Goal: Task Accomplishment & Management: Manage account settings

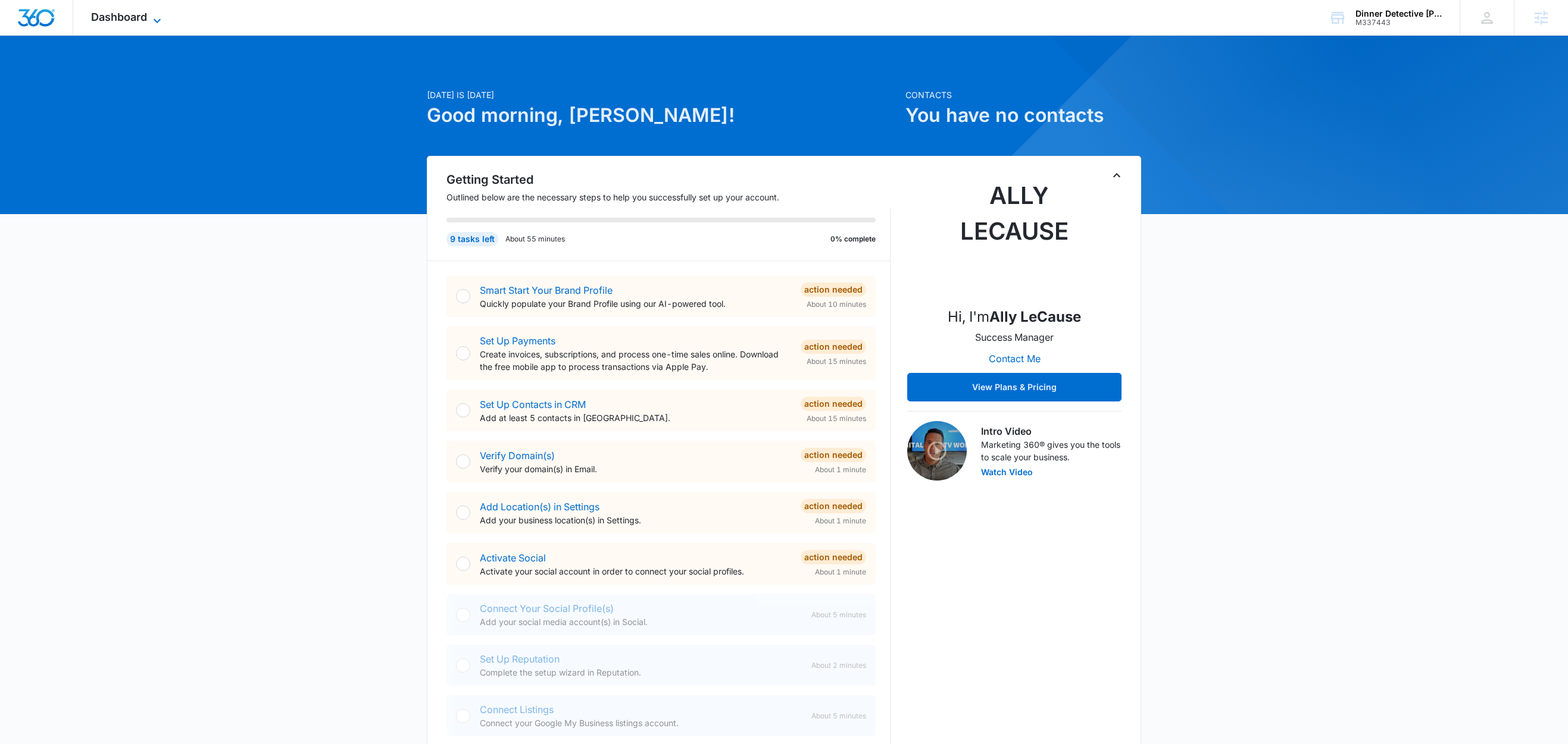
click at [154, 17] on icon at bounding box center [157, 21] width 14 height 14
click at [146, 15] on span "Dashboard" at bounding box center [119, 17] width 56 height 13
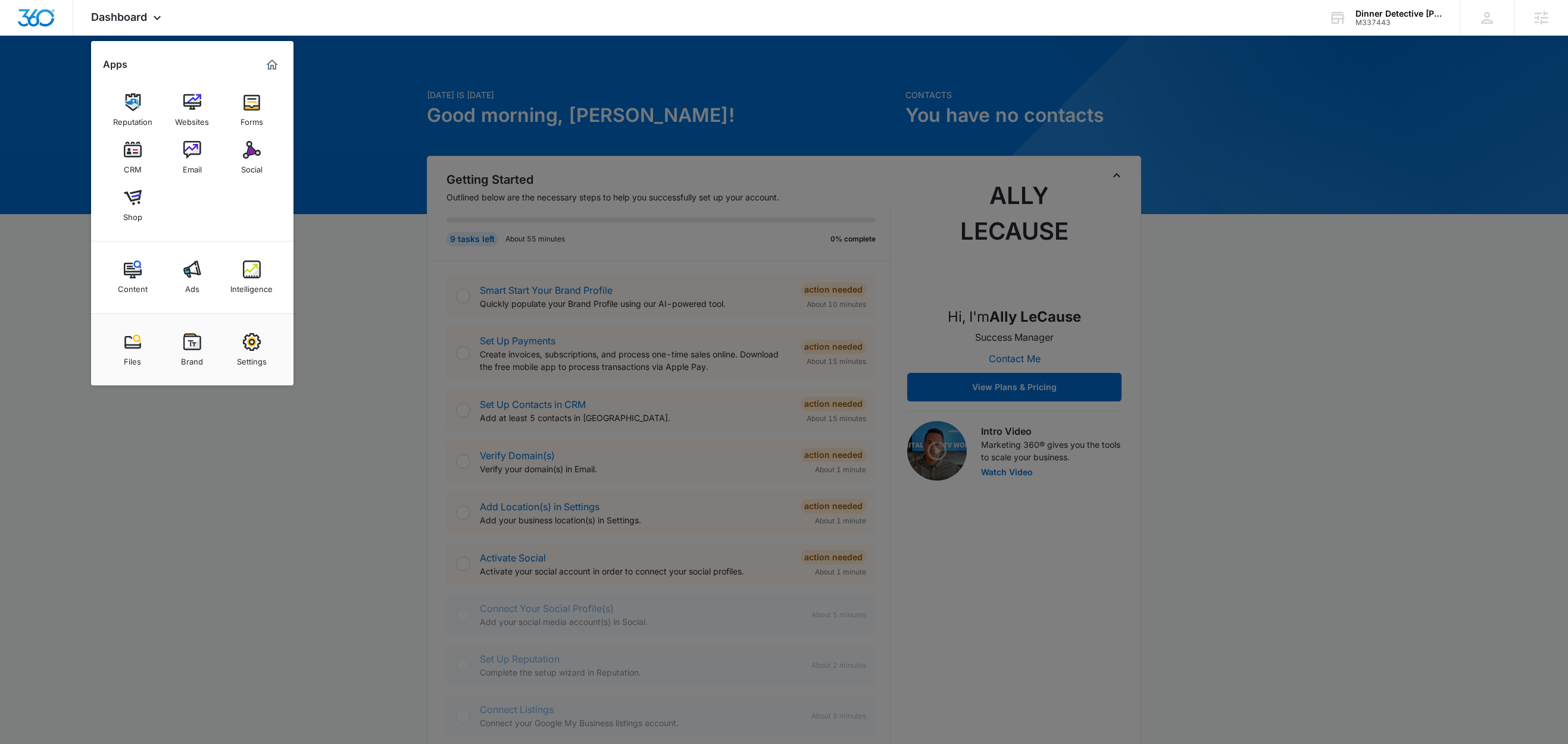
click at [373, 280] on div at bounding box center [784, 372] width 1568 height 744
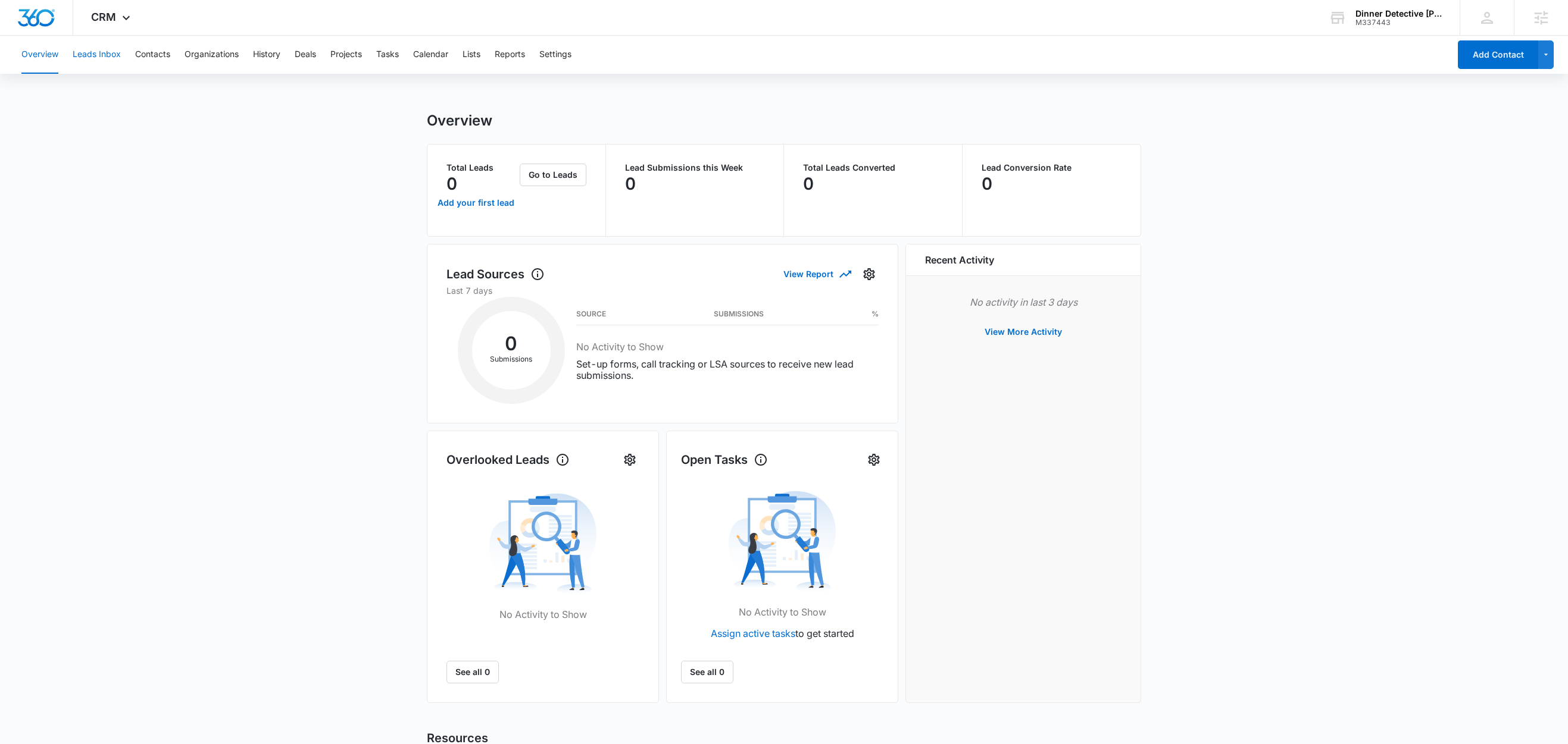
click at [113, 58] on button "Leads Inbox" at bounding box center [97, 55] width 48 height 38
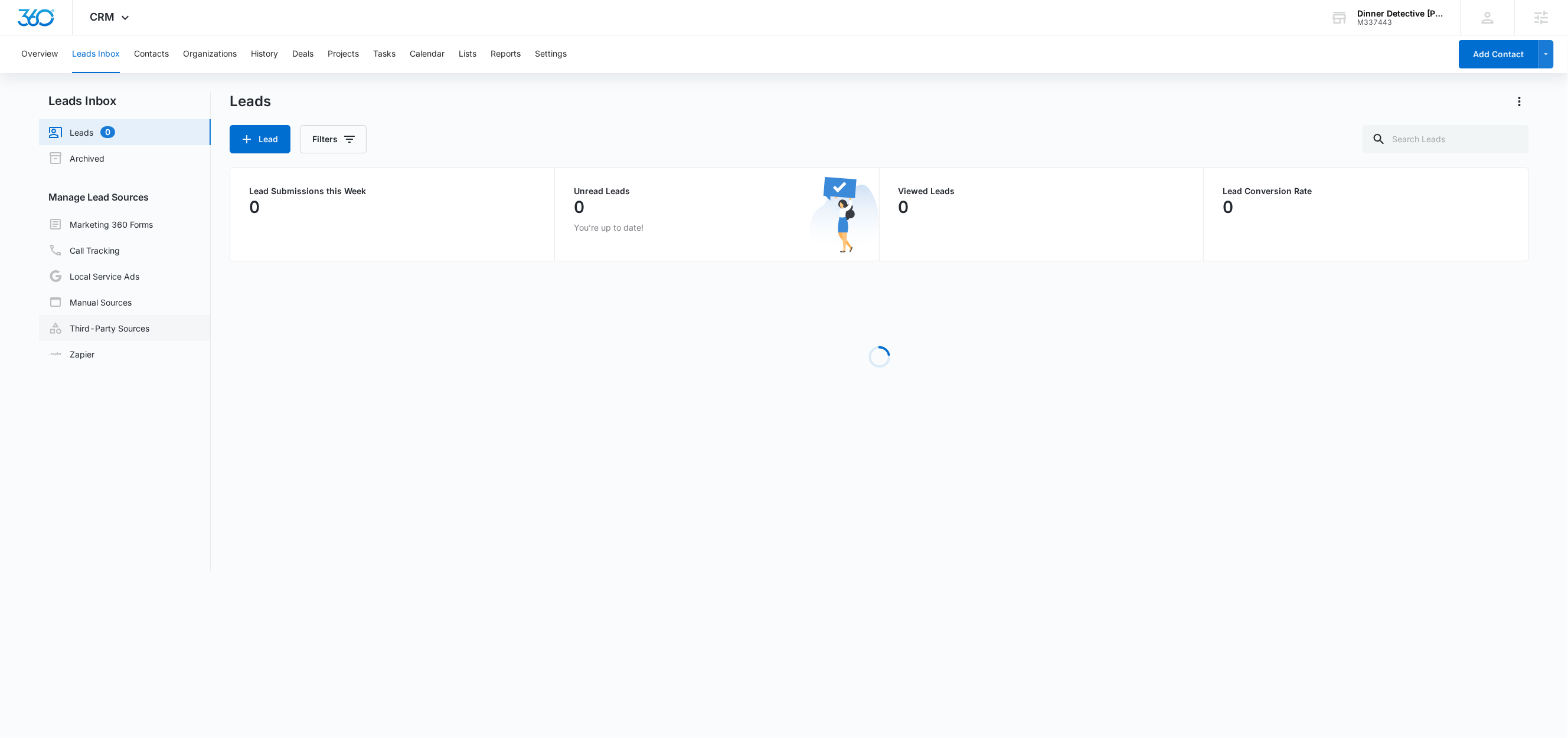
click at [113, 325] on link "Third-Party Sources" at bounding box center [99, 328] width 101 height 14
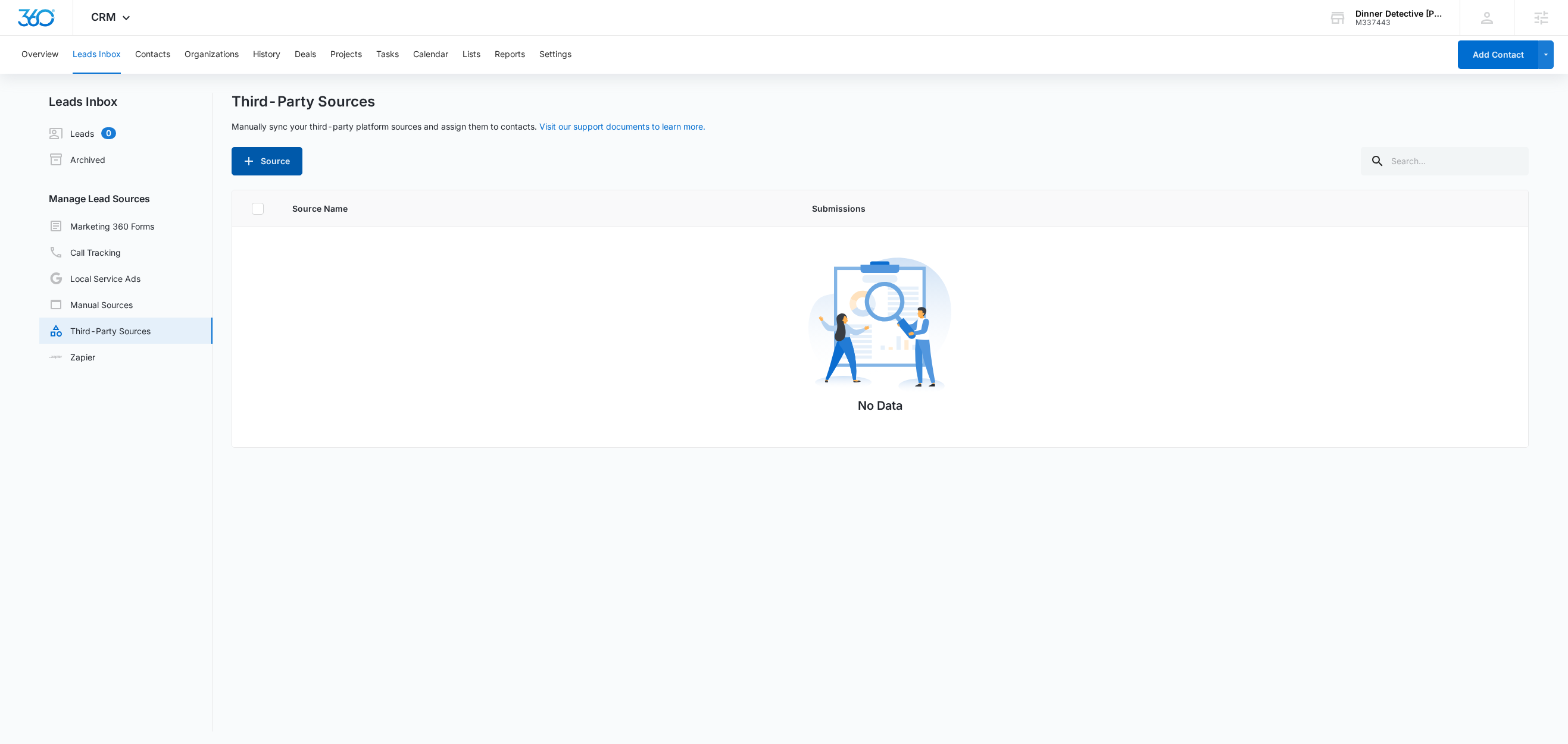
click at [282, 166] on button "Source" at bounding box center [267, 161] width 71 height 29
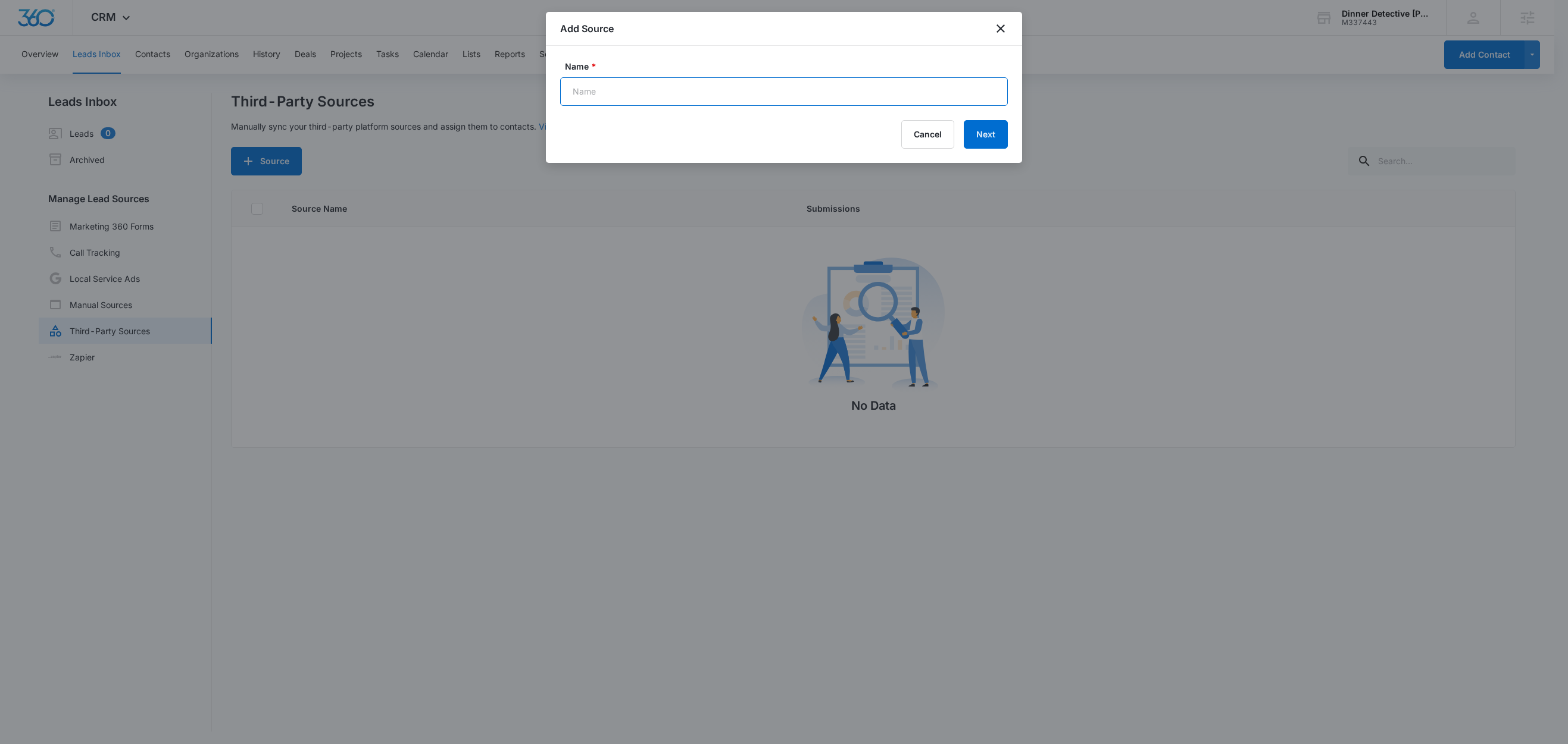
click at [606, 100] on input "Name *" at bounding box center [784, 92] width 448 height 29
type input "Ticket Tailor - Order Created (Zap)"
click at [1003, 135] on button "Next" at bounding box center [986, 135] width 44 height 29
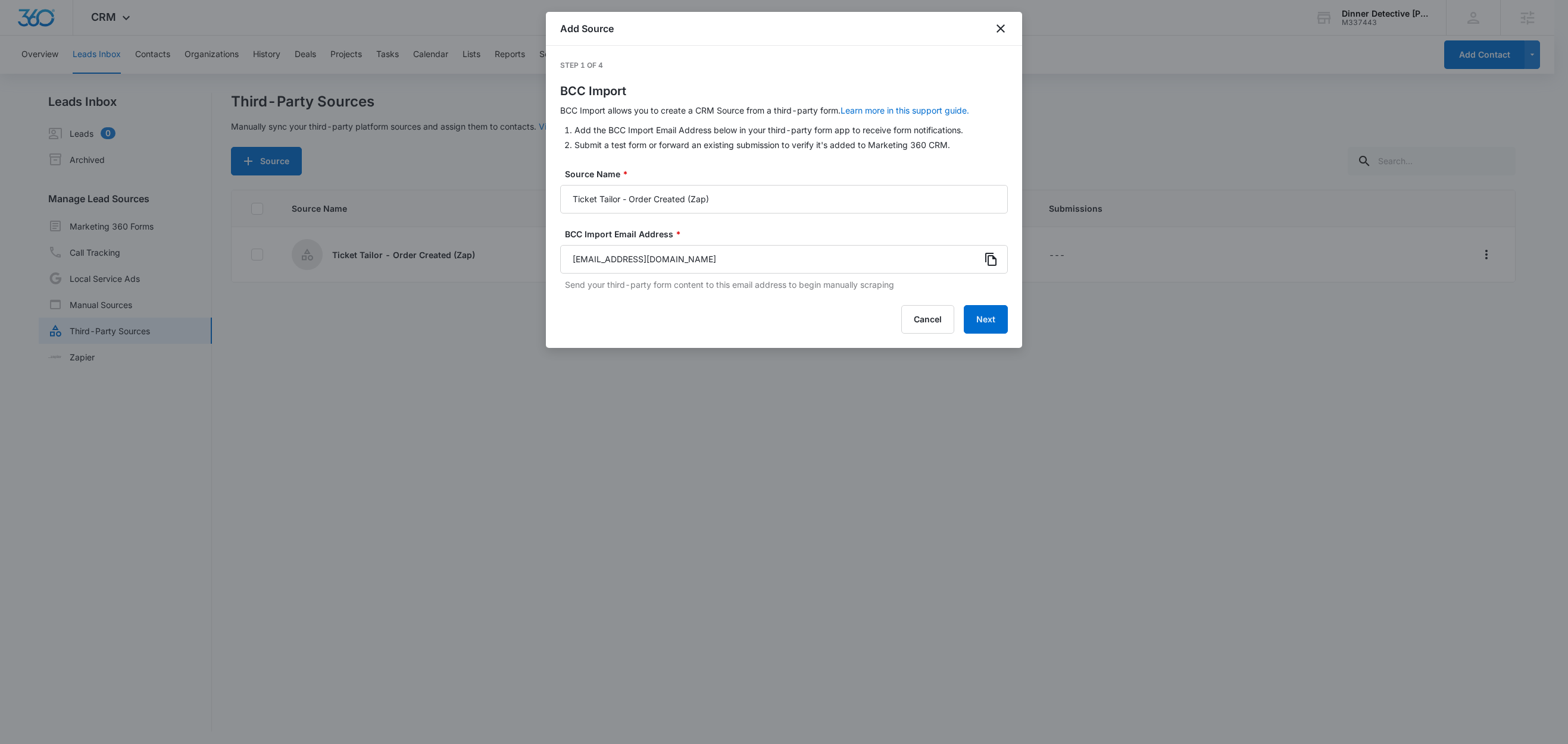
click at [992, 261] on icon at bounding box center [991, 259] width 14 height 14
click at [986, 324] on button "Next" at bounding box center [986, 320] width 44 height 29
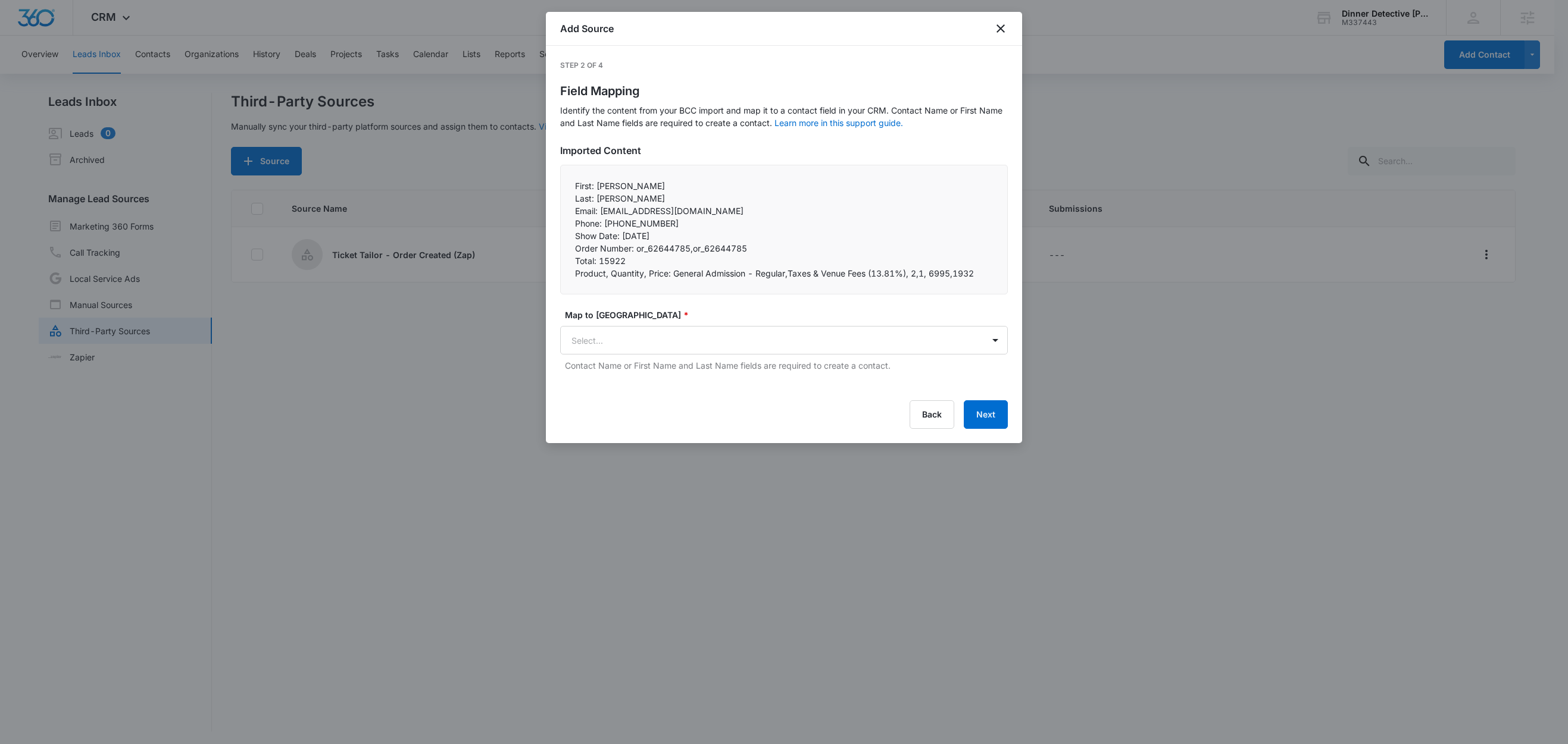
scroll to position [2, 0]
drag, startPoint x: 595, startPoint y: 187, endPoint x: 563, endPoint y: 186, distance: 32.0
click at [563, 186] on div "First: Teresa Last: Larsh Email: terilarsh@yahoo.com Phone: +13213770458 Sh…" at bounding box center [784, 230] width 448 height 130
copy p "First:"
click at [673, 338] on body "CRM Apps Reputation Websites Forms CRM Email Social Shop Content Ads Intelligen…" at bounding box center [784, 371] width 1568 height 746
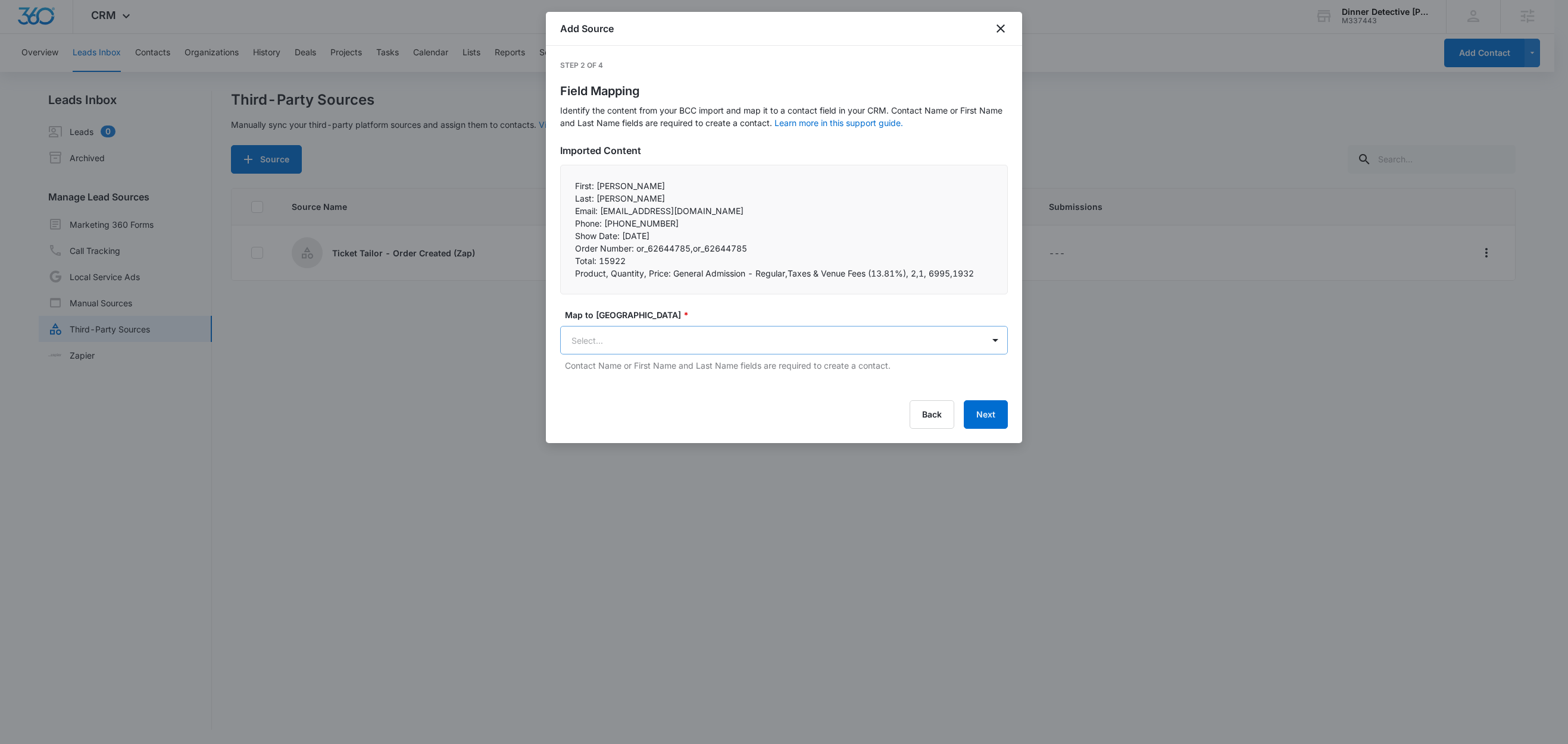
scroll to position [0, 0]
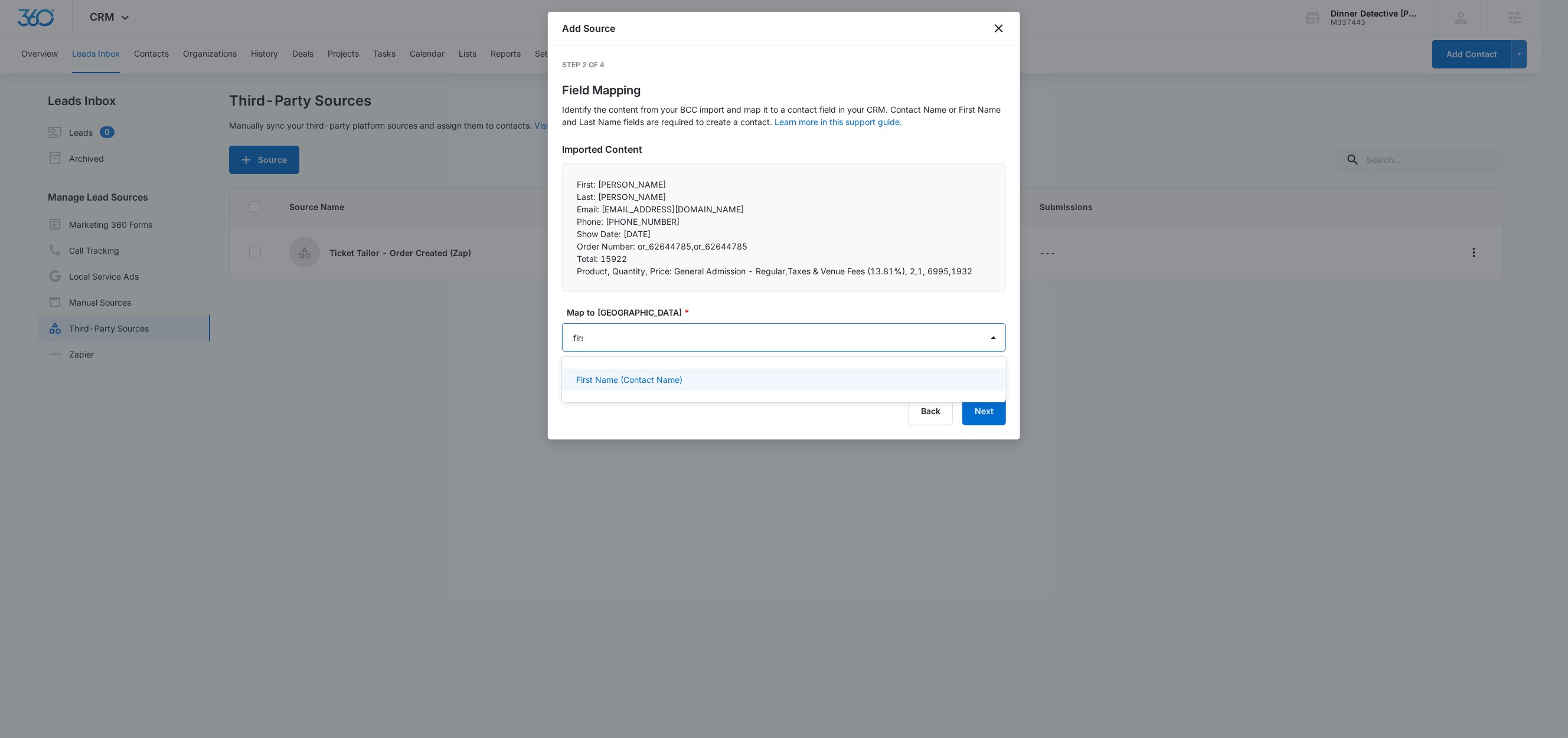
type input "first"
click at [675, 384] on p "First Name (Contact Name)" at bounding box center [629, 380] width 106 height 13
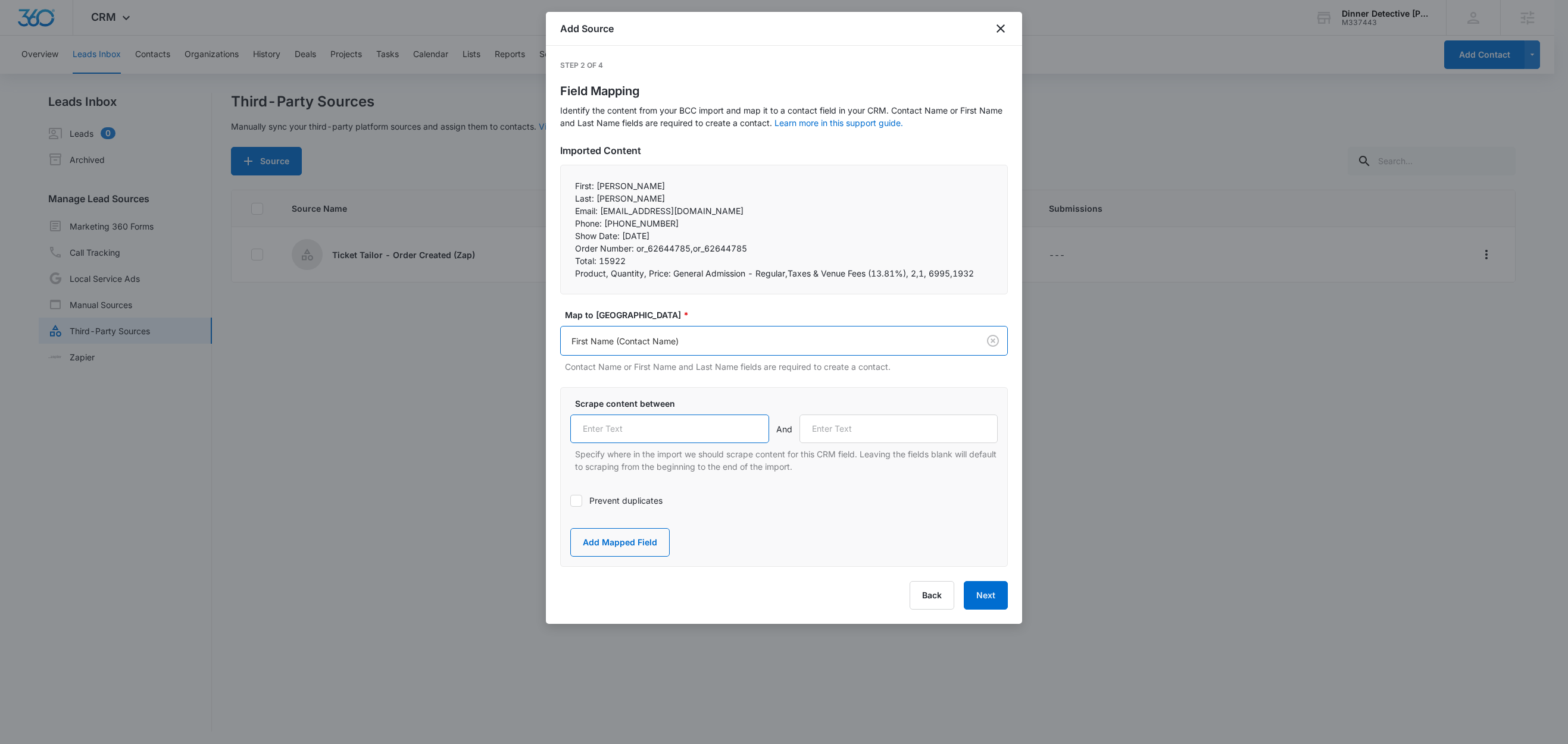
click at [670, 416] on input "text" at bounding box center [670, 429] width 199 height 29
paste input "First:"
type input "First:"
drag, startPoint x: 594, startPoint y: 201, endPoint x: 572, endPoint y: 201, distance: 22.0
click at [572, 201] on div "First: Teresa Last: Larsh Email: terilarsh@yahoo.com Phone: +13213770458 Sh…" at bounding box center [784, 230] width 448 height 130
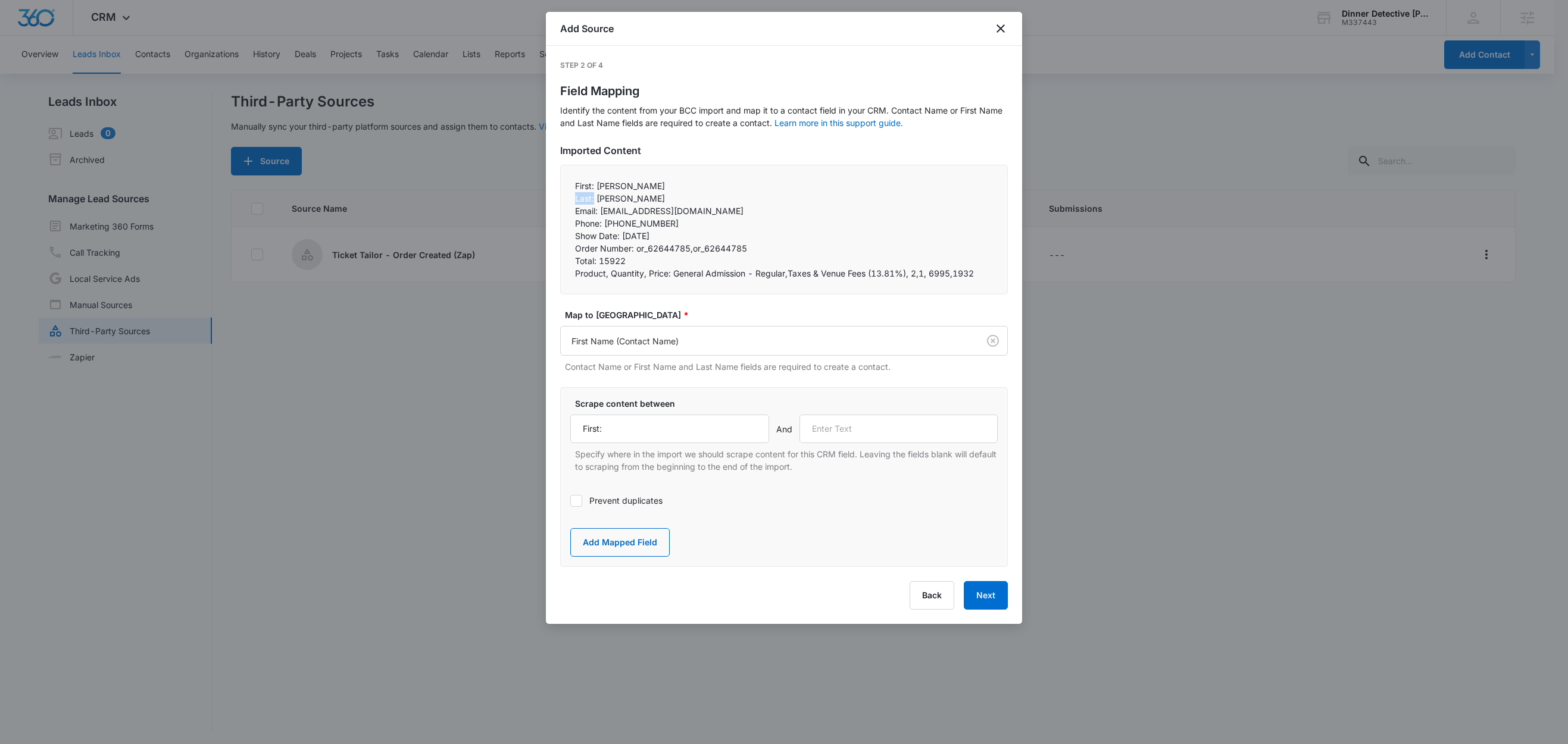
copy p "Last:"
click at [884, 425] on input "text" at bounding box center [898, 429] width 199 height 29
paste input "Last:"
type input "Last:"
click at [631, 543] on button "Add Mapped Field" at bounding box center [620, 543] width 99 height 29
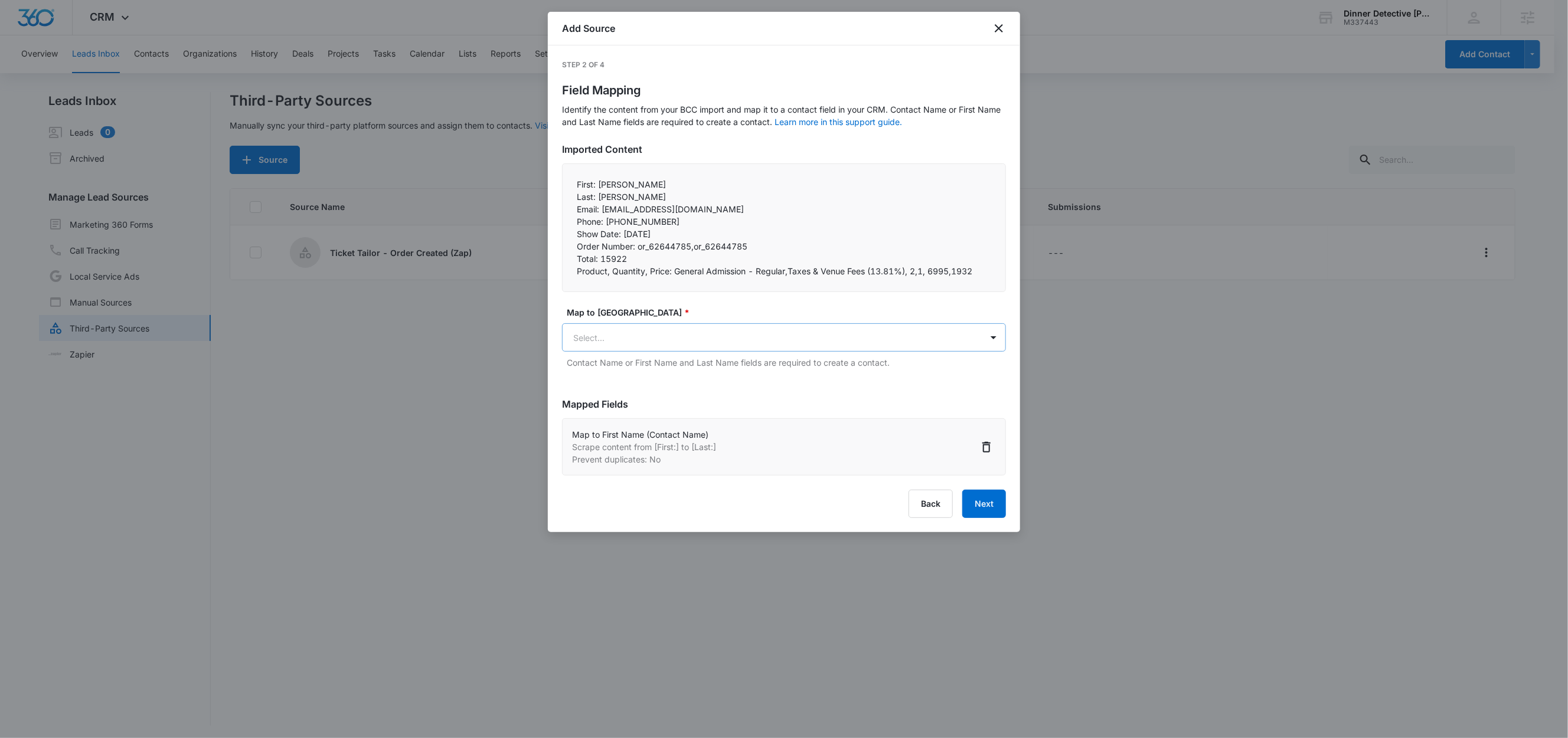
click at [610, 345] on body "CRM Apps Reputation Websites Forms CRM Email Social Shop Content Ads Intelligen…" at bounding box center [784, 370] width 1568 height 740
type input "last"
click at [631, 379] on p "Last Name (Contact Name)" at bounding box center [629, 380] width 106 height 13
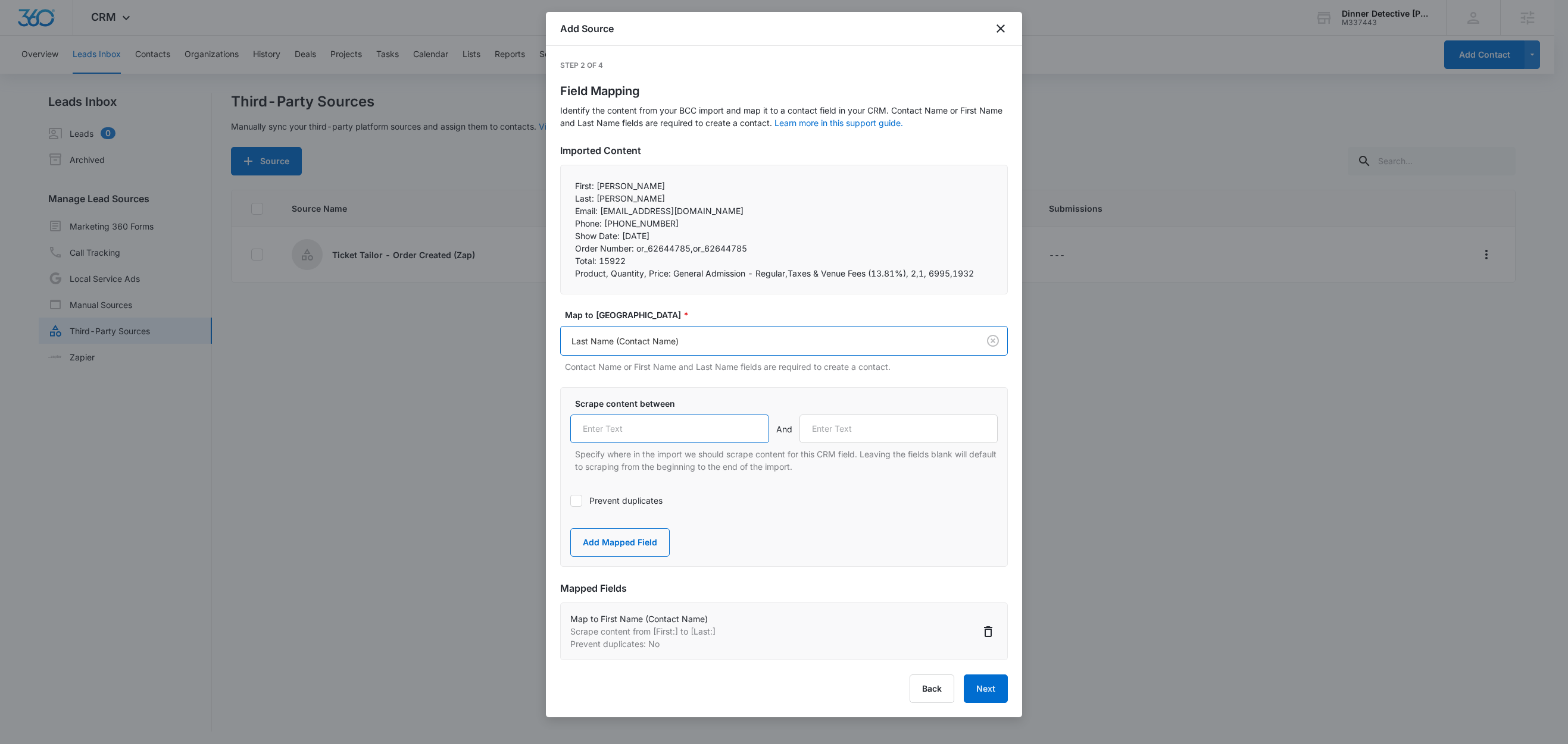
click at [668, 430] on input "text" at bounding box center [670, 429] width 199 height 29
paste input "Last:"
type input "Last:"
drag, startPoint x: 600, startPoint y: 213, endPoint x: 577, endPoint y: 213, distance: 23.0
click at [577, 213] on p "Email: terilarsh@yahoo.com" at bounding box center [784, 211] width 418 height 13
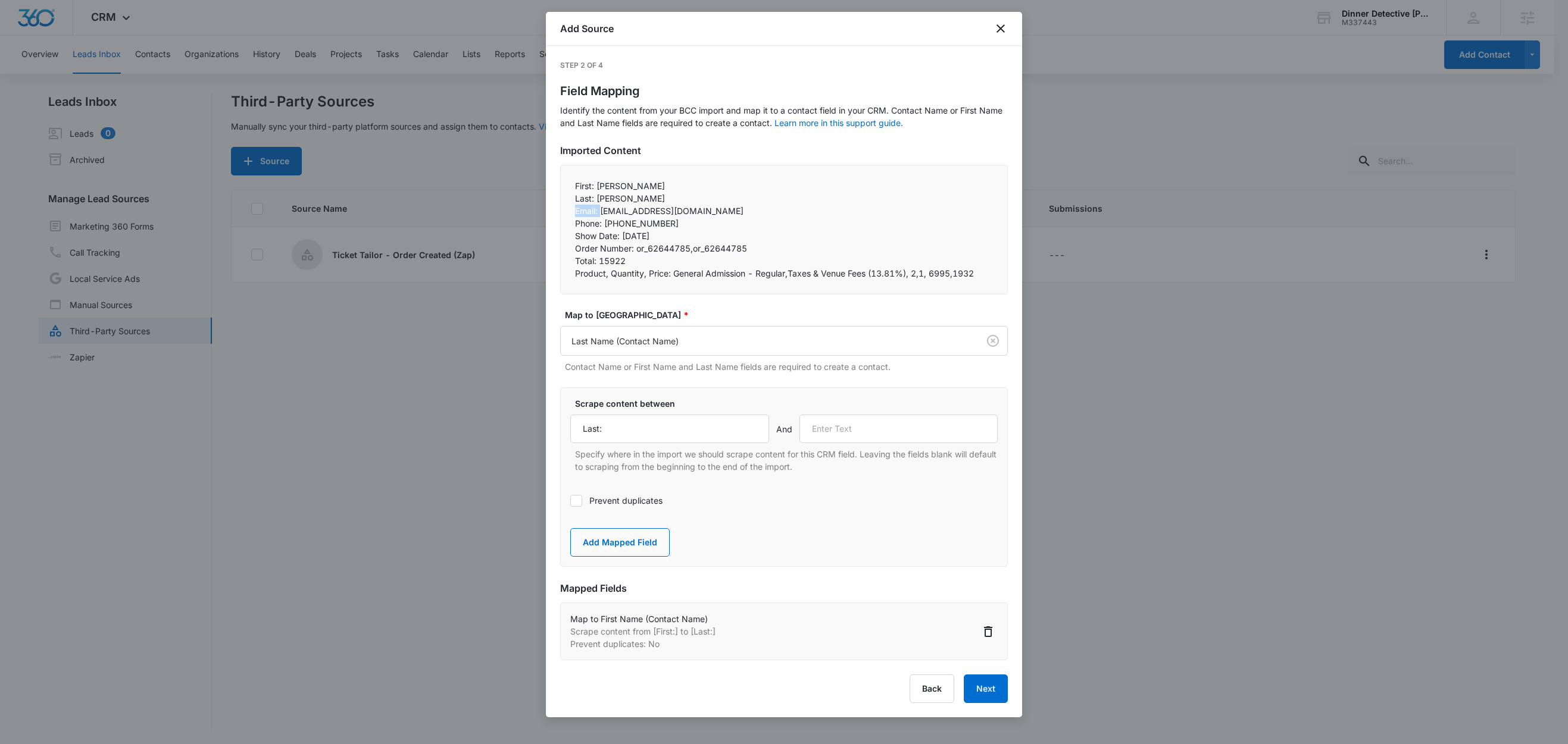
click at [597, 212] on p "Email: terilarsh@yahoo.com" at bounding box center [784, 211] width 418 height 13
drag, startPoint x: 597, startPoint y: 211, endPoint x: 562, endPoint y: 212, distance: 35.0
click at [562, 212] on div "First: Teresa Last: Larsh Email: terilarsh@yahoo.com Phone: +13213770458 Sh…" at bounding box center [784, 230] width 448 height 130
click at [882, 432] on input "text" at bounding box center [898, 429] width 199 height 29
paste input "Last:"
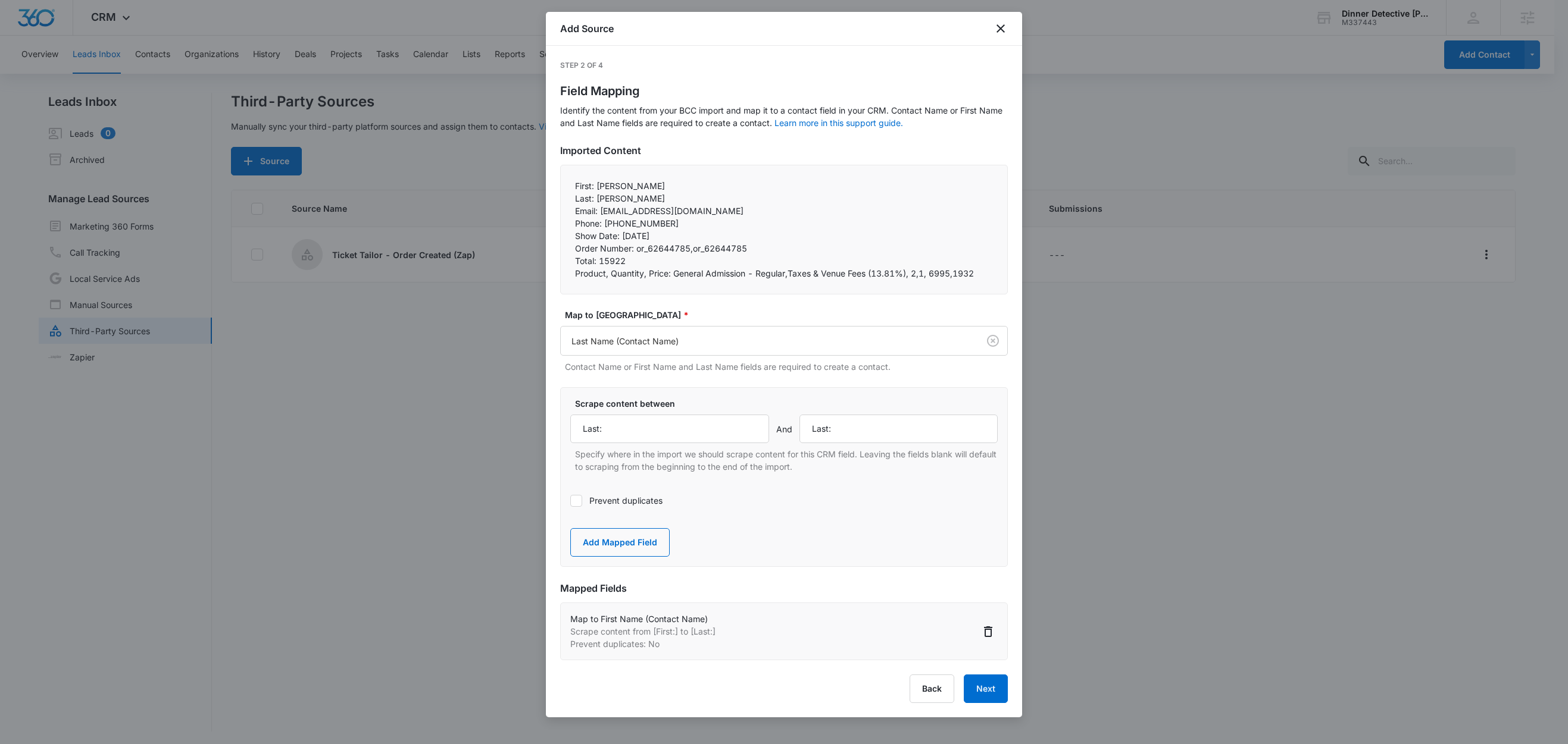
click at [609, 216] on p "Email: terilarsh@yahoo.com" at bounding box center [784, 211] width 418 height 13
drag, startPoint x: 600, startPoint y: 213, endPoint x: 565, endPoint y: 213, distance: 35.0
click at [565, 213] on div "First: Teresa Last: Larsh Email: terilarsh@yahoo.com Phone: +13213770458 Sh…" at bounding box center [784, 230] width 448 height 130
click at [603, 215] on p "Email: terilarsh@yahoo.com" at bounding box center [784, 211] width 418 height 13
drag, startPoint x: 599, startPoint y: 213, endPoint x: 573, endPoint y: 213, distance: 26.0
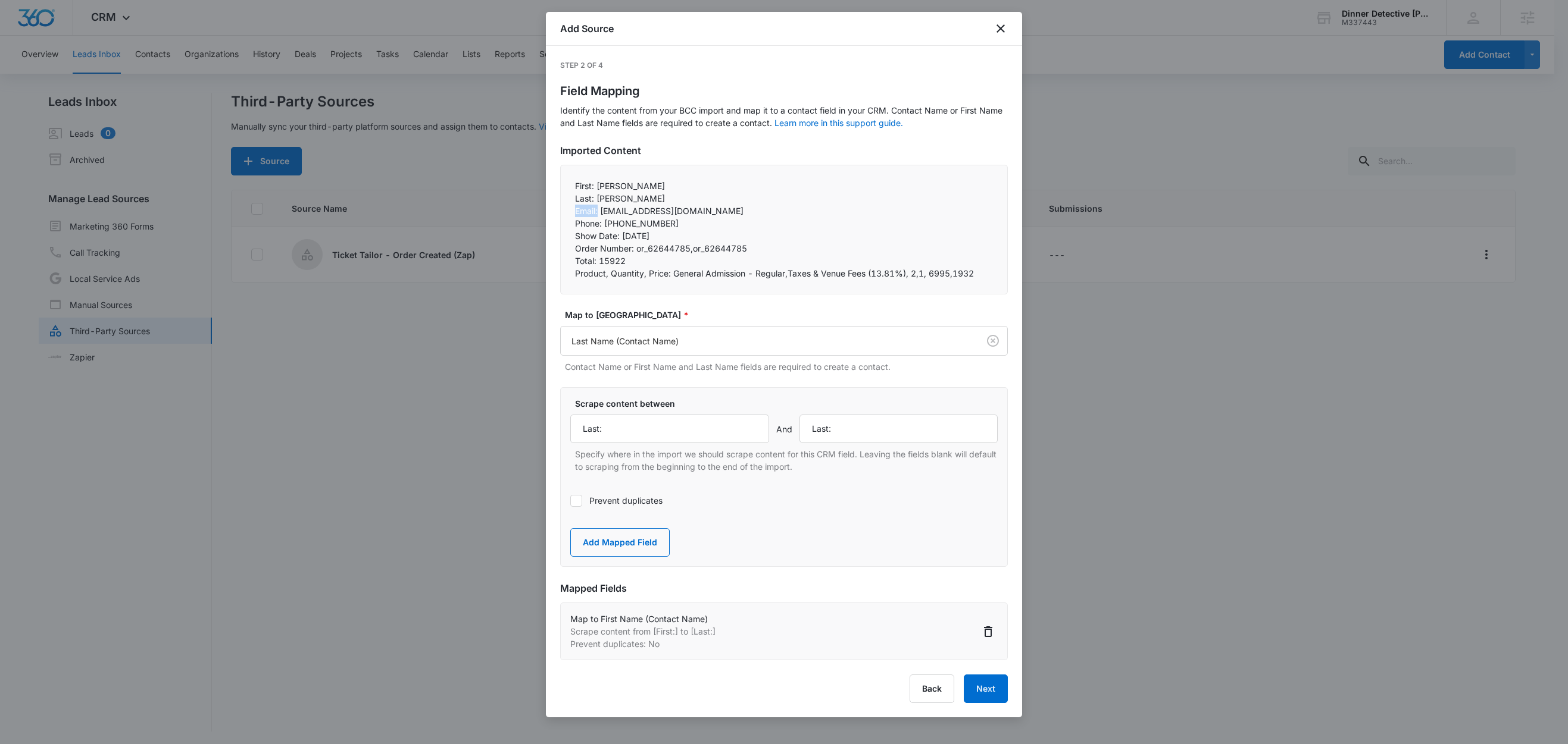
click at [573, 213] on div "First: Teresa Last: Larsh Email: terilarsh@yahoo.com Phone: +13213770458 Sh…" at bounding box center [784, 230] width 448 height 130
copy p "Email:"
click at [871, 438] on input "Last:" at bounding box center [898, 429] width 199 height 29
click at [870, 436] on input "Last:" at bounding box center [898, 429] width 199 height 29
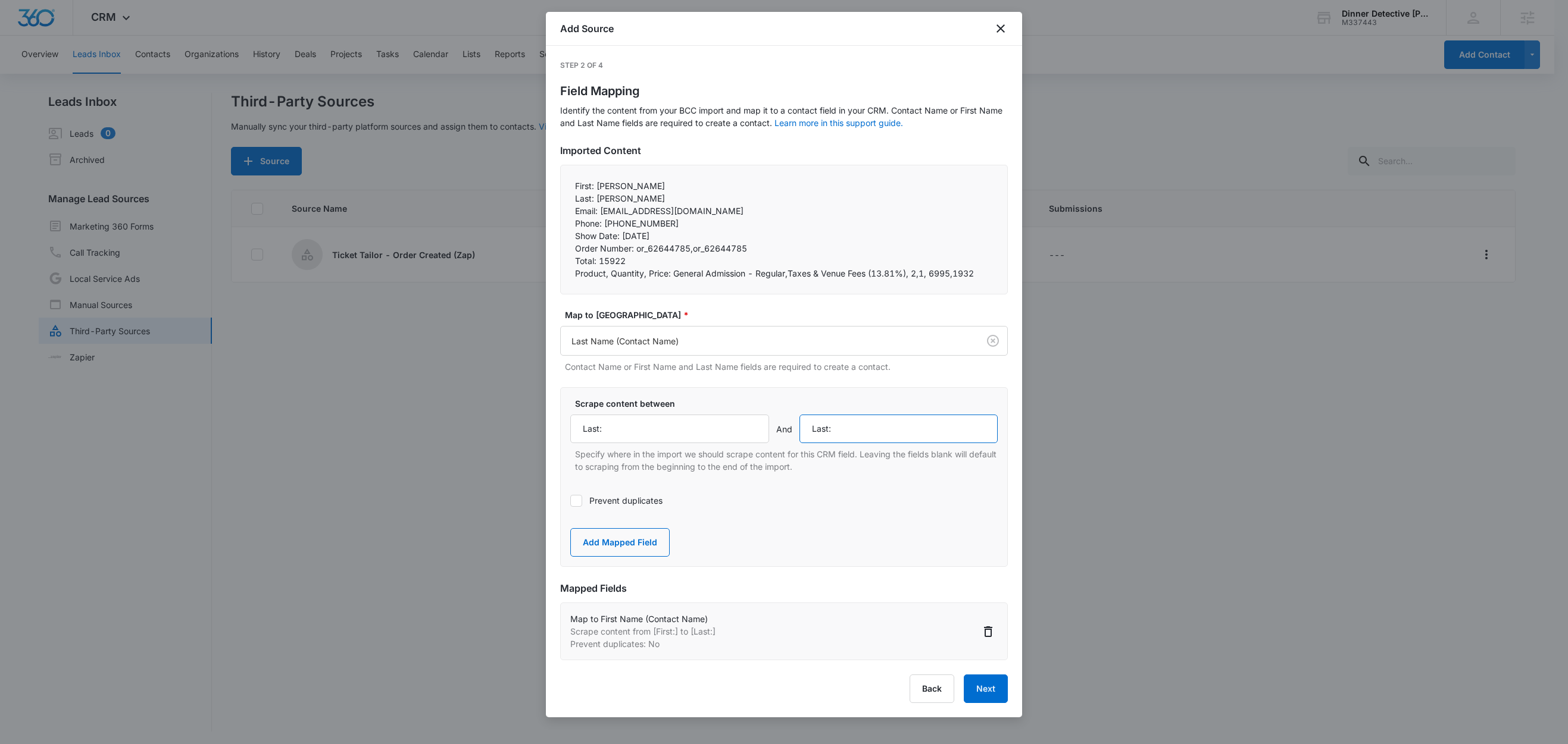
click at [870, 435] on input "Last:" at bounding box center [898, 429] width 199 height 29
paste input "Email"
type input "Email:"
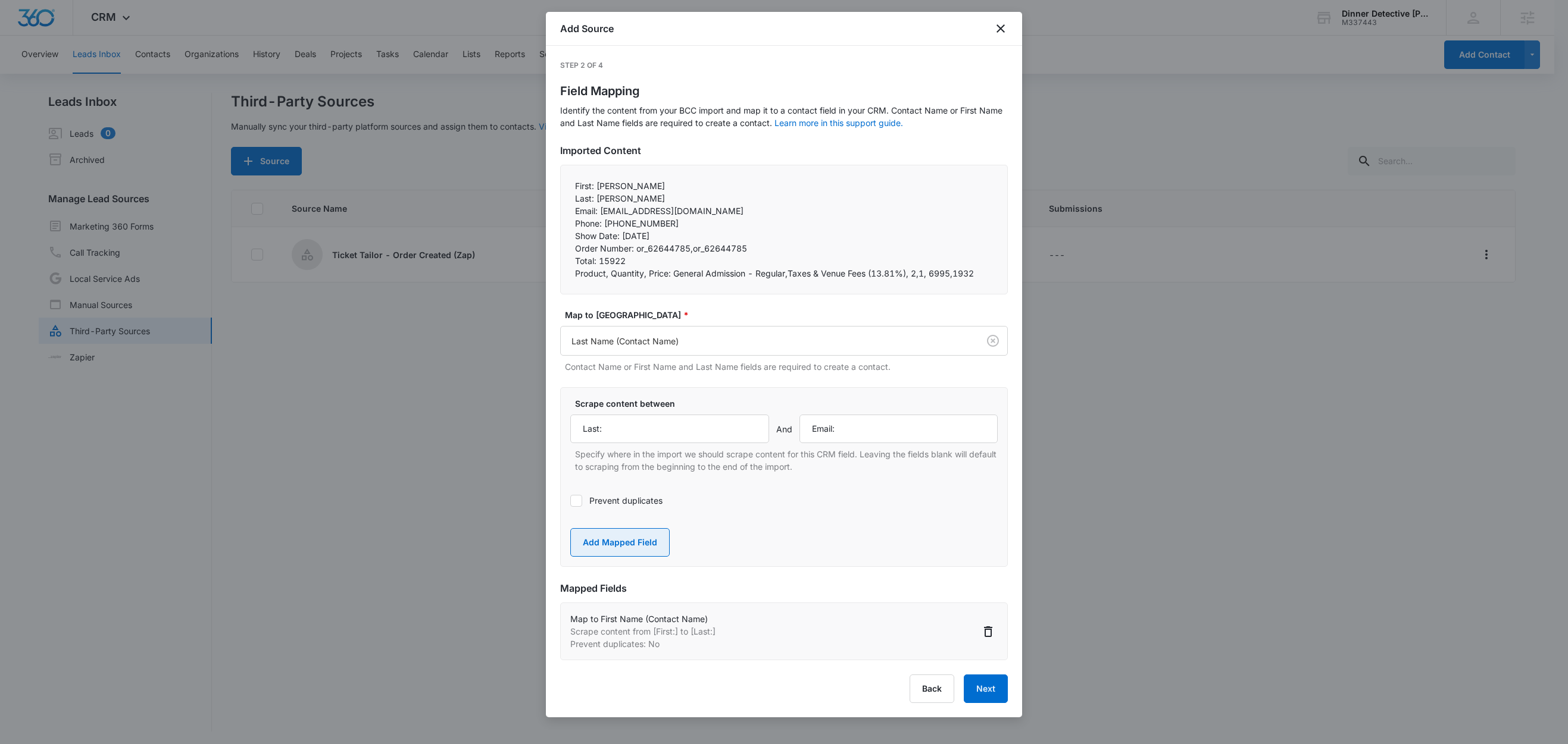
click at [634, 548] on button "Add Mapped Field" at bounding box center [620, 543] width 99 height 29
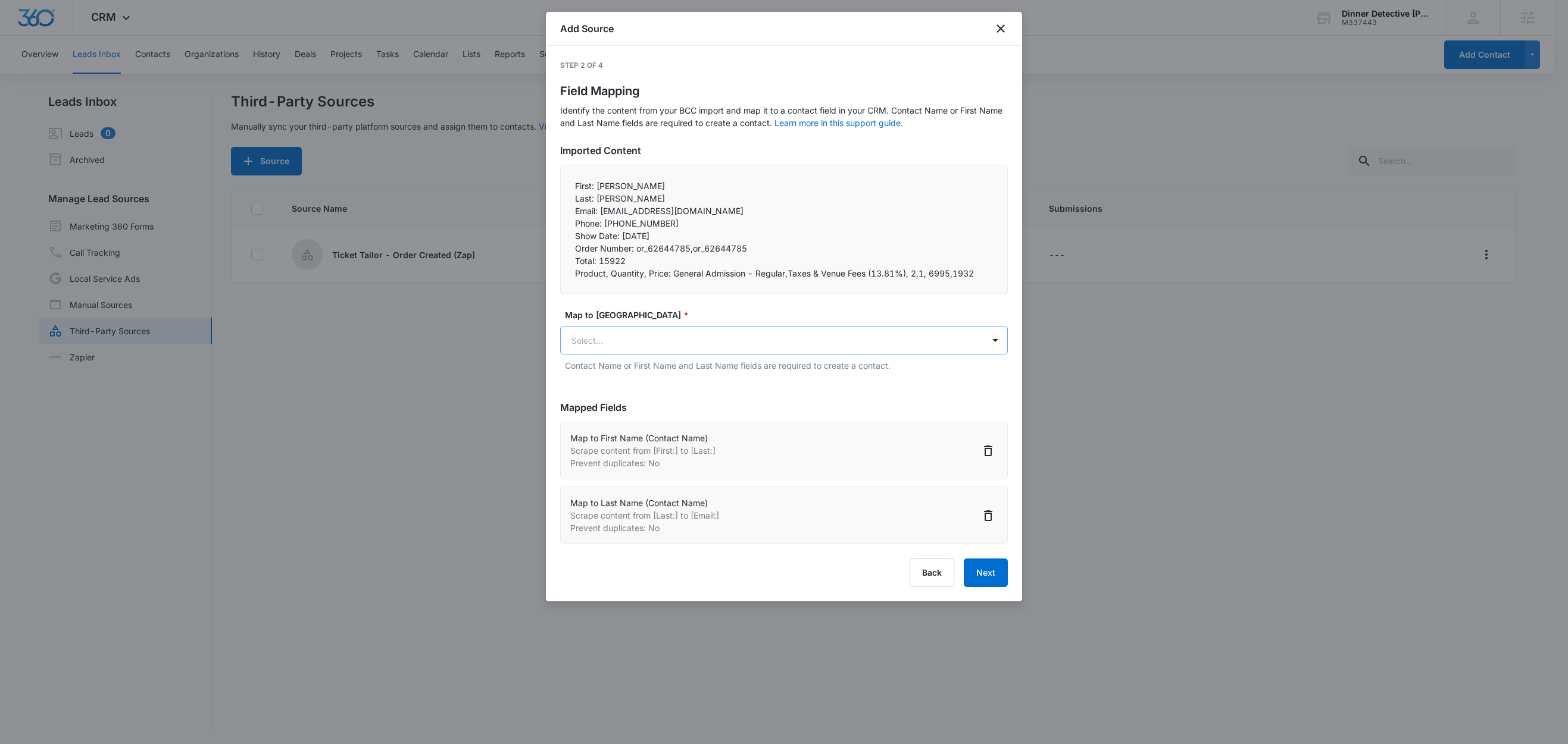
click at [632, 328] on body "CRM Apps Reputation Websites Forms CRM Email Social Shop Content Ads Intelligen…" at bounding box center [784, 373] width 1568 height 746
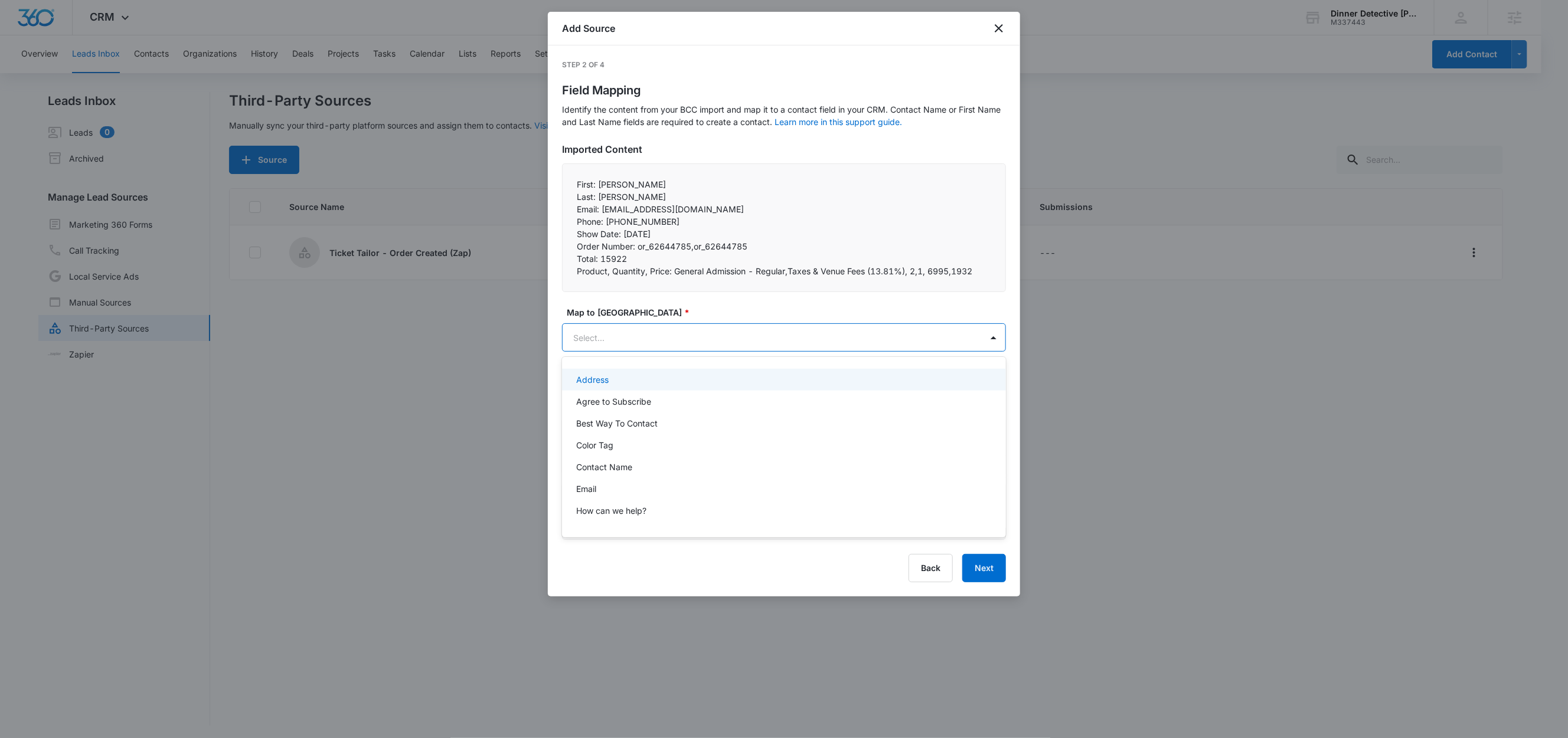
paste input "Email:"
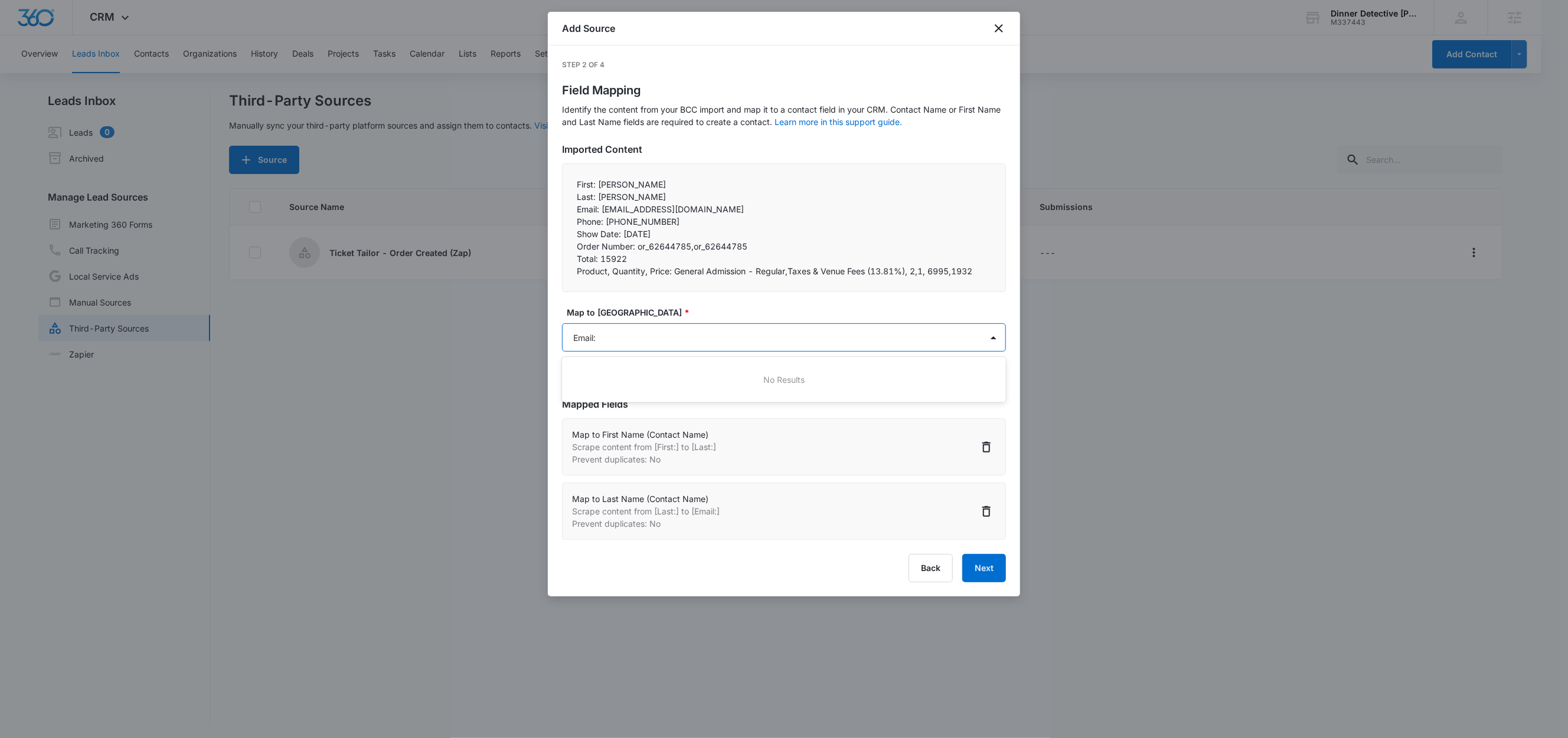
type input "Email"
click at [608, 375] on div "Email" at bounding box center [782, 380] width 413 height 13
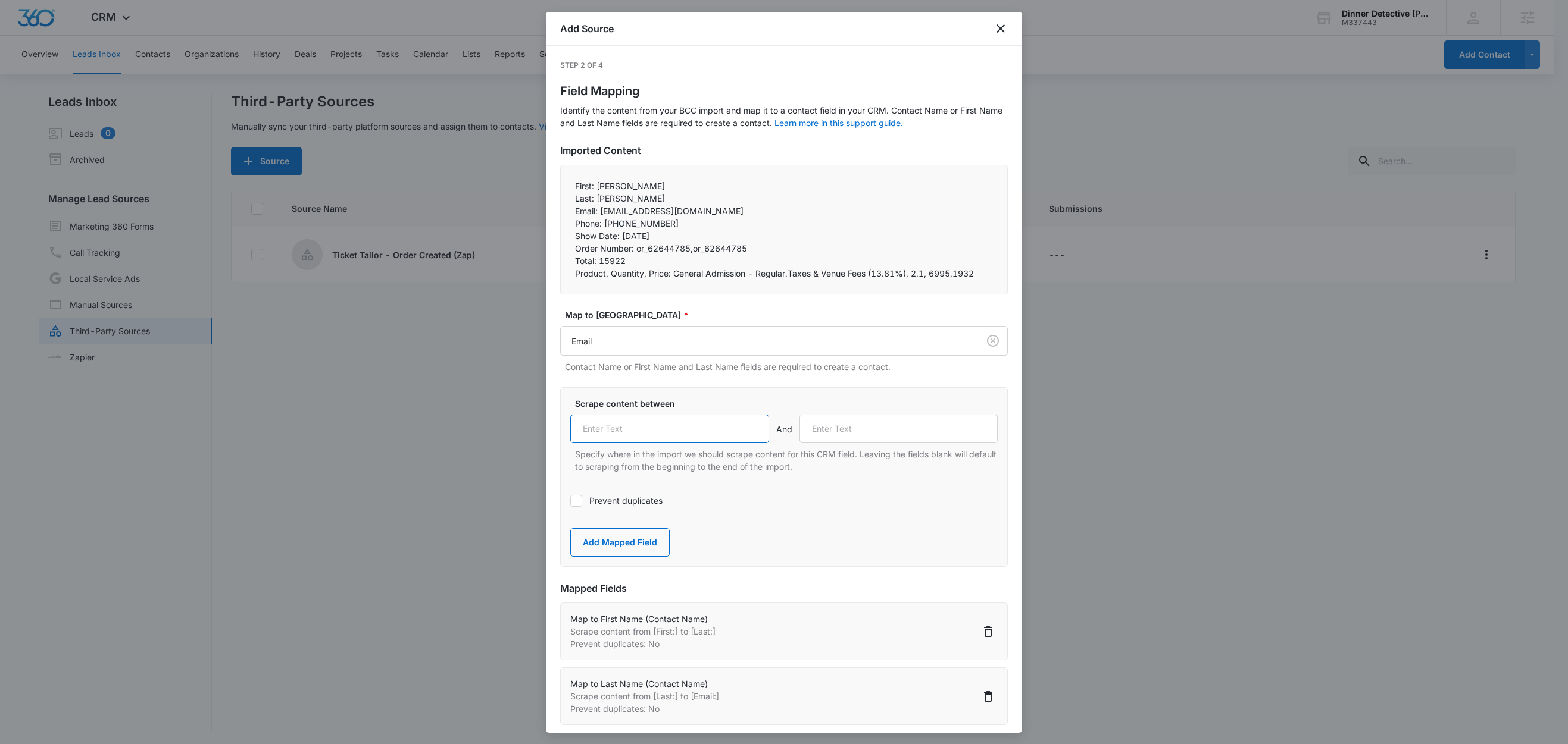
click at [616, 423] on input "text" at bounding box center [670, 429] width 199 height 29
paste input "Email:"
type input "Email:"
click at [612, 504] on label "Prevent duplicates" at bounding box center [784, 500] width 428 height 13
click at [571, 501] on input "Prevent duplicates" at bounding box center [571, 501] width 0 height 0
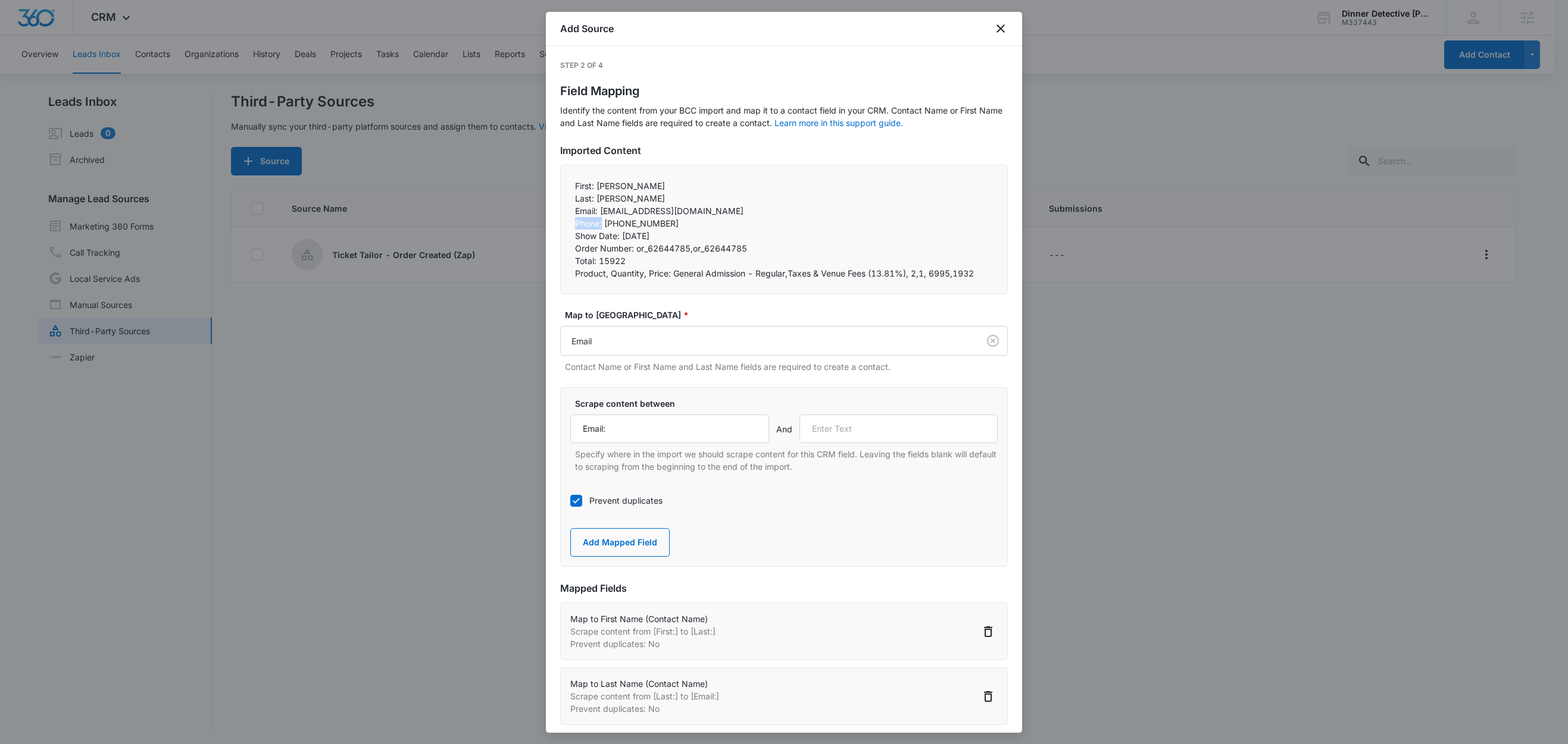
drag, startPoint x: 603, startPoint y: 225, endPoint x: 554, endPoint y: 224, distance: 49.0
click at [554, 224] on div "Step 2 of 4 Field Mapping Identify the content from your BCC import and map it …" at bounding box center [784, 389] width 476 height 687
copy p "Phone:"
click at [845, 431] on input "text" at bounding box center [898, 429] width 199 height 29
paste input "Phone:"
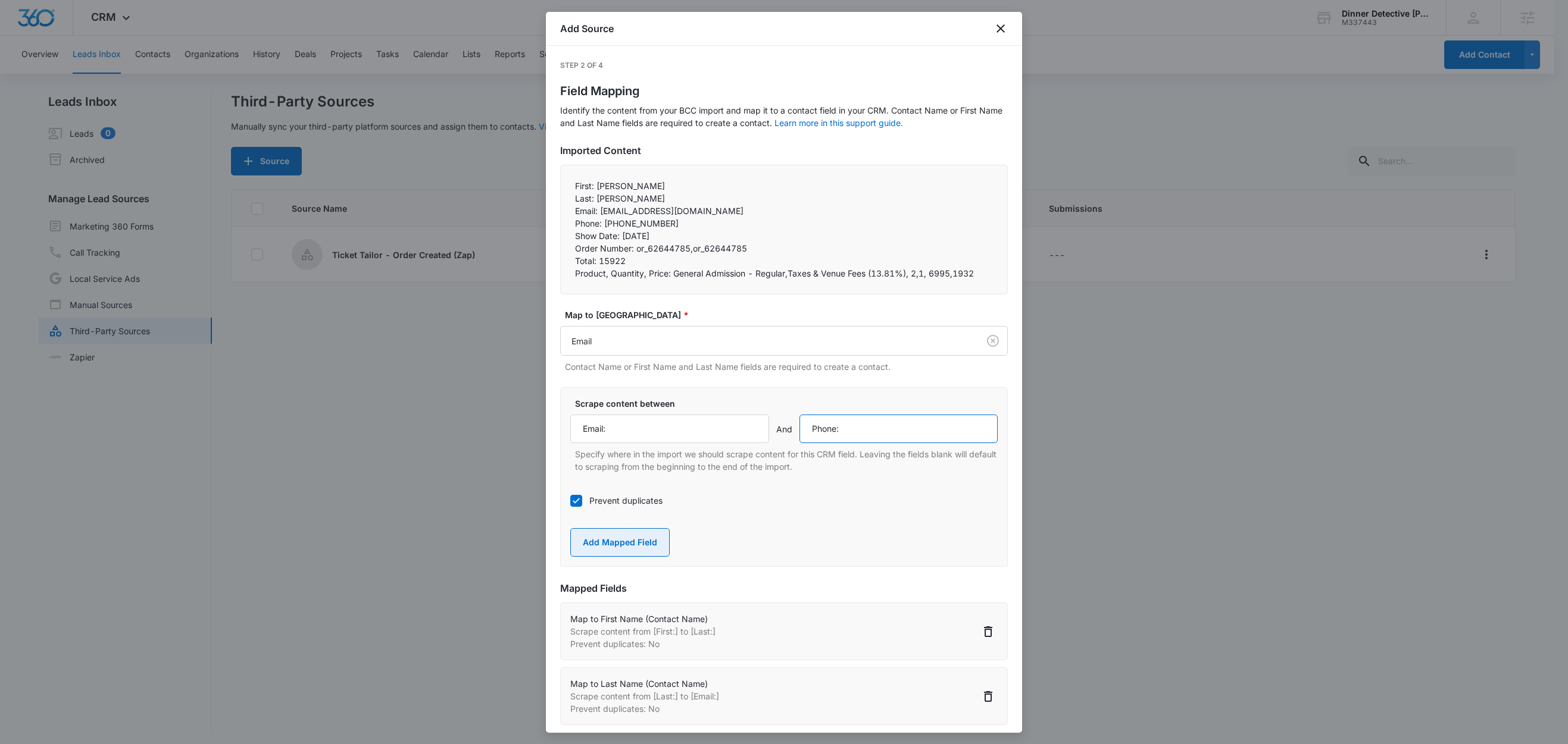
type input "Phone:"
click at [632, 543] on button "Add Mapped Field" at bounding box center [620, 543] width 99 height 29
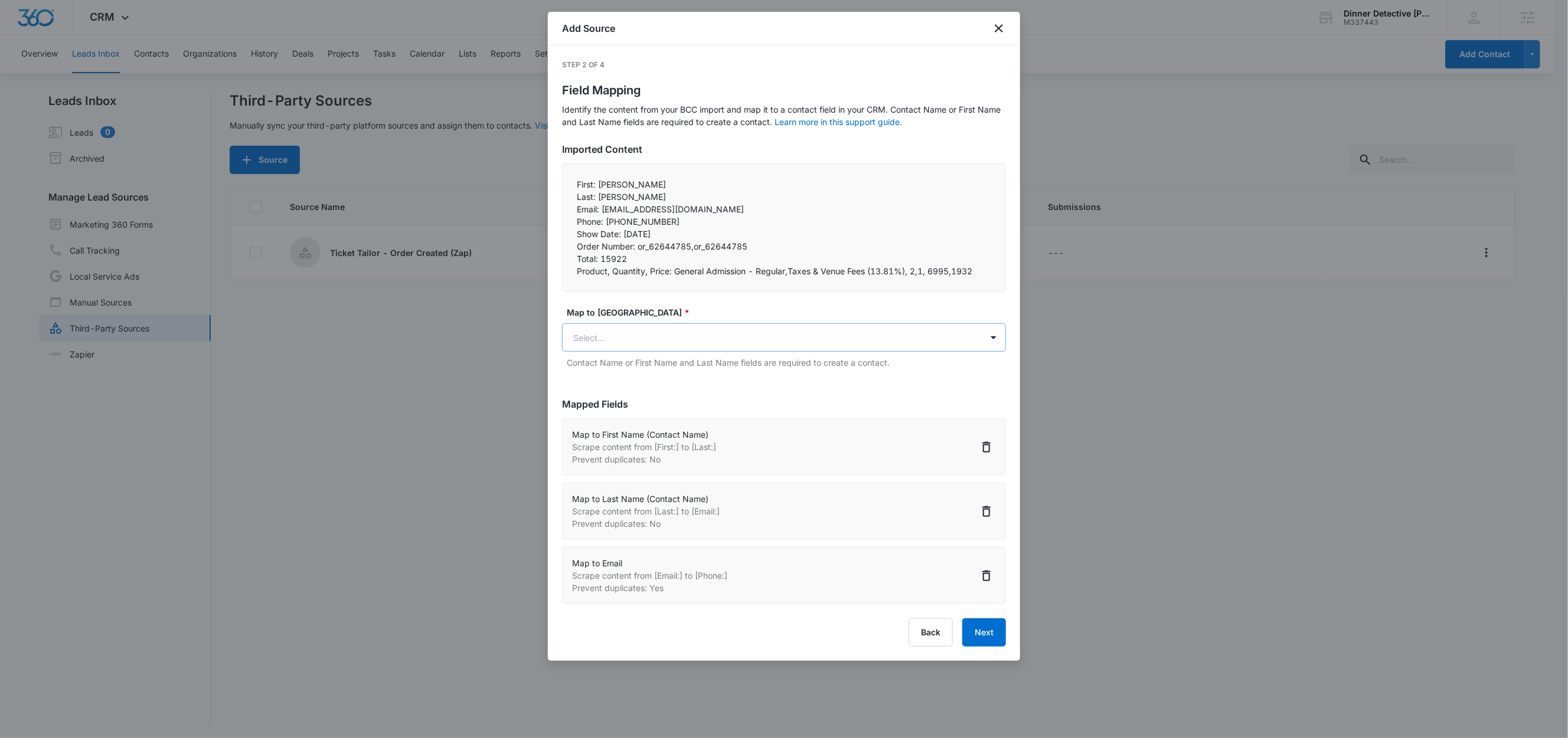
click at [631, 334] on body "CRM Apps Reputation Websites Forms CRM Email Social Shop Content Ads Intelligen…" at bounding box center [784, 370] width 1568 height 740
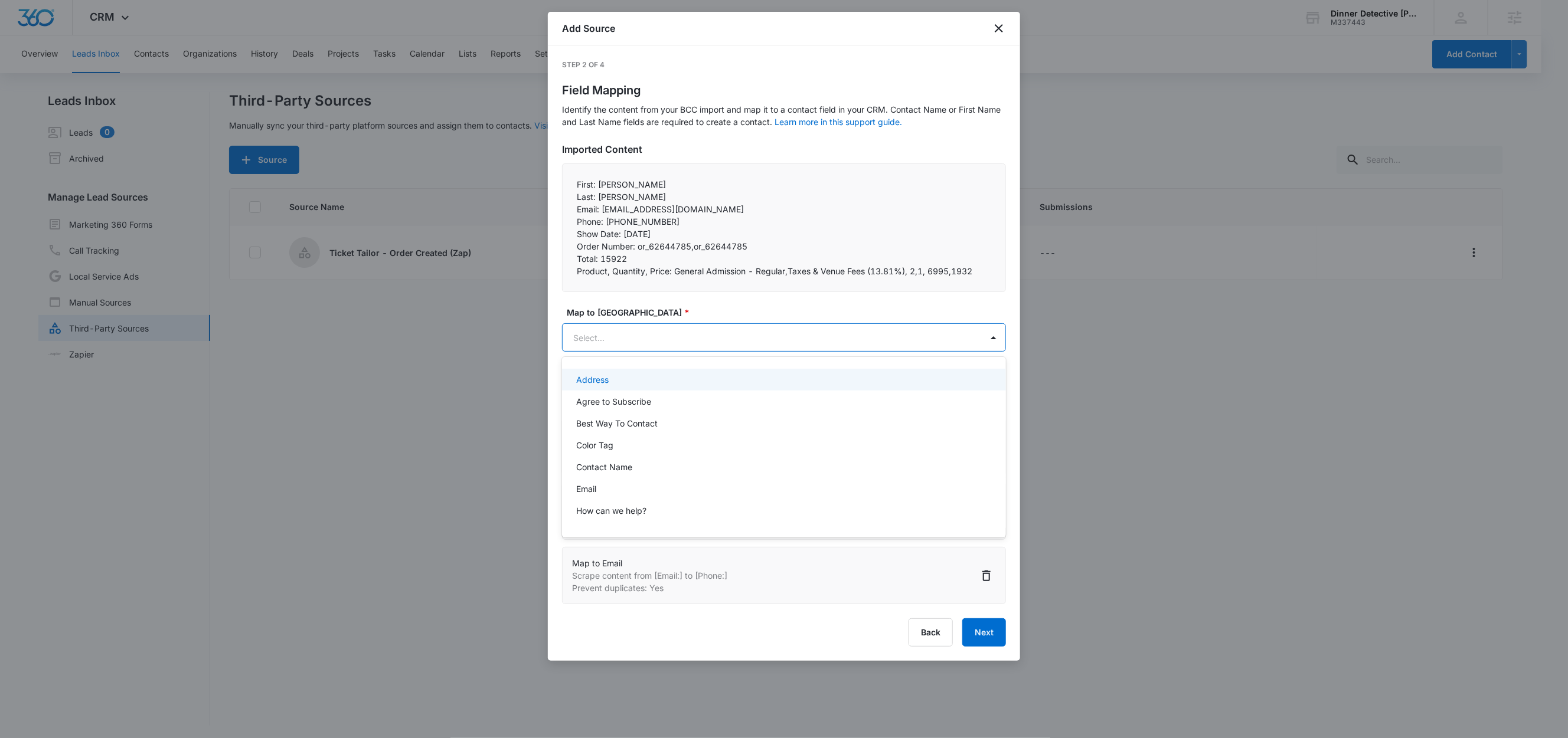
paste input "Phone:"
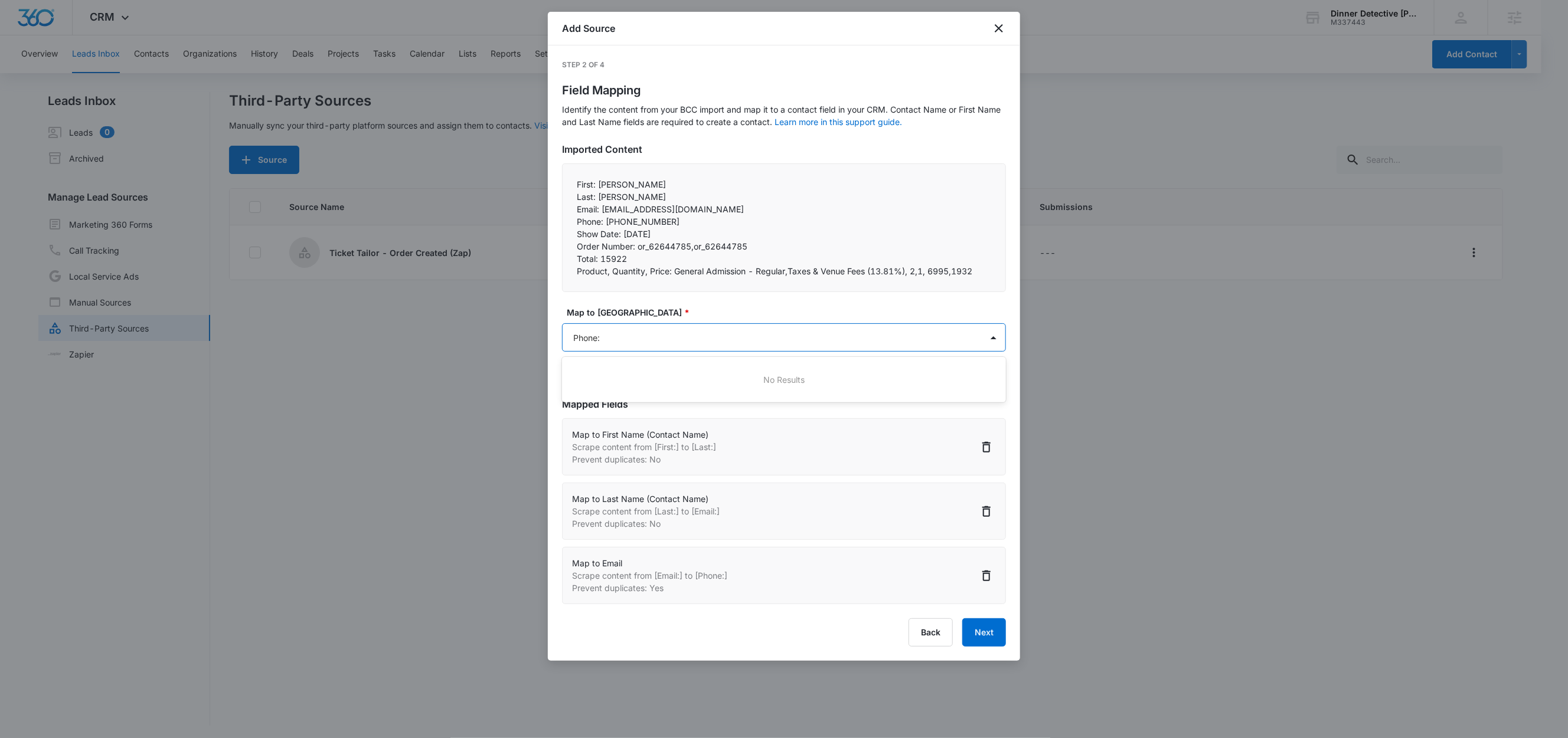
type input "Phone"
click at [606, 408] on div "Phone" at bounding box center [782, 402] width 413 height 13
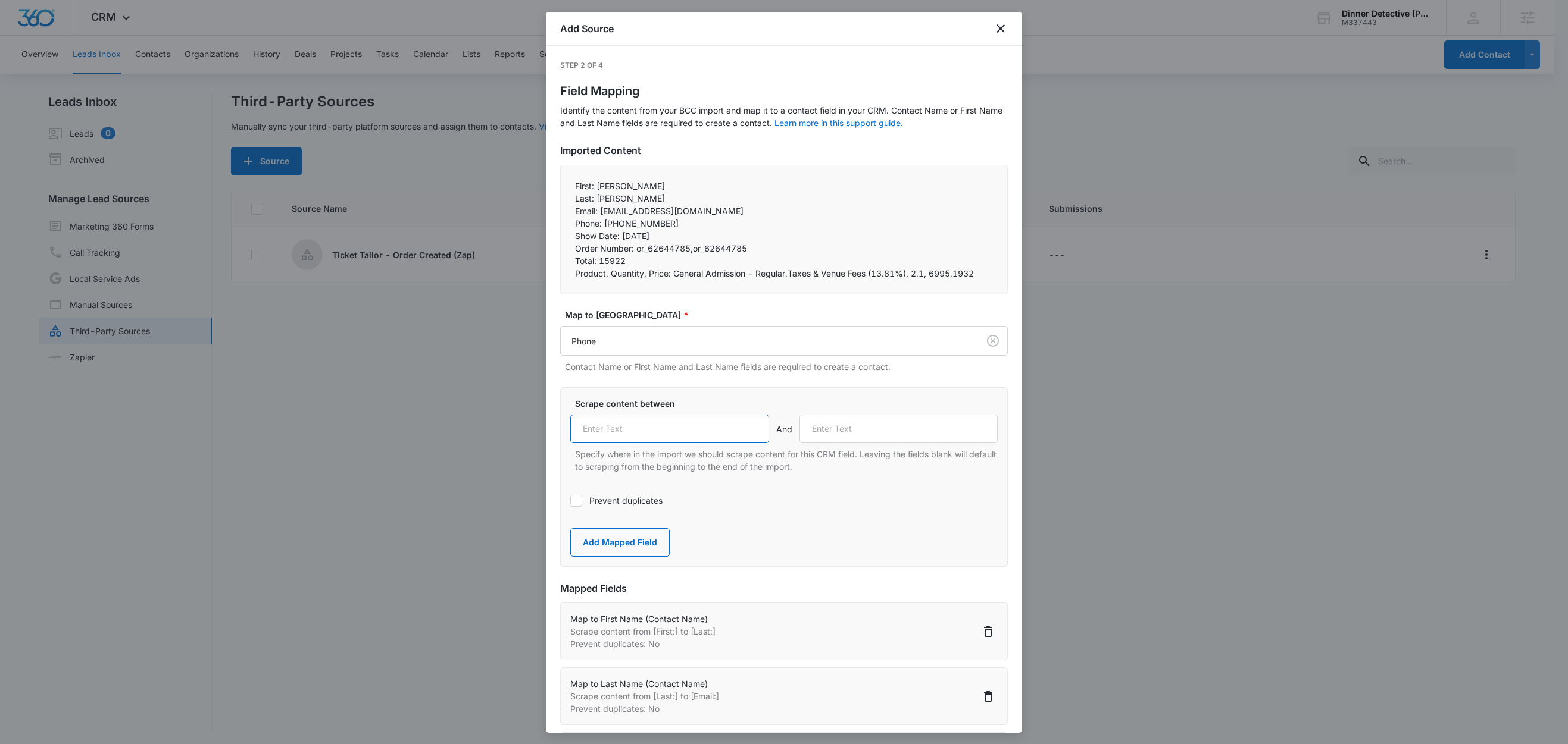
click at [625, 432] on input "text" at bounding box center [670, 429] width 199 height 29
paste input "Phone:"
type input "Phone:"
drag, startPoint x: 621, startPoint y: 240, endPoint x: 571, endPoint y: 237, distance: 50.1
click at [571, 237] on div "First: Teresa Last: Larsh Email: terilarsh@yahoo.com Phone: +13213770458 Sh…" at bounding box center [784, 230] width 448 height 130
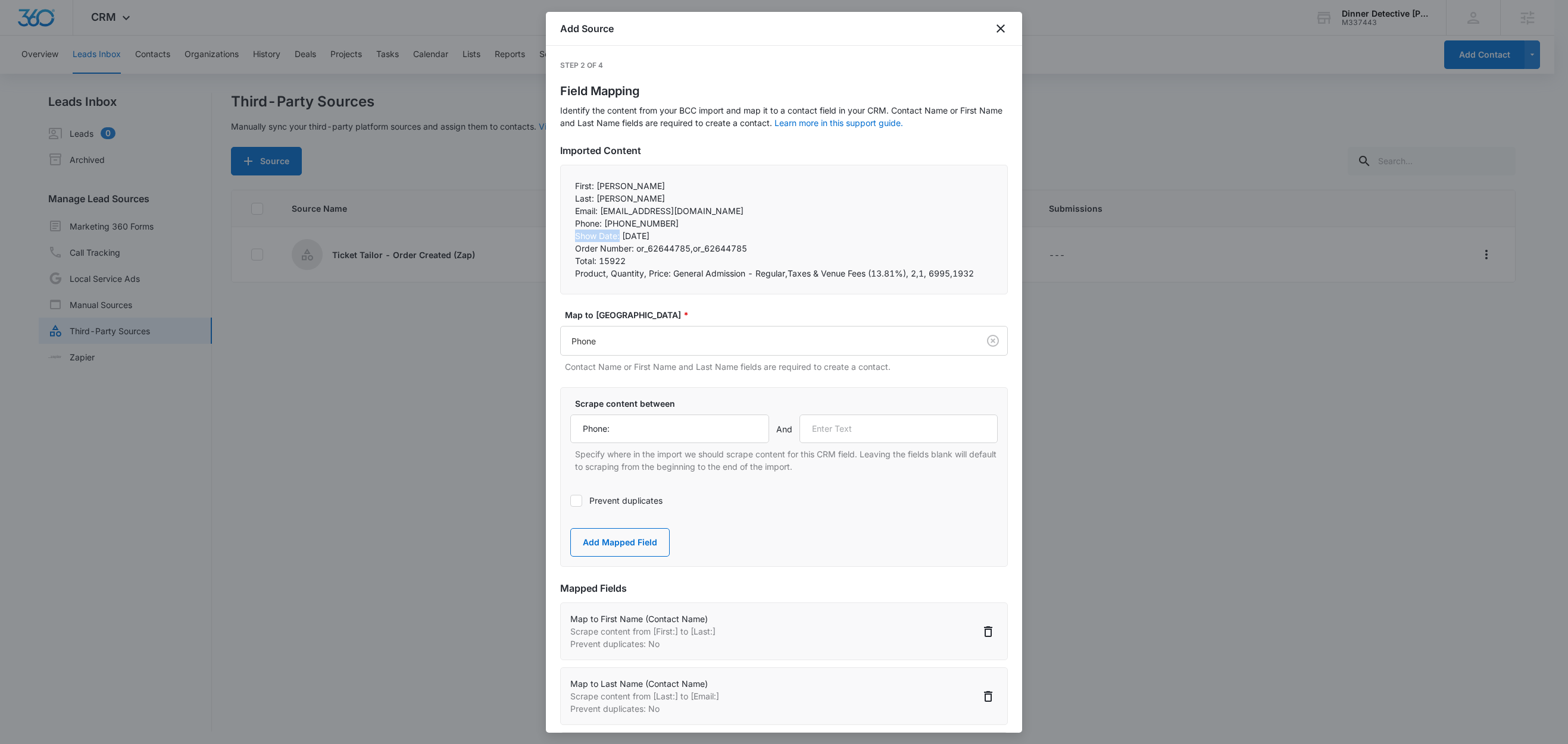
copy p "Show Date:"
click at [870, 428] on input "text" at bounding box center [898, 429] width 199 height 29
paste input "Show Date:"
type input "Show Date:"
click at [637, 535] on button "Add Mapped Field" at bounding box center [620, 543] width 99 height 29
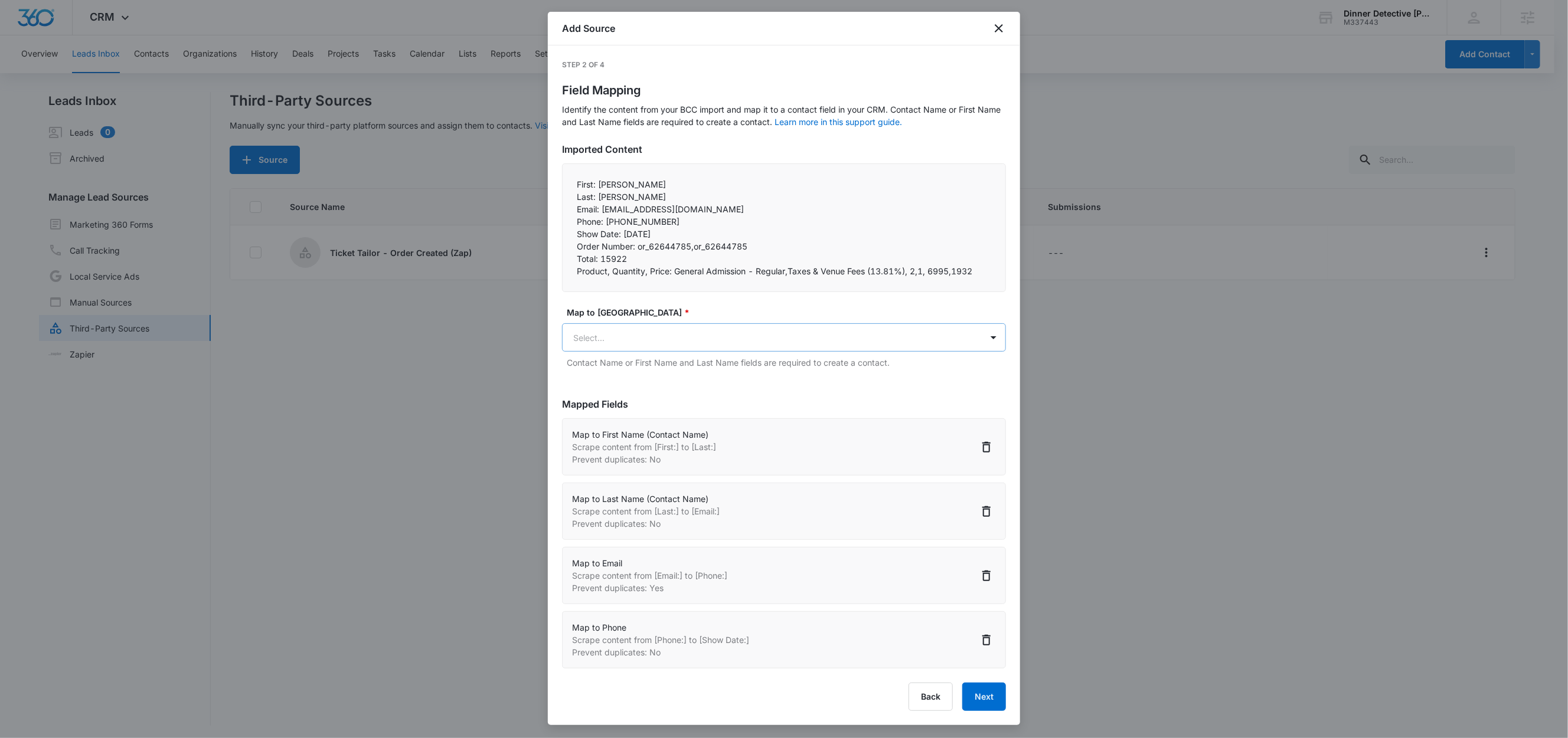
click at [639, 336] on body "CRM Apps Reputation Websites Forms CRM Email Social Shop Content Ads Intelligen…" at bounding box center [784, 370] width 1568 height 740
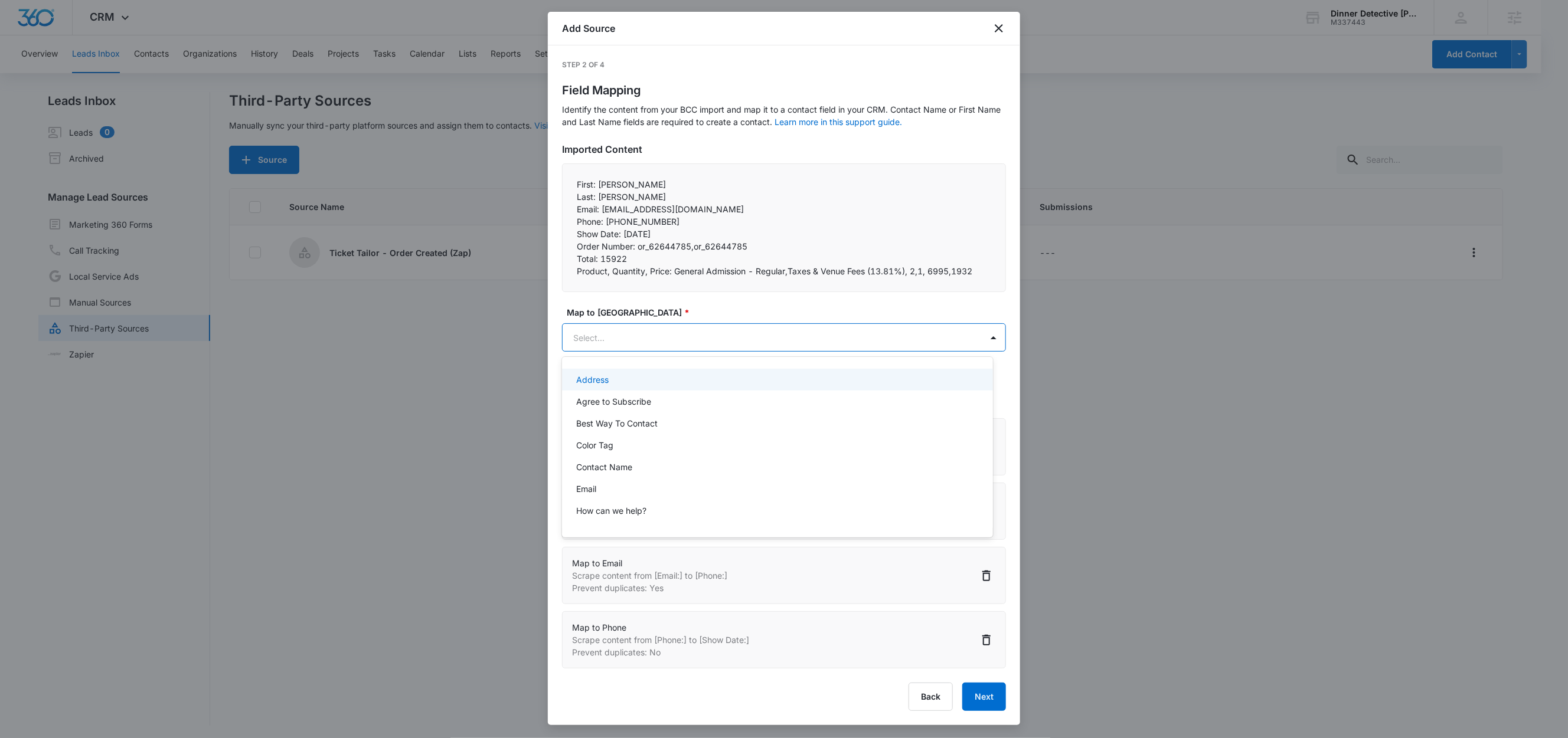
paste input "Show Date:"
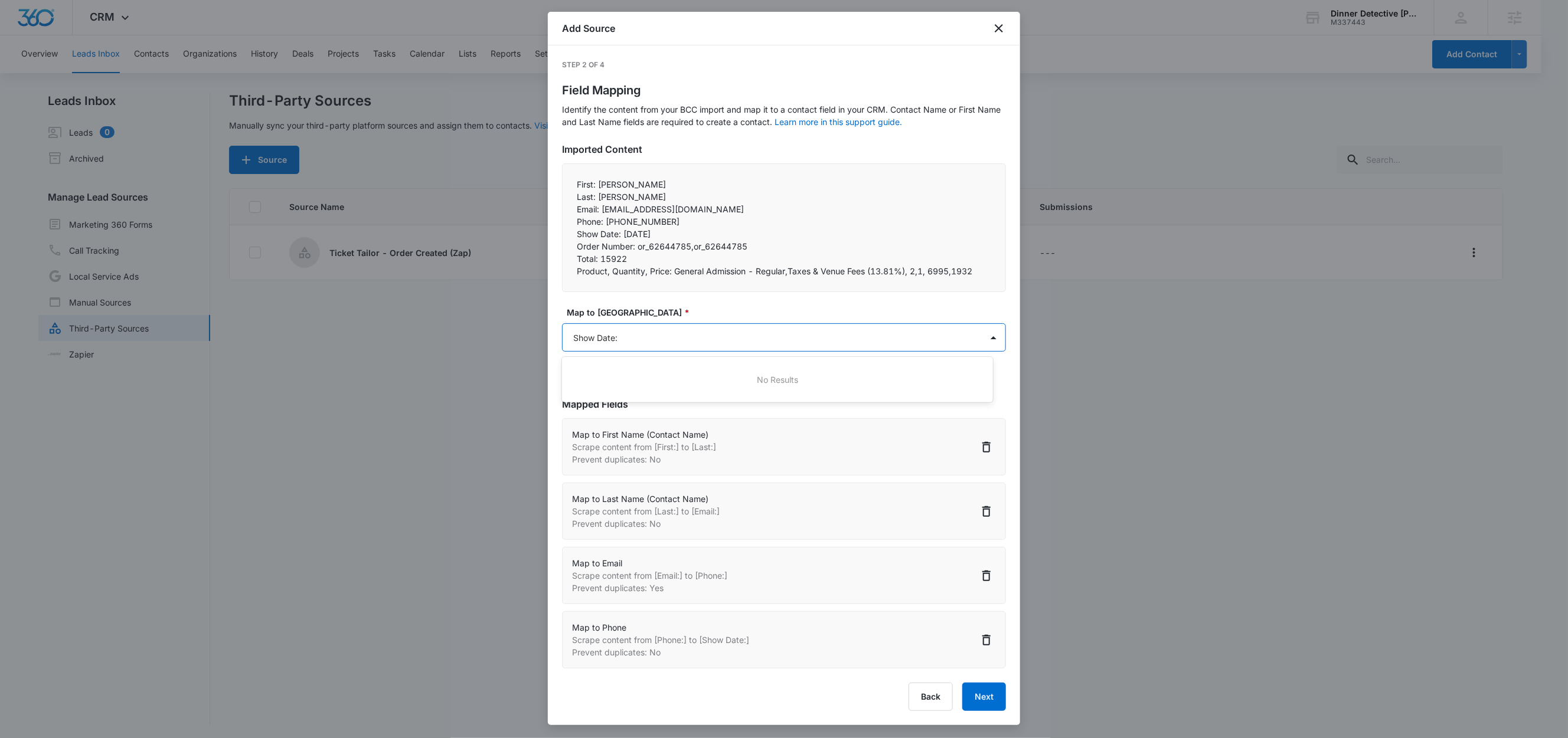
type input "Show Date"
click at [637, 389] on div "Show Date" at bounding box center [777, 380] width 431 height 22
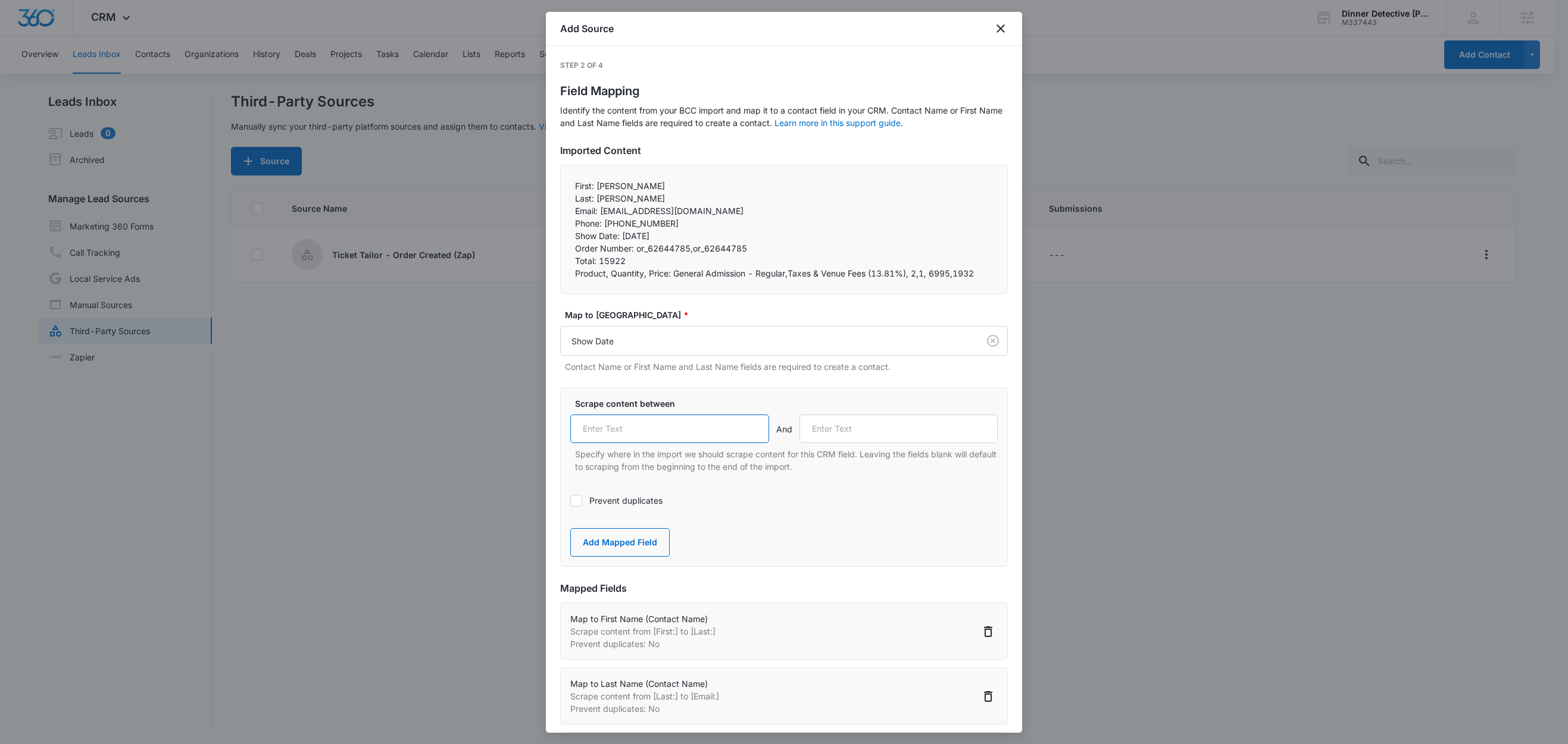
click at [690, 433] on input "text" at bounding box center [670, 429] width 199 height 29
paste input "Show Date:"
type input "Show Date:"
drag, startPoint x: 634, startPoint y: 249, endPoint x: 564, endPoint y: 247, distance: 70.0
click at [564, 247] on div "First: Teresa Last: Larsh Email: terilarsh@yahoo.com Phone: +13213770458 Sh…" at bounding box center [784, 230] width 448 height 130
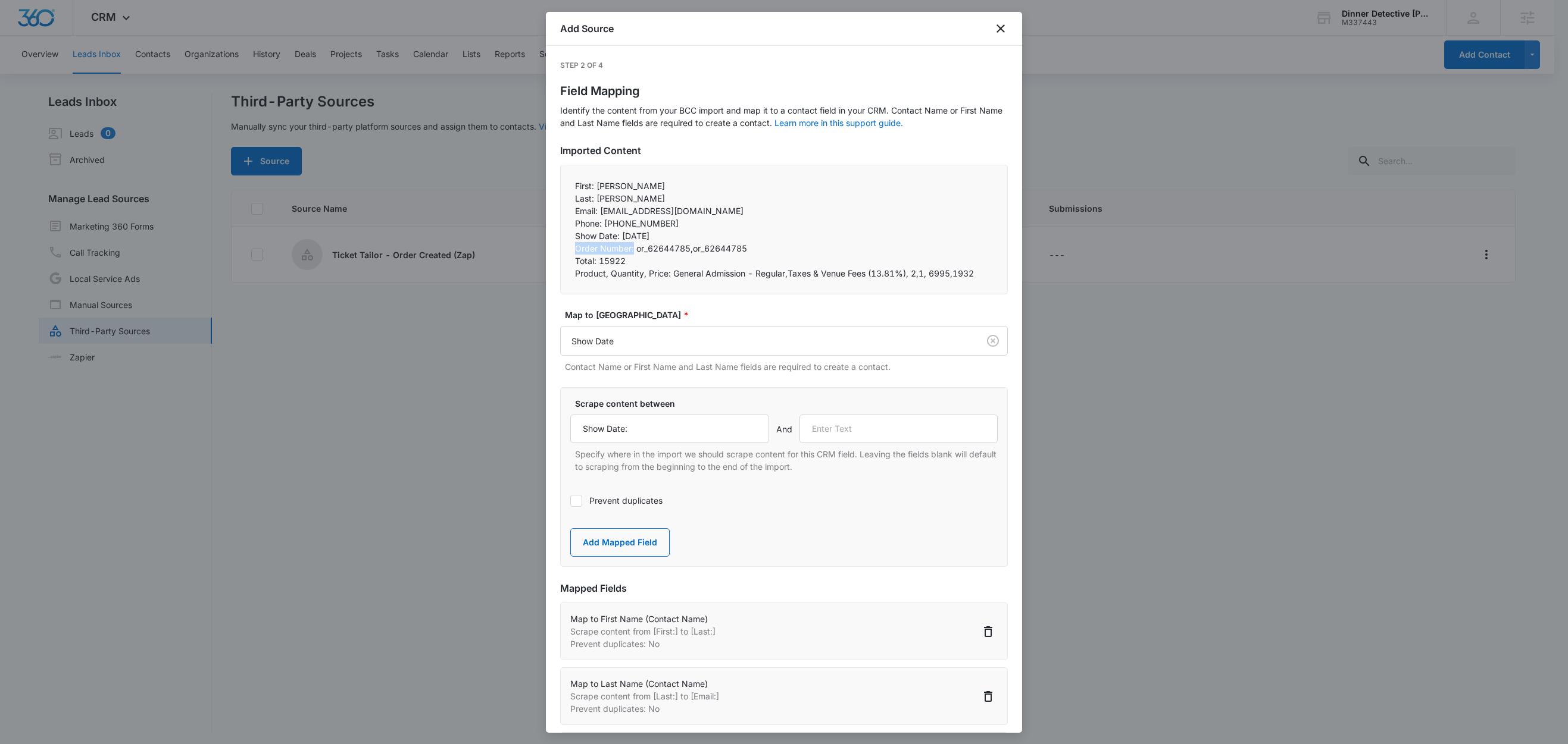
copy p "Order Number:"
click at [850, 431] on input "text" at bounding box center [898, 429] width 199 height 29
paste input "Order Number:"
type input "Order Number:"
click at [635, 544] on button "Add Mapped Field" at bounding box center [620, 543] width 99 height 29
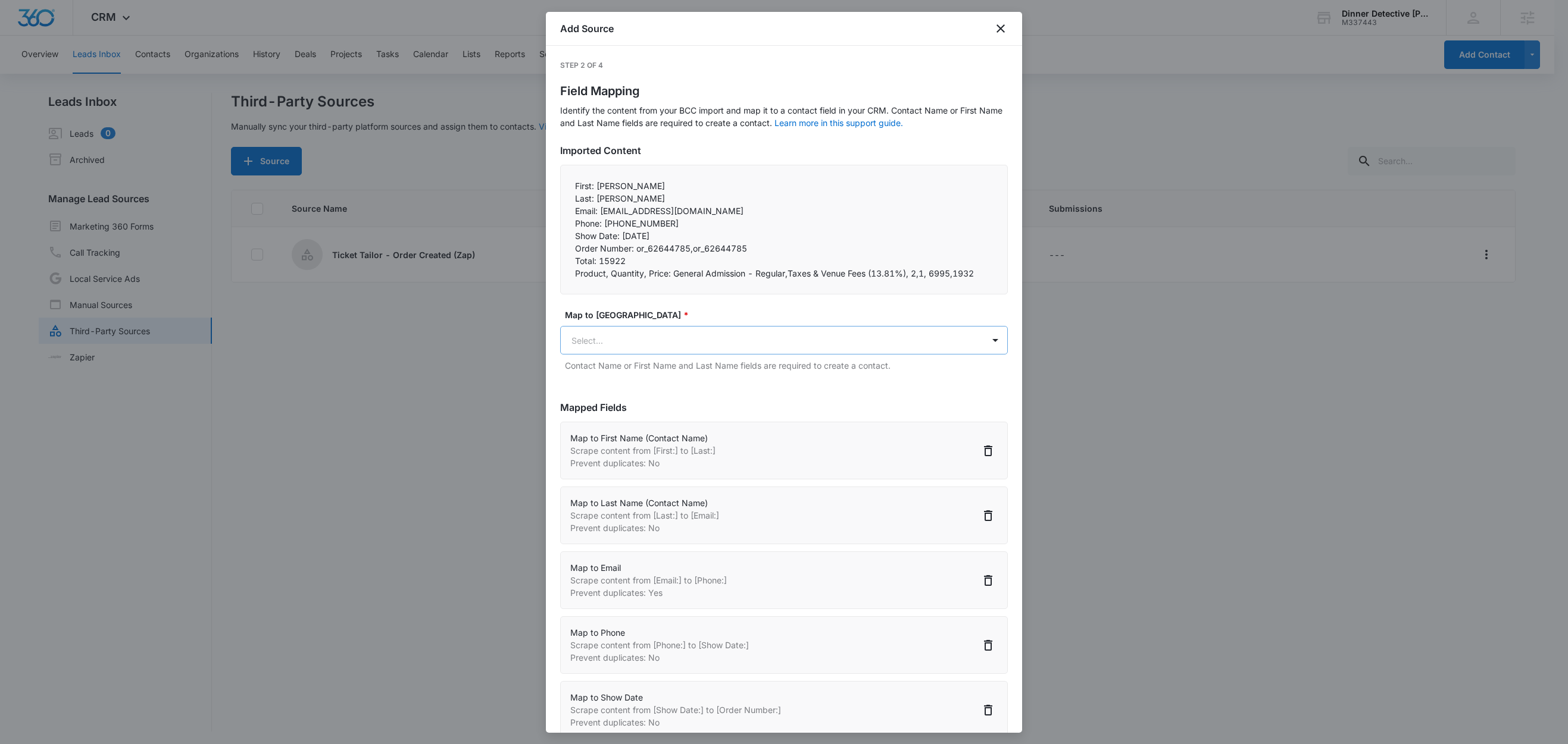
click at [662, 336] on body "CRM Apps Reputation Websites Forms CRM Email Social Shop Content Ads Intelligen…" at bounding box center [784, 373] width 1568 height 746
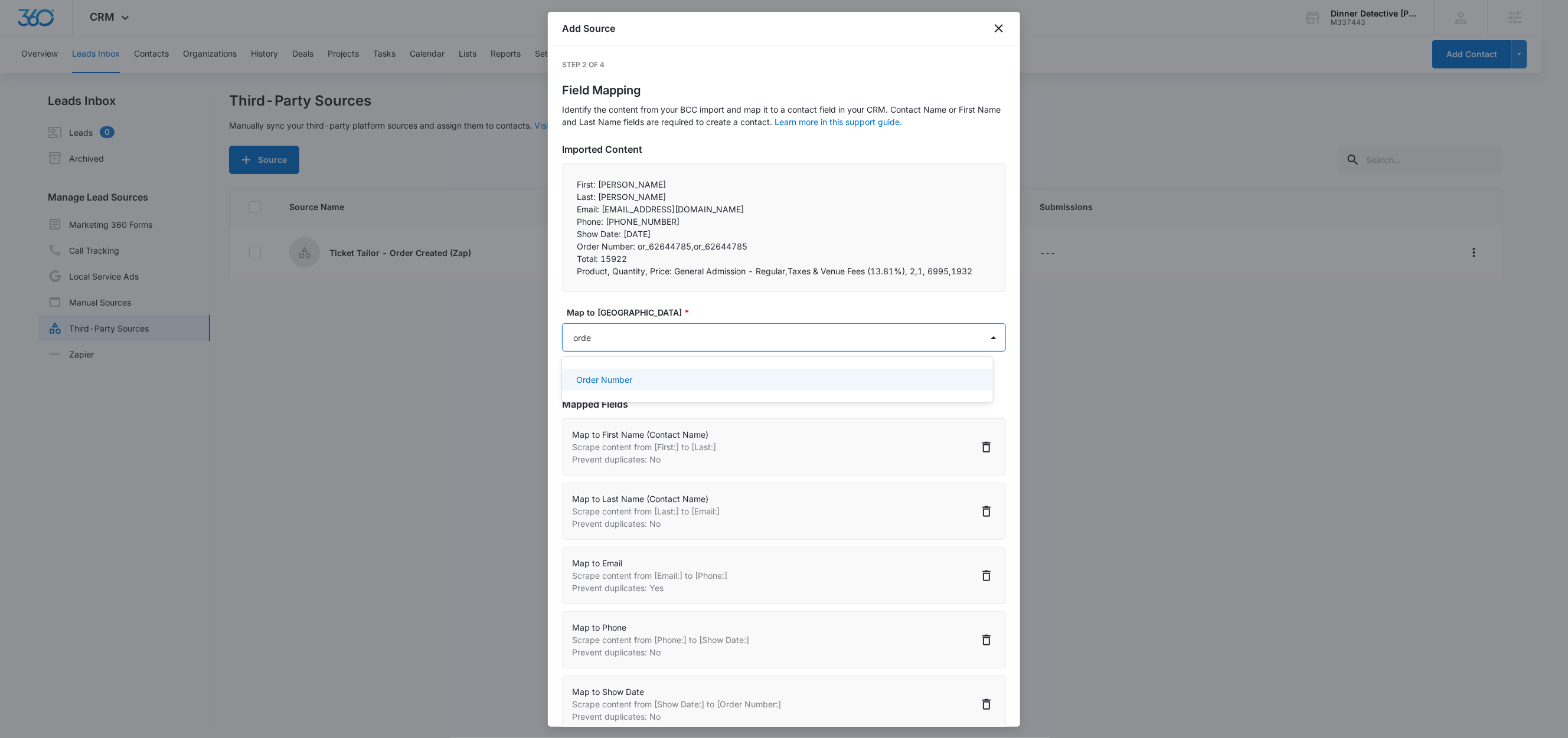
type input "order"
click at [632, 382] on div "Order Number" at bounding box center [776, 380] width 400 height 13
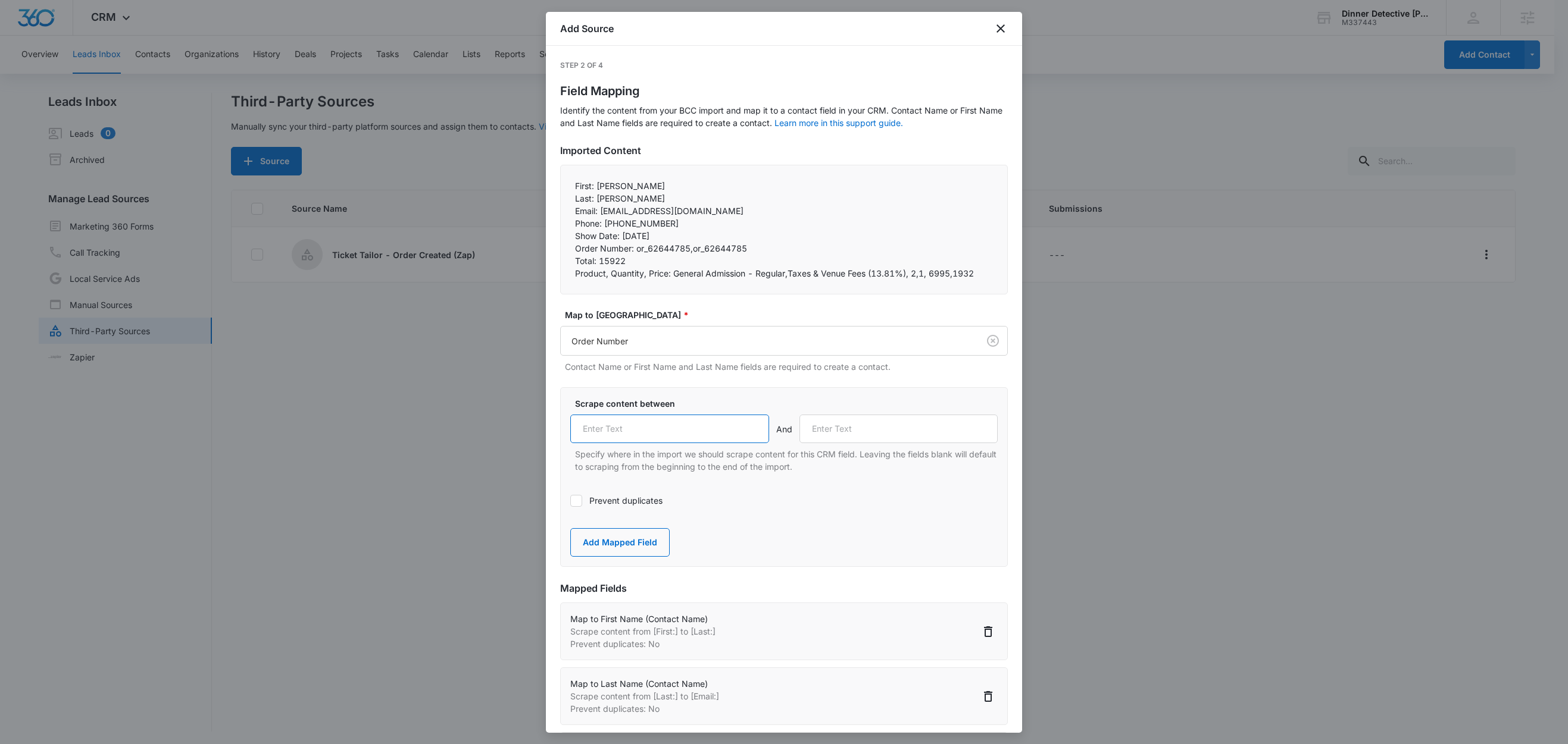
click at [637, 420] on input "text" at bounding box center [670, 429] width 199 height 29
paste input "Order Number:"
type input "Order Number:"
drag, startPoint x: 597, startPoint y: 263, endPoint x: 566, endPoint y: 261, distance: 31.1
click at [566, 261] on div "First: Teresa Last: Larsh Email: terilarsh@yahoo.com Phone: +13213770458 Sh…" at bounding box center [784, 230] width 448 height 130
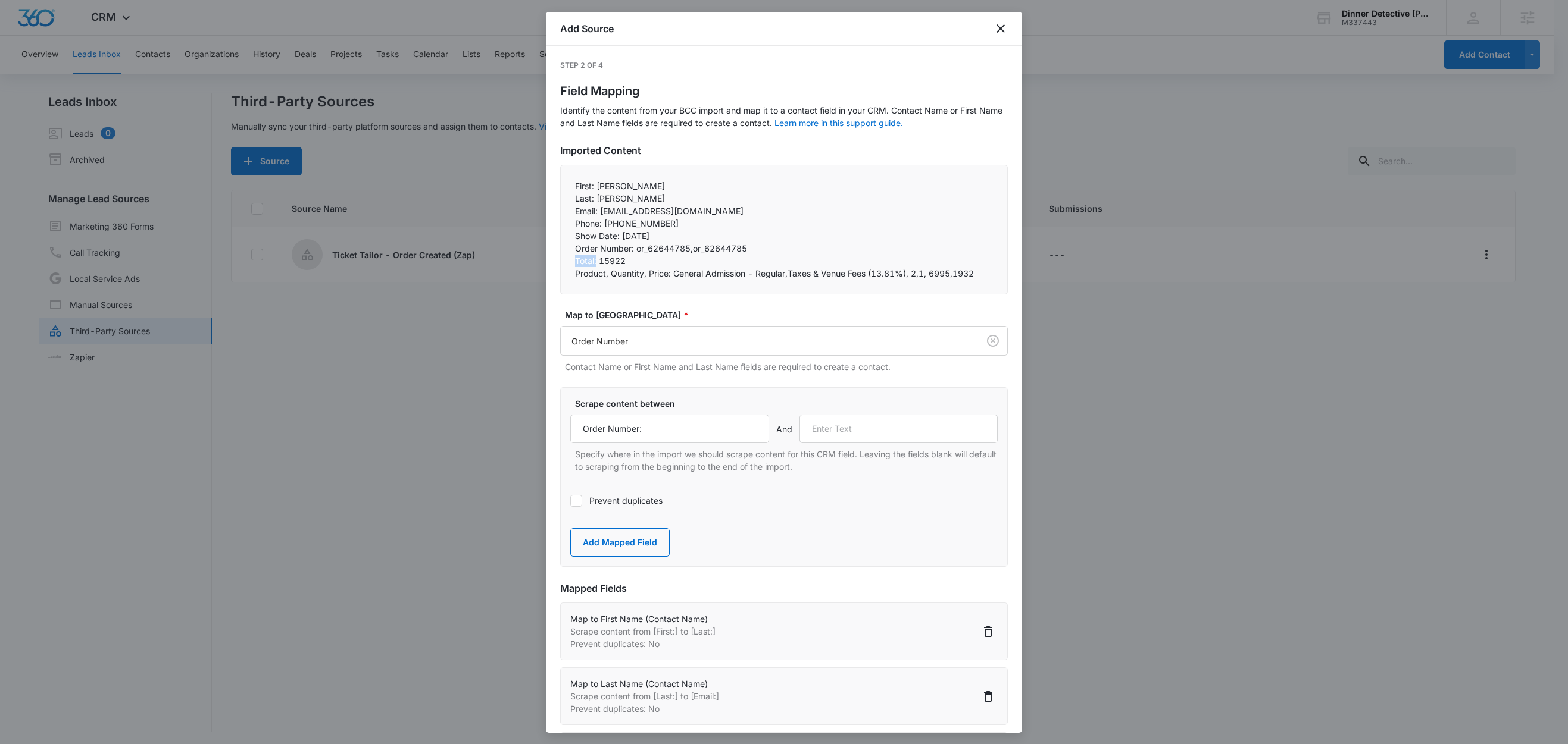
copy p "Total:"
click at [831, 443] on input "text" at bounding box center [898, 429] width 199 height 29
paste input "Total:"
type input "Total:"
click at [622, 541] on button "Add Mapped Field" at bounding box center [620, 543] width 99 height 29
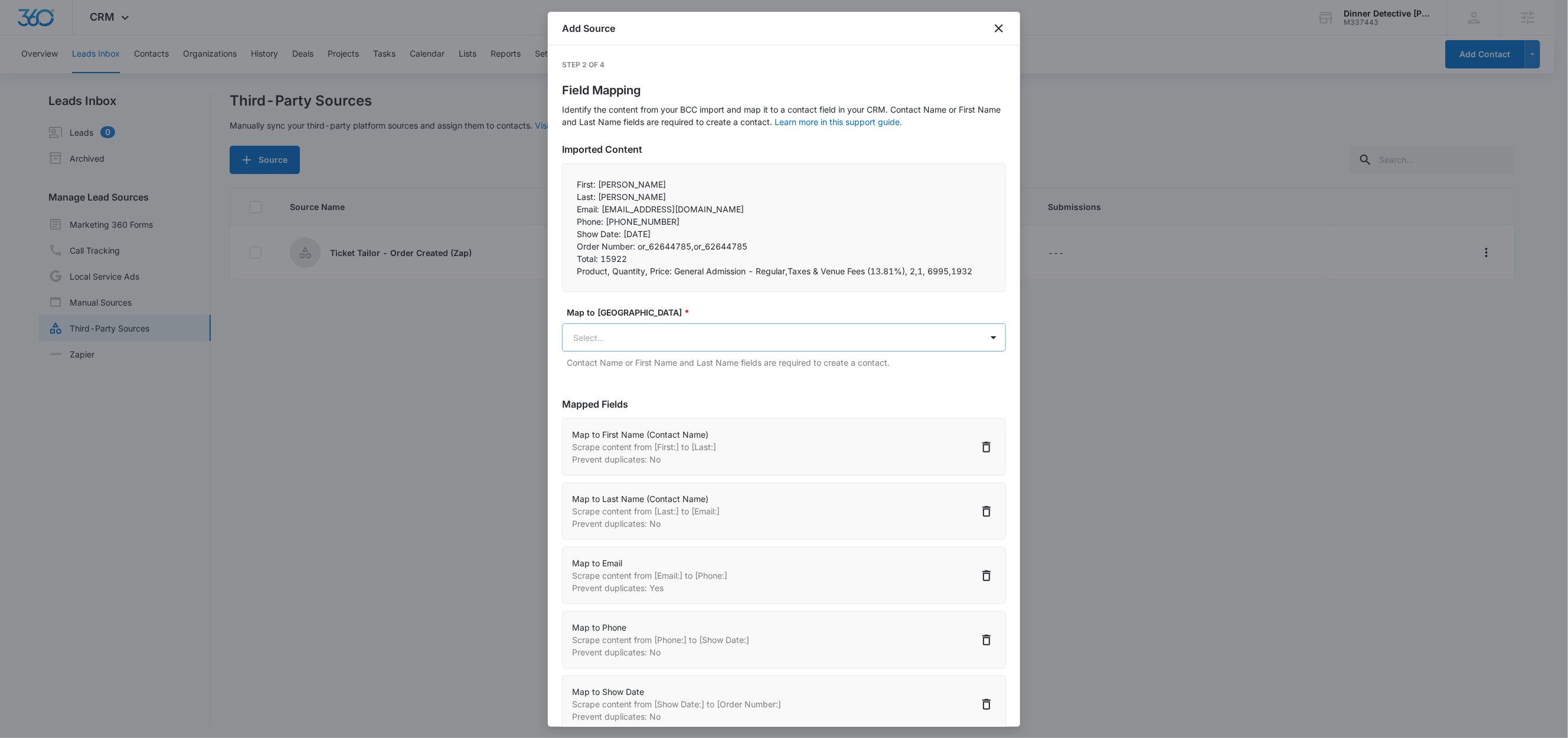
click at [645, 335] on body "CRM Apps Reputation Websites Forms CRM Email Social Shop Content Ads Intelligen…" at bounding box center [784, 370] width 1568 height 740
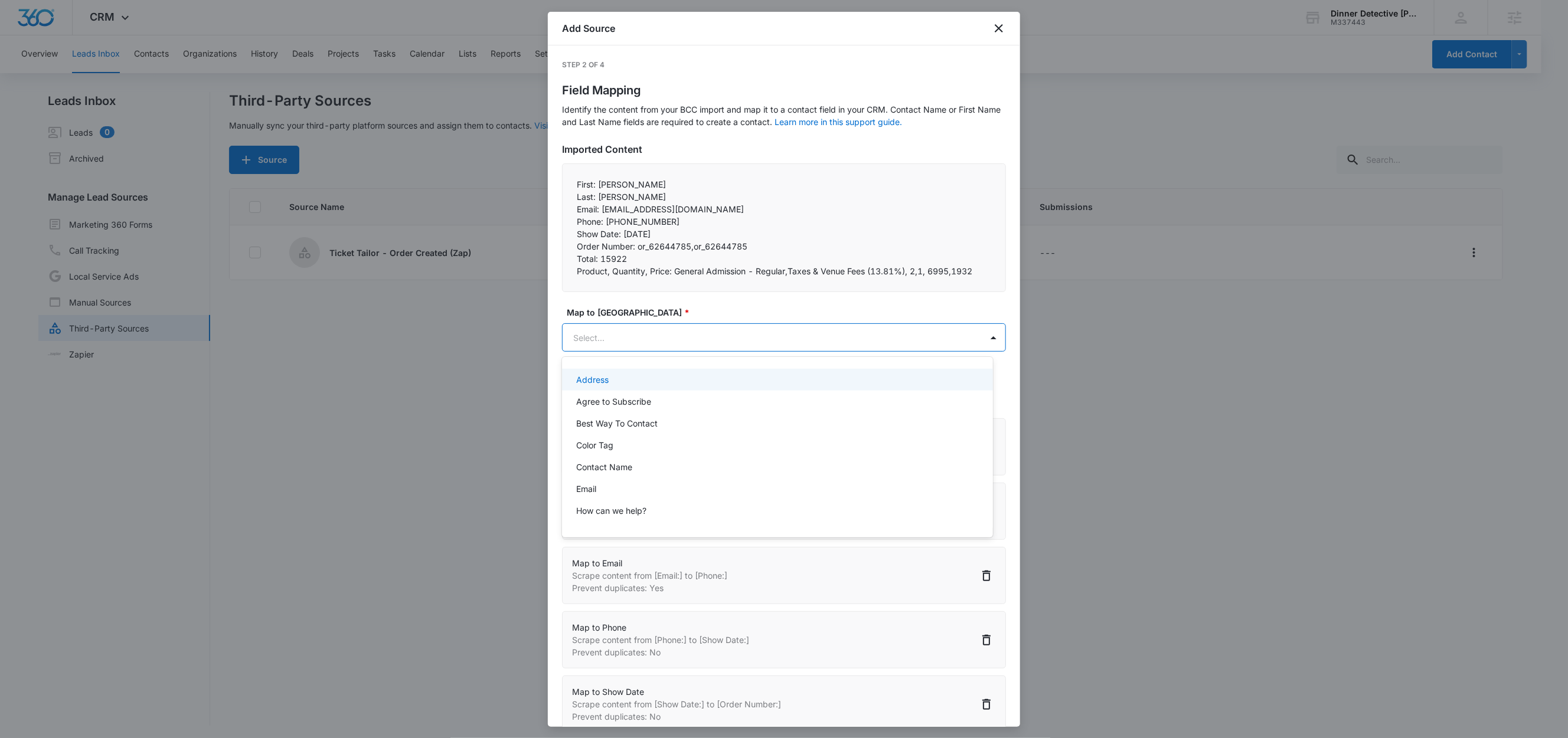
paste input "Total:"
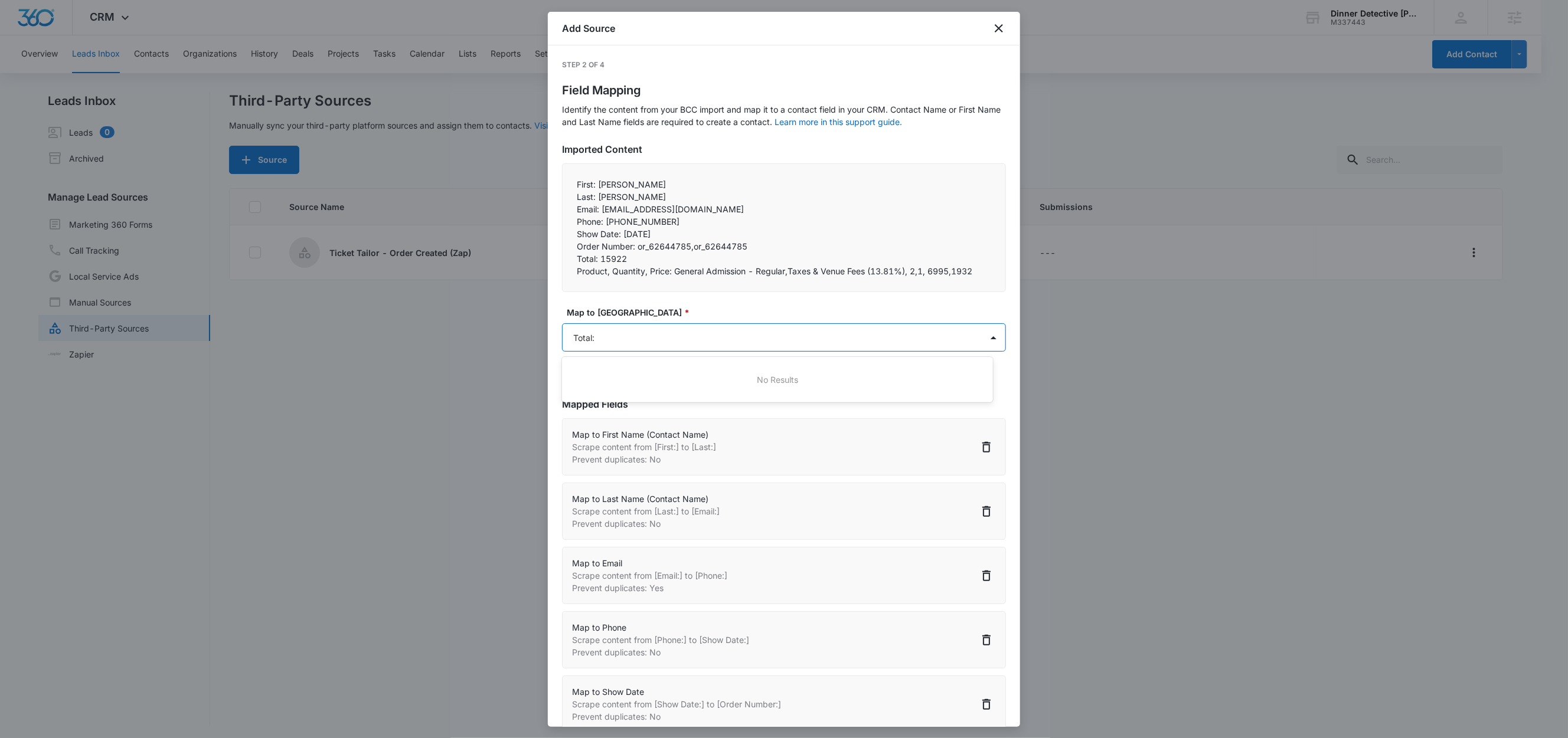
type input "Total"
click at [612, 384] on div "Total" at bounding box center [776, 380] width 400 height 13
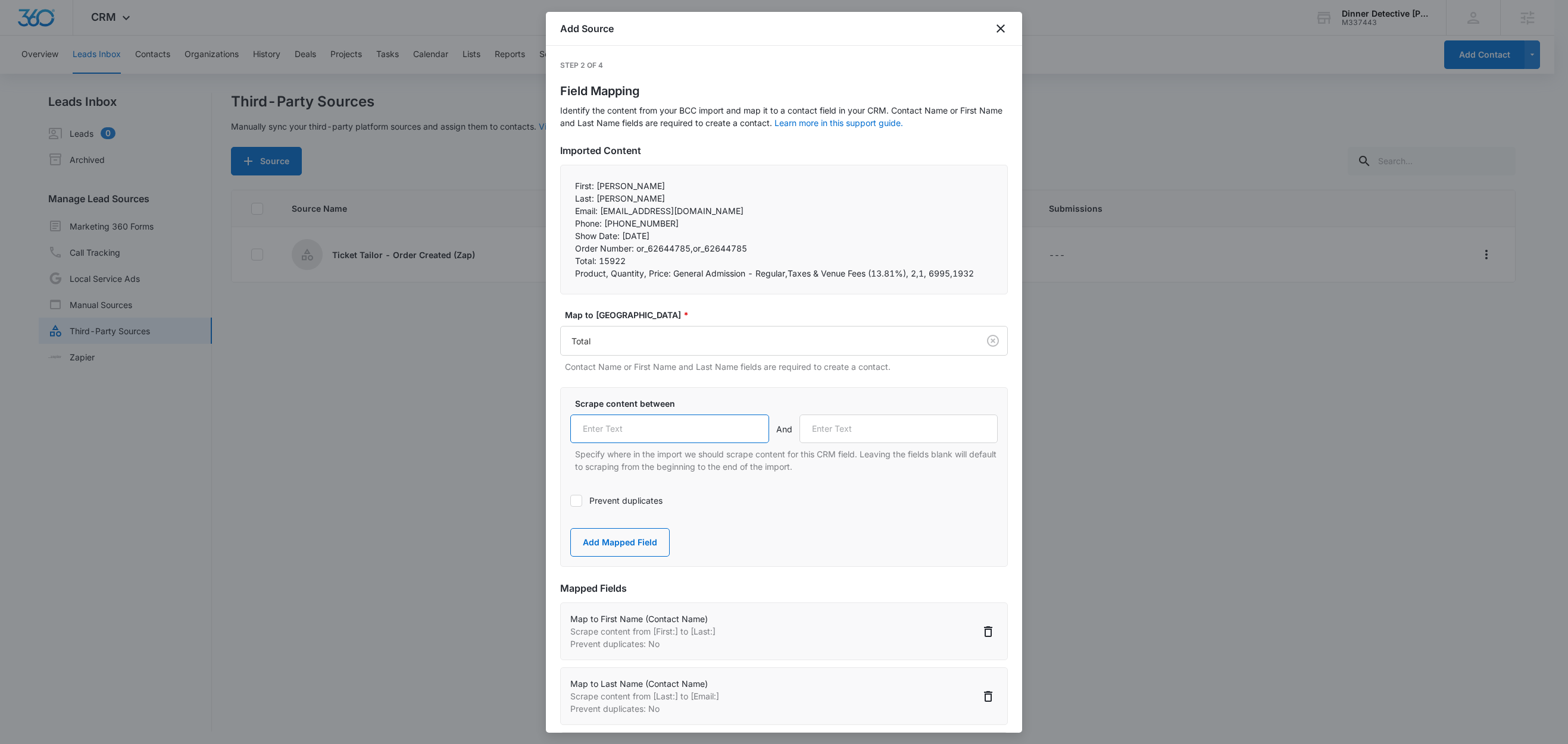
click at [673, 423] on input "text" at bounding box center [670, 429] width 199 height 29
paste input "Total:"
type input "Total:"
drag, startPoint x: 671, startPoint y: 275, endPoint x: 563, endPoint y: 274, distance: 108.0
click at [563, 274] on div "First: Teresa Last: Larsh Email: terilarsh@yahoo.com Phone: +13213770458 Sh…" at bounding box center [784, 230] width 448 height 130
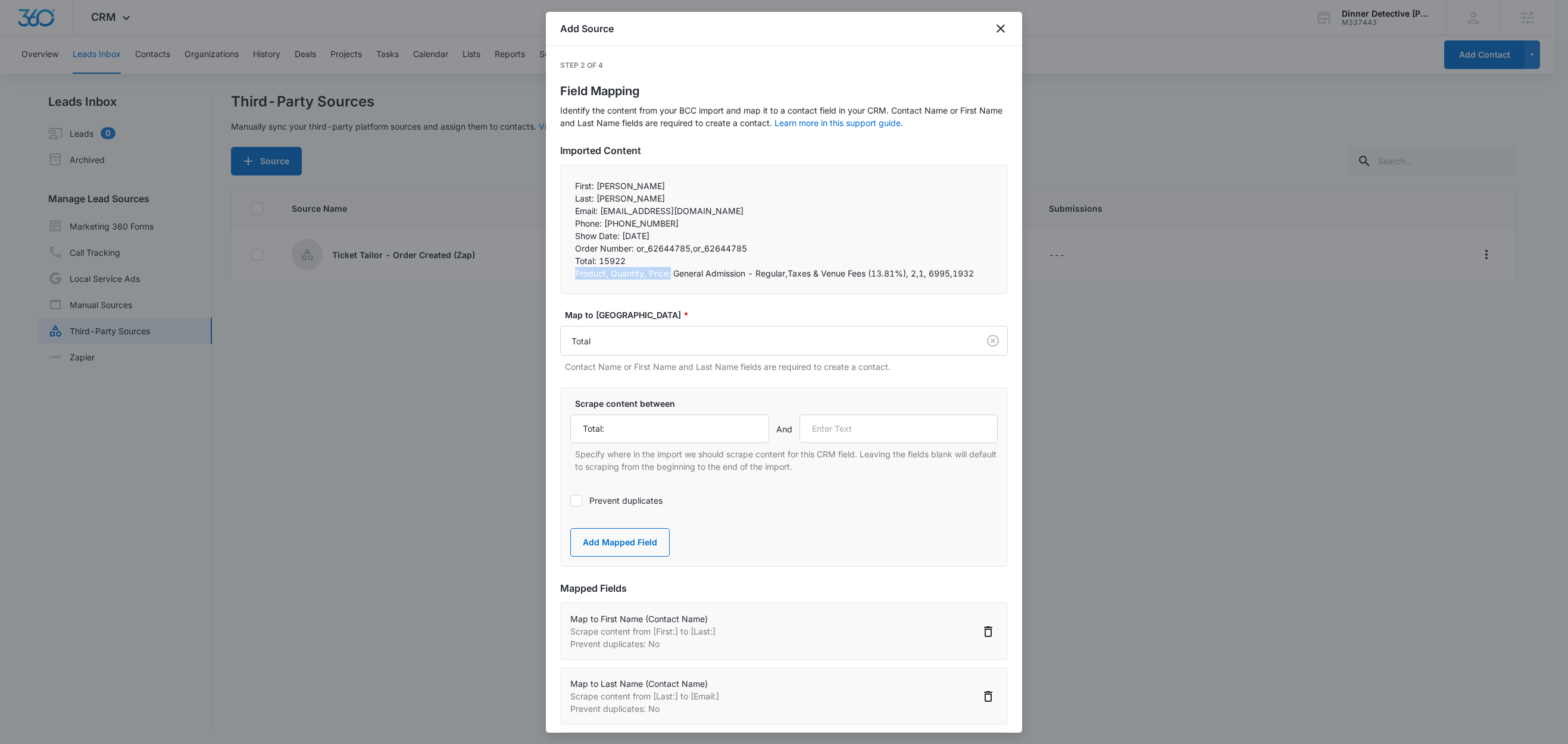
copy p "Product, Quantity, Price:"
click at [890, 437] on input "text" at bounding box center [898, 429] width 199 height 29
paste input "Product, Quantity, Price:"
type input "Product, Quantity, Price:"
click at [642, 539] on button "Add Mapped Field" at bounding box center [620, 543] width 99 height 29
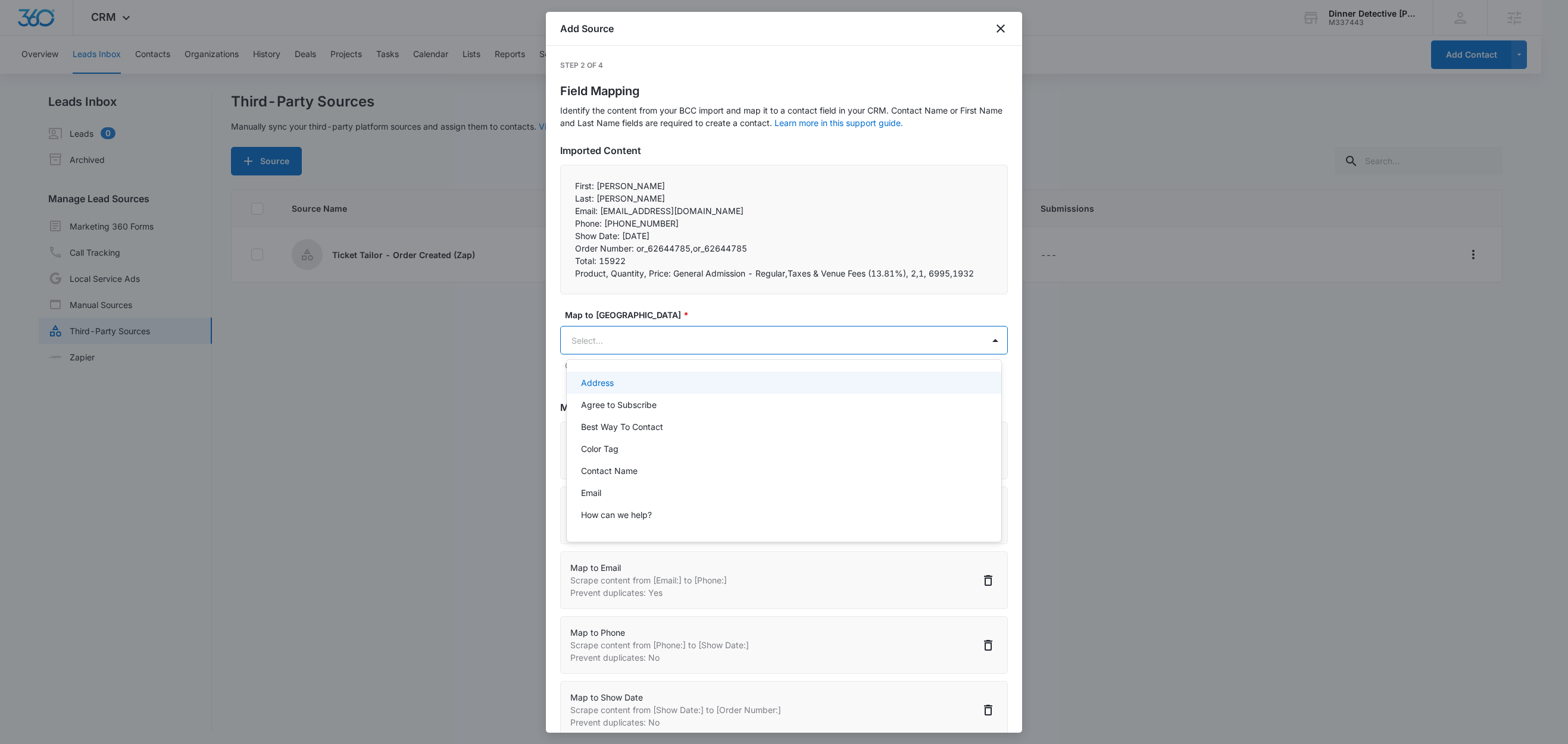
click at [634, 332] on body "CRM Apps Reputation Websites Forms CRM Email Social Shop Content Ads Intelligen…" at bounding box center [784, 372] width 1568 height 744
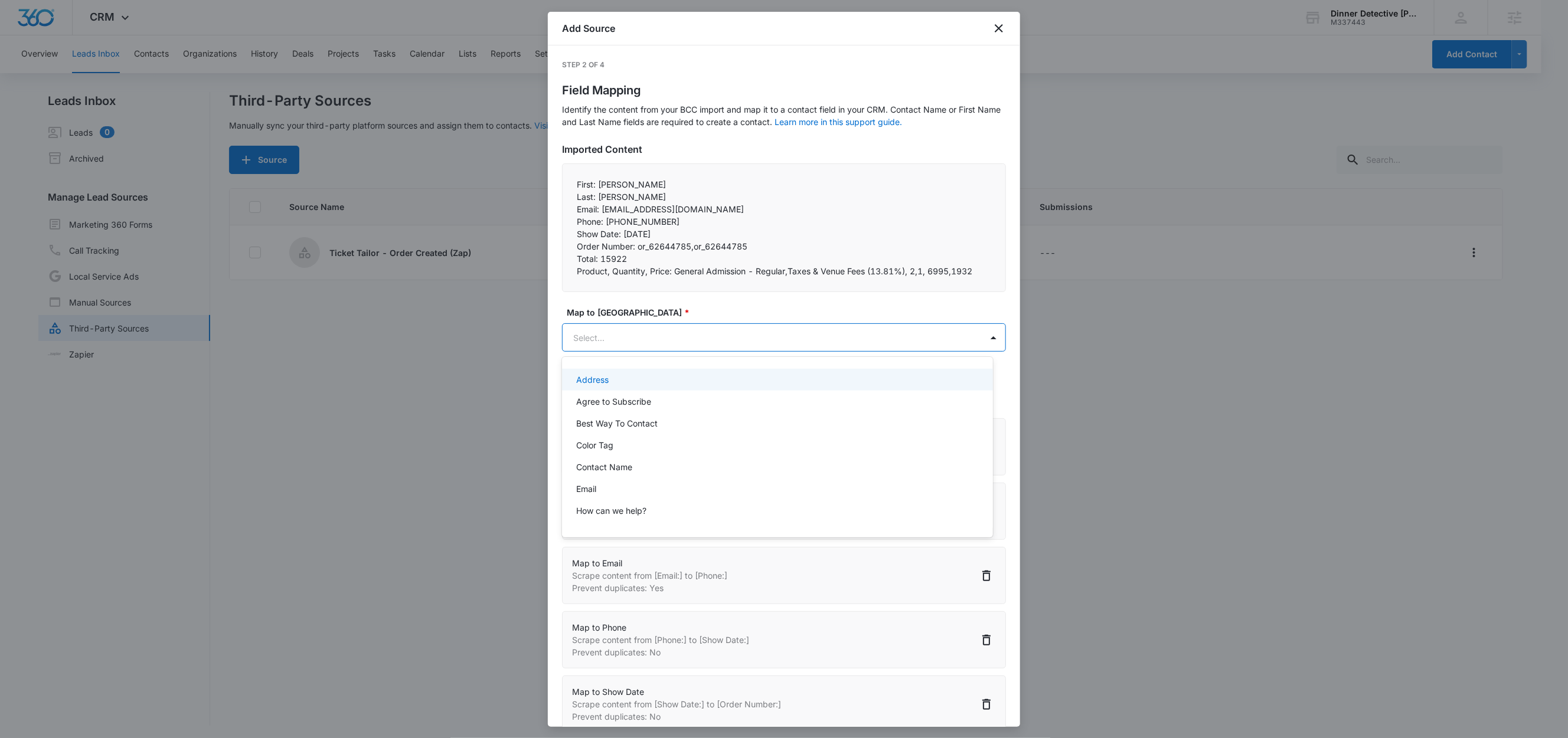
paste input "Product, Quantity, Price:"
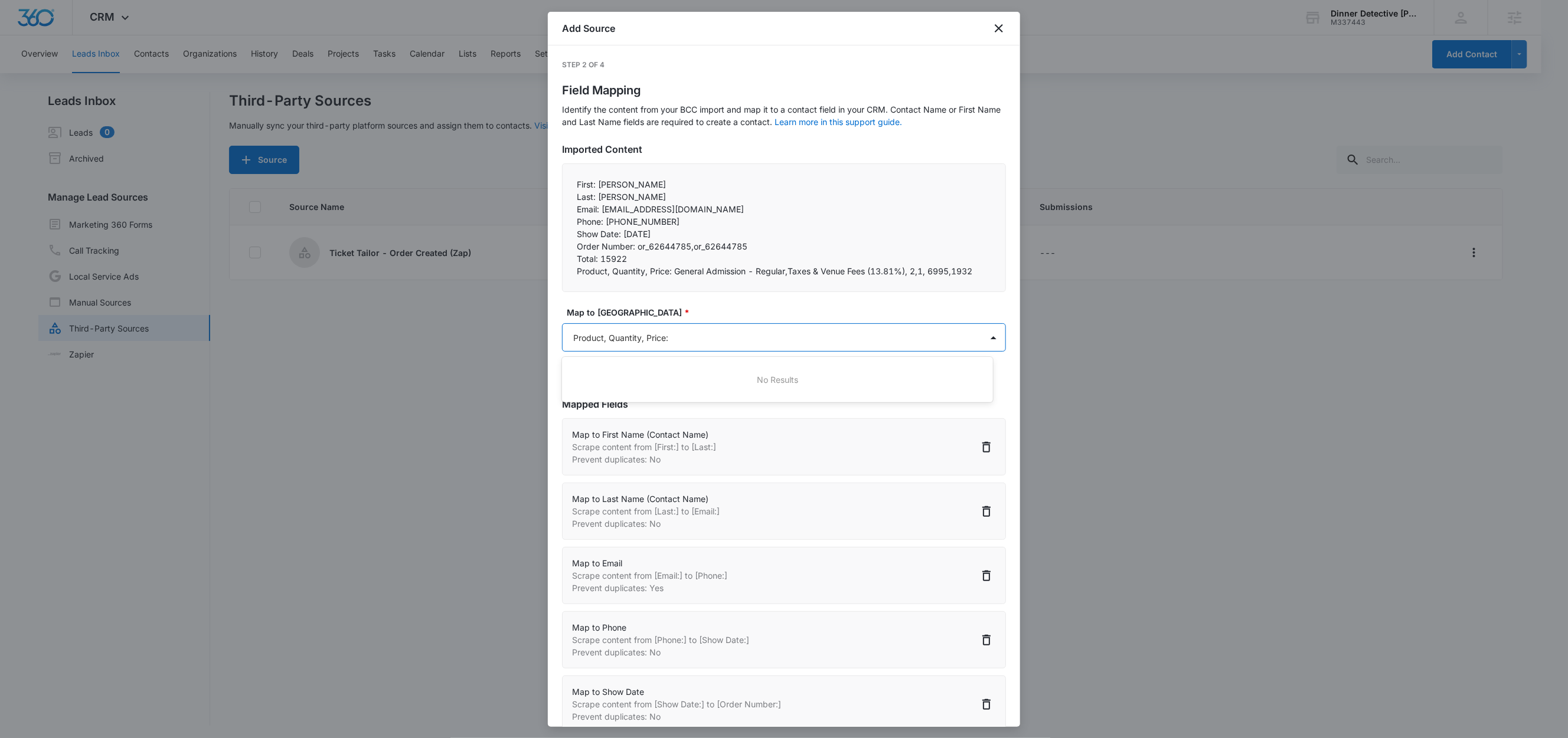
type input "Product, Quantity, Price"
click at [695, 374] on div "Product, Quantity, Price" at bounding box center [776, 380] width 400 height 13
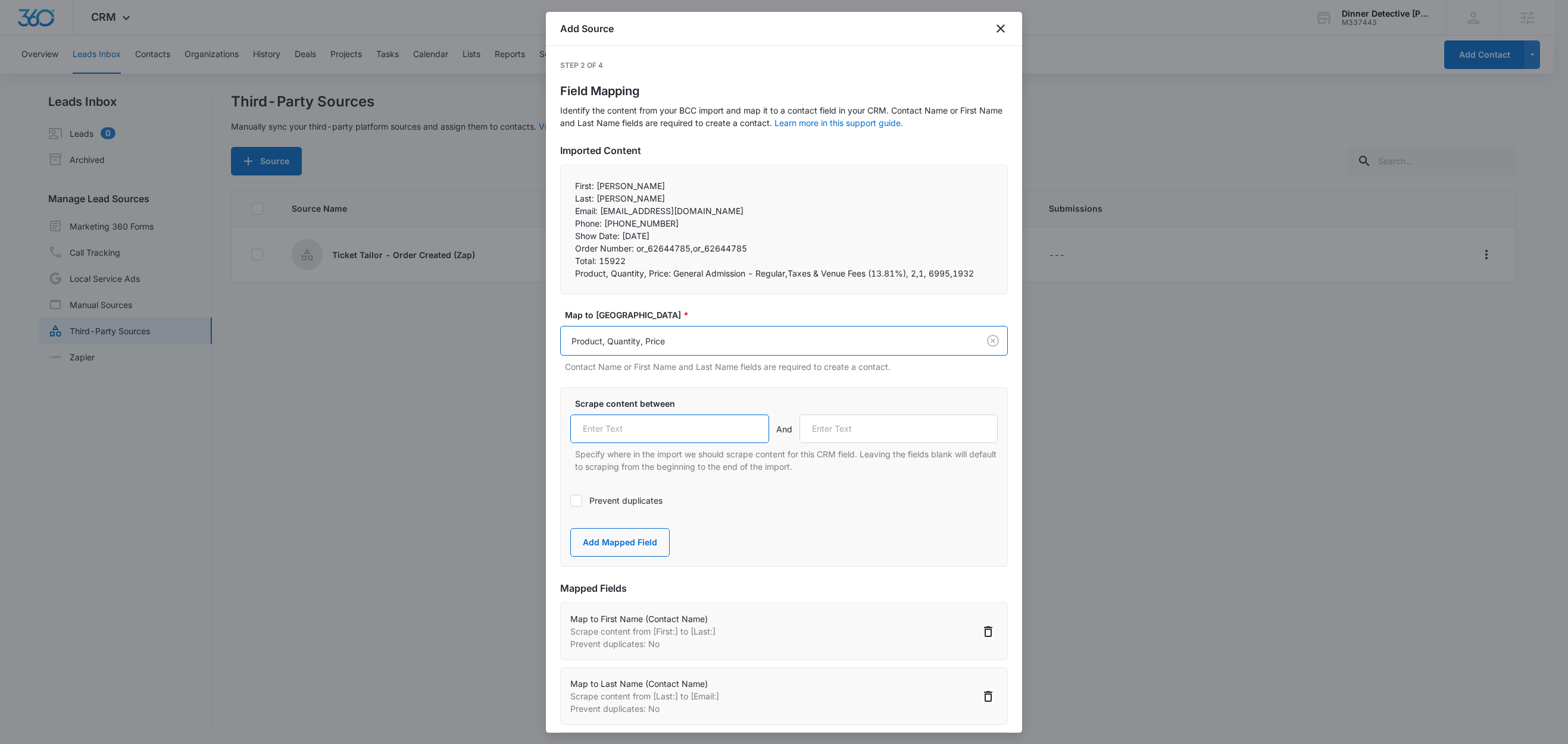
click at [648, 435] on input "text" at bounding box center [670, 429] width 199 height 29
paste input "Product, Quantity, Price:"
type input "Product, Quantity, Price:"
click at [874, 514] on div "Prevent duplicates" at bounding box center [784, 500] width 428 height 27
click at [653, 542] on button "Add Mapped Field" at bounding box center [620, 543] width 99 height 29
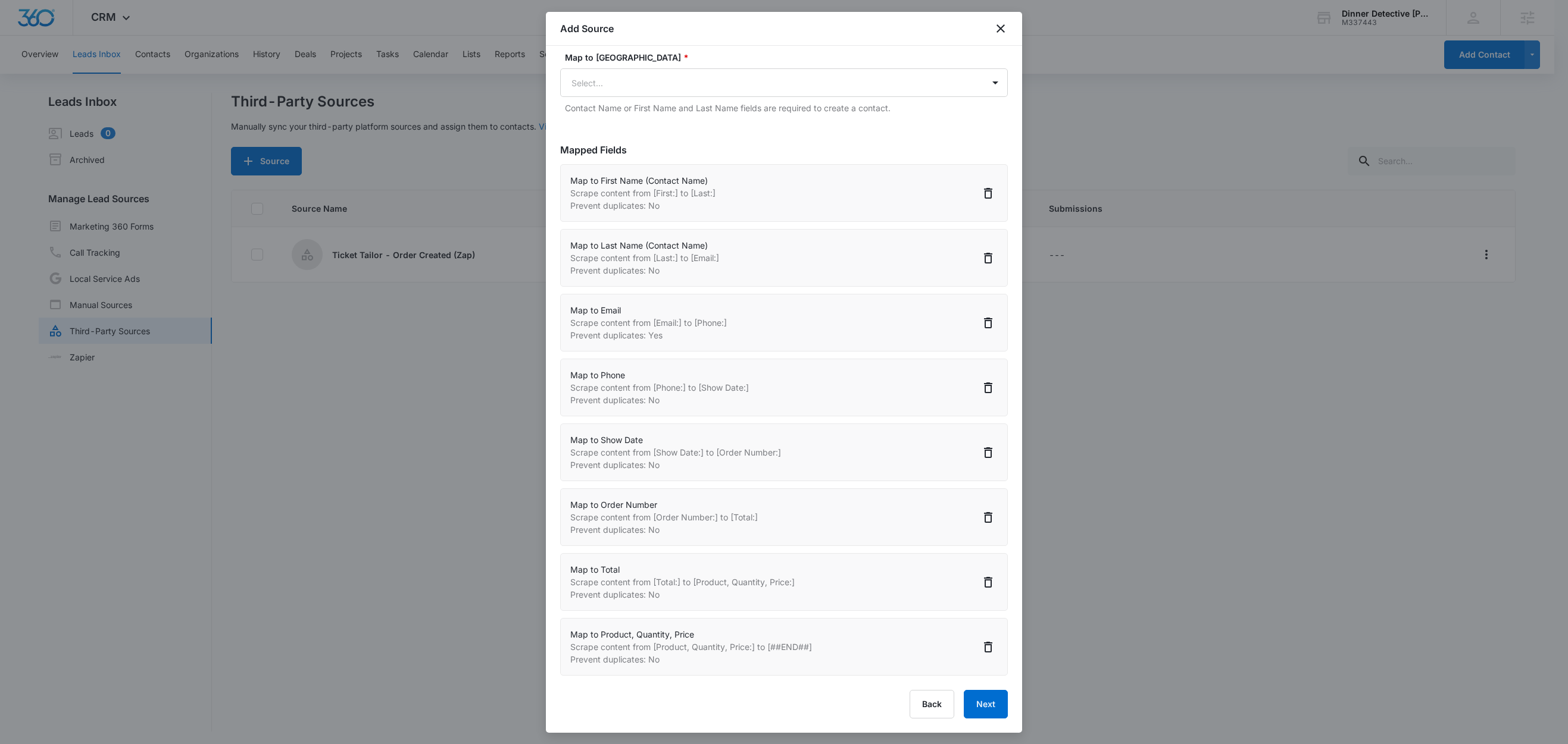
scroll to position [2, 0]
click at [976, 704] on button "Next" at bounding box center [986, 704] width 44 height 29
select select "78"
select select "79"
select select "185"
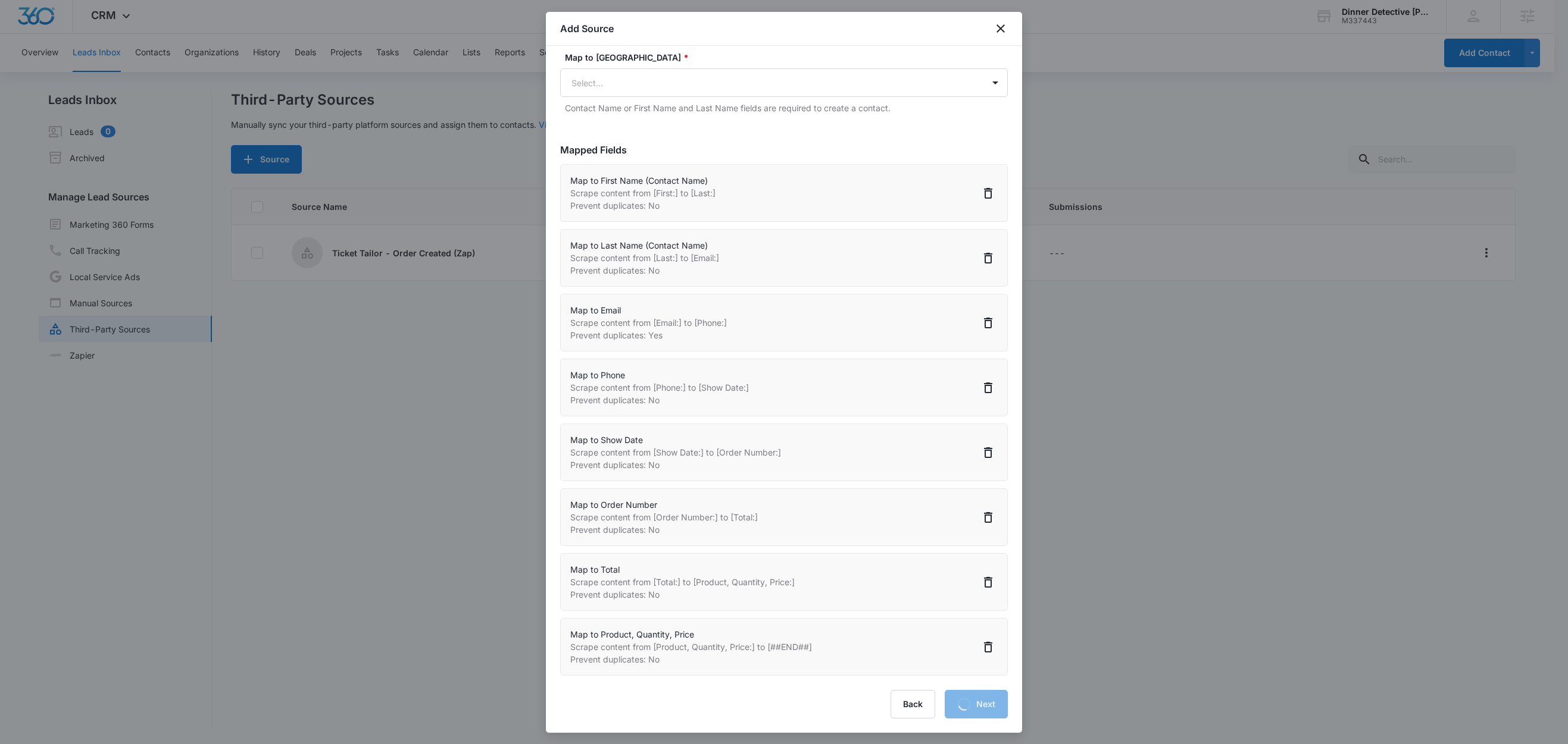
select select "184"
select select "363"
select select "364"
select select "365"
select select "366"
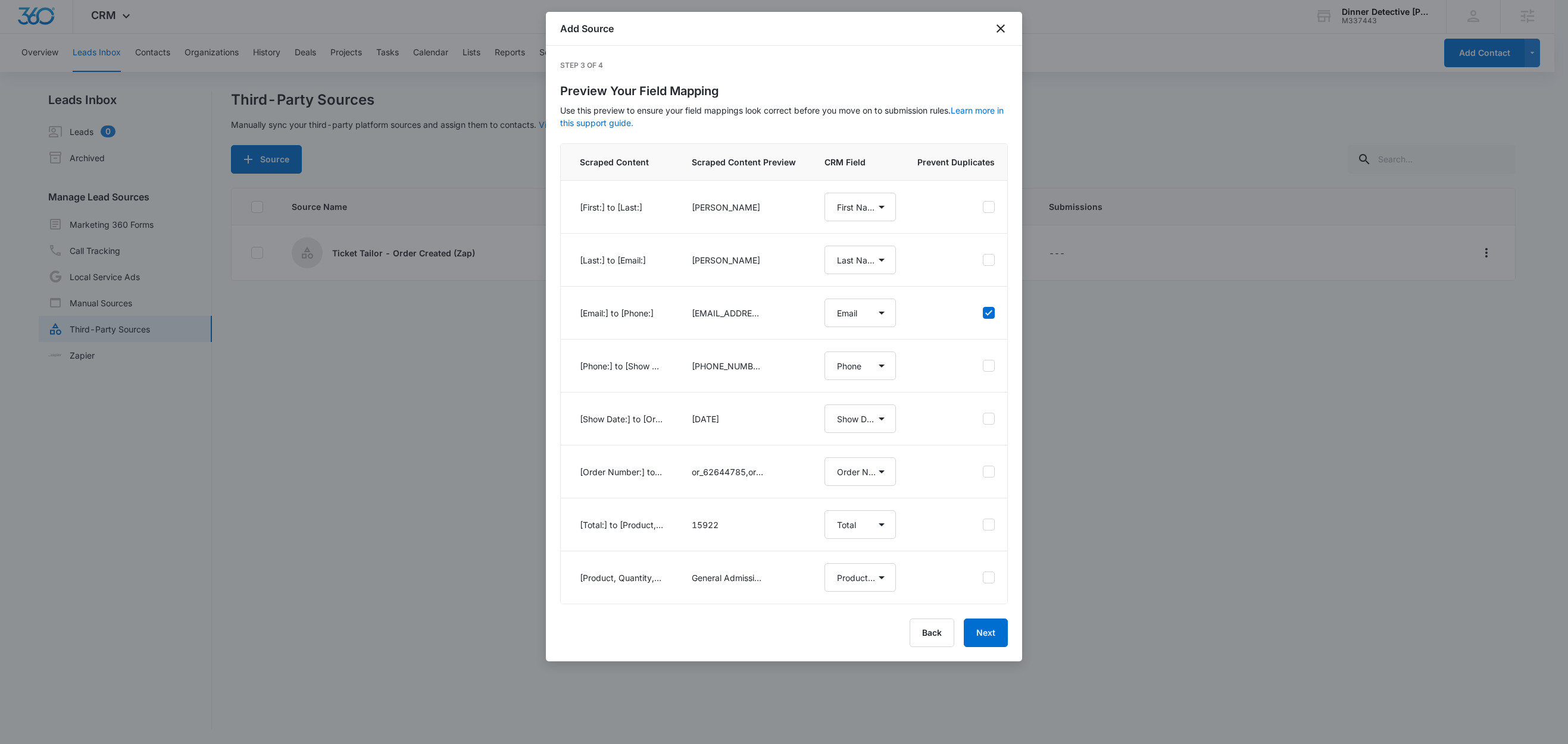
scroll to position [0, 0]
click at [984, 647] on button "Next" at bounding box center [986, 633] width 44 height 29
select select "78"
select select "79"
select select "185"
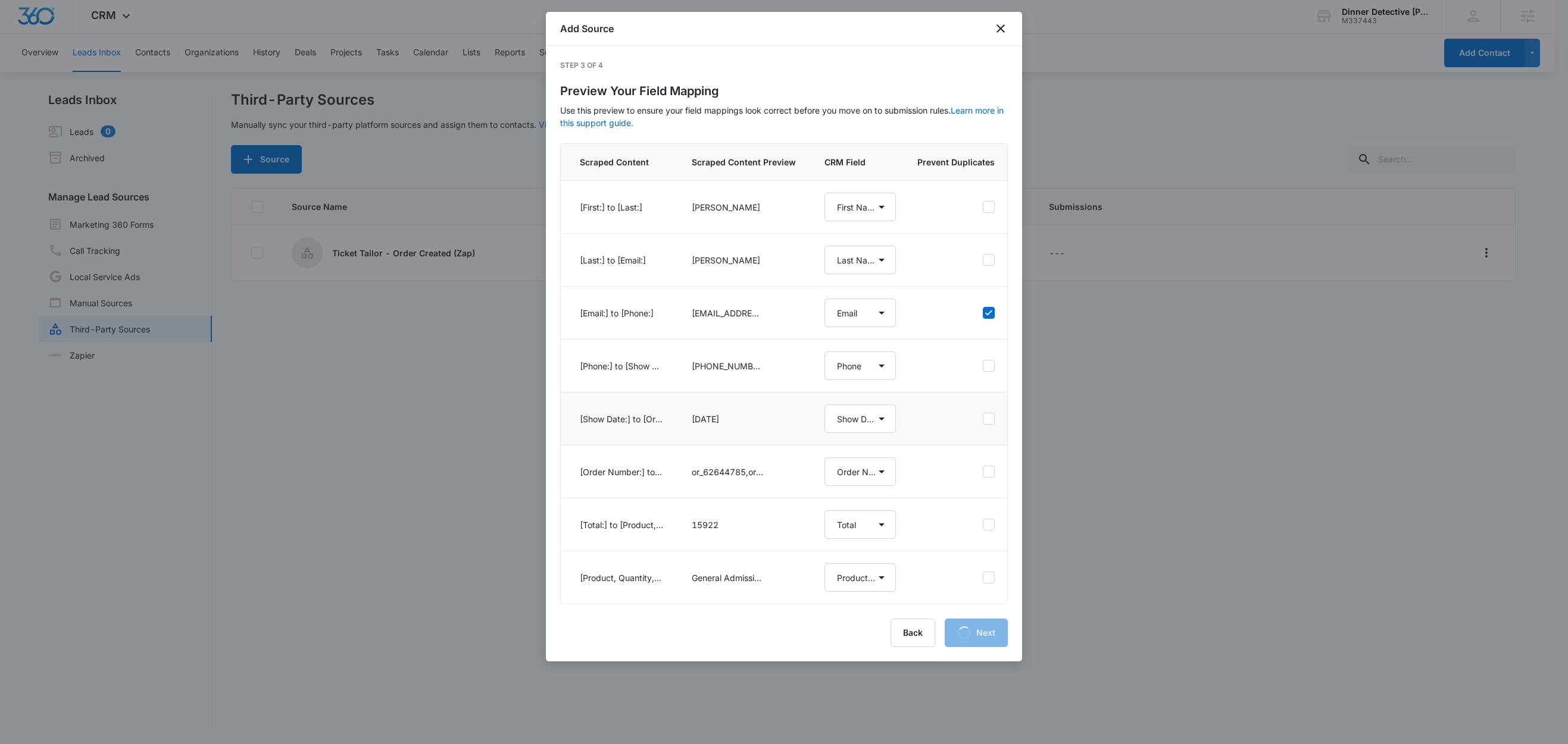
select select "184"
select select "363"
select select "364"
select select "365"
select select "366"
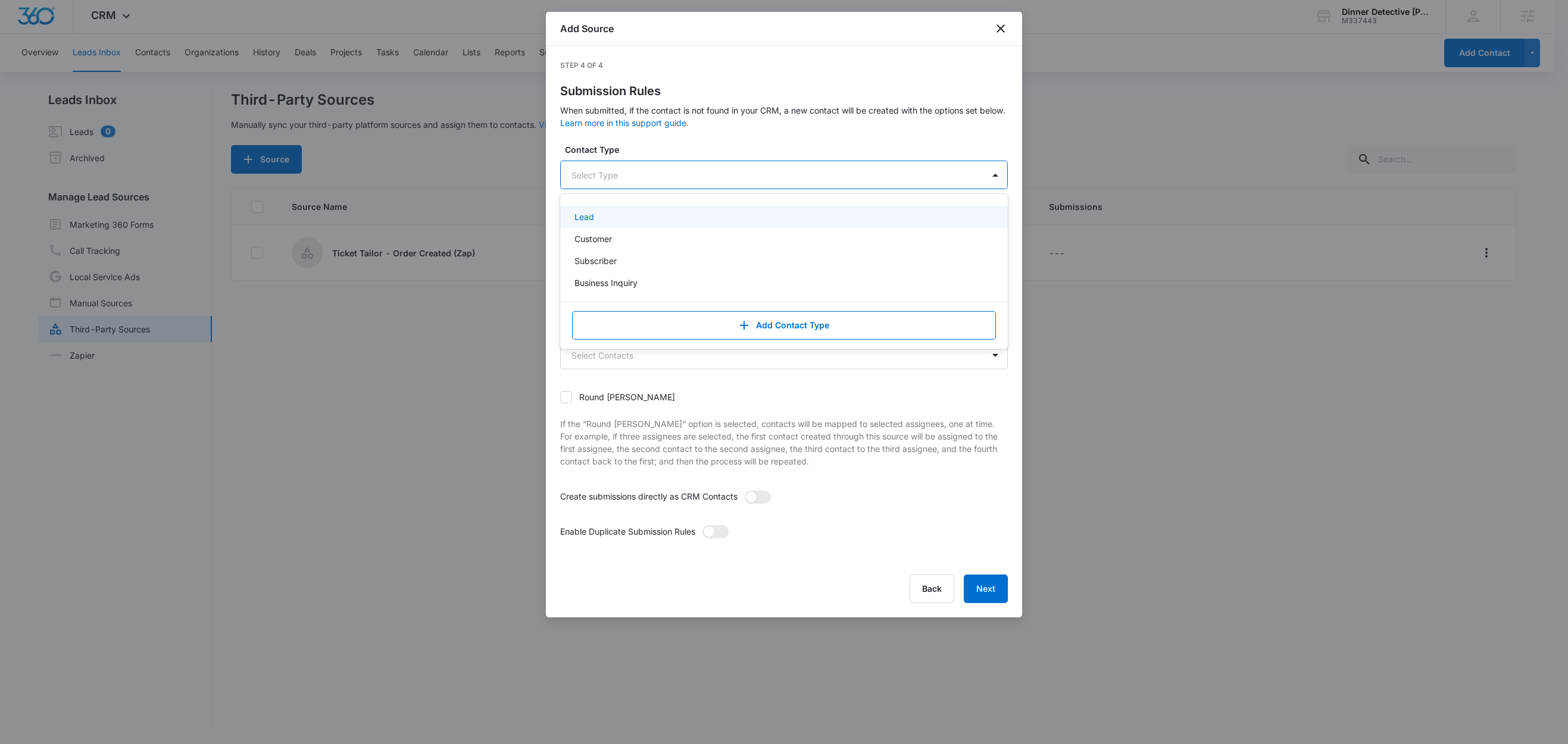
click at [636, 178] on div at bounding box center [770, 175] width 397 height 15
click at [613, 247] on div "Customer" at bounding box center [784, 239] width 448 height 22
click at [666, 159] on div "Contact Type option Customer, selected. Lead, 1 of 4. 4 results available. Use …" at bounding box center [784, 167] width 448 height 47
click at [621, 232] on div at bounding box center [770, 236] width 397 height 15
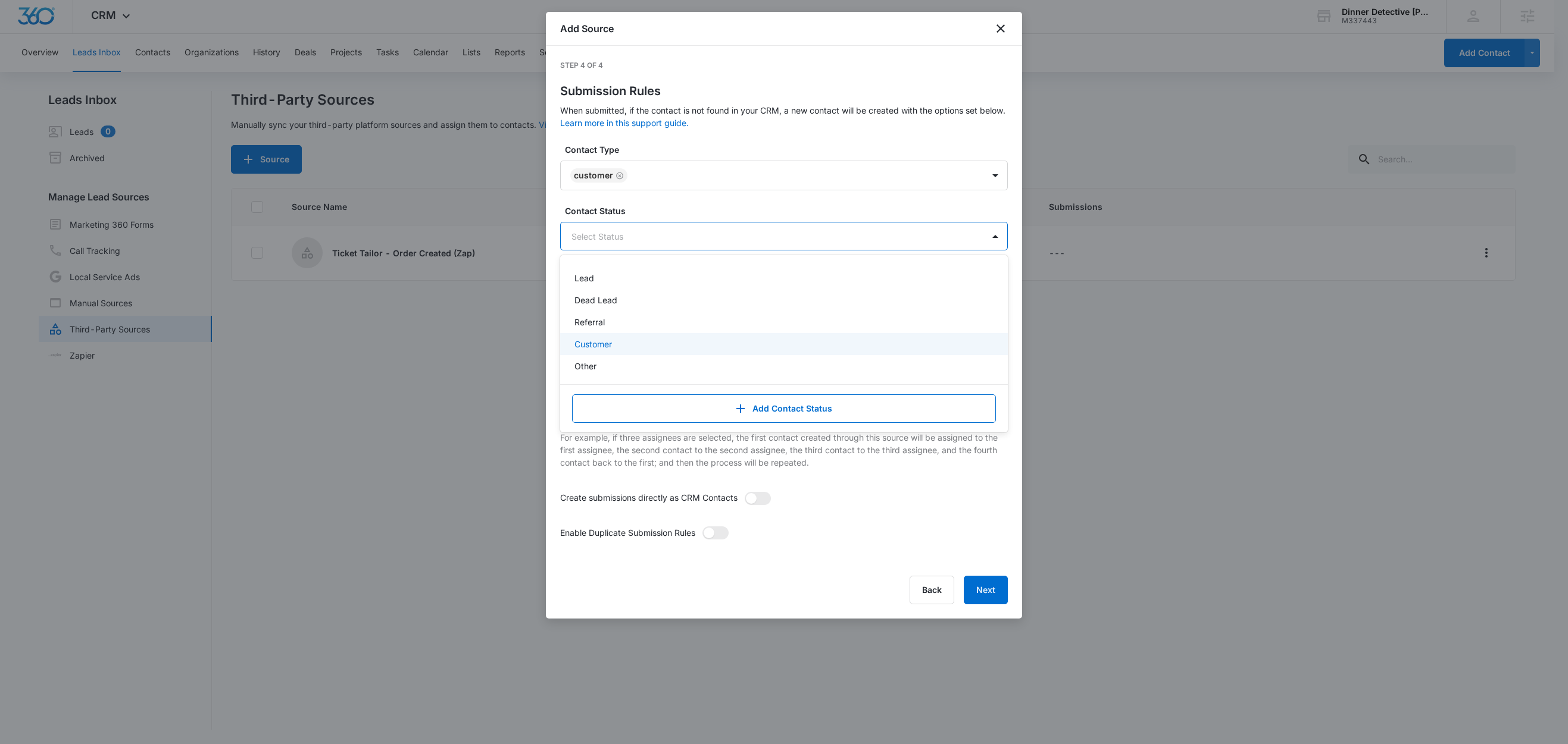
click at [613, 341] on div "Customer" at bounding box center [782, 344] width 417 height 13
click at [651, 209] on label "Contact Status" at bounding box center [789, 211] width 448 height 13
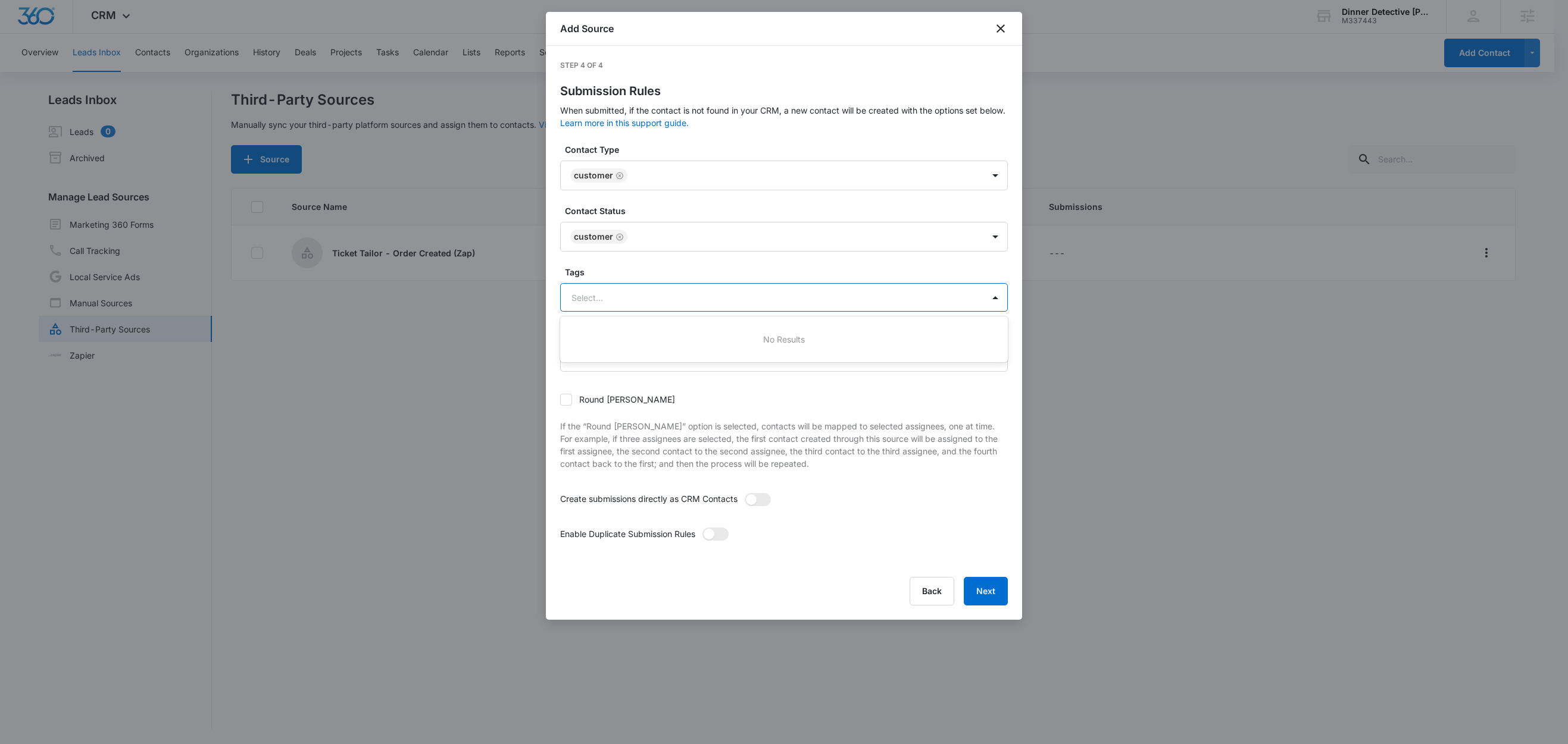
click at [610, 300] on div at bounding box center [770, 297] width 397 height 15
type input "t"
click at [613, 343] on p "Ticket Tailor" at bounding box center [598, 339] width 48 height 13
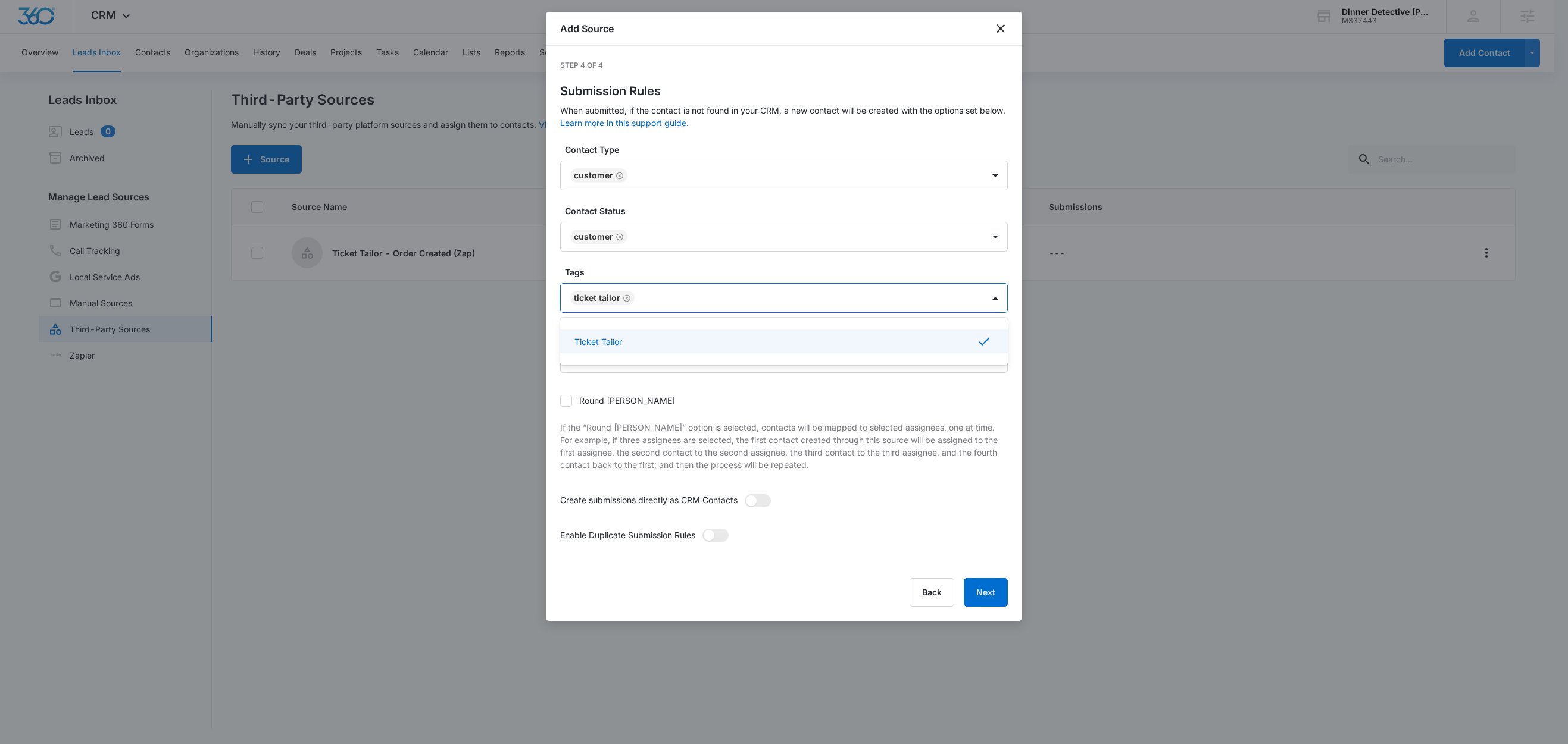
drag, startPoint x: 623, startPoint y: 268, endPoint x: 675, endPoint y: 300, distance: 61.1
click at [623, 270] on label "Tags" at bounding box center [789, 272] width 448 height 13
click at [764, 498] on span at bounding box center [757, 500] width 26 height 13
click at [744, 494] on input "checkbox" at bounding box center [744, 494] width 0 height 0
click at [731, 534] on div "Enable Duplicate Submission Rules" at bounding box center [784, 539] width 448 height 21
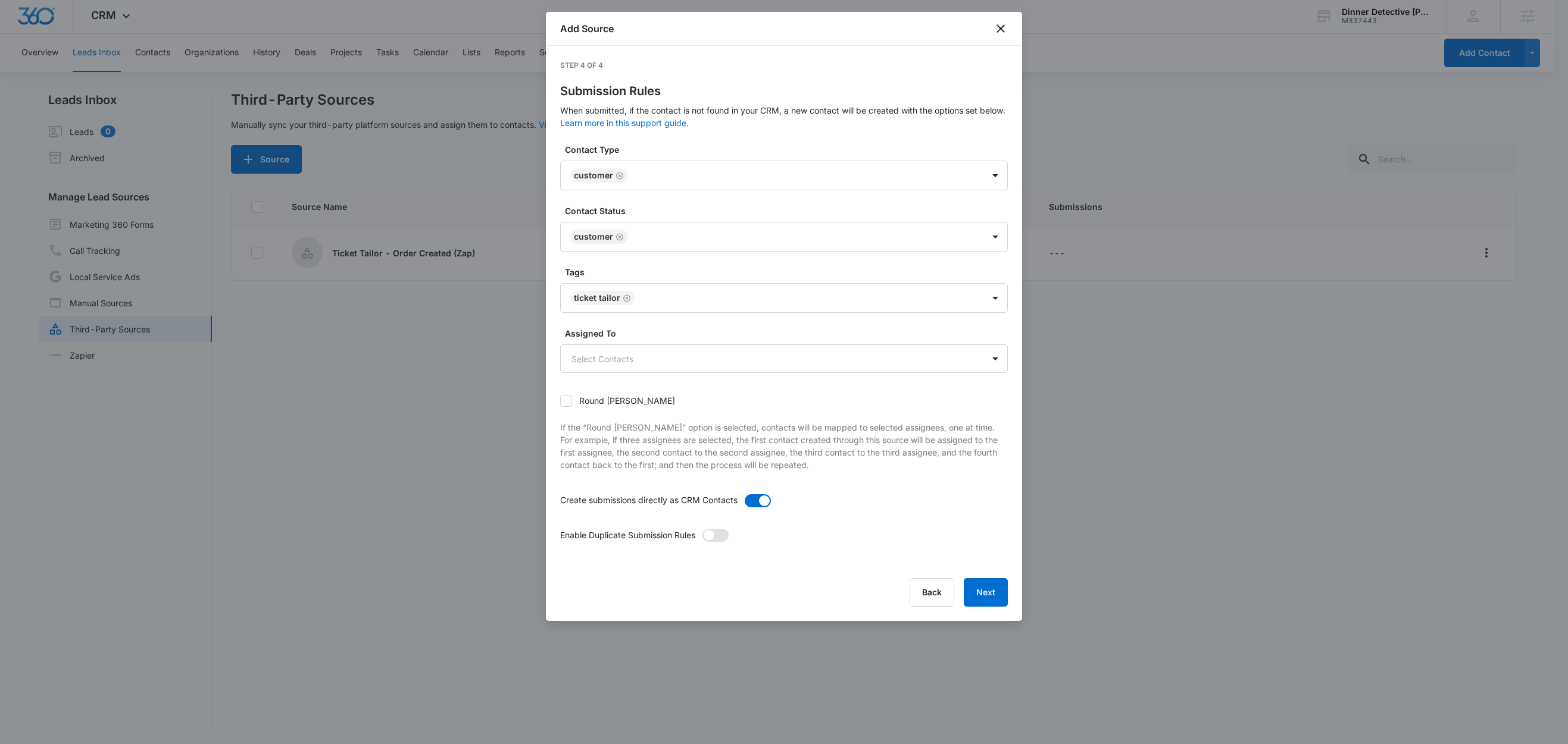
click at [724, 536] on span at bounding box center [715, 535] width 26 height 13
click at [701, 528] on input "checkbox" at bounding box center [701, 528] width 0 height 0
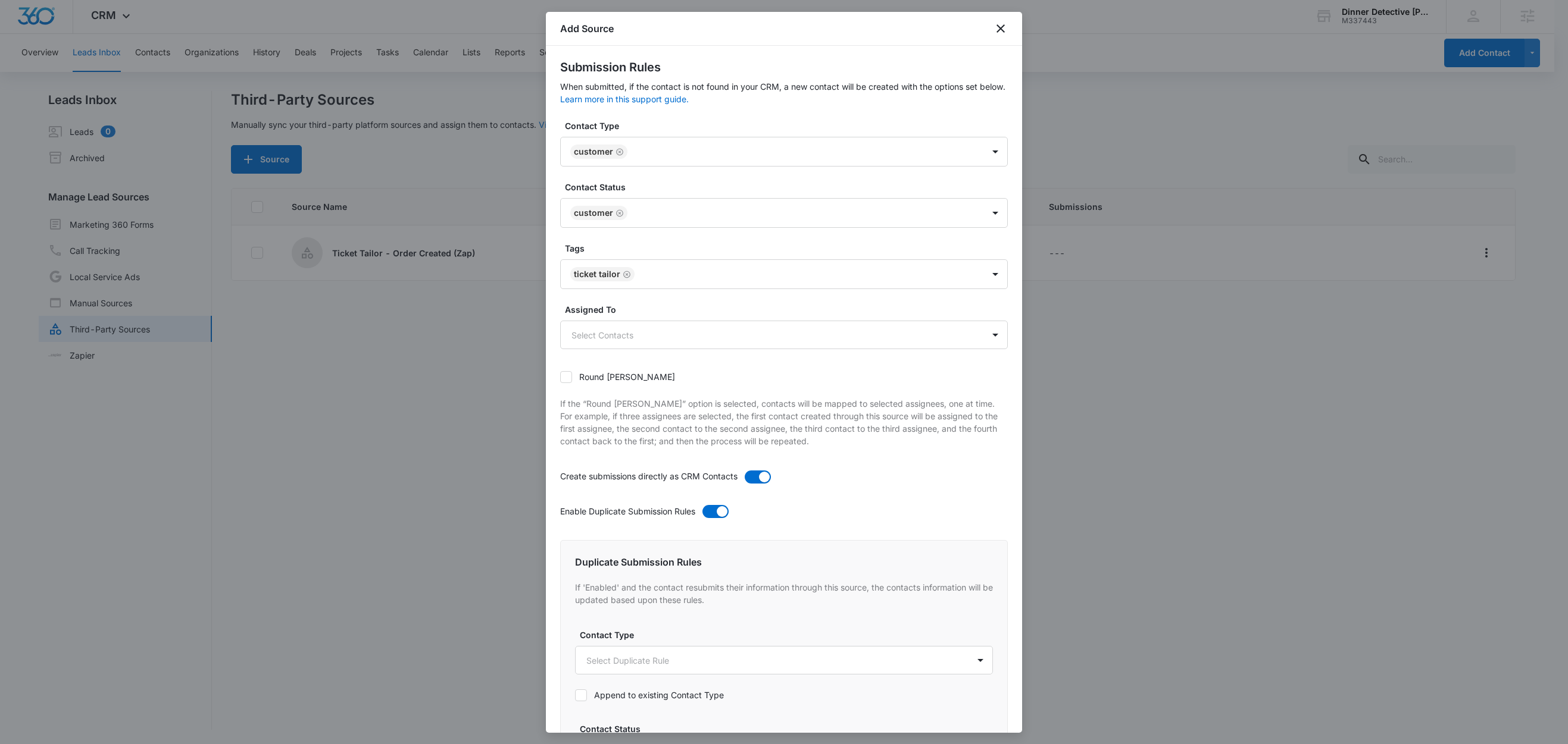
scroll to position [266, 0]
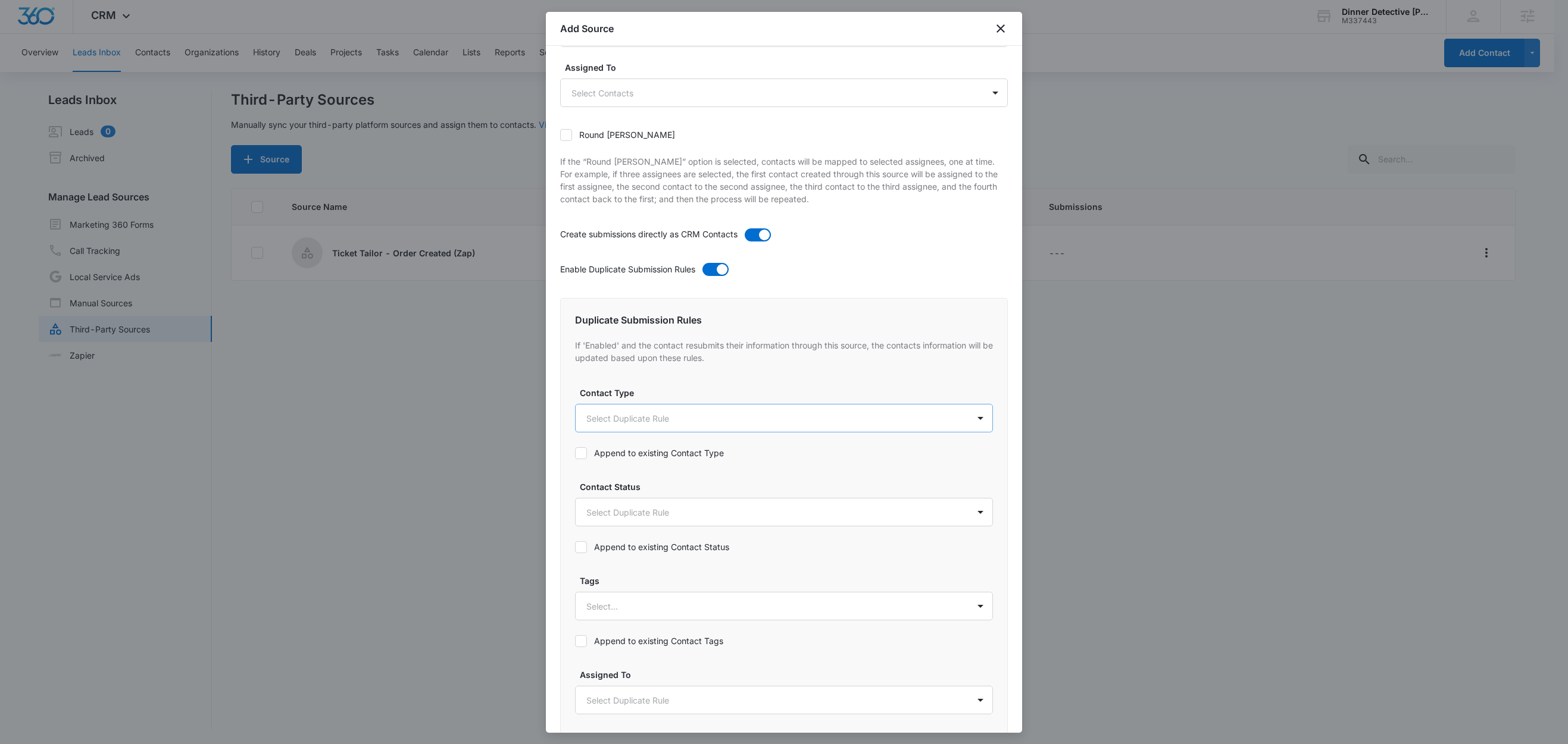
click at [632, 416] on body "CRM Apps Reputation Websites Forms CRM Email Social Shop Content Ads Intelligen…" at bounding box center [784, 371] width 1568 height 746
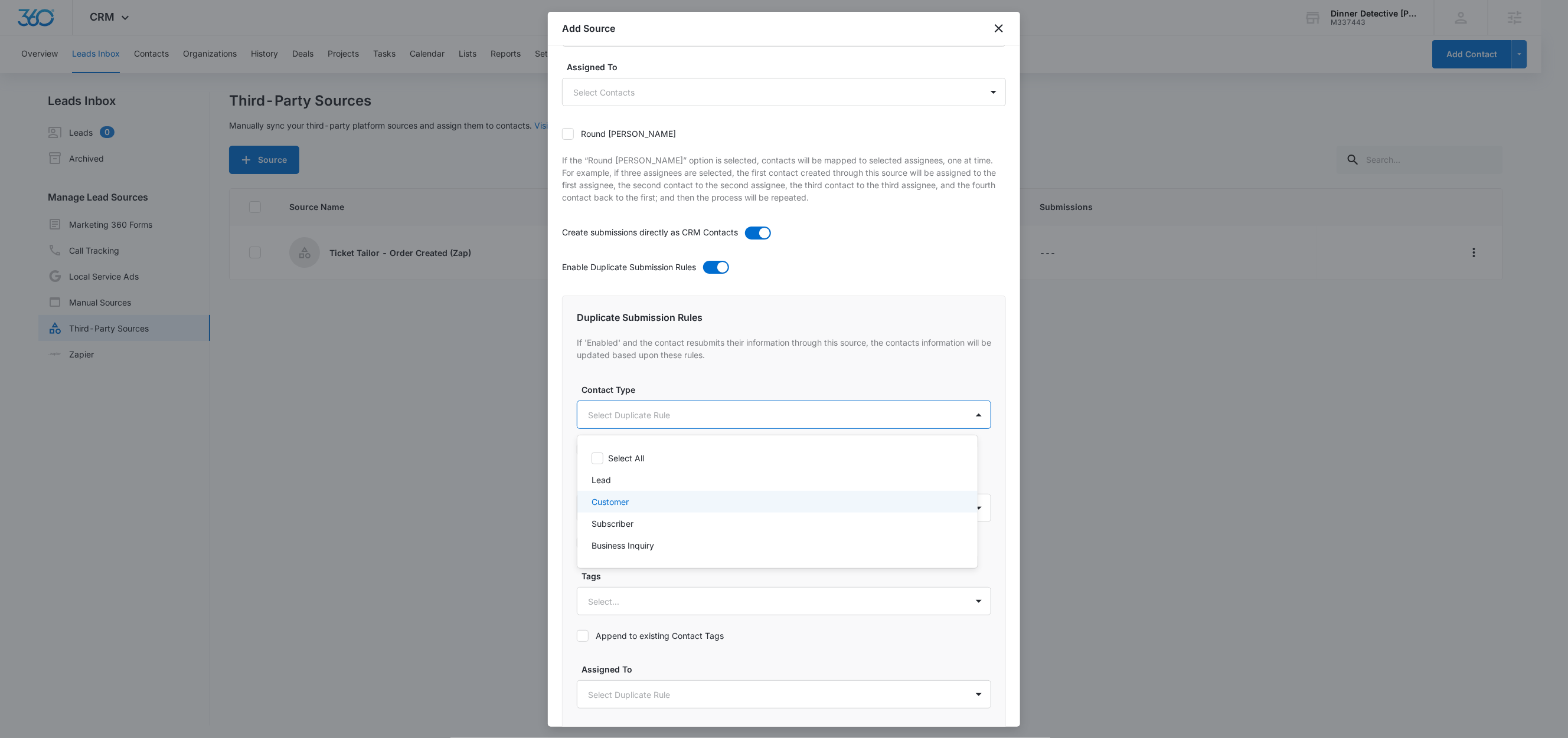
click at [616, 502] on p "Customer" at bounding box center [610, 502] width 37 height 13
click at [665, 396] on div at bounding box center [784, 369] width 1568 height 738
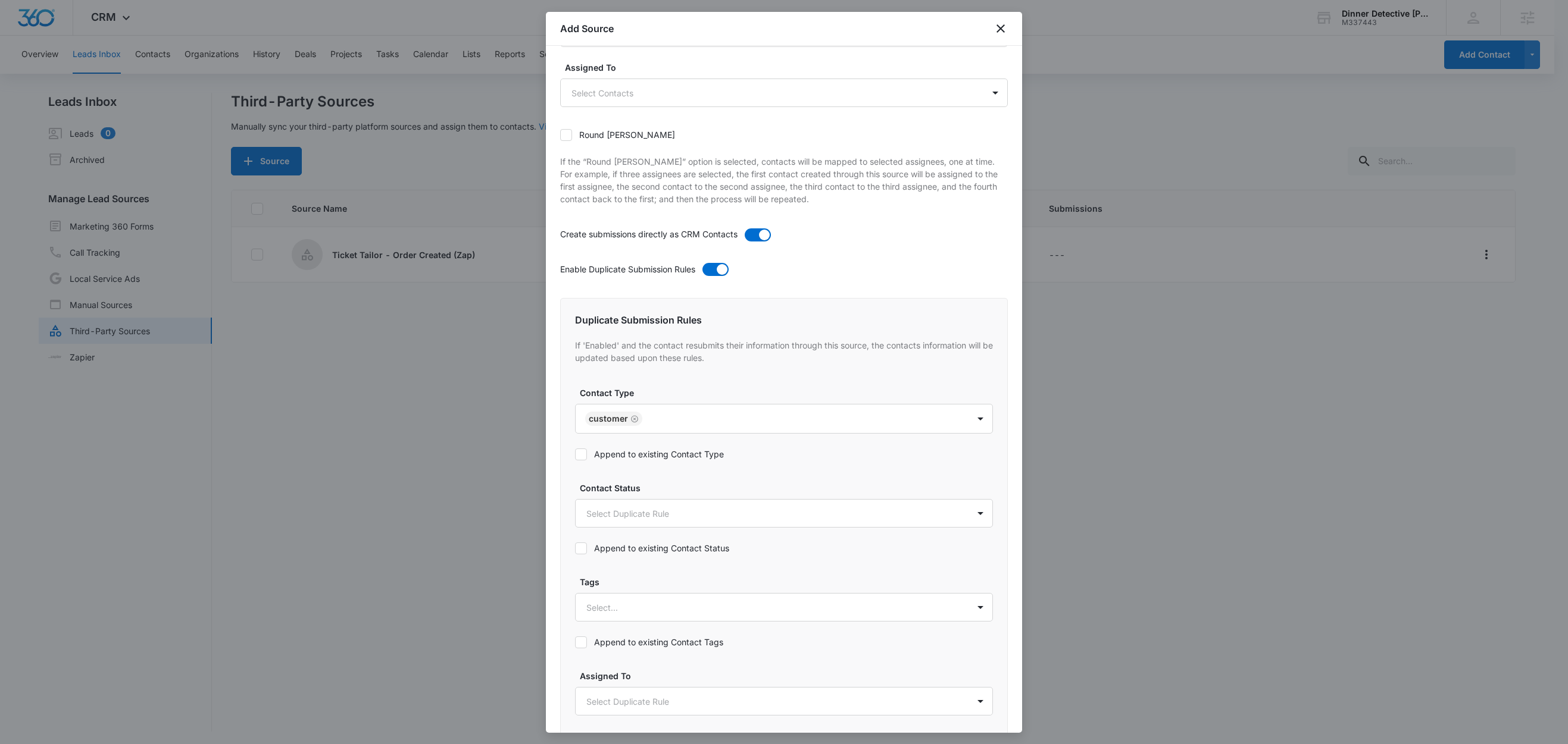
click at [654, 450] on label "Append to existing Contact Type" at bounding box center [784, 454] width 418 height 13
click at [575, 454] on input "Append to existing Contact Type" at bounding box center [575, 454] width 0 height 0
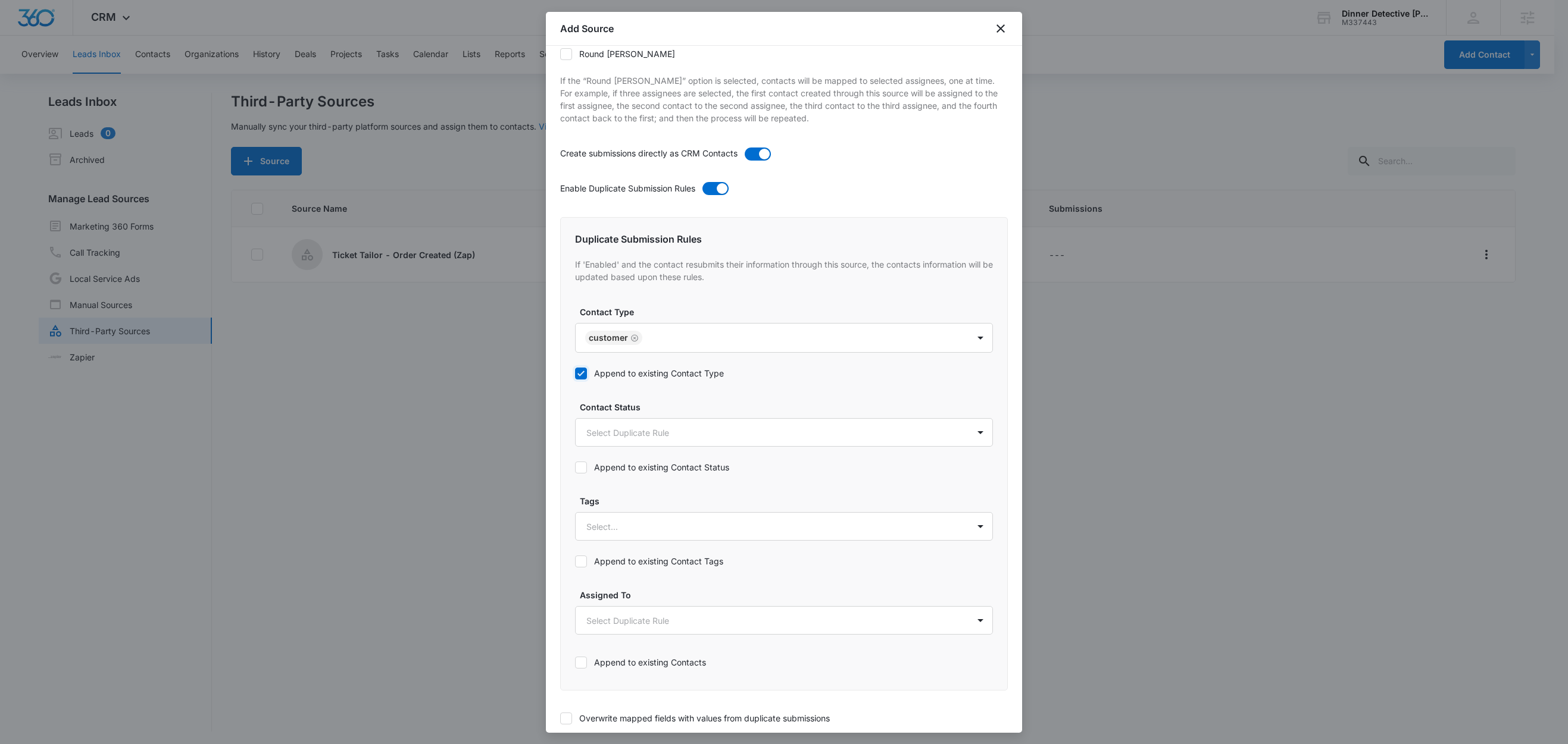
scroll to position [375, 0]
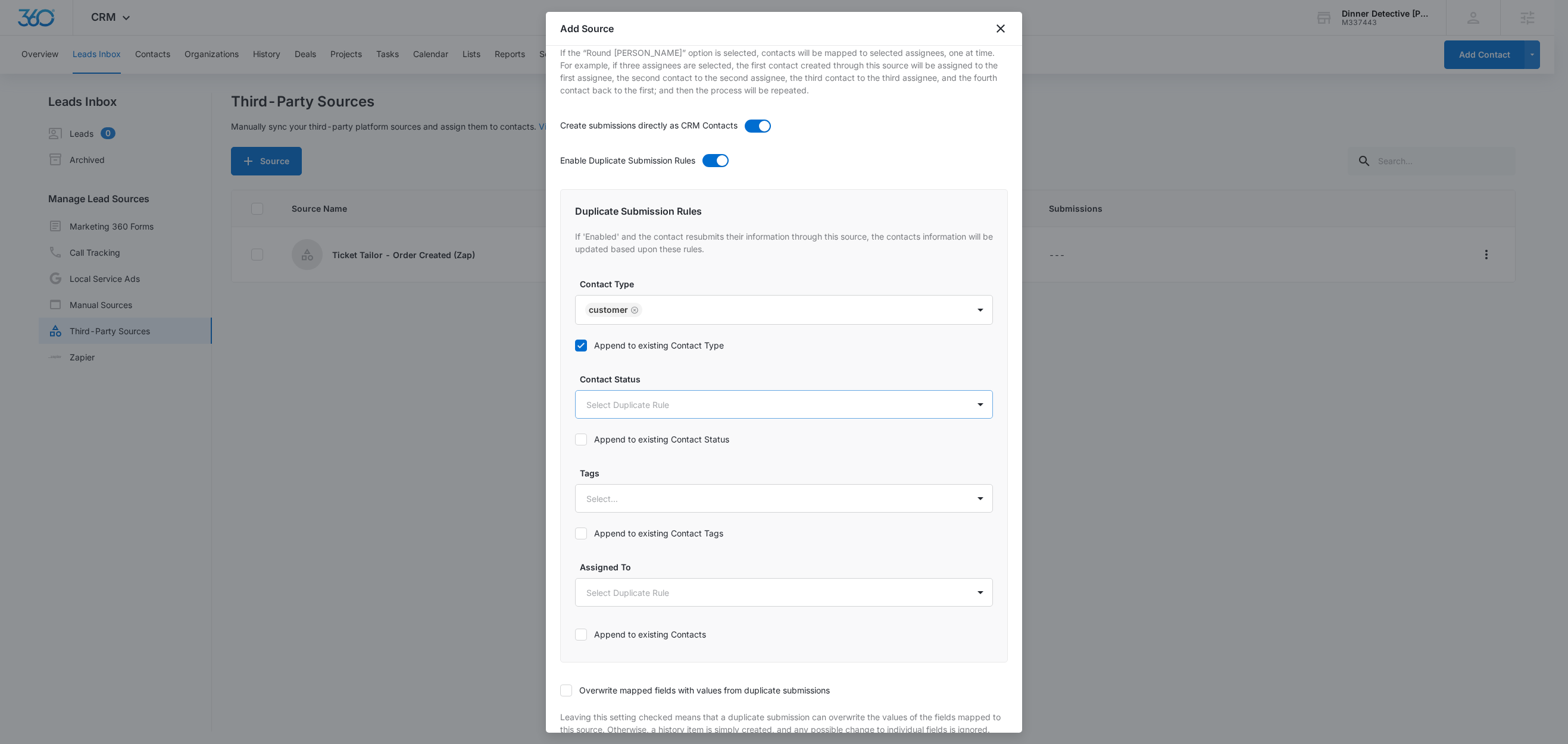
click at [618, 405] on body "CRM Apps Reputation Websites Forms CRM Email Social Shop Content Ads Intelligen…" at bounding box center [784, 373] width 1568 height 746
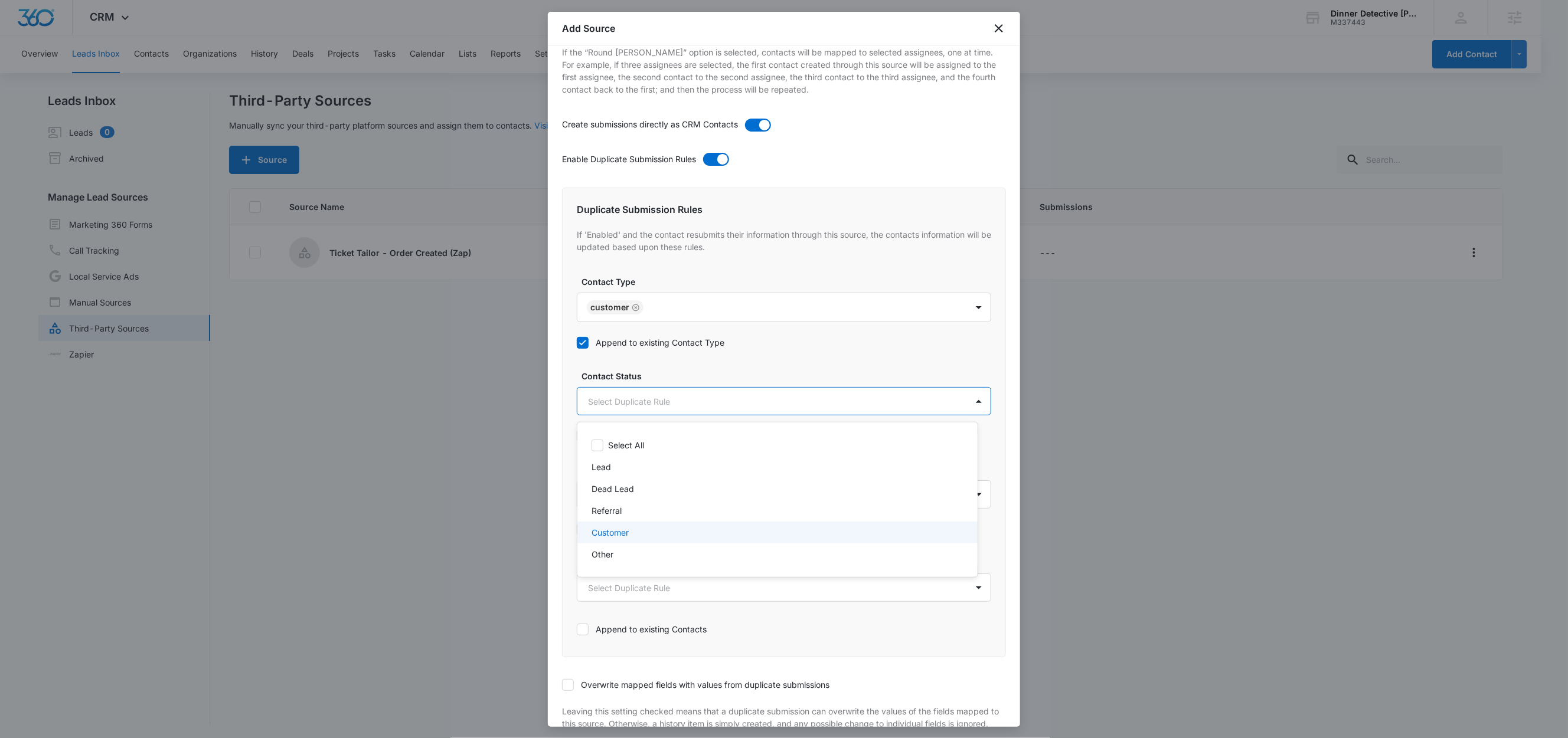
drag, startPoint x: 613, startPoint y: 528, endPoint x: 616, endPoint y: 515, distance: 13.3
click at [613, 528] on p "Customer" at bounding box center [610, 533] width 37 height 13
click at [685, 375] on div at bounding box center [784, 369] width 1568 height 738
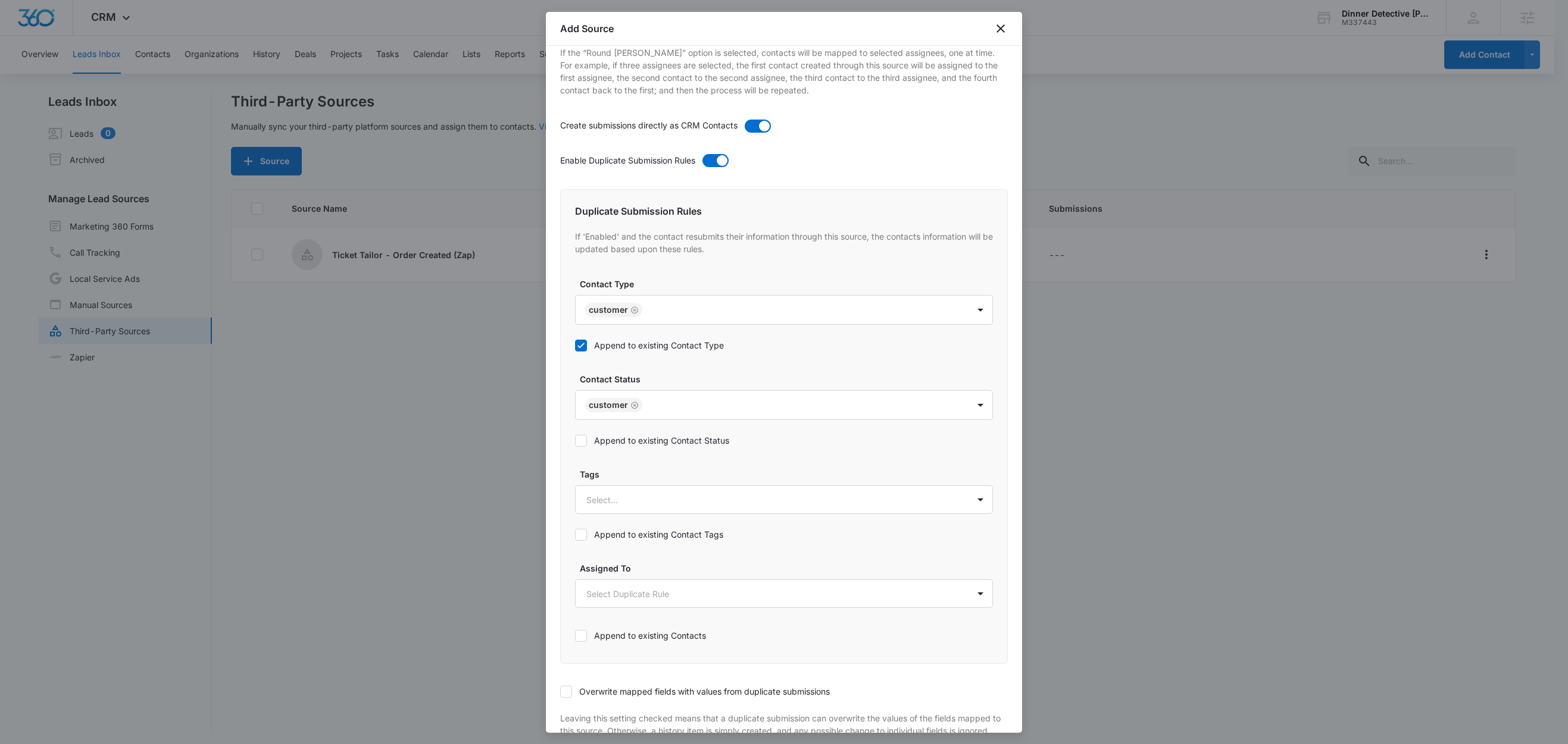
click at [659, 445] on label "Append to existing Contact Status" at bounding box center [784, 441] width 418 height 13
click at [575, 441] on input "Append to existing Contact Status" at bounding box center [575, 441] width 0 height 0
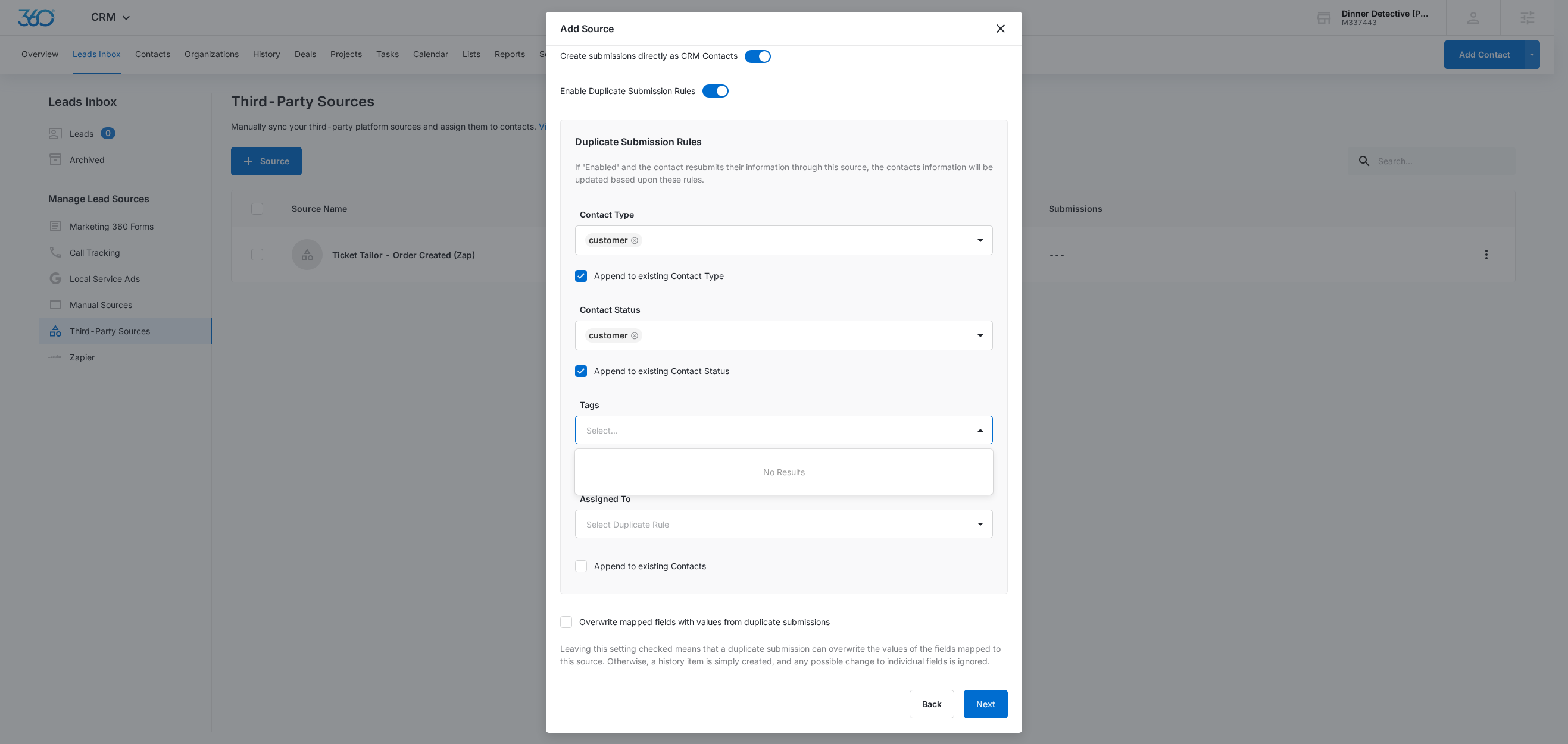
click at [641, 423] on div at bounding box center [770, 430] width 367 height 15
type input "t"
click at [632, 466] on p "Ticket Tailor" at bounding box center [613, 472] width 48 height 13
drag, startPoint x: 648, startPoint y: 393, endPoint x: 679, endPoint y: 442, distance: 58.0
click at [648, 397] on label "Tags" at bounding box center [789, 404] width 418 height 13
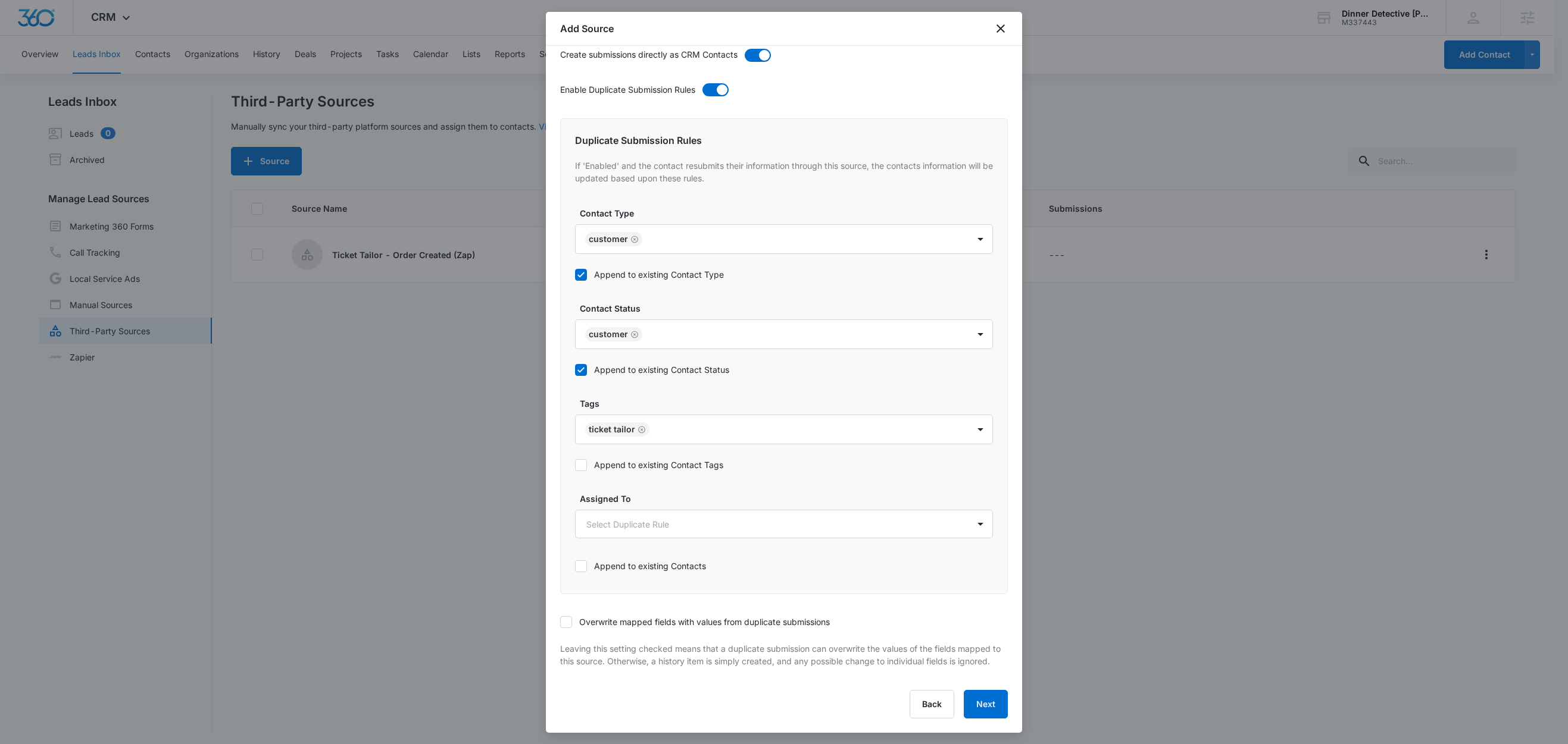
click at [671, 458] on label "Append to existing Contact Tags" at bounding box center [784, 465] width 418 height 13
click at [575, 466] on input "Append to existing Contact Tags" at bounding box center [575, 466] width 0 height 0
click at [570, 617] on icon at bounding box center [567, 623] width 11 height 11
click at [560, 623] on input "Overwrite mapped fields with values from duplicate submissions" at bounding box center [560, 623] width 0 height 0
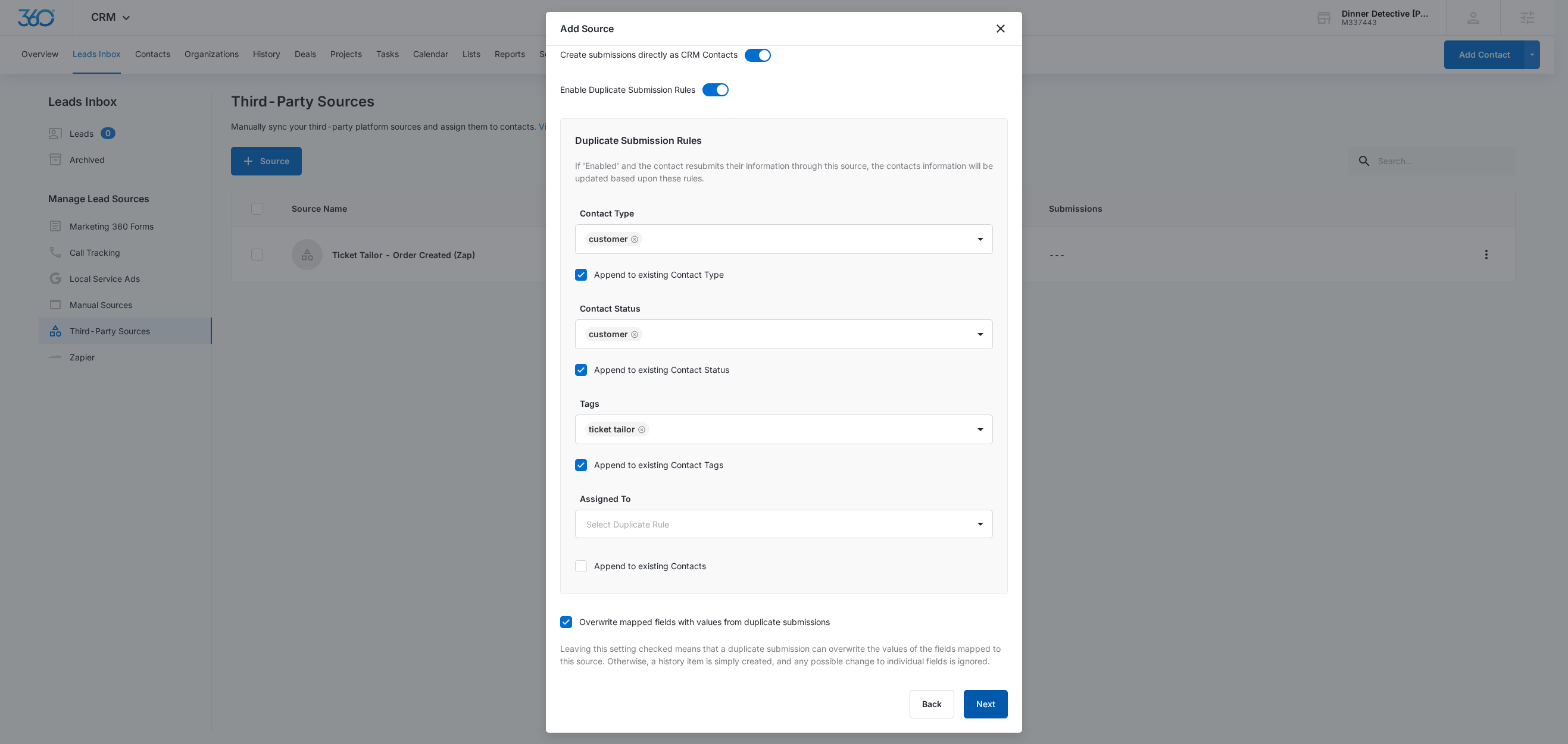
click at [981, 699] on button "Next" at bounding box center [986, 704] width 44 height 29
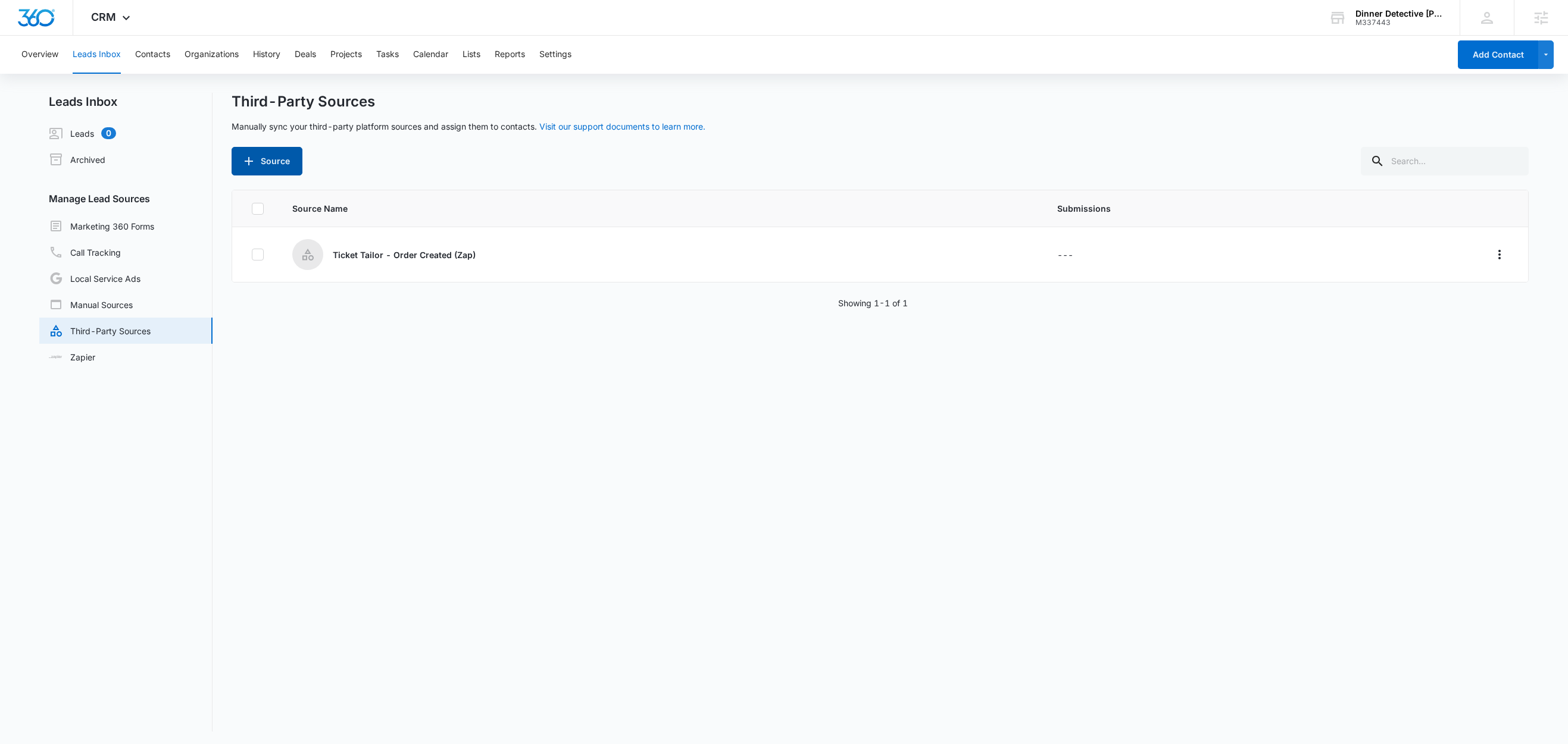
click at [258, 156] on button "Source" at bounding box center [267, 161] width 71 height 29
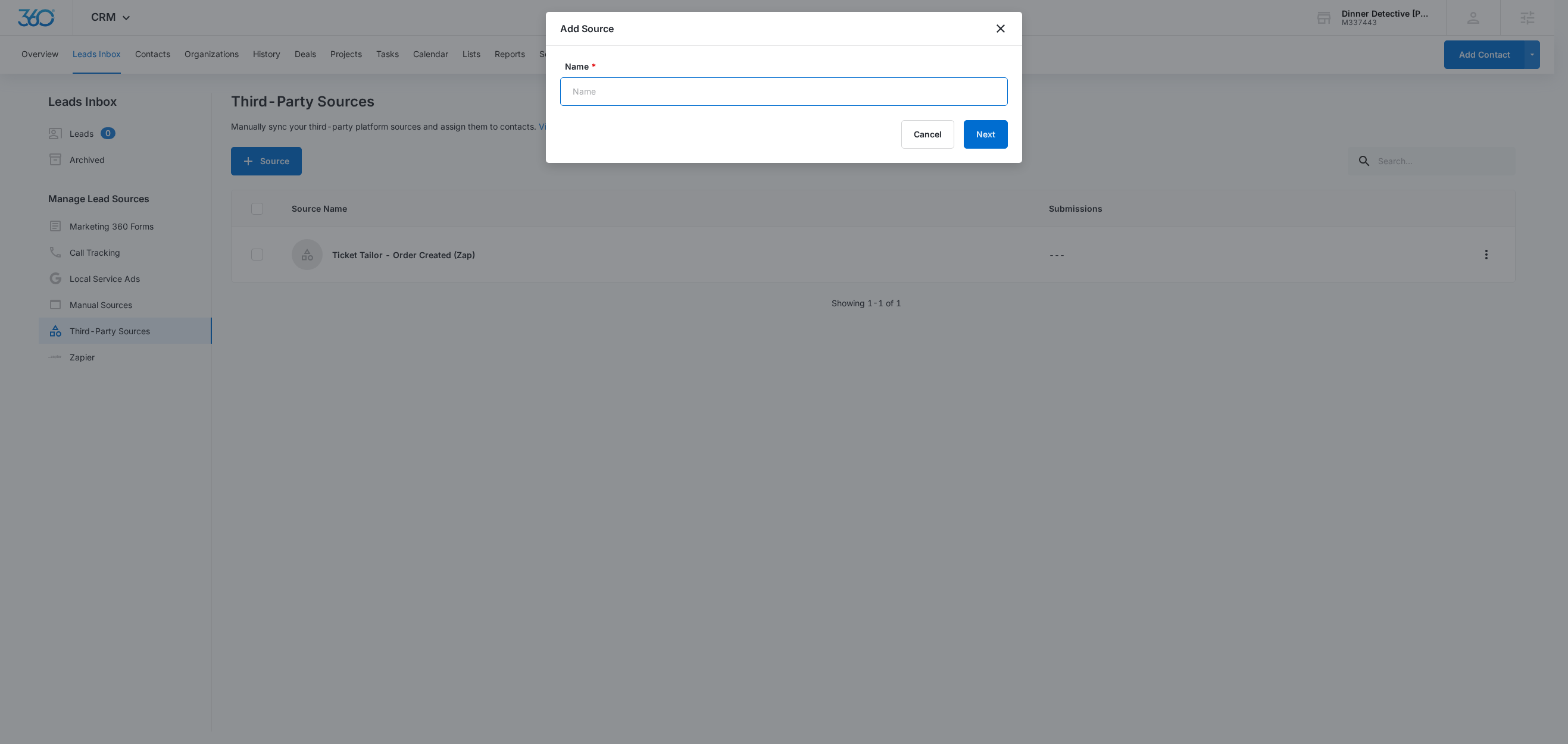
click at [648, 92] on input "Name *" at bounding box center [784, 92] width 448 height 29
paste input "Dinner Detective Private Event Inquiry Form"
click at [573, 95] on input "Dinner Detective Private Event Inquiry Form" at bounding box center [784, 92] width 448 height 29
click at [801, 90] on input "Web - Dinner Detective Private Event Inquiry Form" at bounding box center [784, 92] width 448 height 29
type input "Web - Dinner Detective Private Event Inquiry Form"
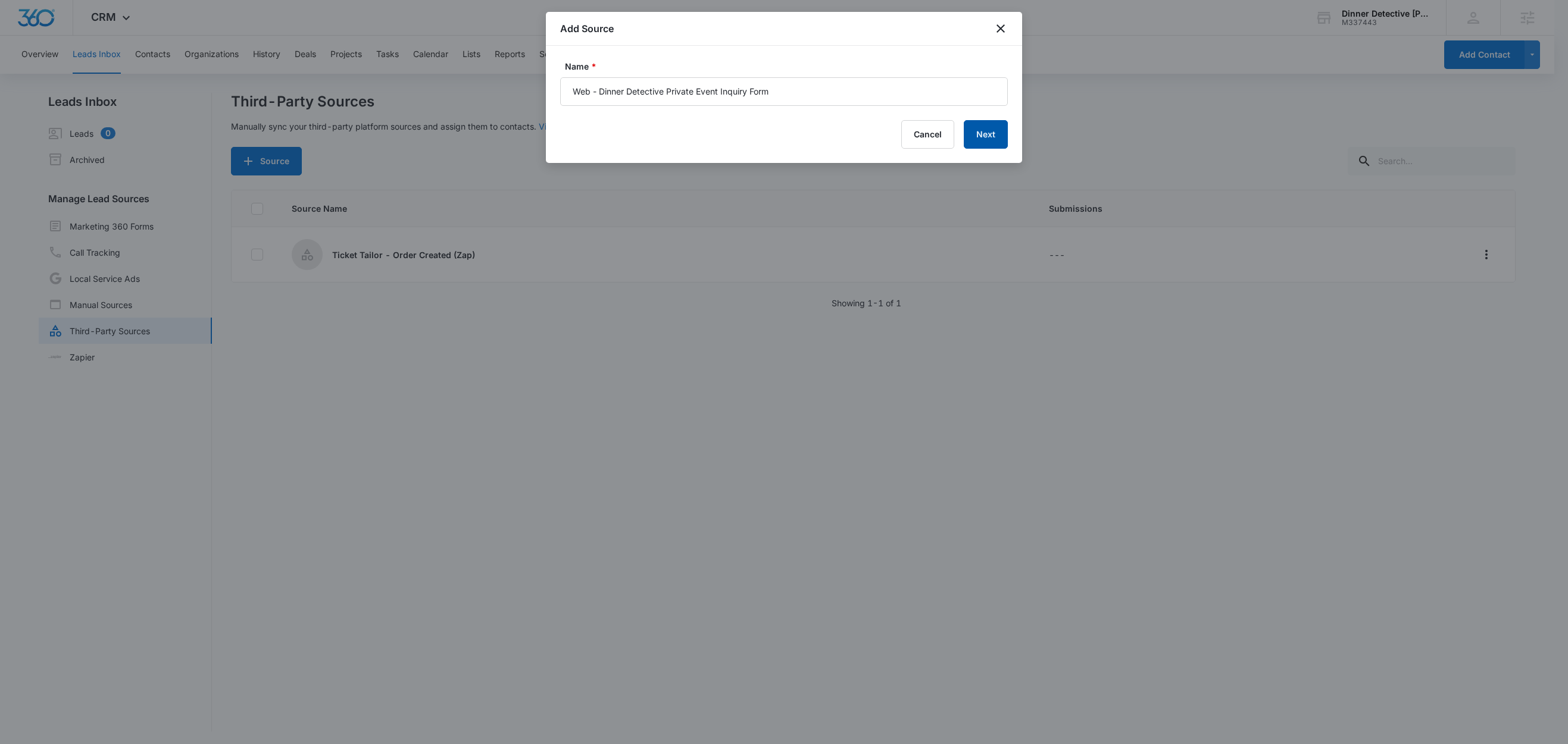
click at [986, 132] on button "Next" at bounding box center [986, 135] width 44 height 29
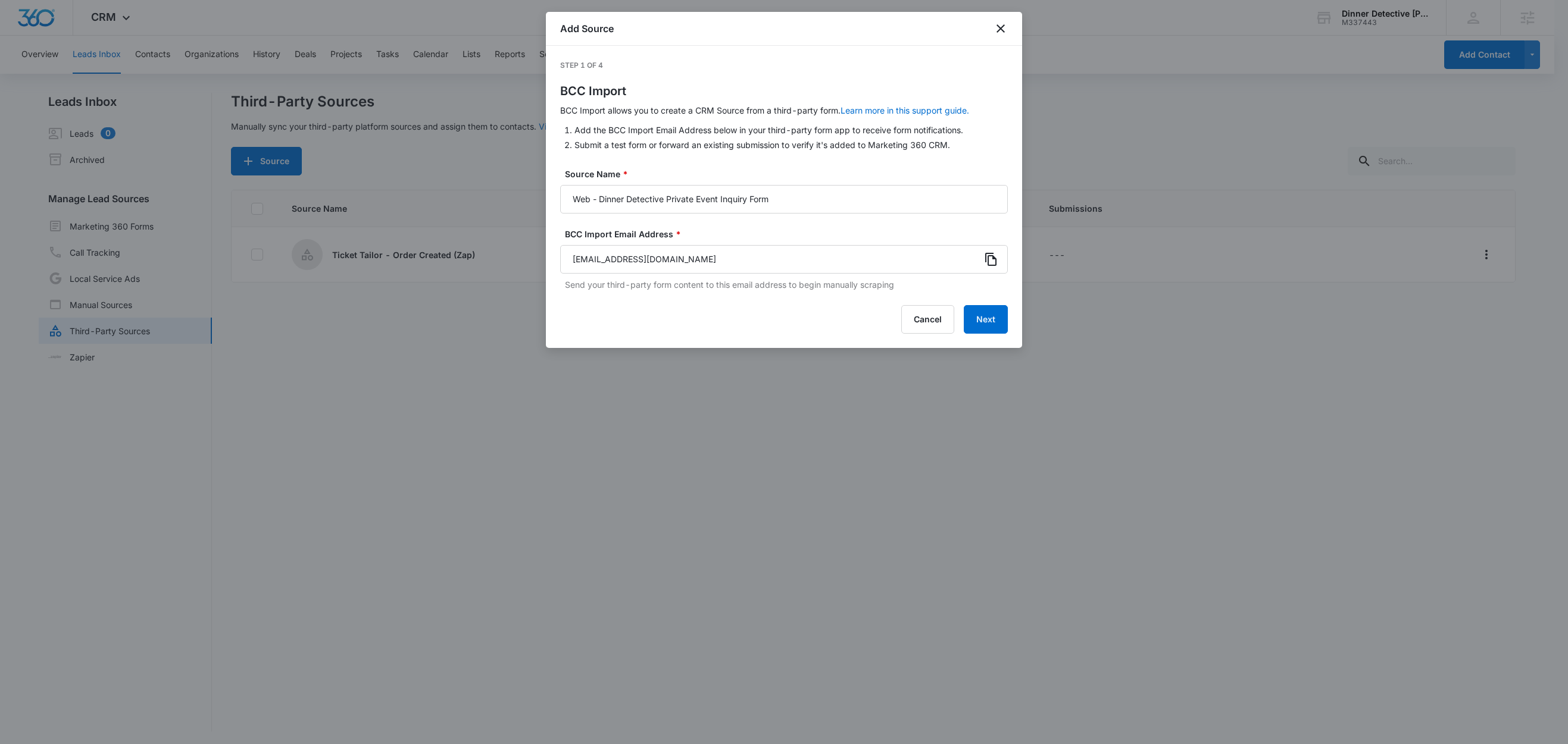
click at [990, 261] on icon at bounding box center [991, 259] width 14 height 14
click at [1003, 35] on icon "close" at bounding box center [1001, 29] width 14 height 14
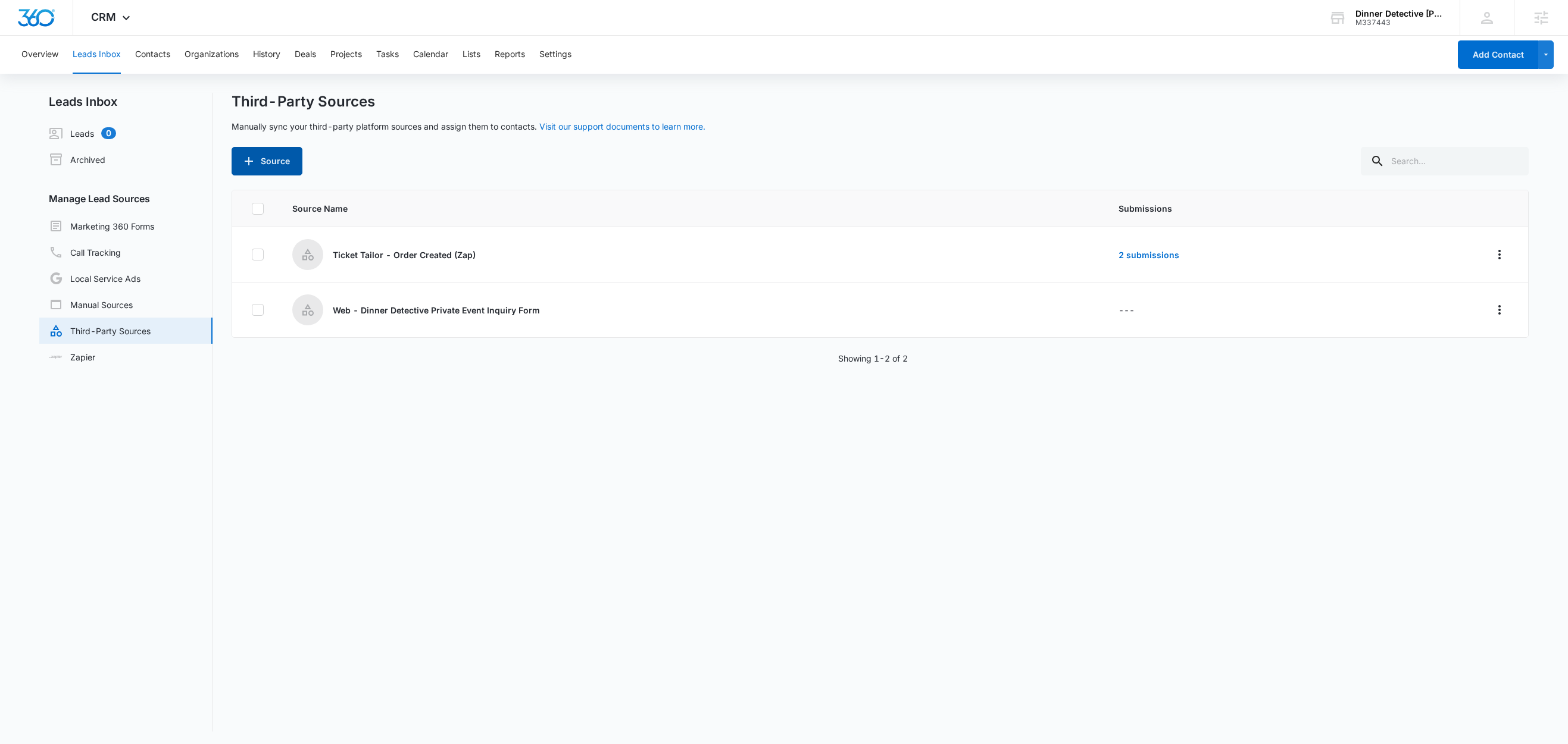
click at [274, 154] on button "Source" at bounding box center [267, 161] width 71 height 29
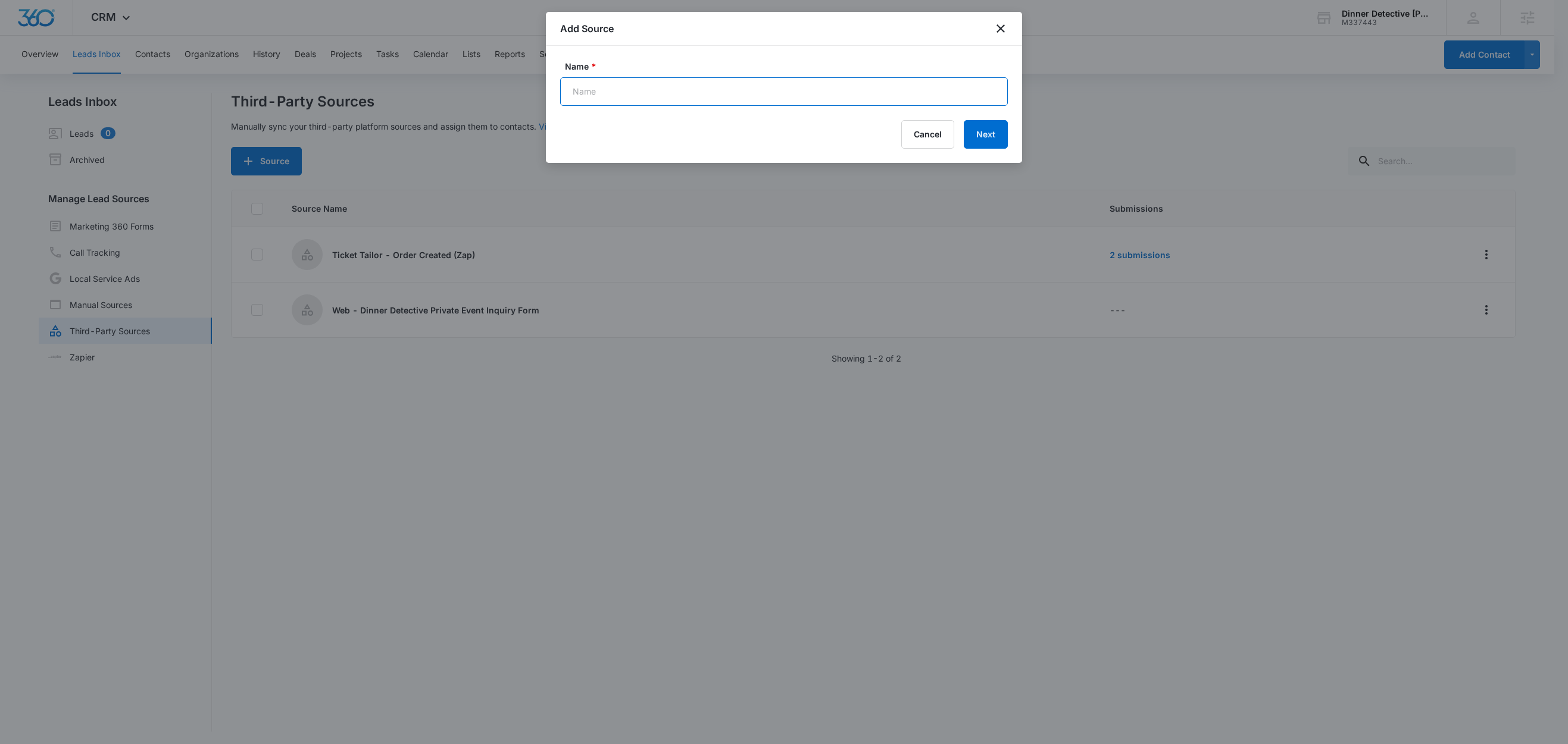
click at [594, 90] on input "Name *" at bounding box center [784, 92] width 448 height 29
type input "Web - Contact Form"
click at [1002, 131] on button "Next" at bounding box center [986, 135] width 44 height 29
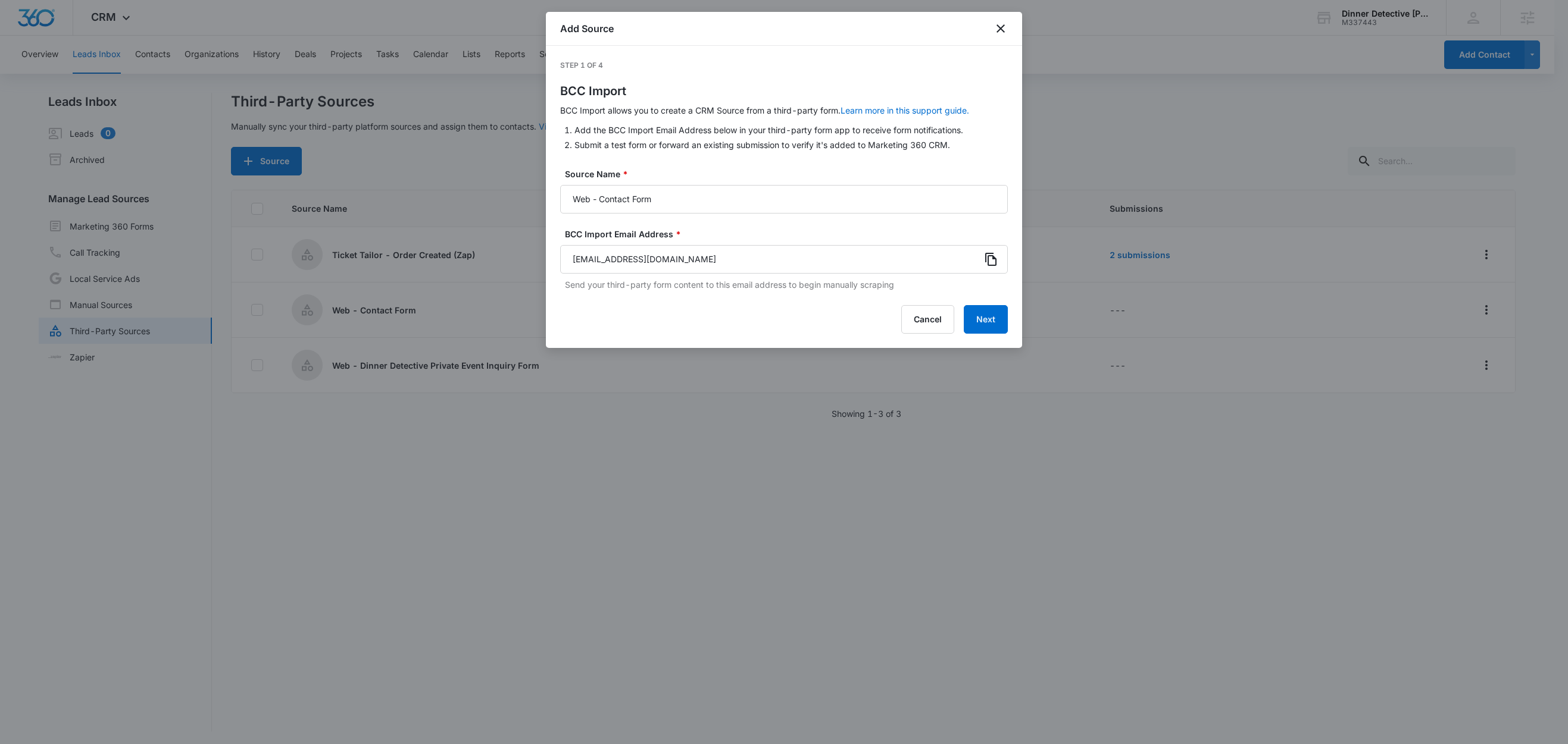
click at [995, 261] on icon at bounding box center [991, 259] width 14 height 14
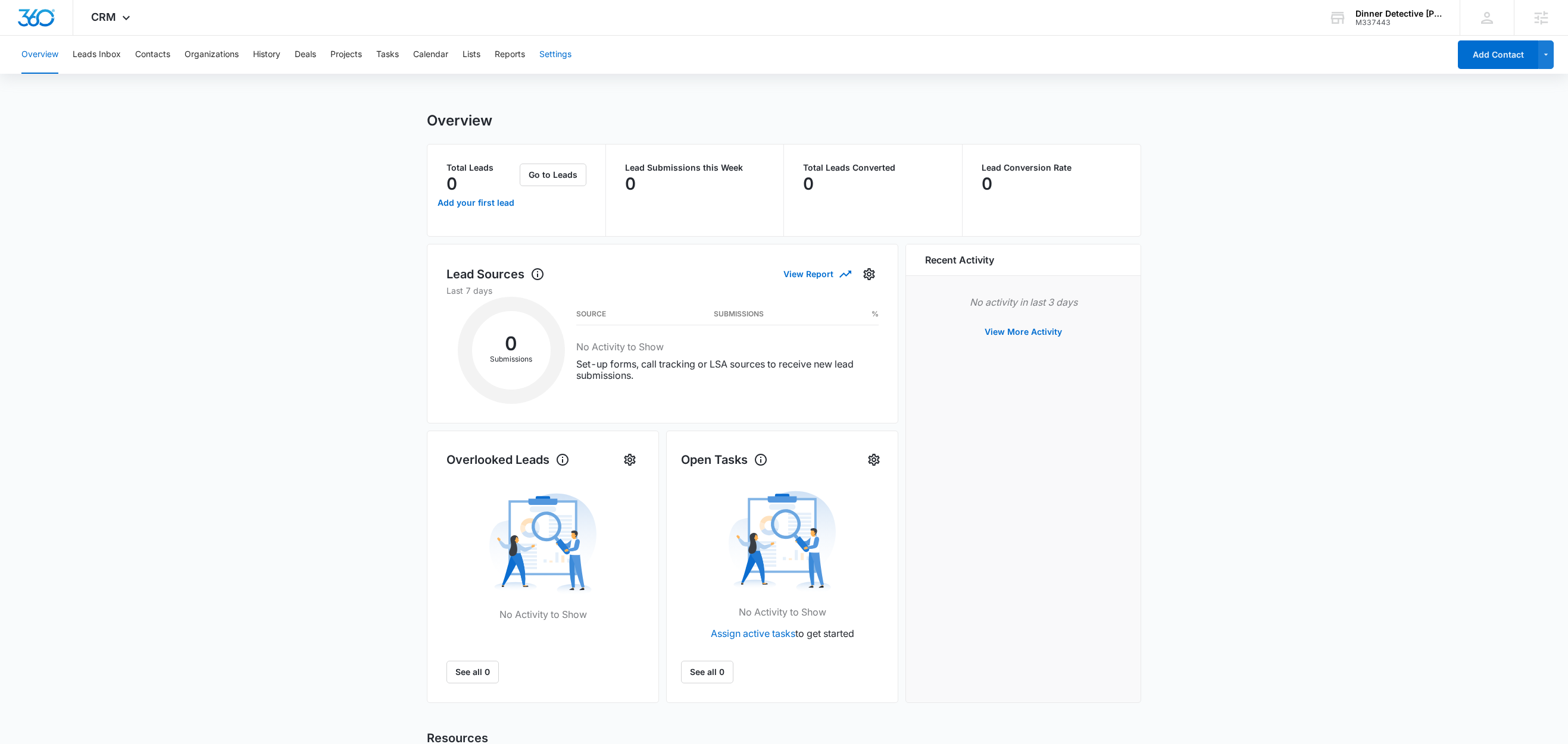
click at [554, 55] on button "Settings" at bounding box center [555, 55] width 33 height 38
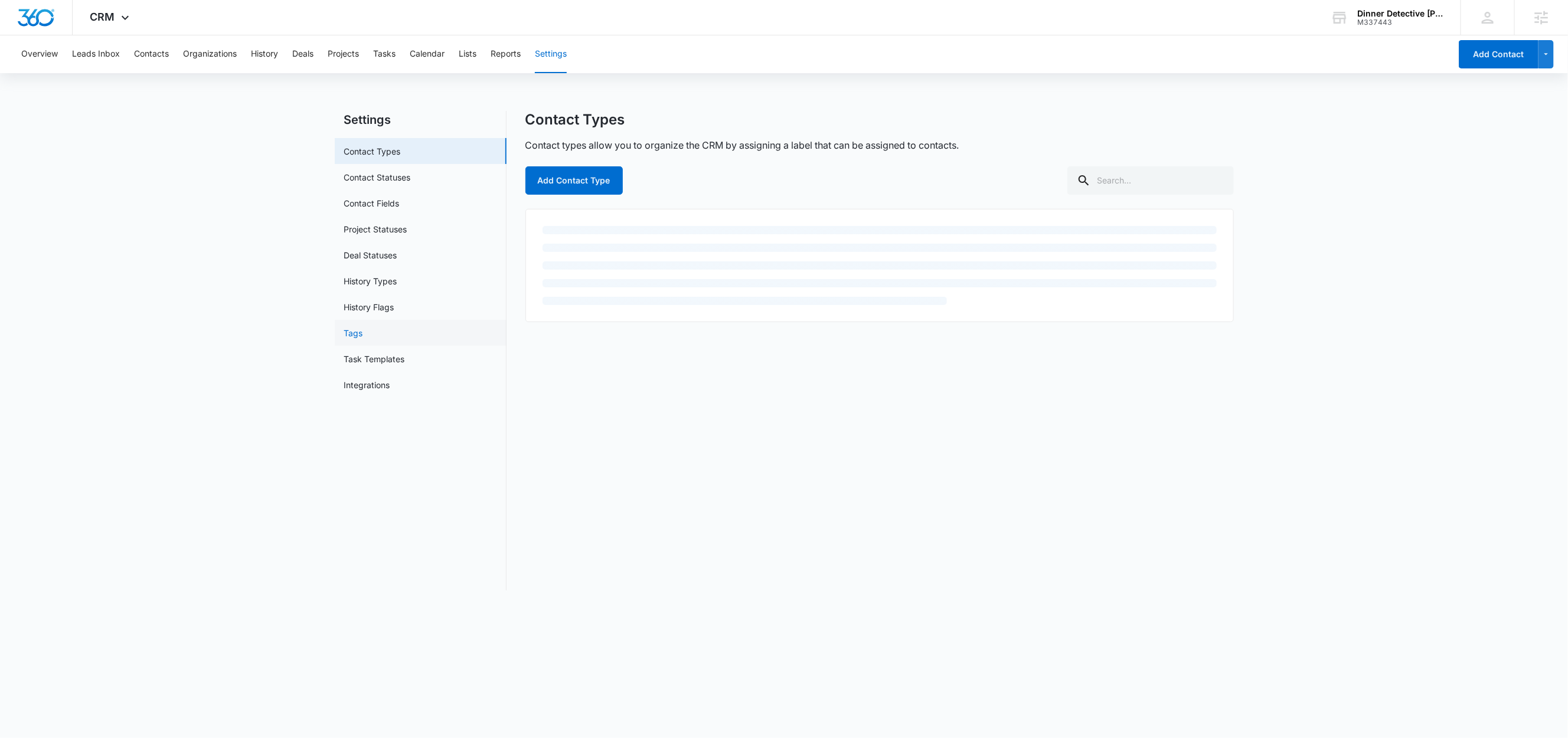
click at [363, 334] on link "Tags" at bounding box center [353, 334] width 19 height 13
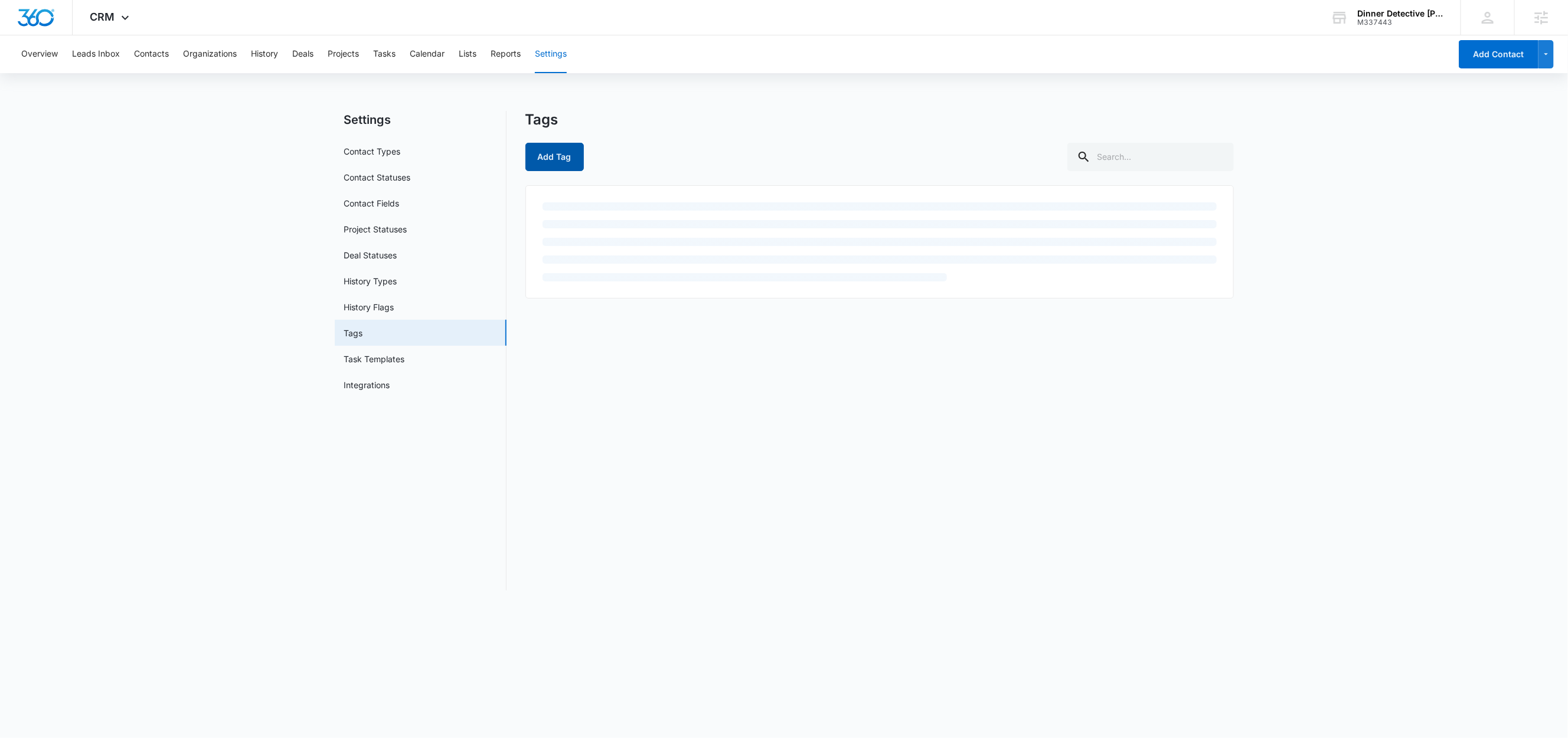
click at [555, 161] on button "Add Tag" at bounding box center [555, 157] width 58 height 28
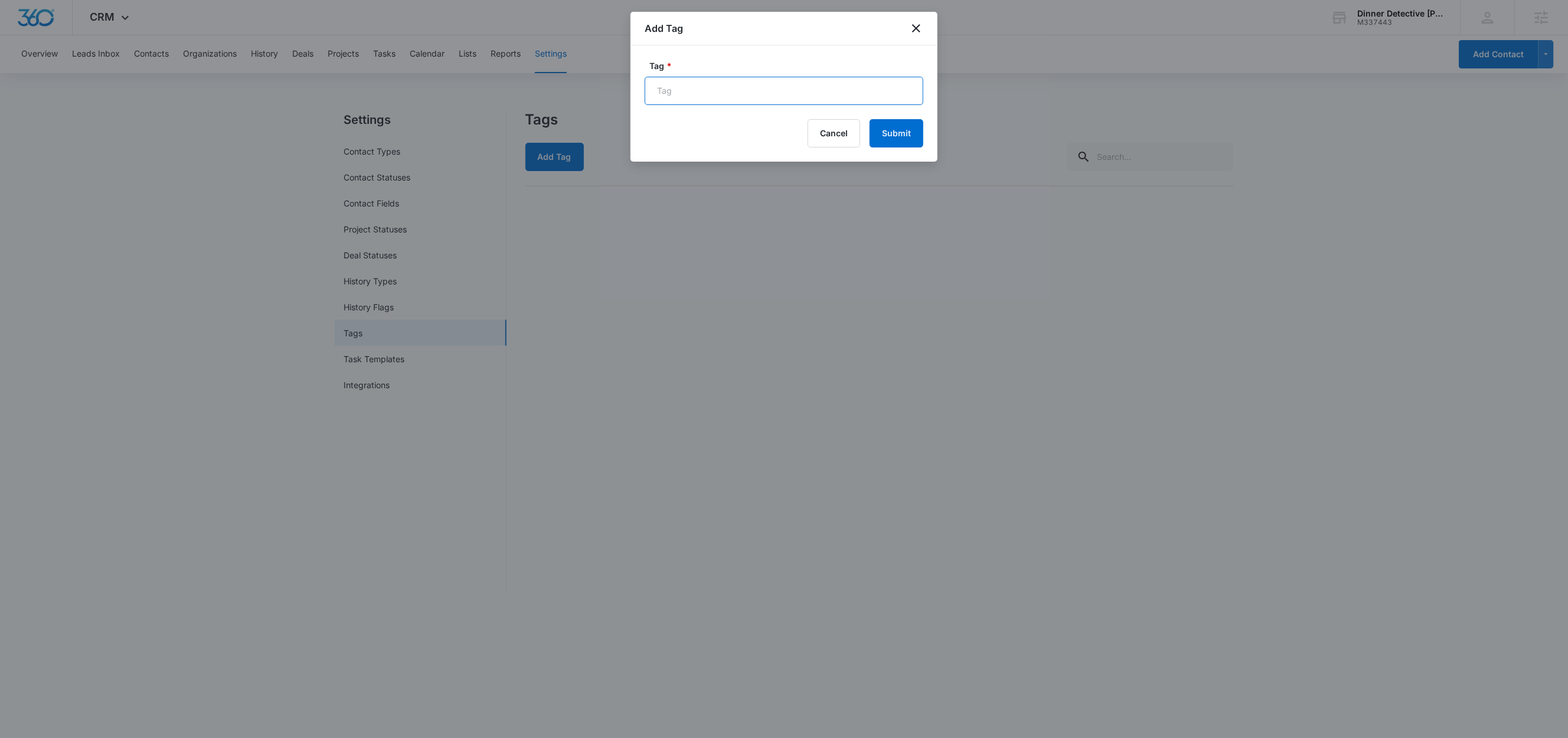
click at [706, 87] on input "Tag *" at bounding box center [784, 91] width 279 height 28
click at [696, 87] on input "Ticket Tailor" at bounding box center [784, 91] width 279 height 28
click at [696, 87] on input "Ticket Tailor" at bounding box center [784, 91] width 279 height 28
click at [747, 96] on input "Ticket Tailor" at bounding box center [784, 91] width 279 height 28
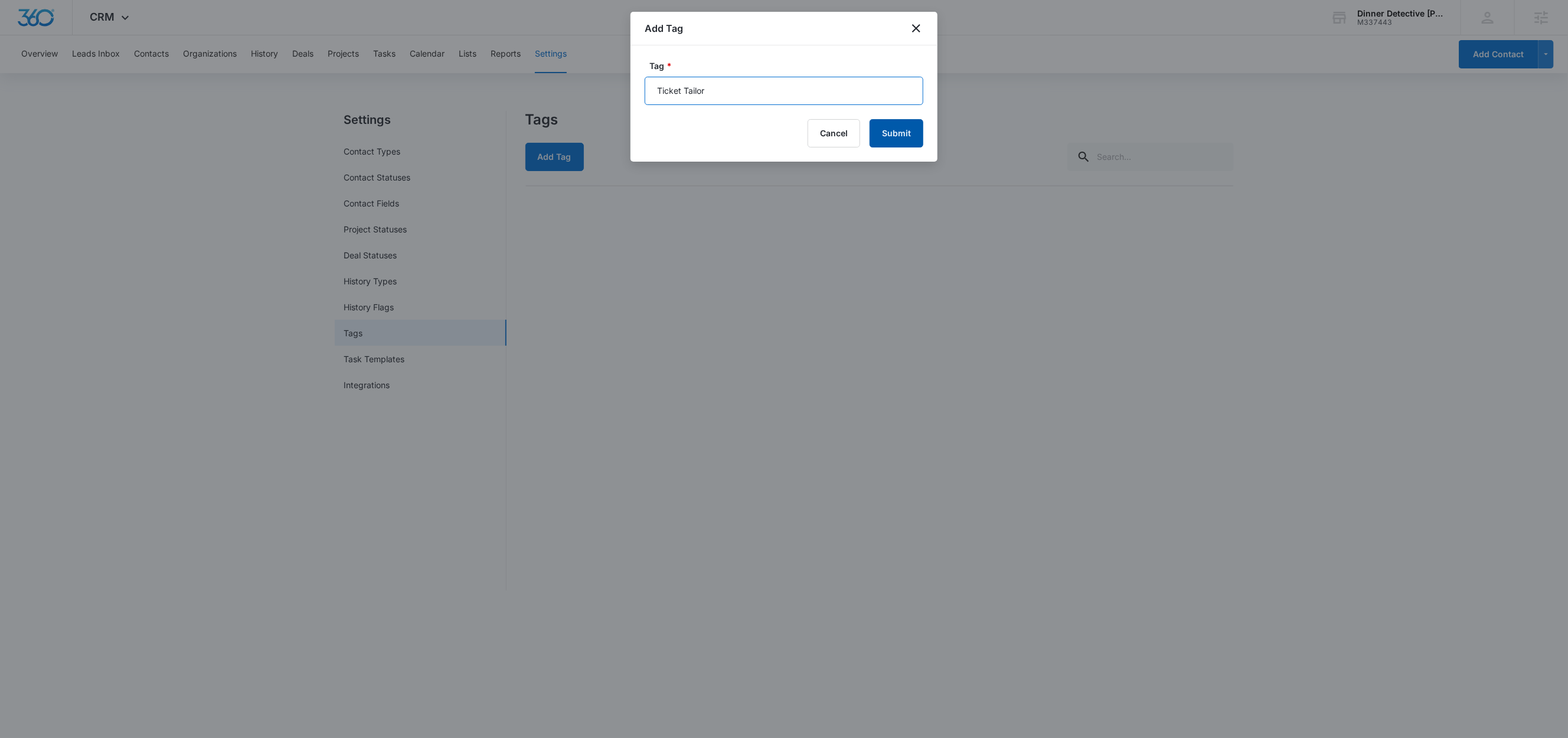
type input "Ticket Tailor"
click at [893, 129] on button "Submit" at bounding box center [897, 134] width 54 height 28
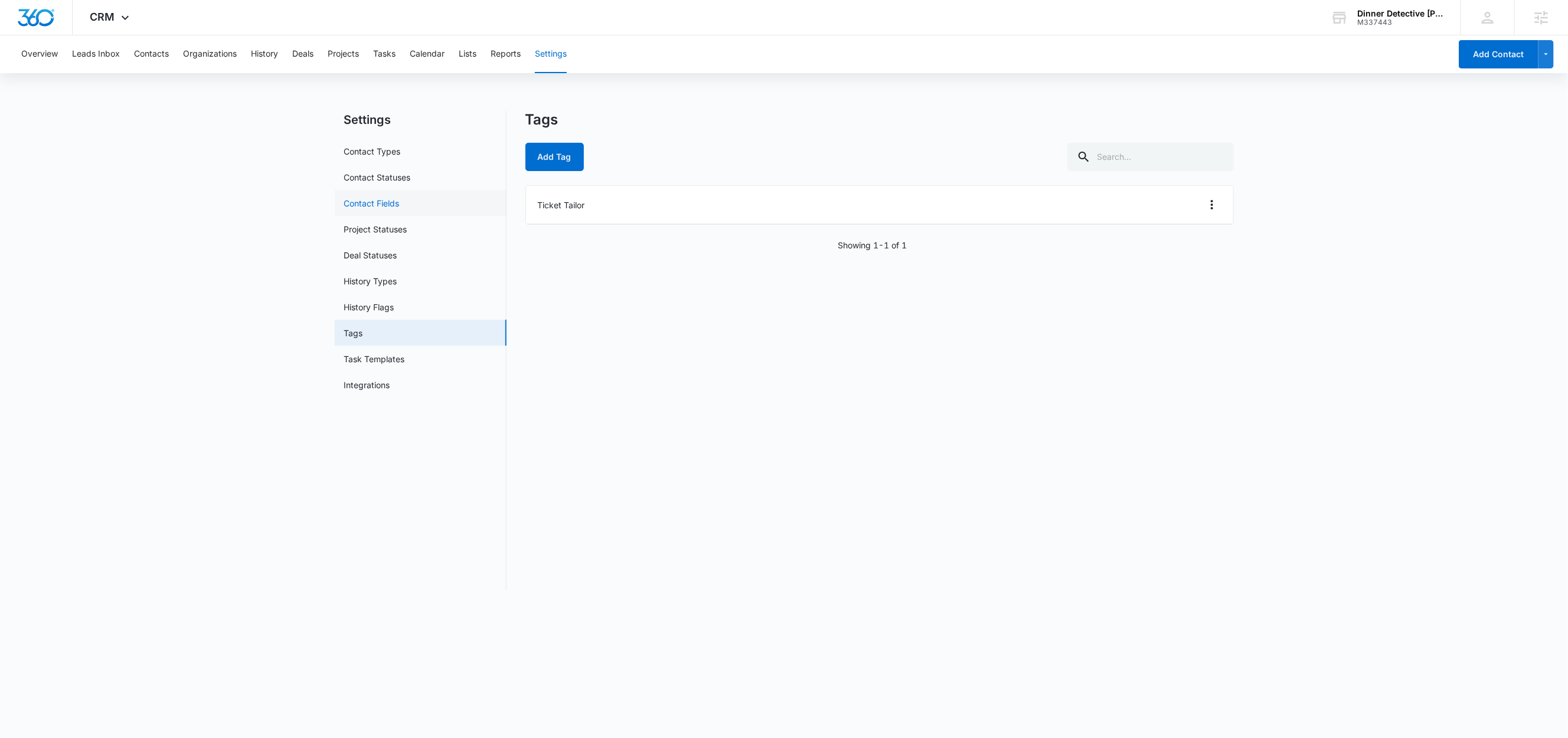
click at [389, 208] on link "Contact Fields" at bounding box center [372, 204] width 56 height 13
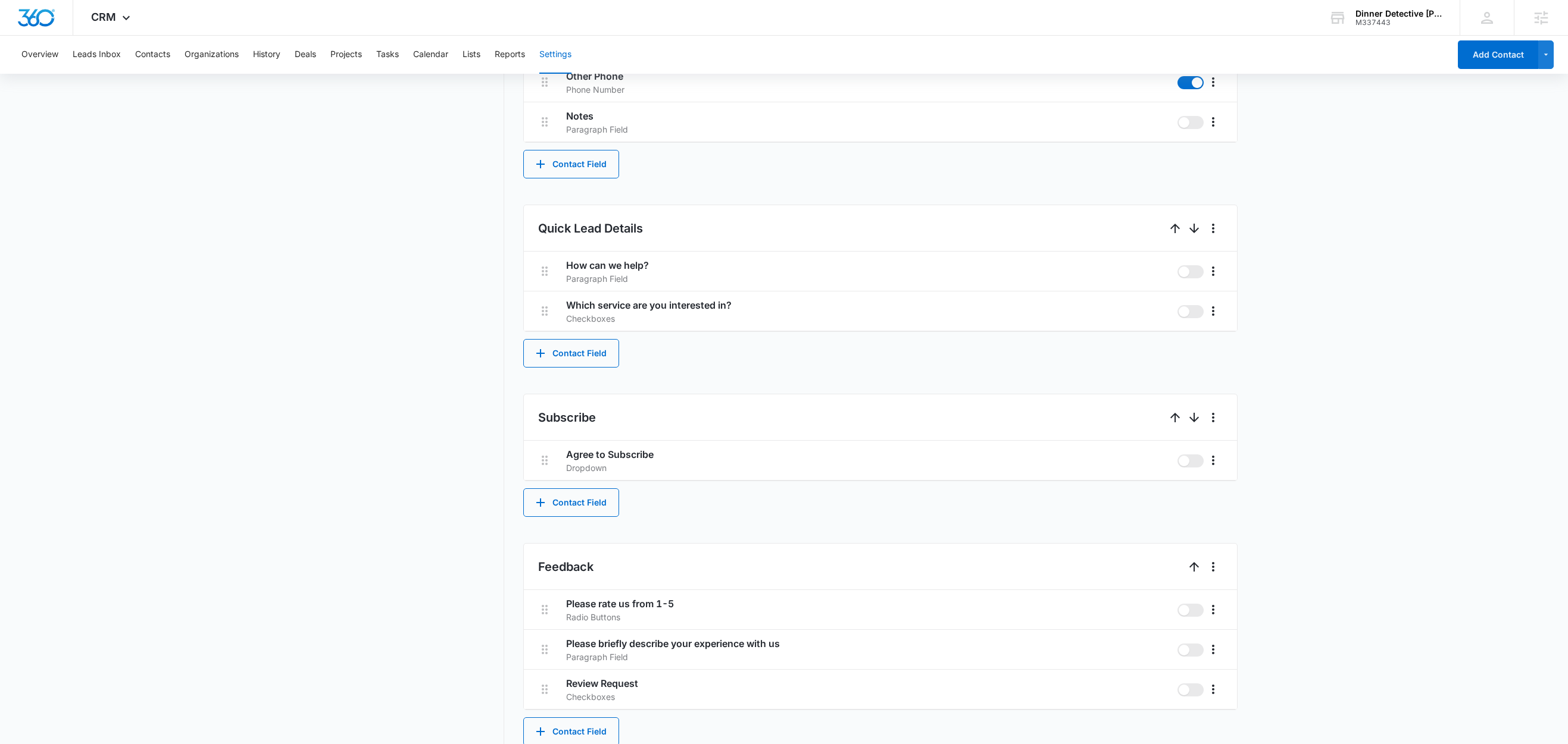
scroll to position [607, 0]
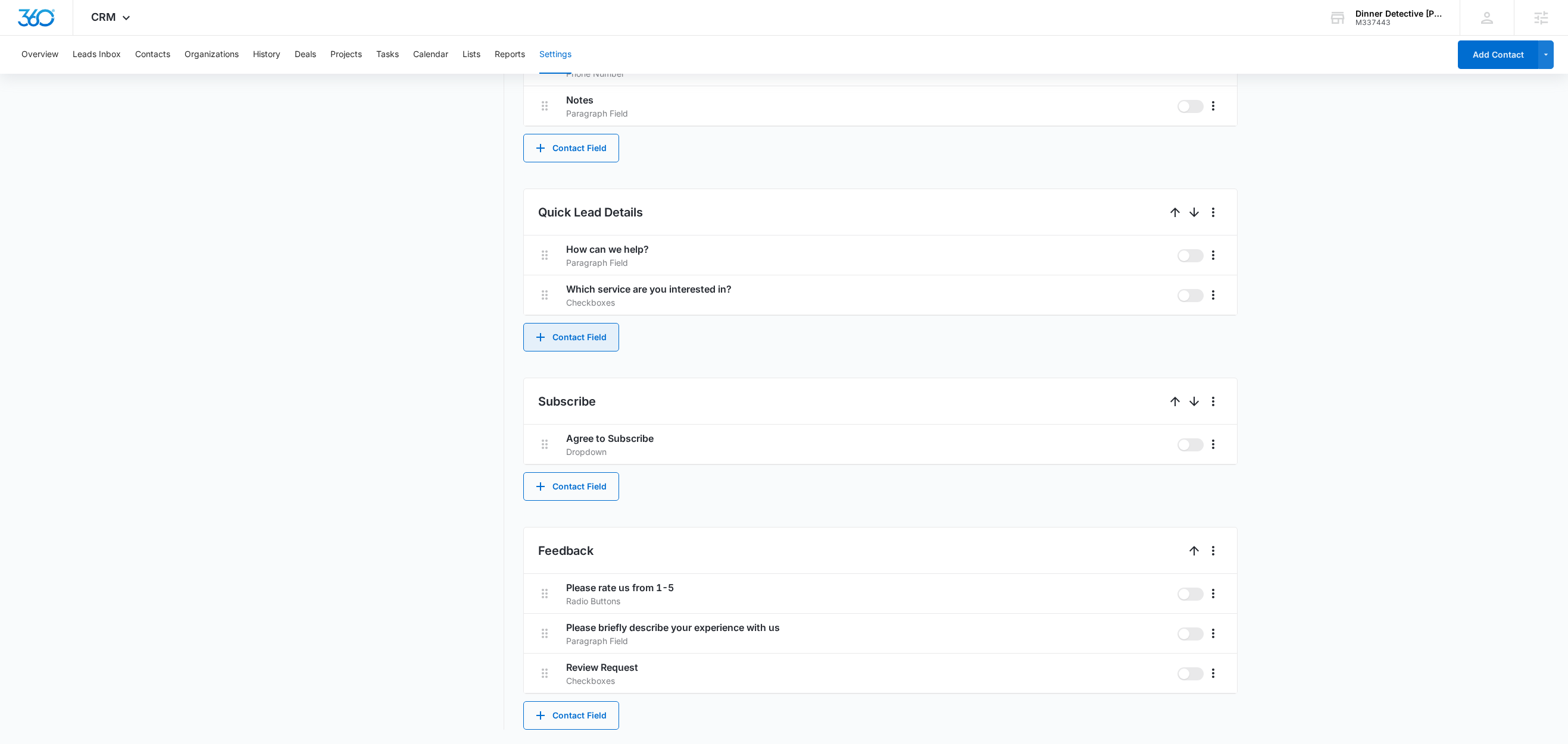
click at [570, 344] on button "Contact Field" at bounding box center [571, 337] width 96 height 29
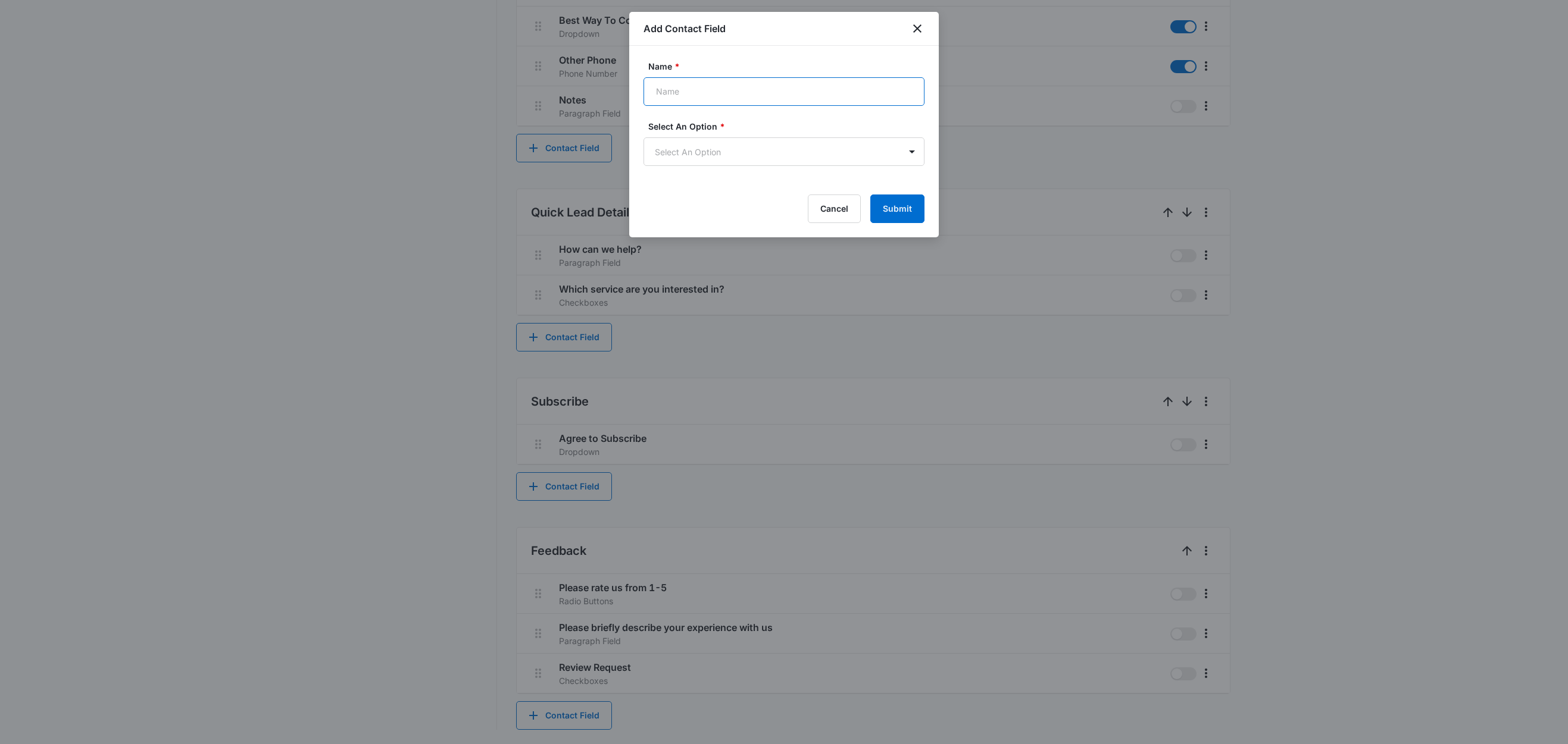
click at [719, 92] on input "Name *" at bounding box center [784, 92] width 281 height 29
type input "Show Date"
click at [728, 154] on body "CRM Apps Reputation Websites Forms CRM Email Social Shop Content Ads Intelligen…" at bounding box center [784, 71] width 1568 height 1348
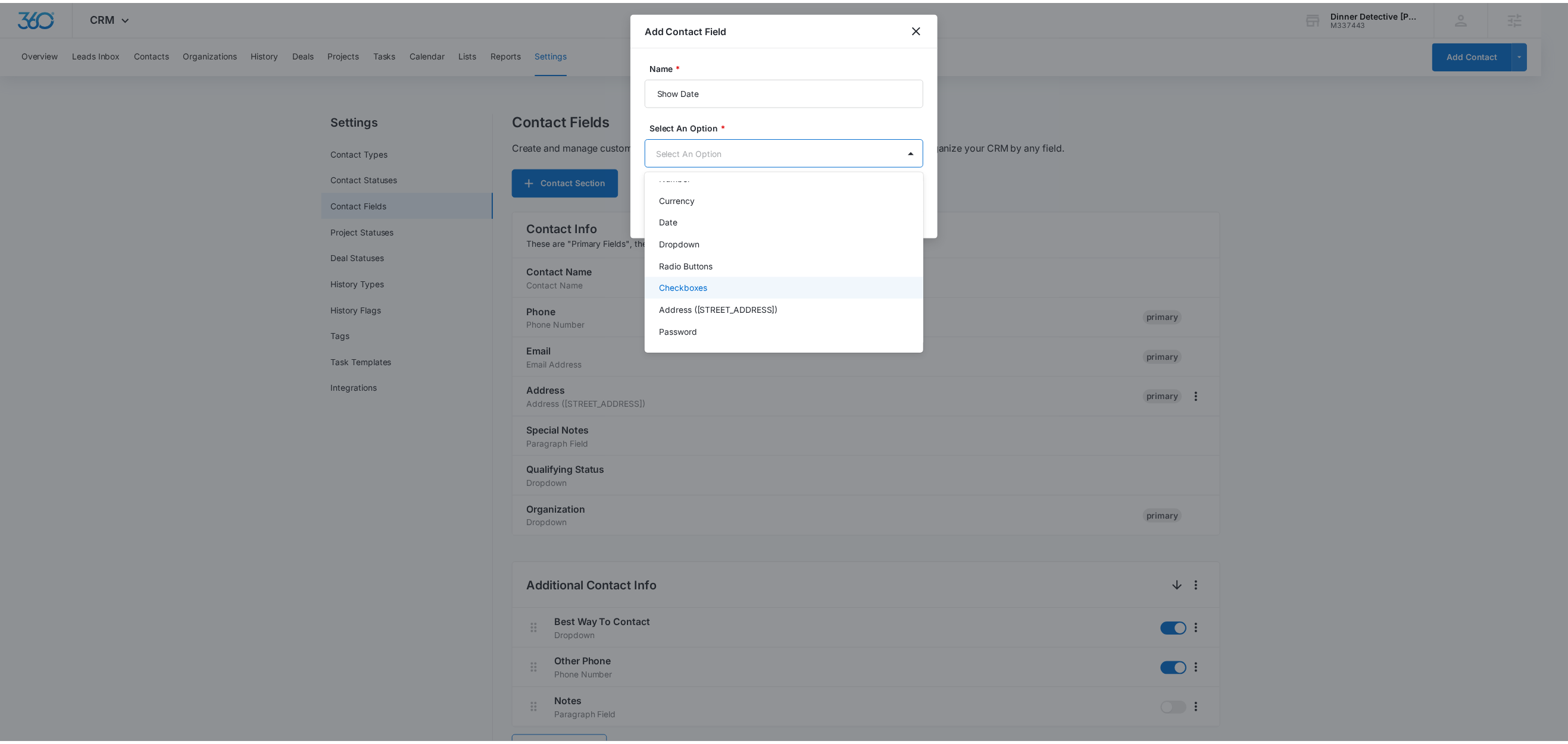
scroll to position [0, 0]
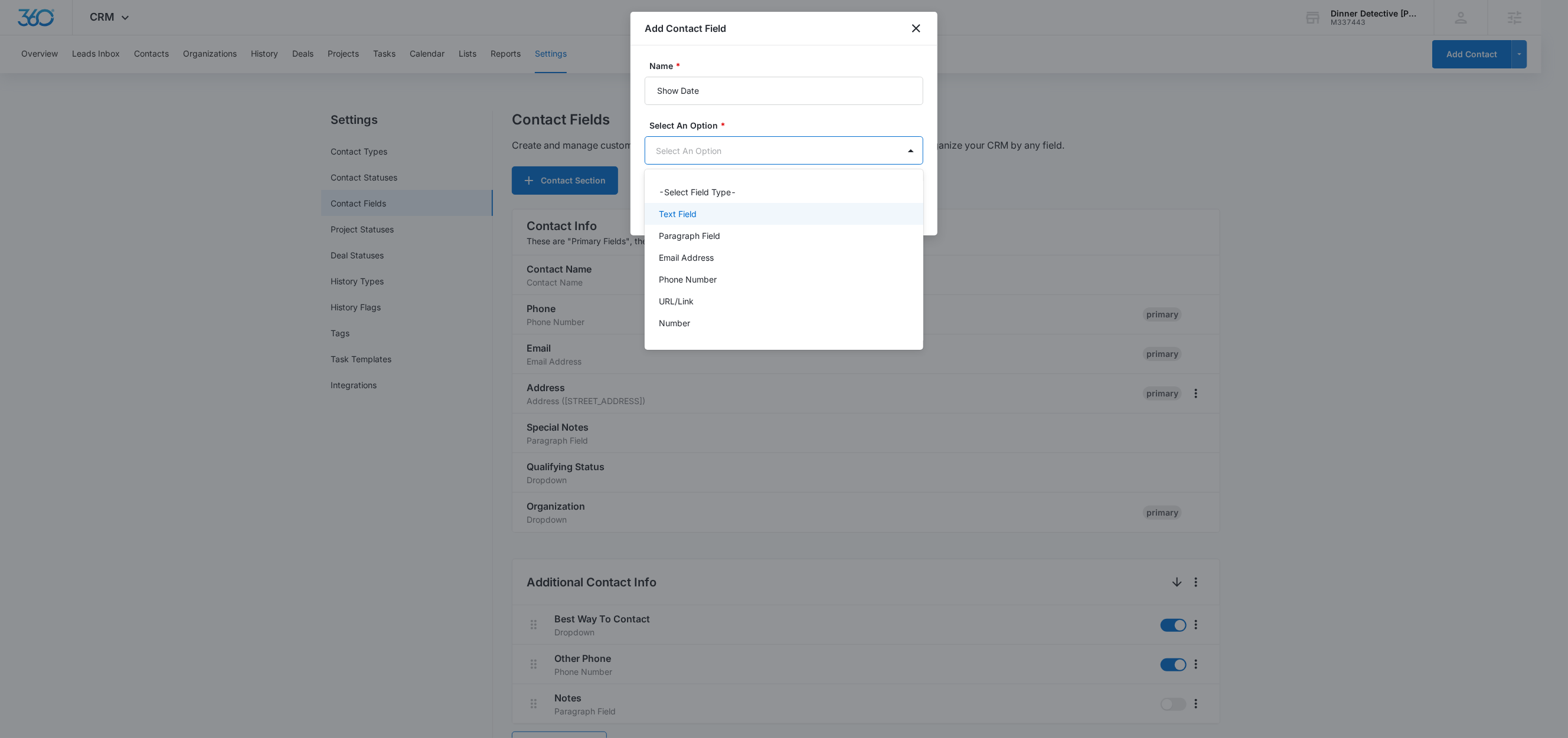
click at [690, 213] on p "Text Field" at bounding box center [678, 214] width 38 height 13
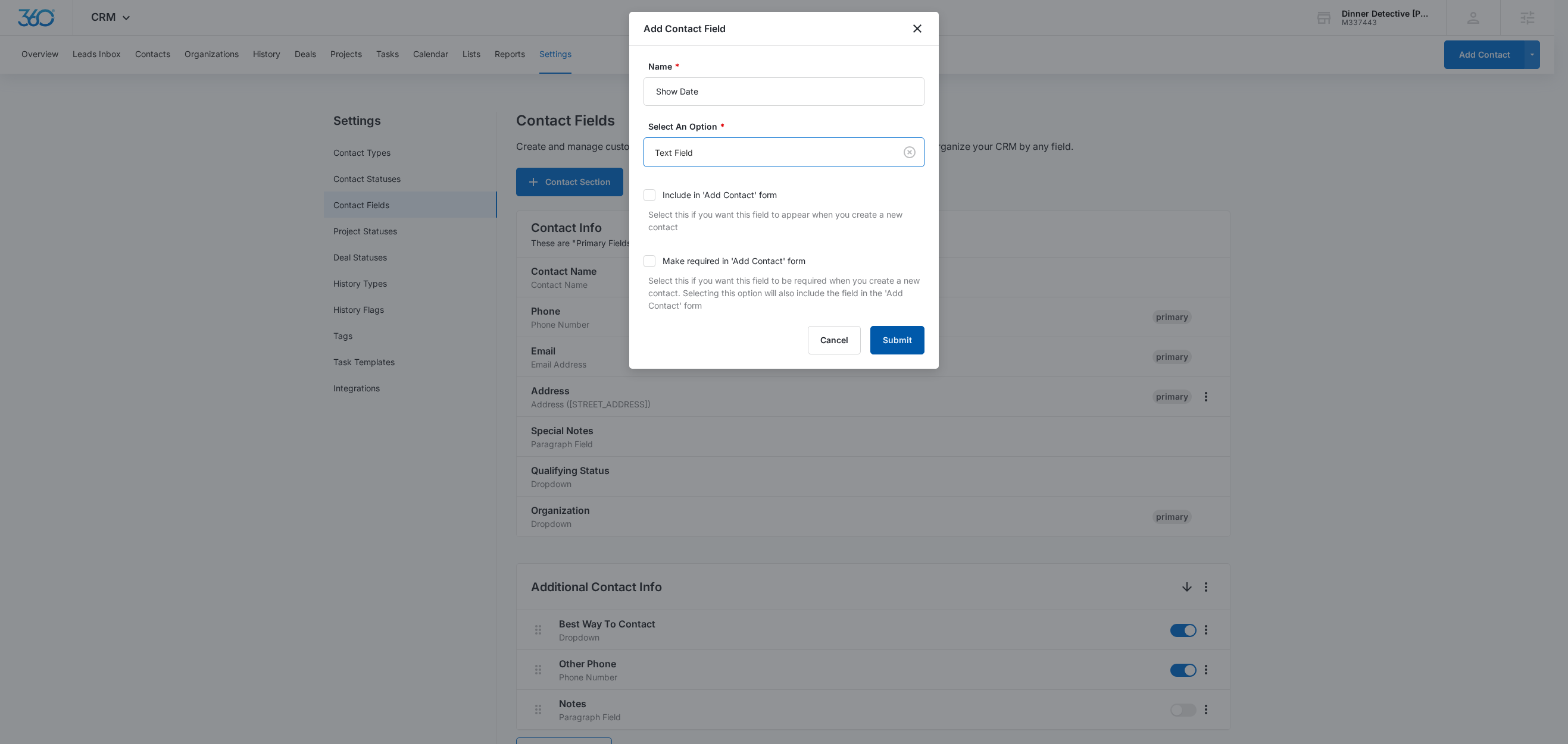
click at [907, 340] on button "Submit" at bounding box center [897, 340] width 54 height 29
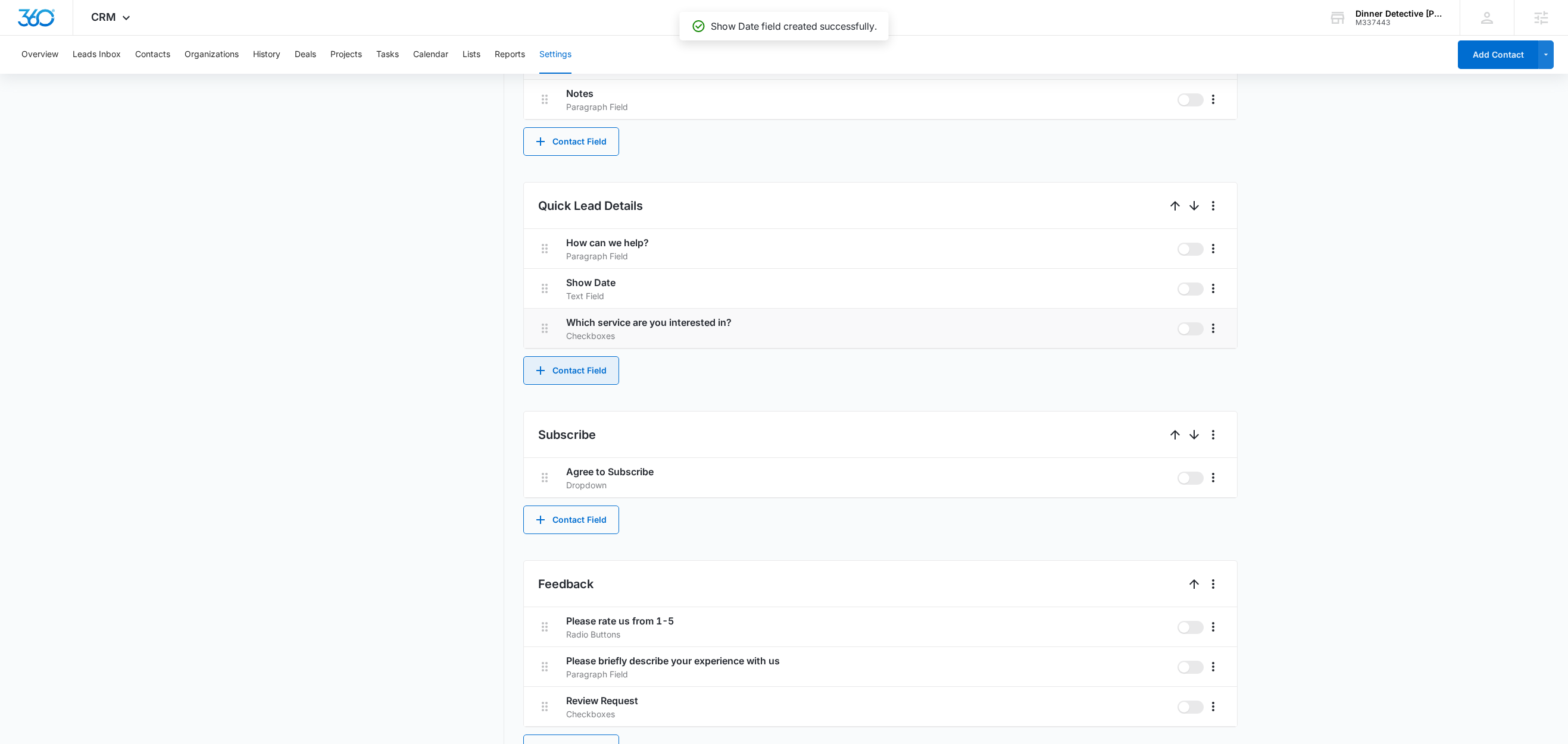
scroll to position [614, 0]
click at [609, 368] on button "Contact Field" at bounding box center [571, 367] width 96 height 29
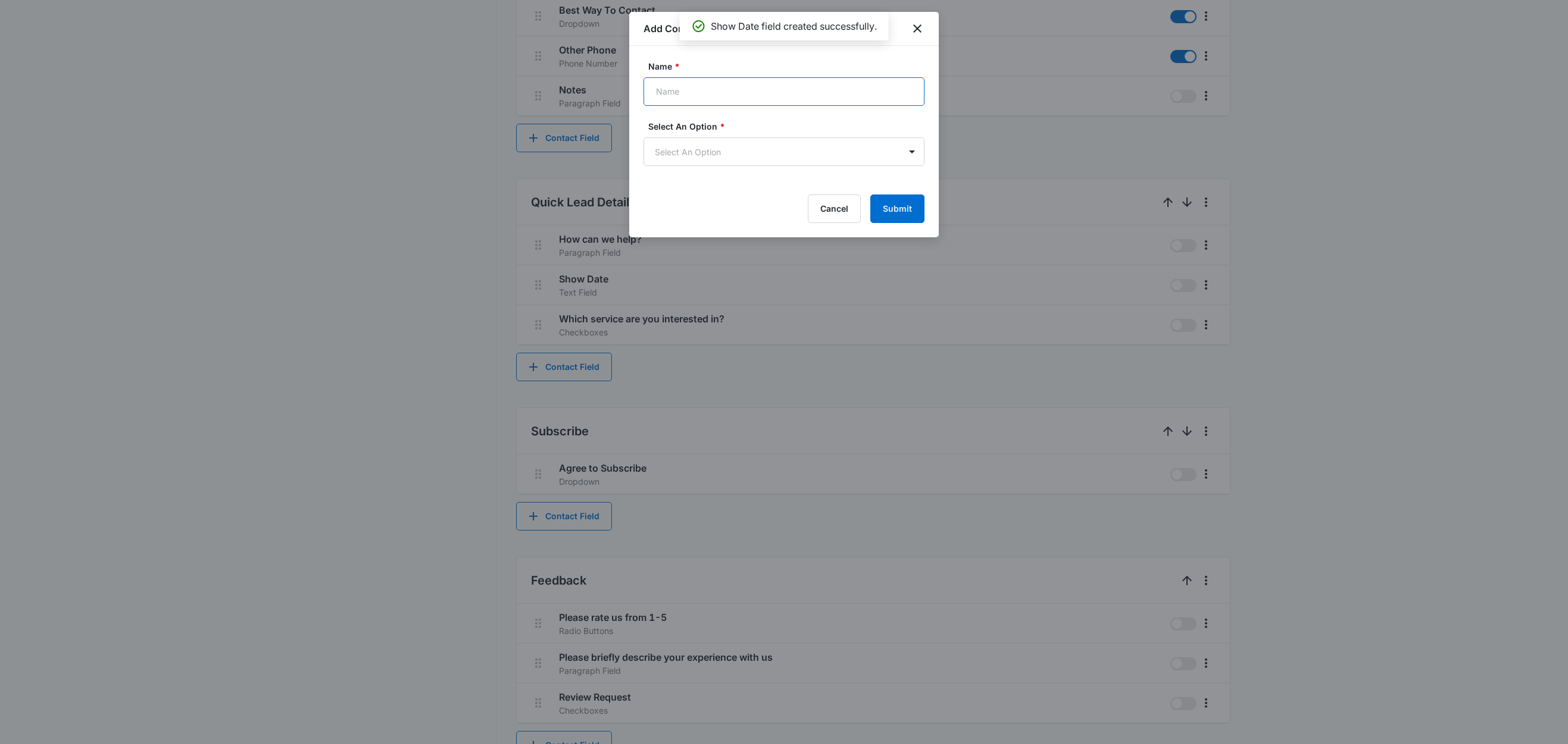
click at [700, 99] on input "Name *" at bounding box center [784, 92] width 281 height 29
type input "Order Number"
click at [724, 154] on body "CRM Apps Reputation Websites Forms CRM Email Social Shop Content Ads Intelligen…" at bounding box center [784, 80] width 1568 height 1388
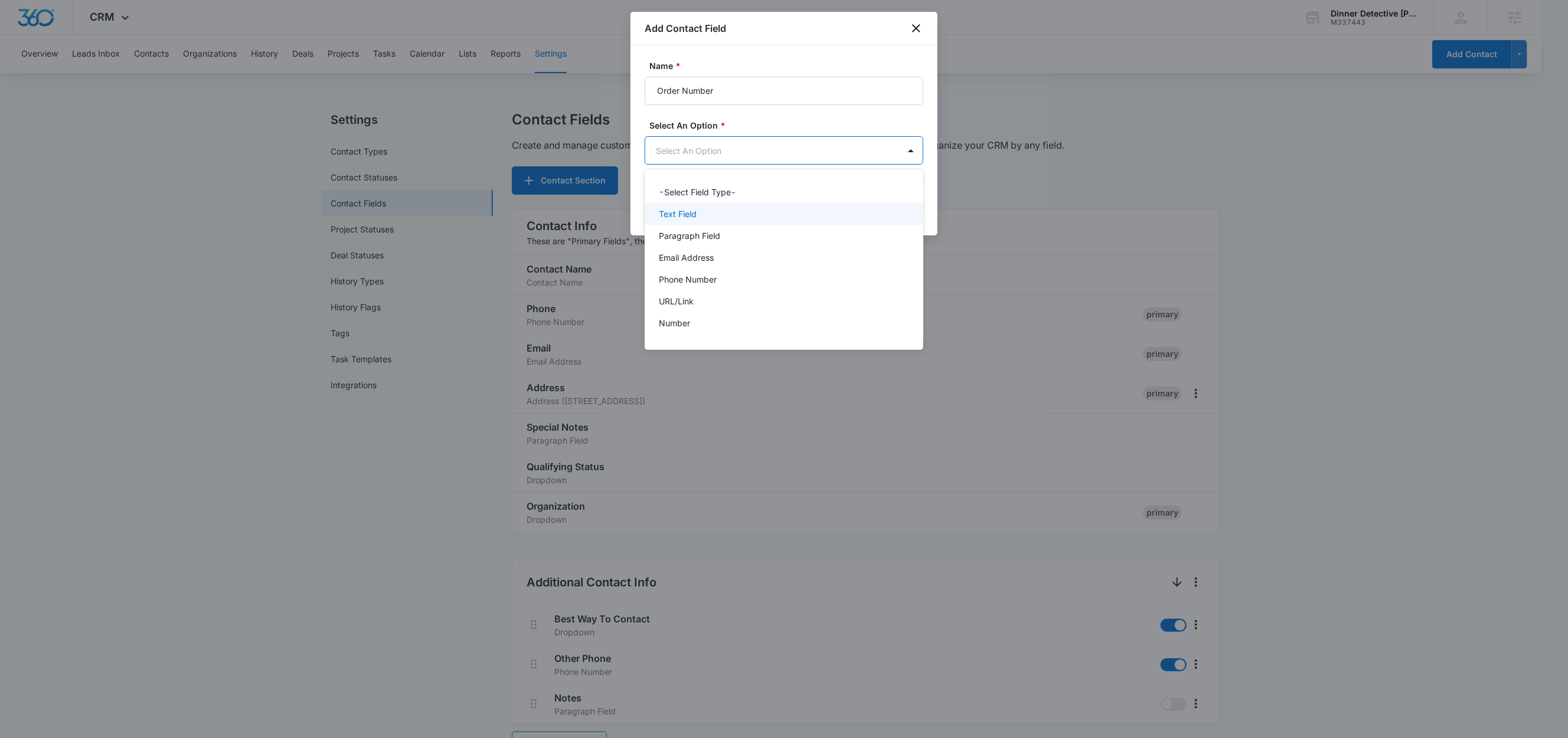
click at [689, 208] on p "Text Field" at bounding box center [678, 214] width 38 height 13
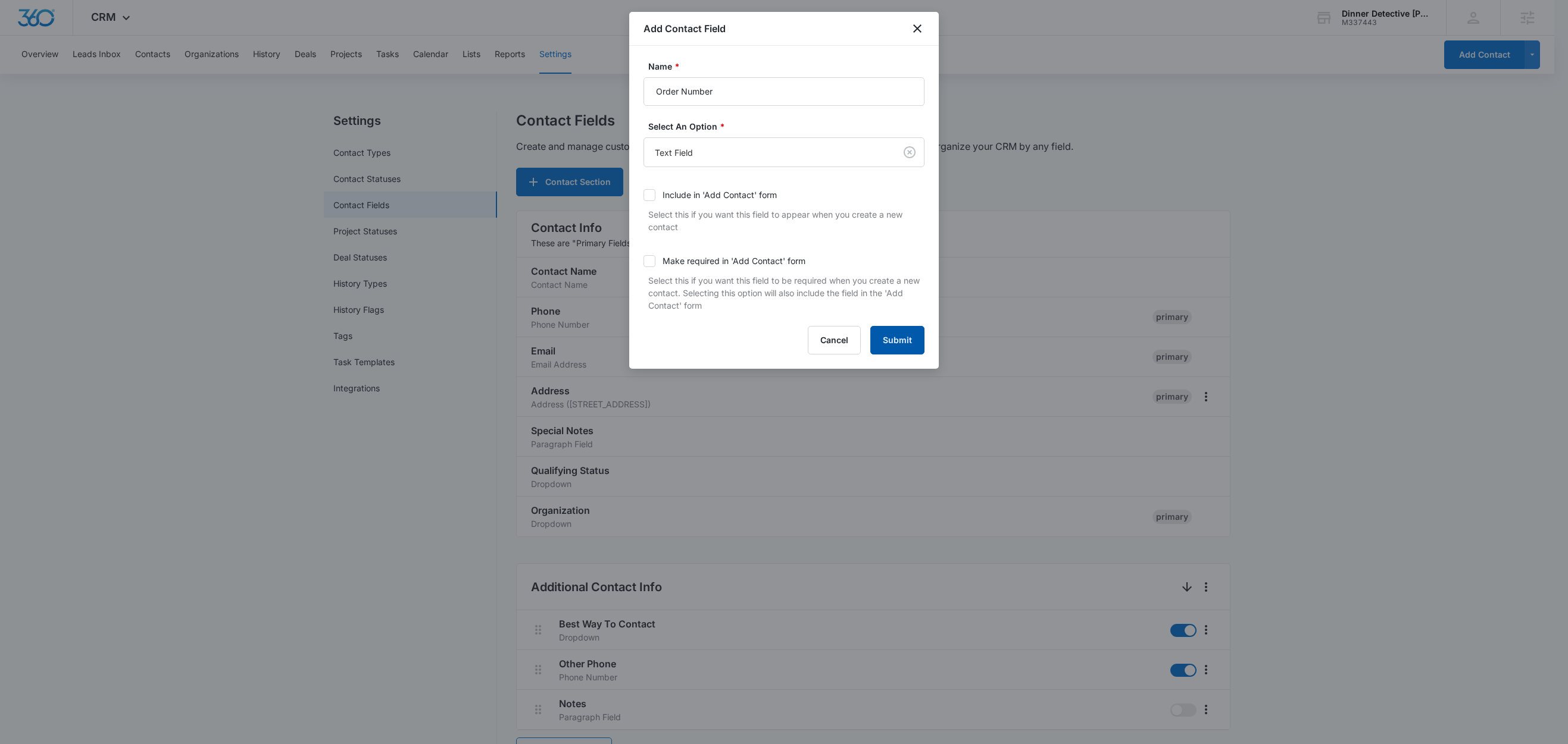
click at [889, 345] on button "Submit" at bounding box center [897, 340] width 54 height 29
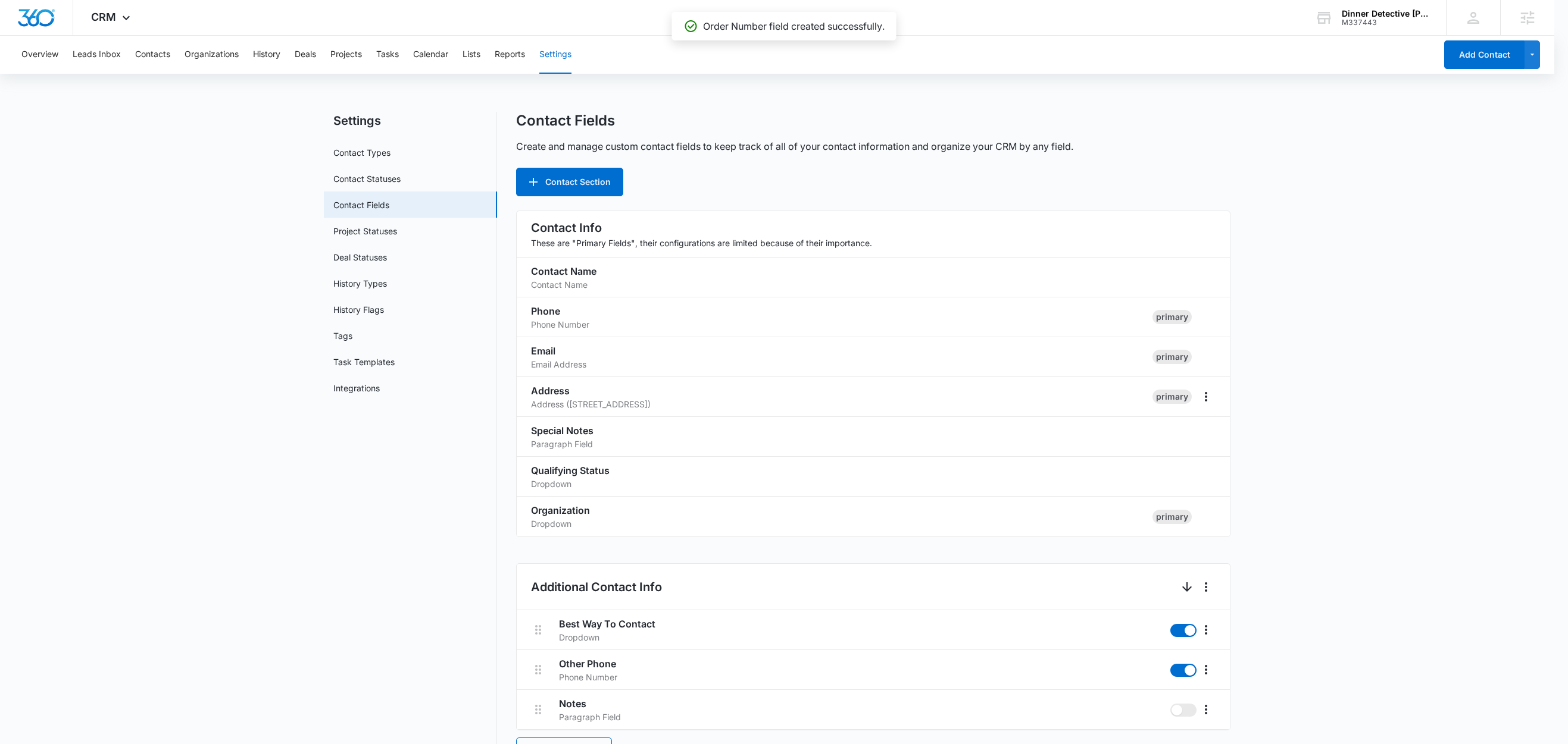
scroll to position [650, 0]
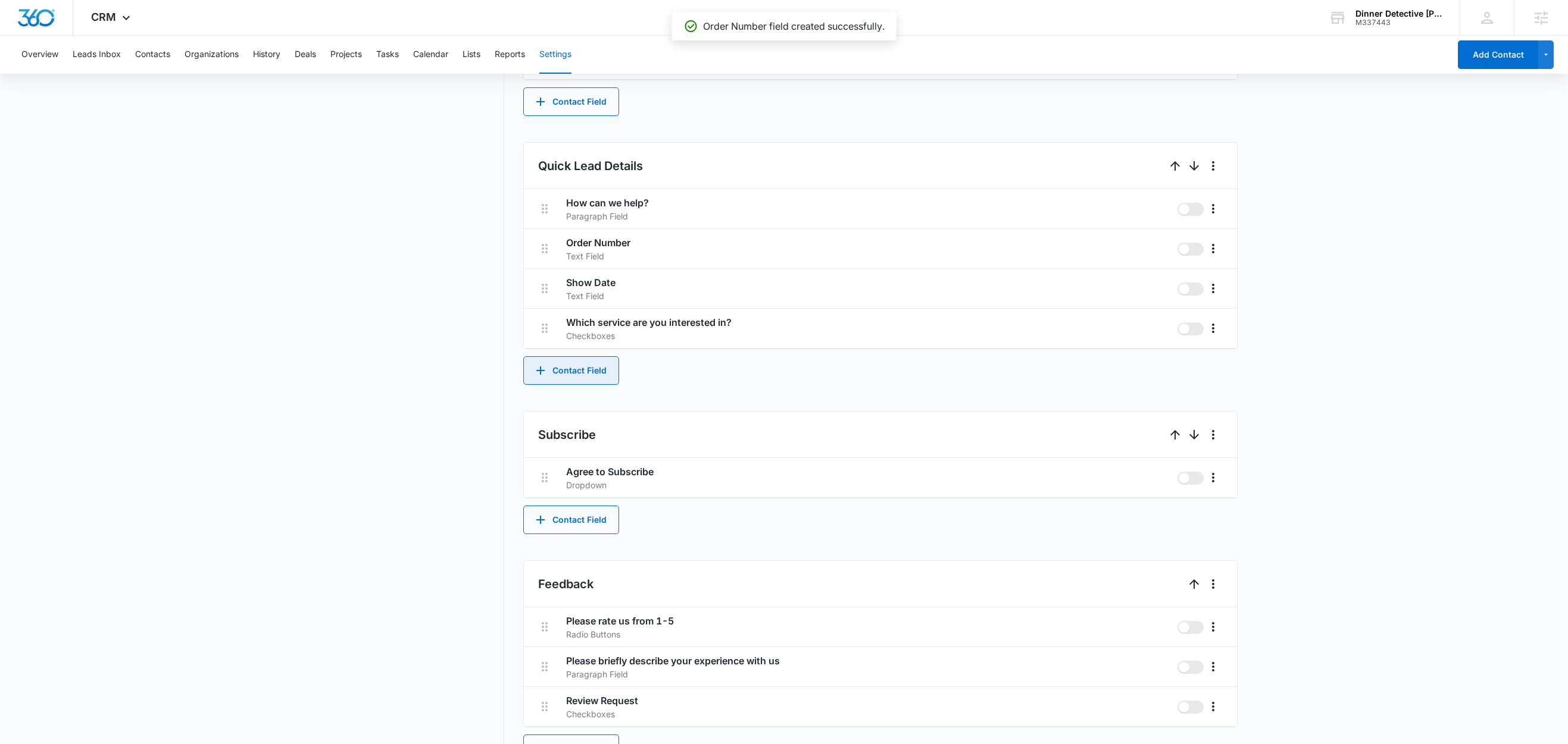
click at [563, 378] on button "Contact Field" at bounding box center [571, 370] width 96 height 29
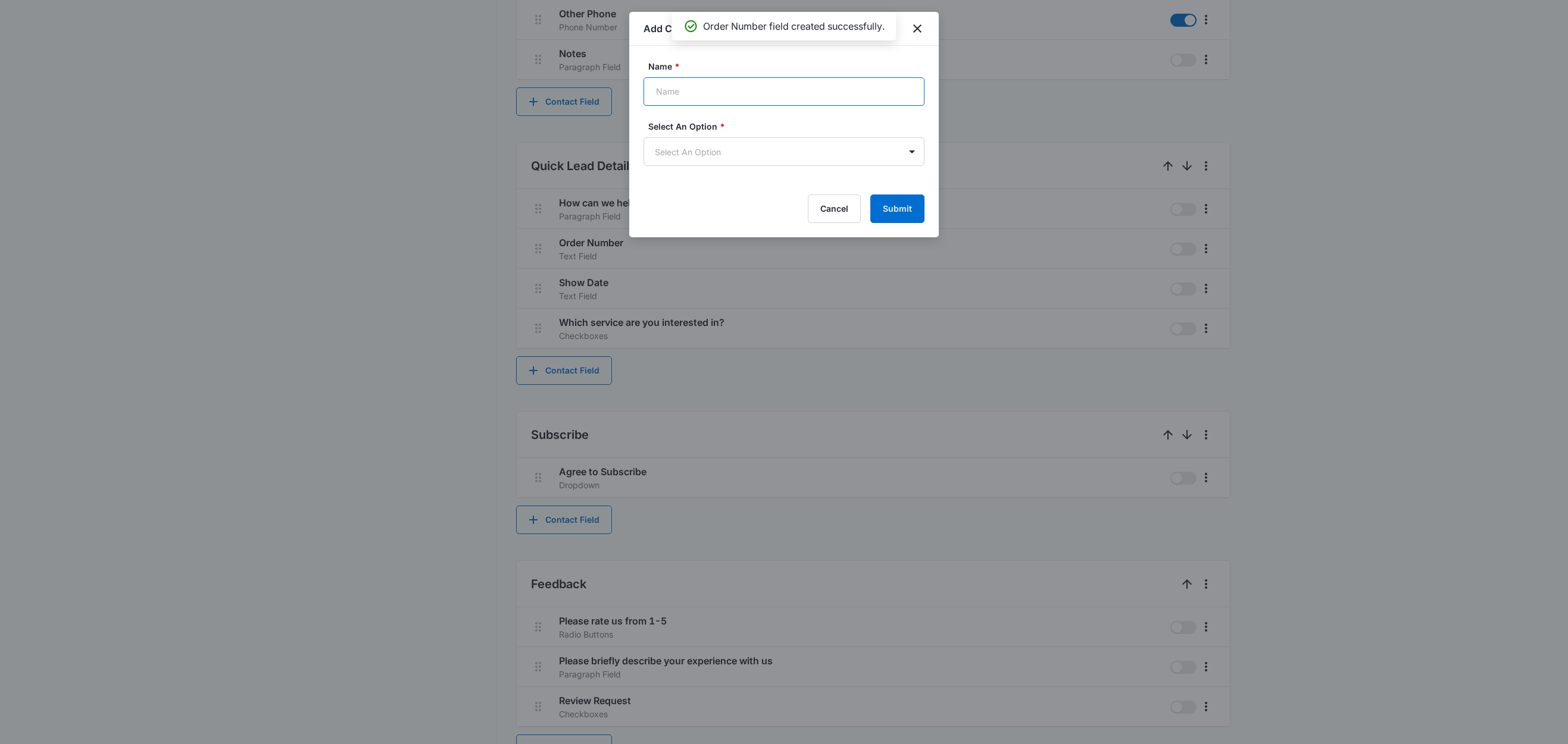
click at [717, 98] on input "Name *" at bounding box center [784, 92] width 281 height 29
type input "Total"
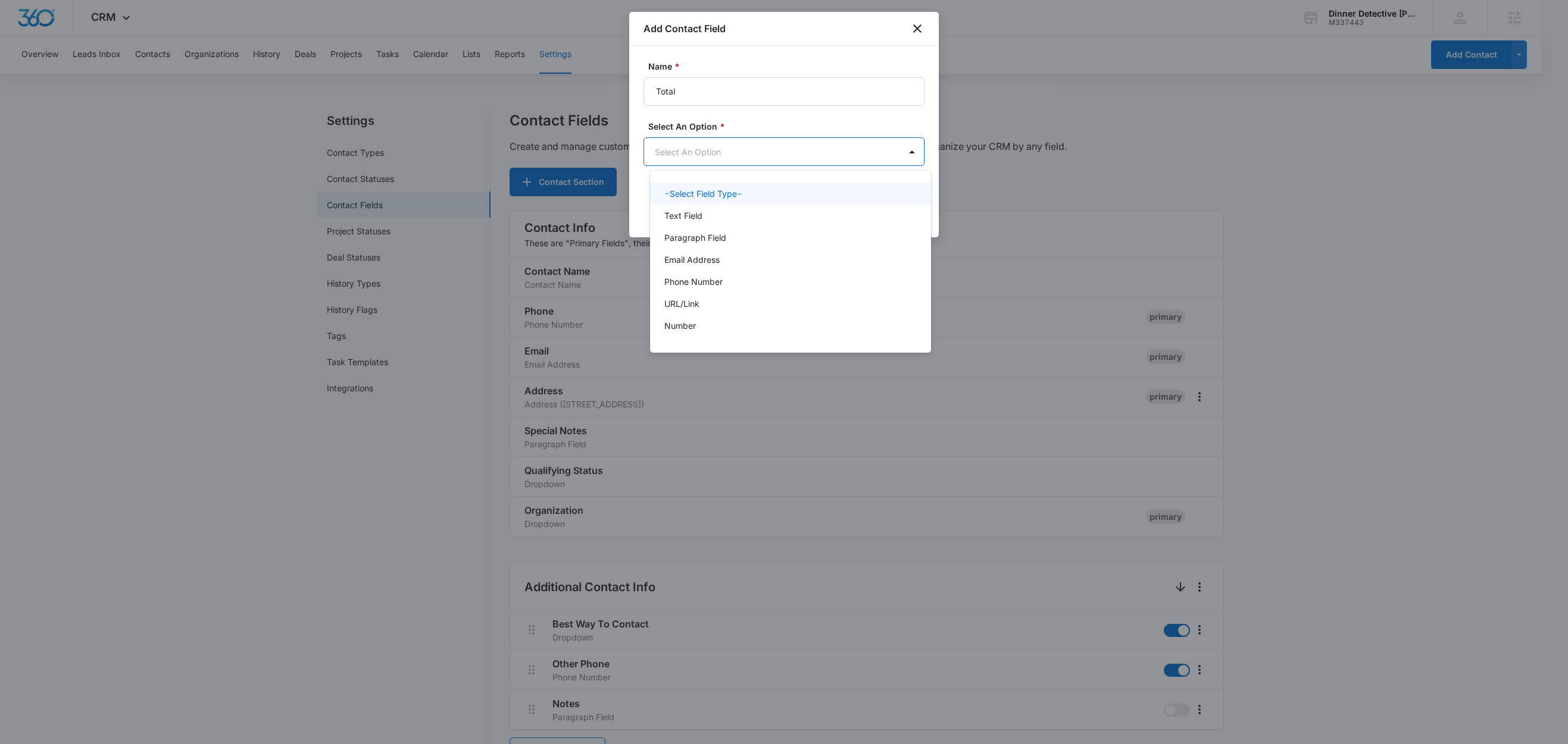
click at [732, 151] on body "CRM Apps Reputation Websites Forms CRM Email Social Shop Content Ads Intelligen…" at bounding box center [784, 372] width 1568 height 744
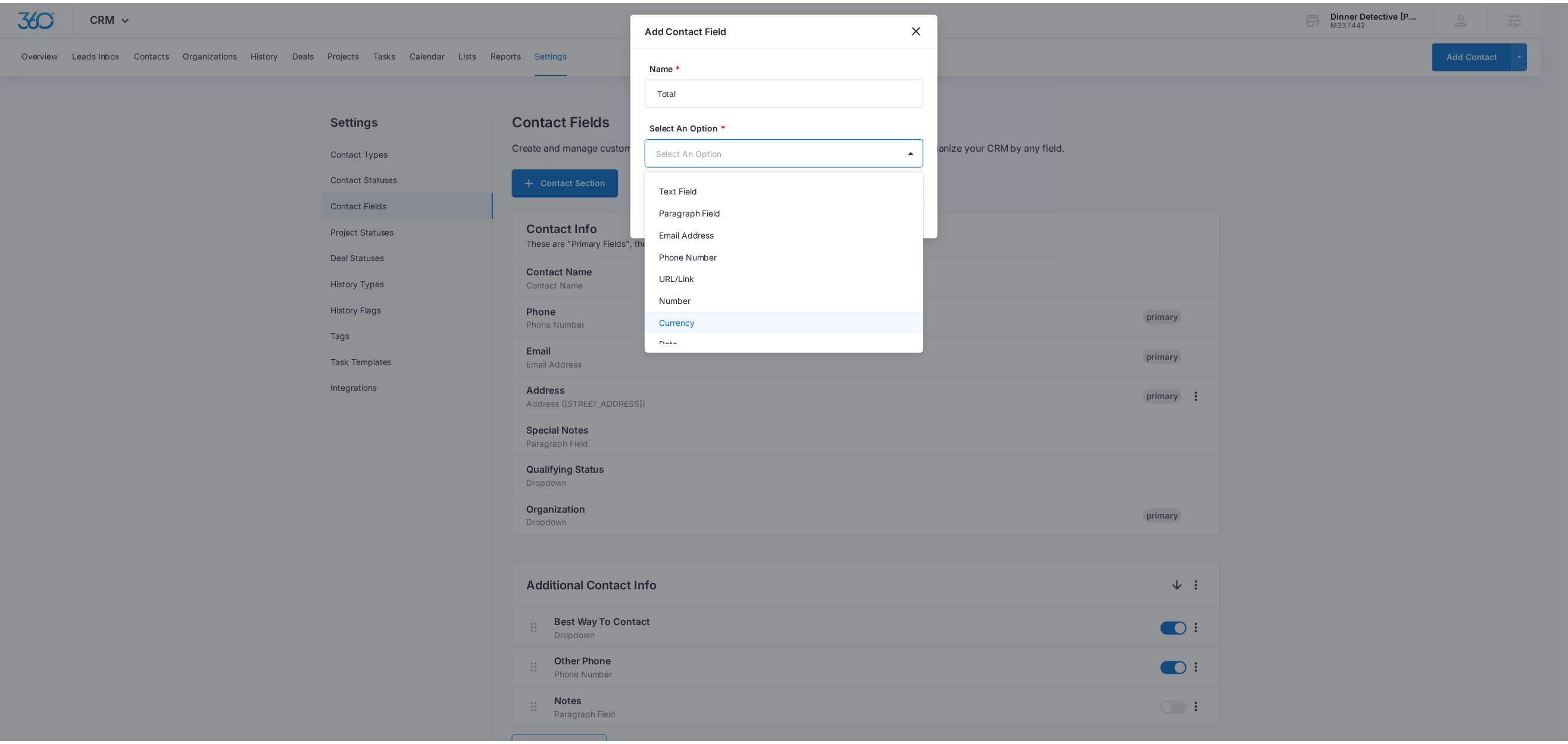
scroll to position [29, 0]
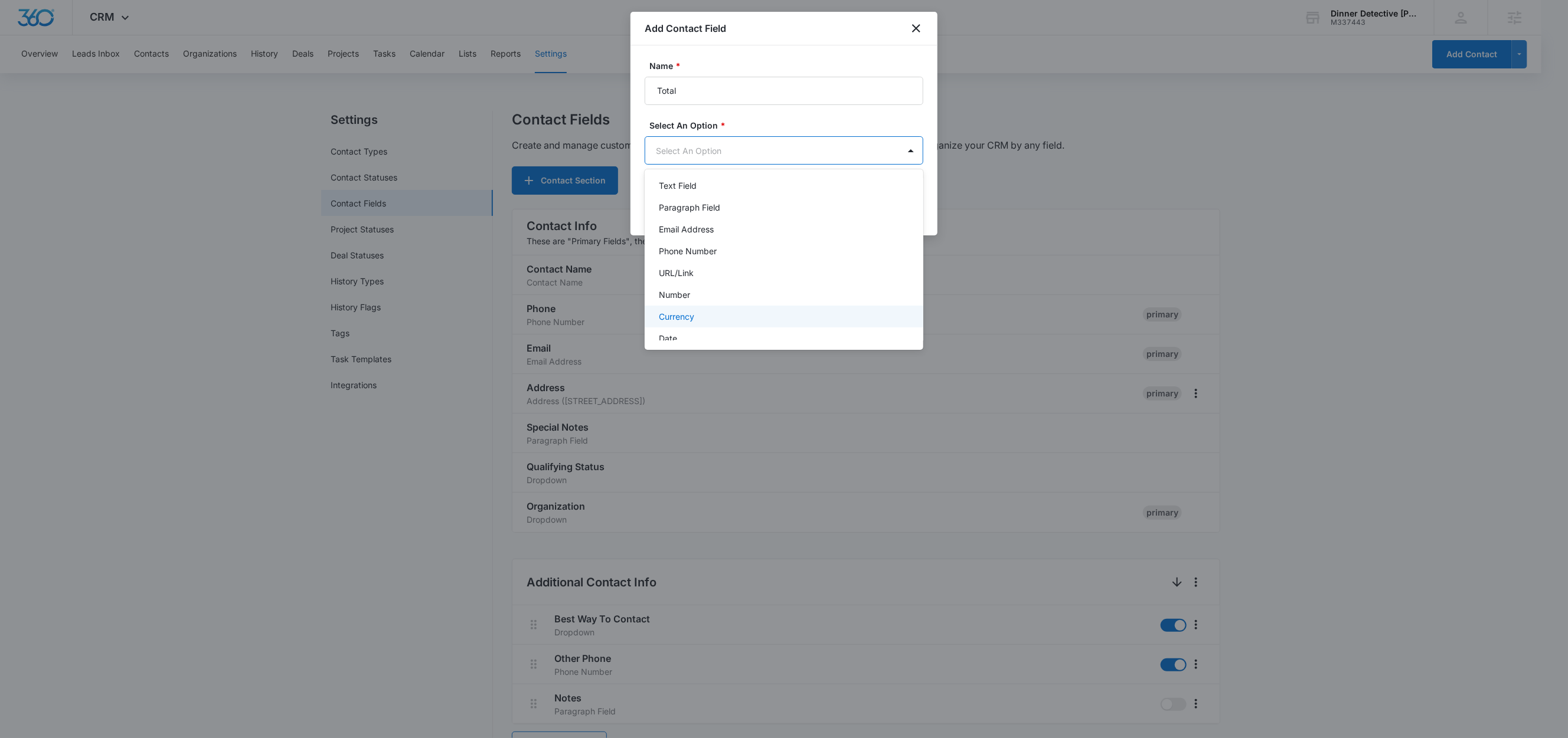
click at [699, 313] on div "Currency" at bounding box center [782, 317] width 248 height 13
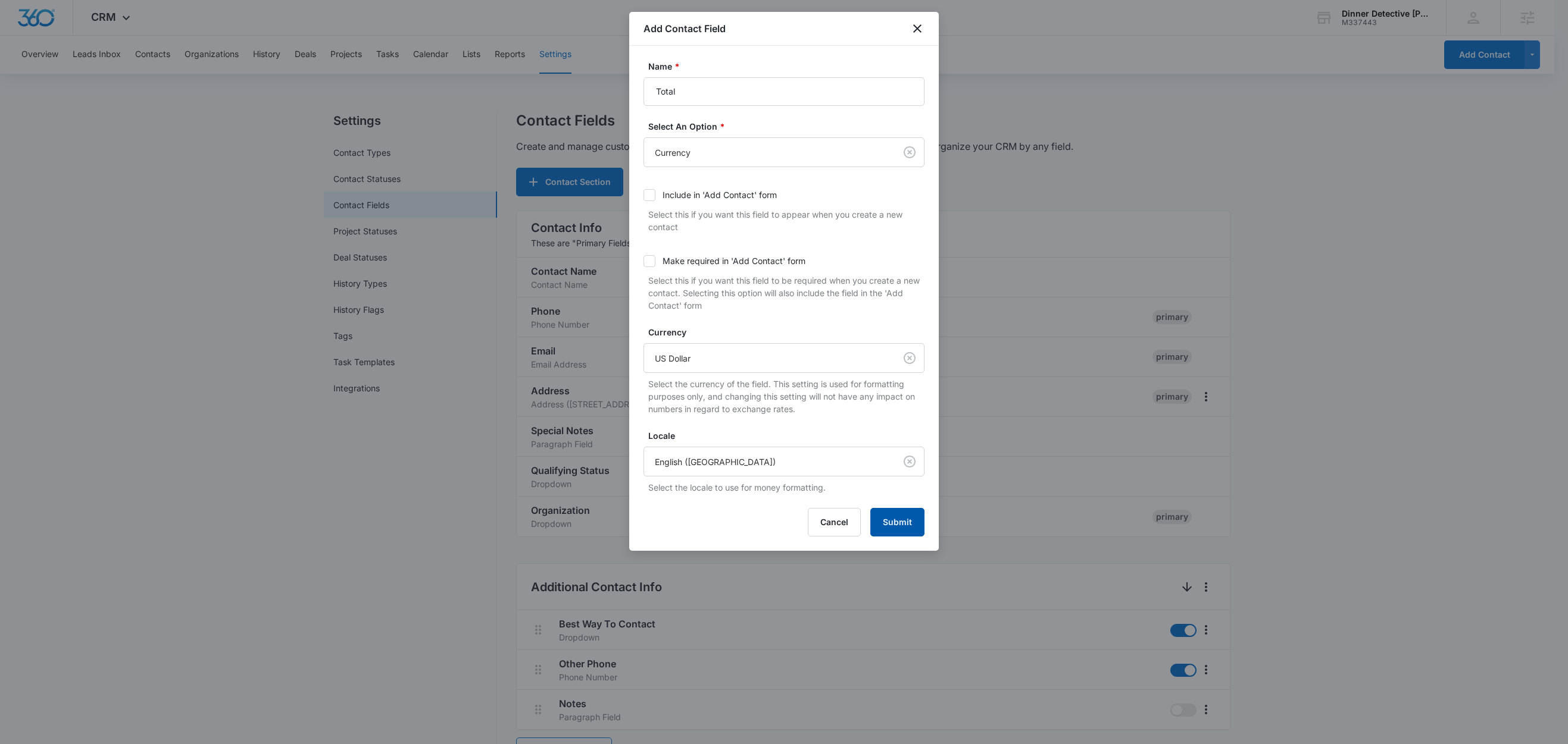
click at [906, 520] on button "Submit" at bounding box center [897, 523] width 54 height 29
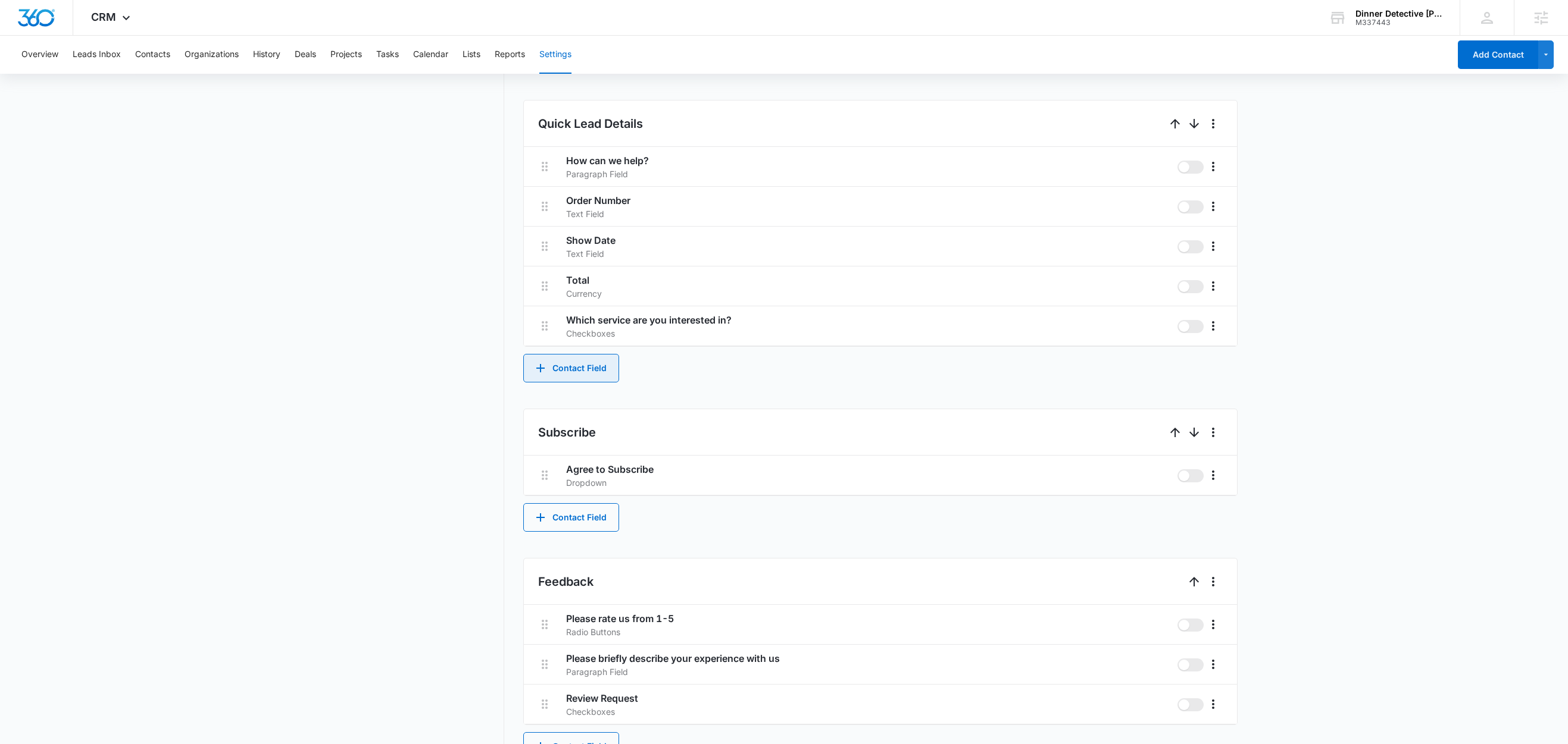
scroll to position [693, 0]
click at [594, 366] on button "Contact Field" at bounding box center [571, 368] width 96 height 29
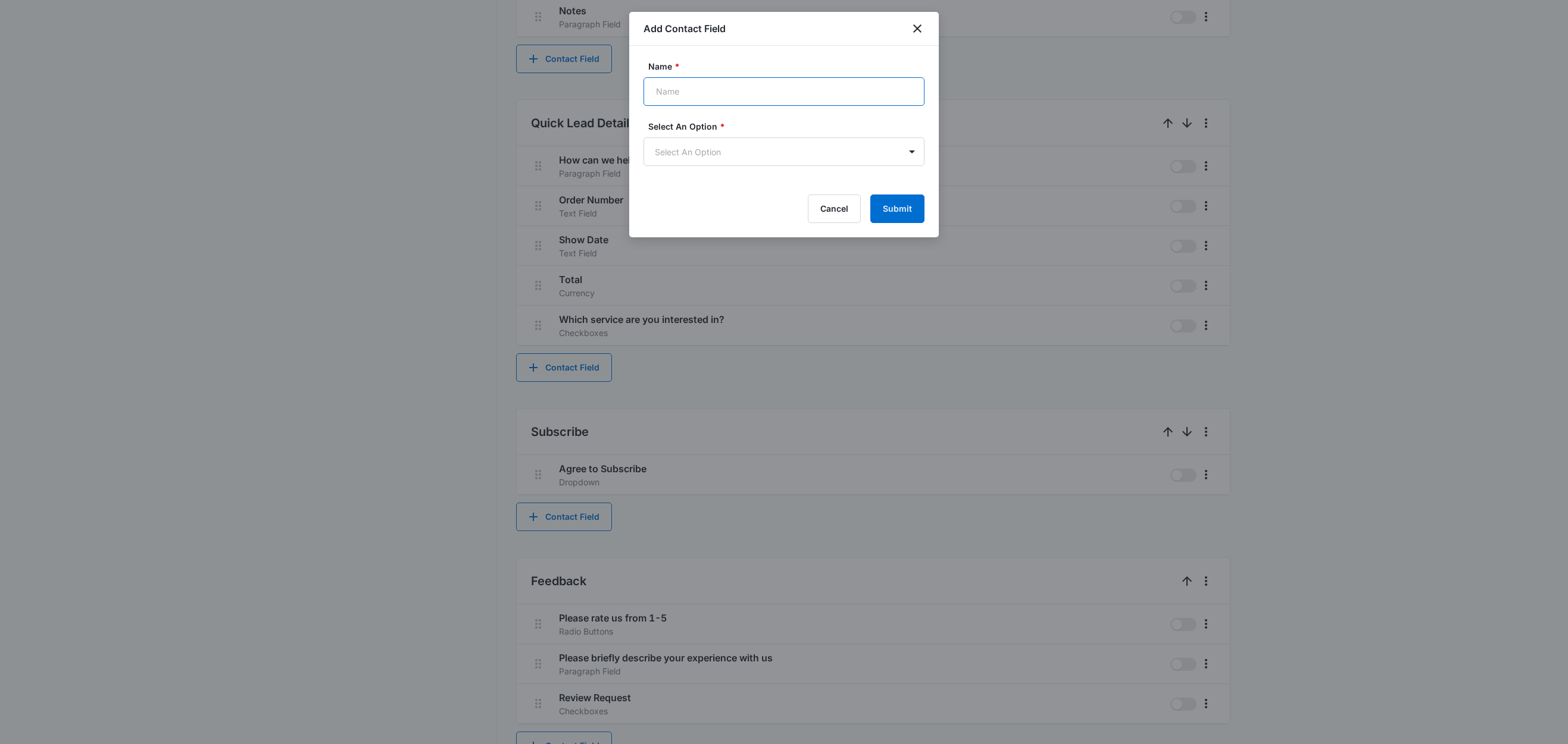
click at [686, 89] on input "Name *" at bounding box center [784, 92] width 281 height 29
type input "Product, Quantity, Price"
click at [732, 155] on body "CRM Apps Reputation Websites Forms CRM Email Social Shop Content Ads Intelligen…" at bounding box center [784, 40] width 1568 height 1468
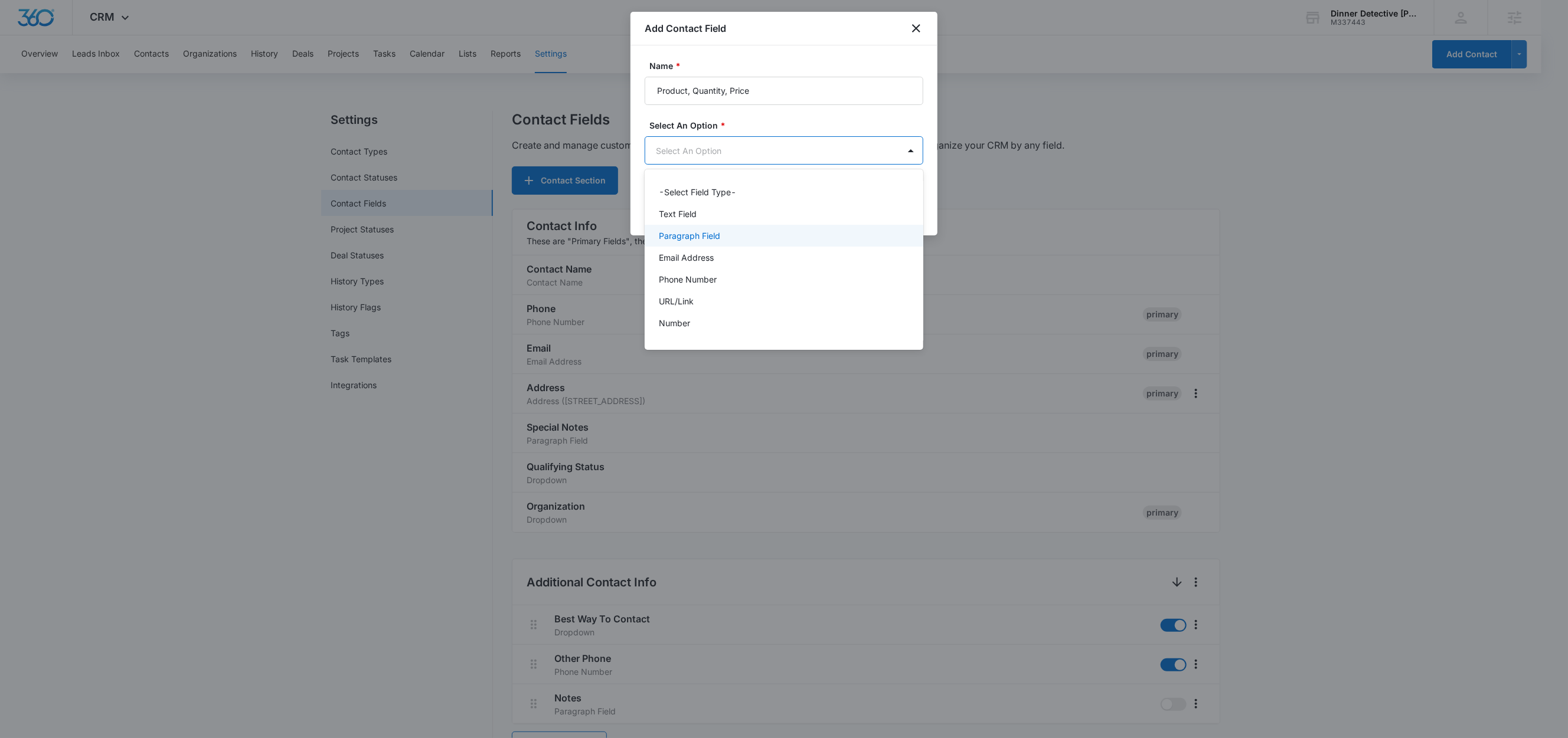
click at [701, 240] on p "Paragraph Field" at bounding box center [690, 236] width 61 height 13
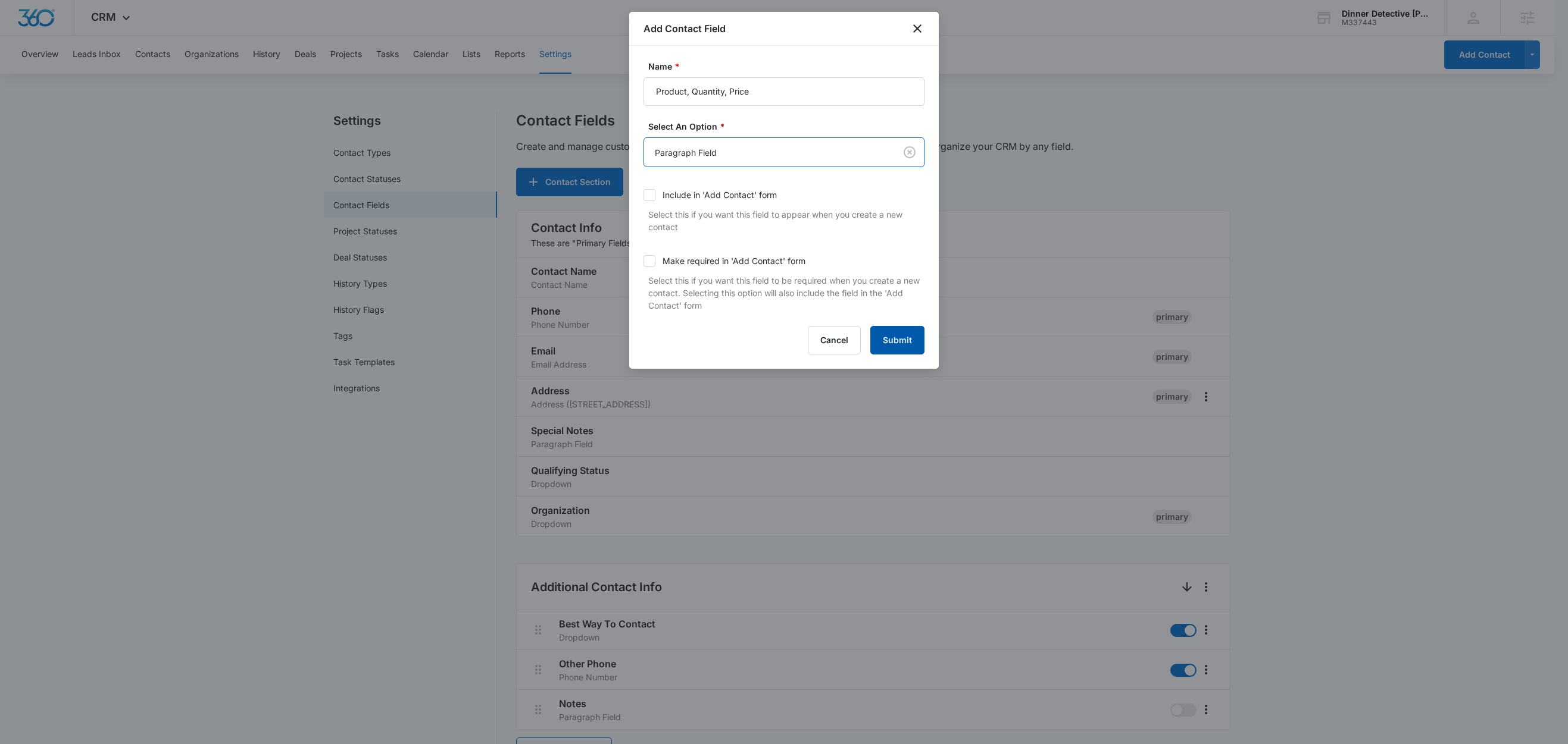
click at [914, 342] on button "Submit" at bounding box center [897, 340] width 54 height 29
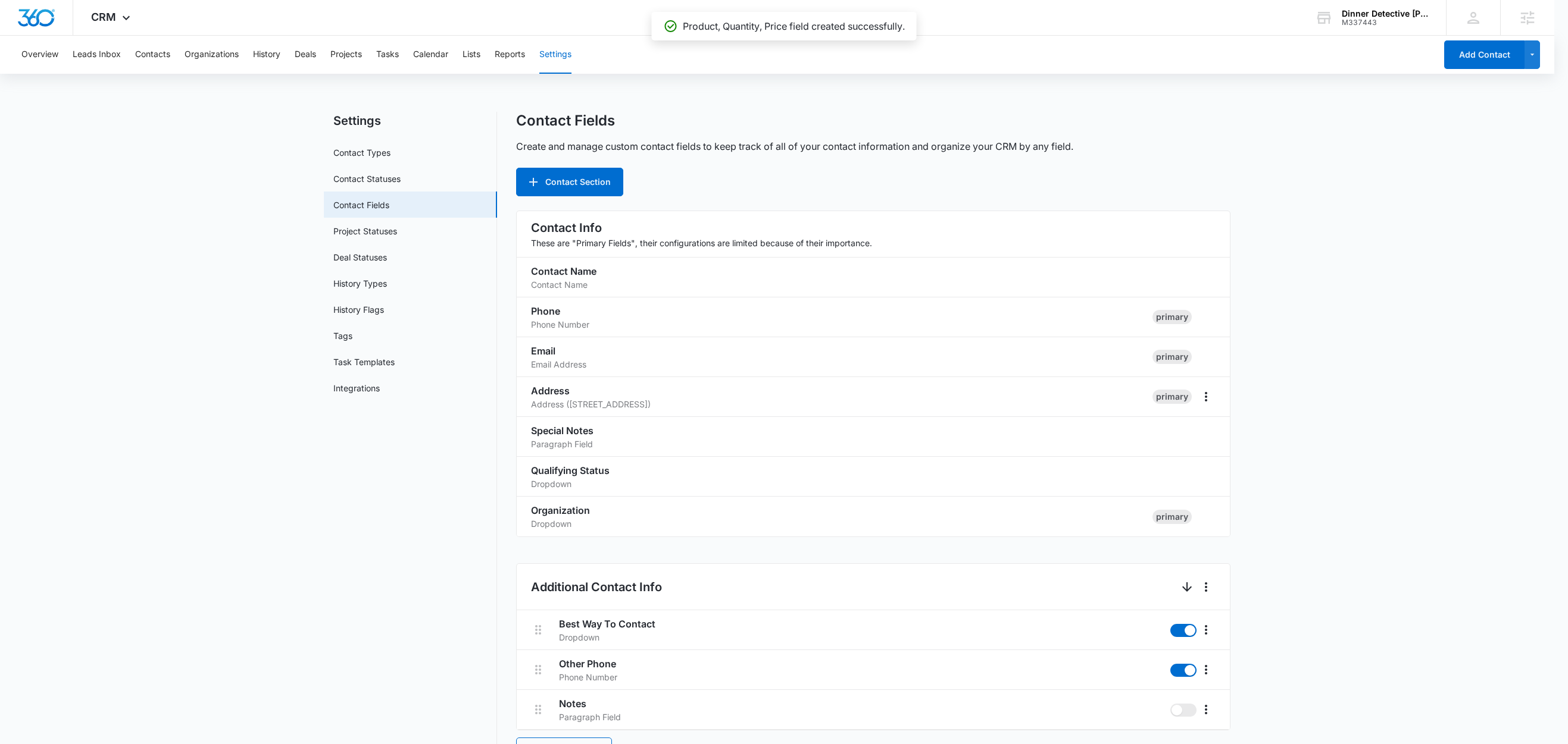
scroll to position [730, 0]
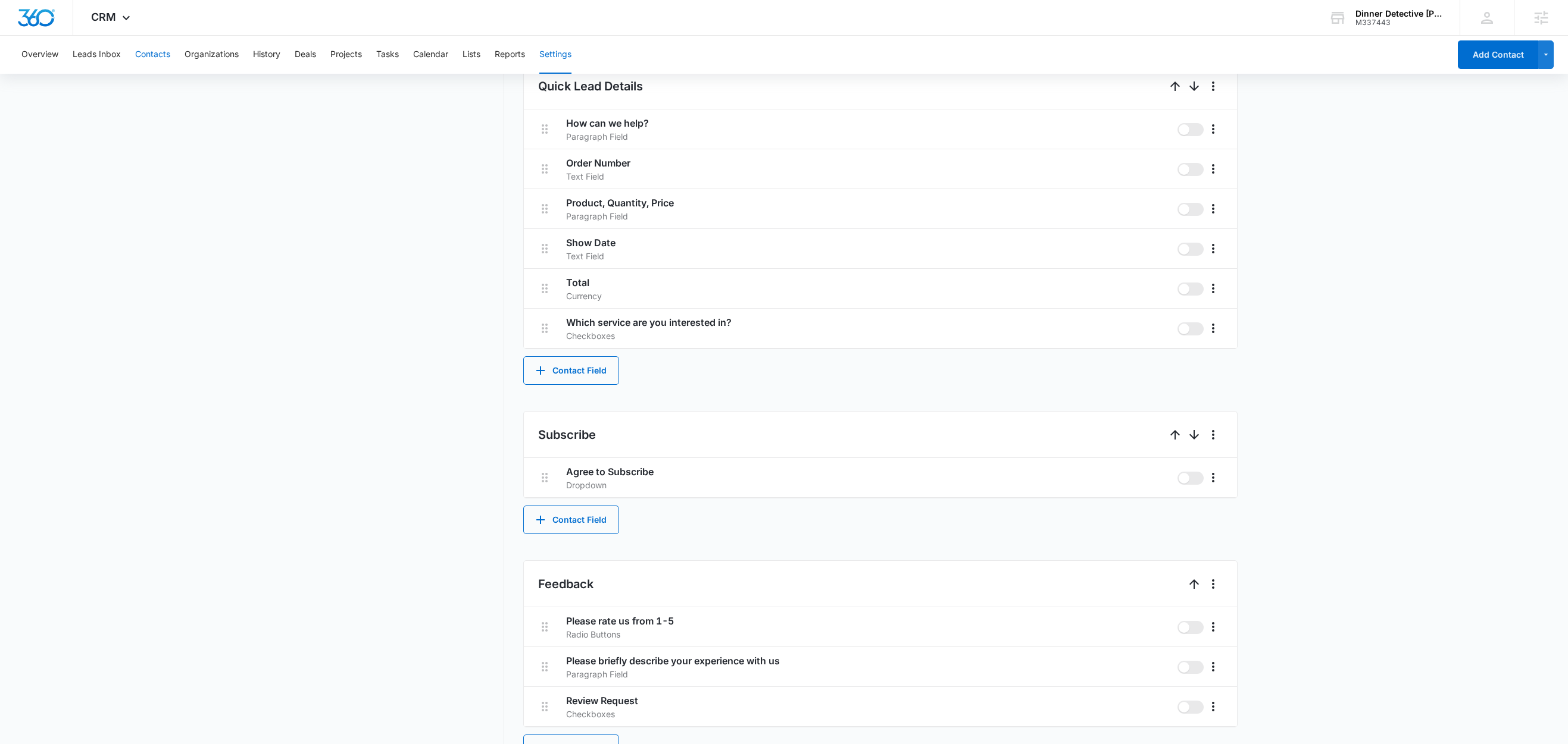
click at [156, 56] on button "Contacts" at bounding box center [152, 55] width 35 height 38
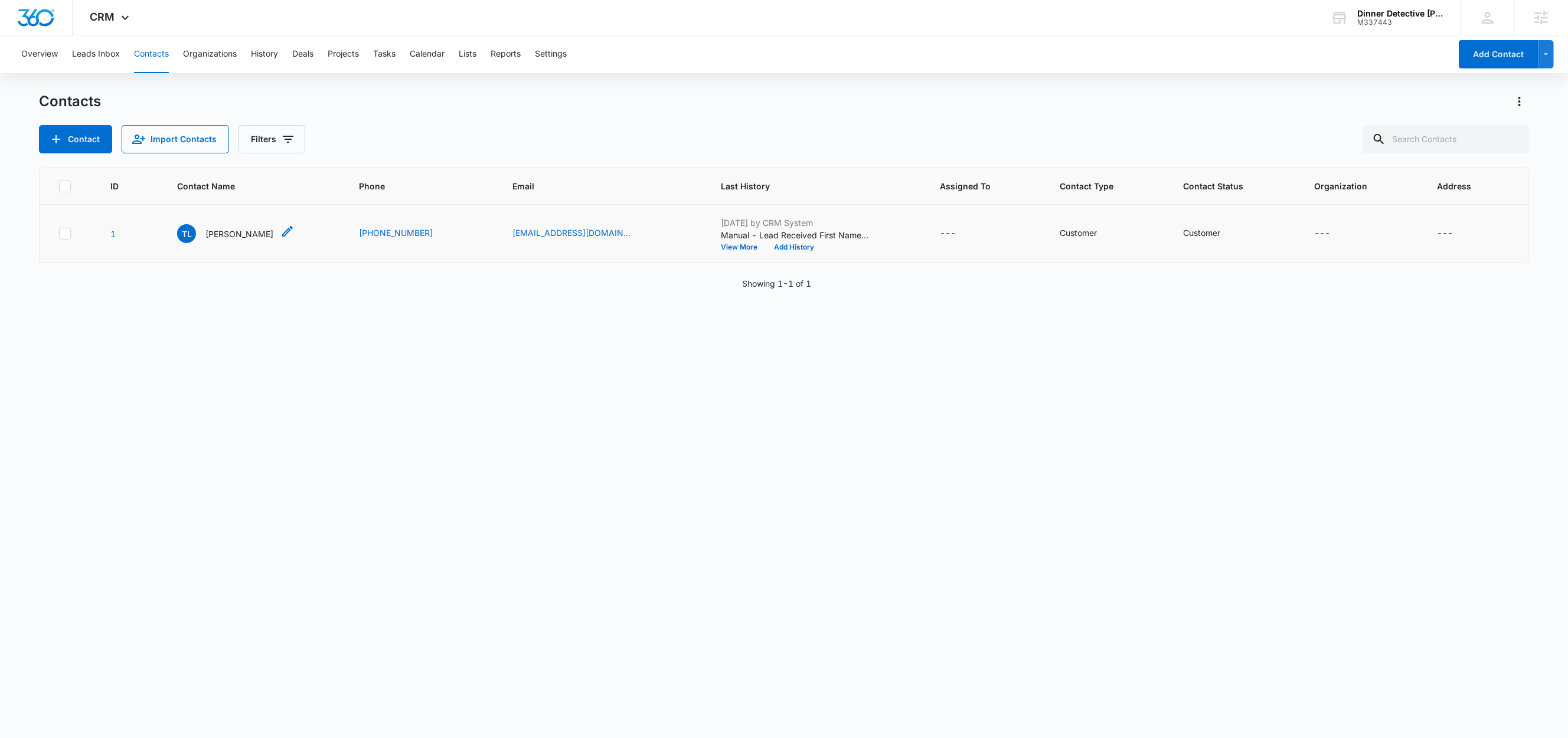
click at [250, 238] on p "Teresa Larsh" at bounding box center [239, 234] width 68 height 13
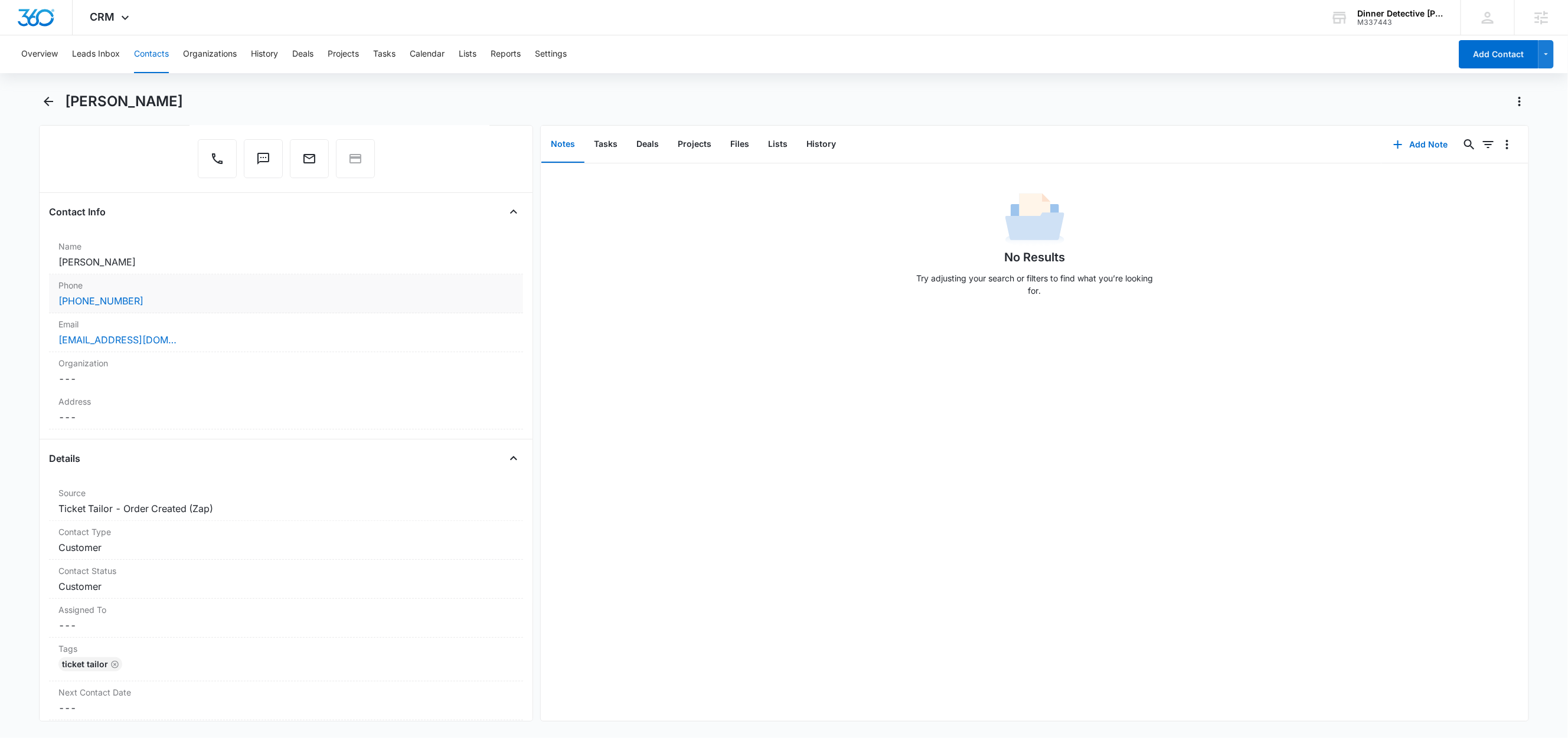
scroll to position [126, 0]
click at [468, 55] on button "Lists" at bounding box center [468, 54] width 18 height 38
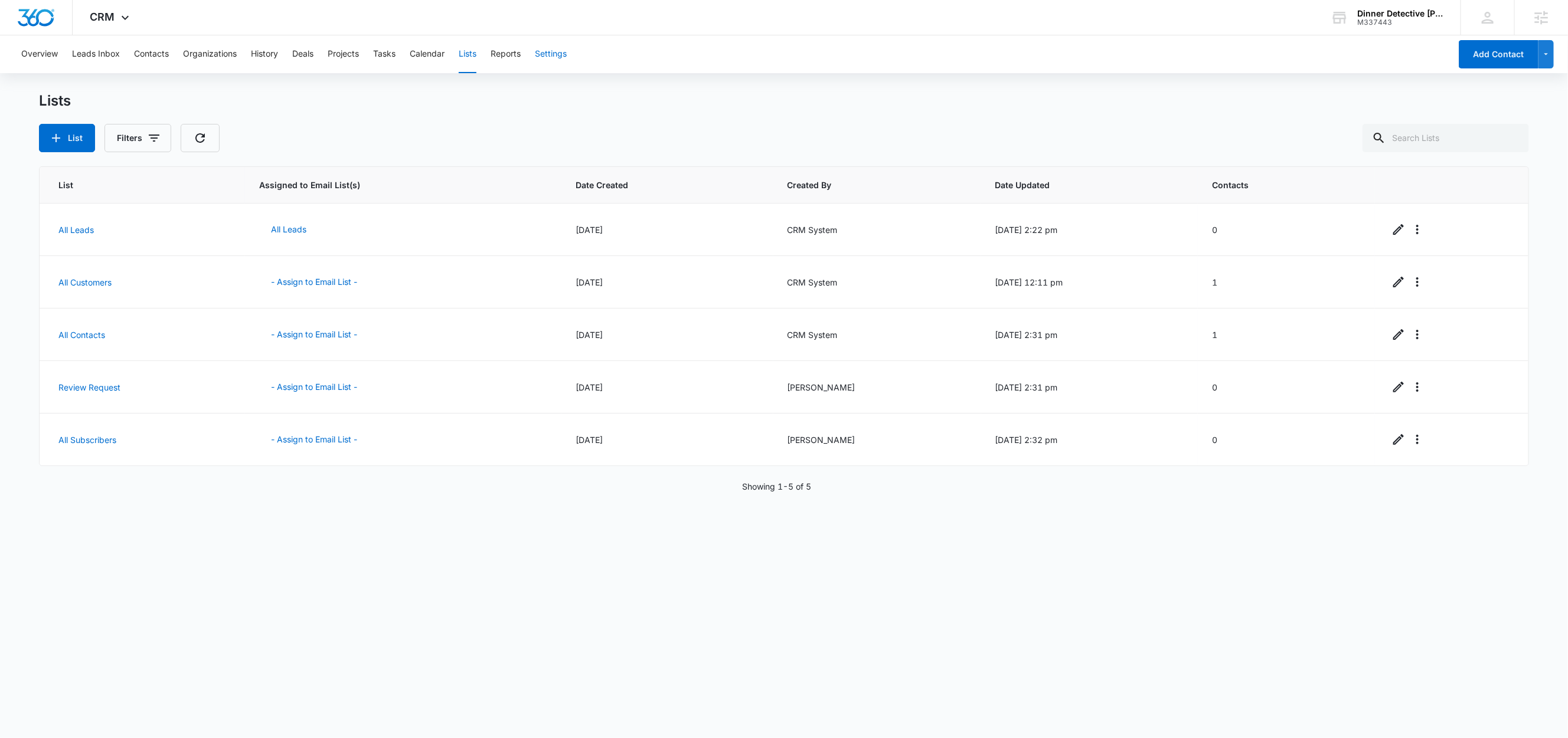
click at [551, 63] on button "Settings" at bounding box center [551, 54] width 32 height 38
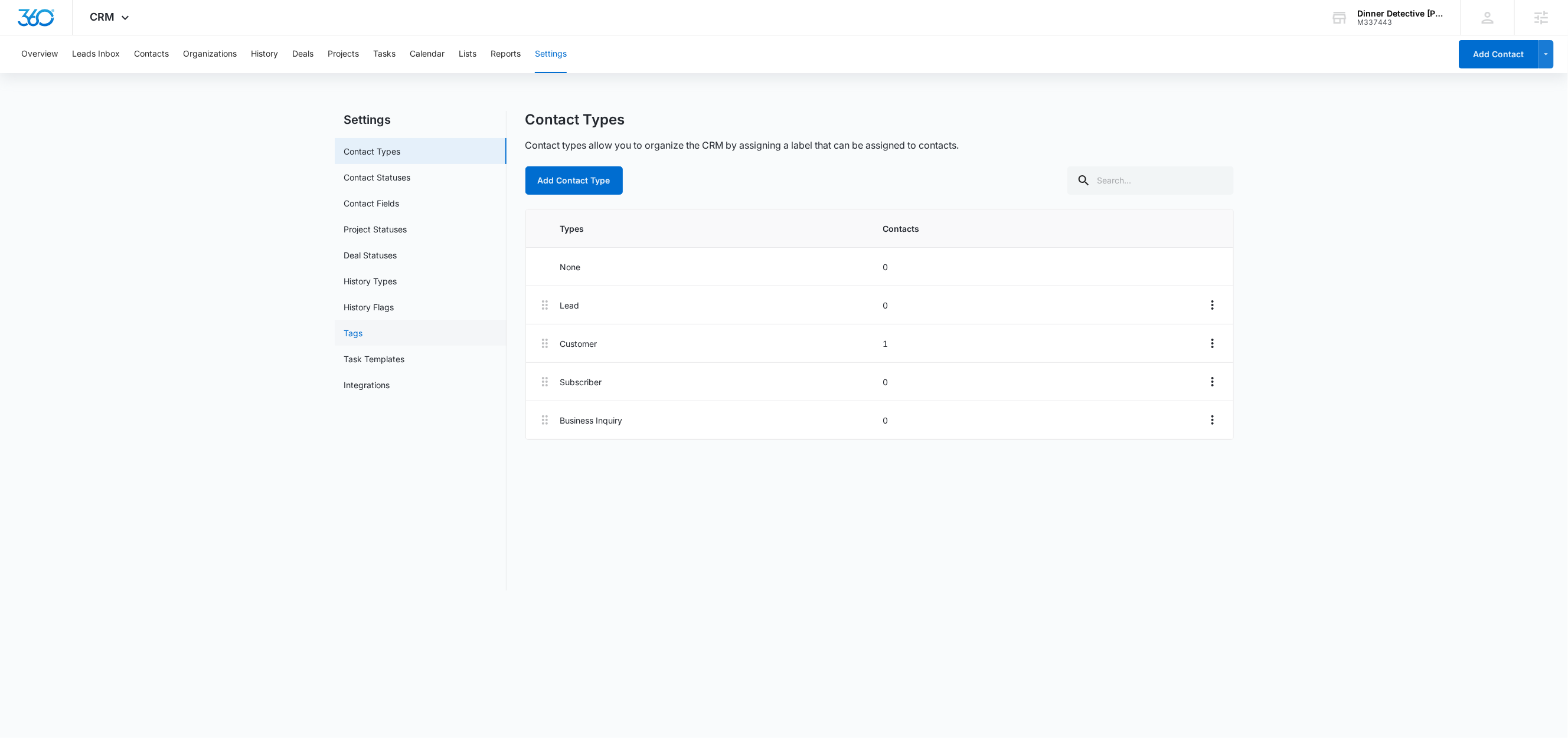
click at [363, 337] on link "Tags" at bounding box center [353, 334] width 19 height 13
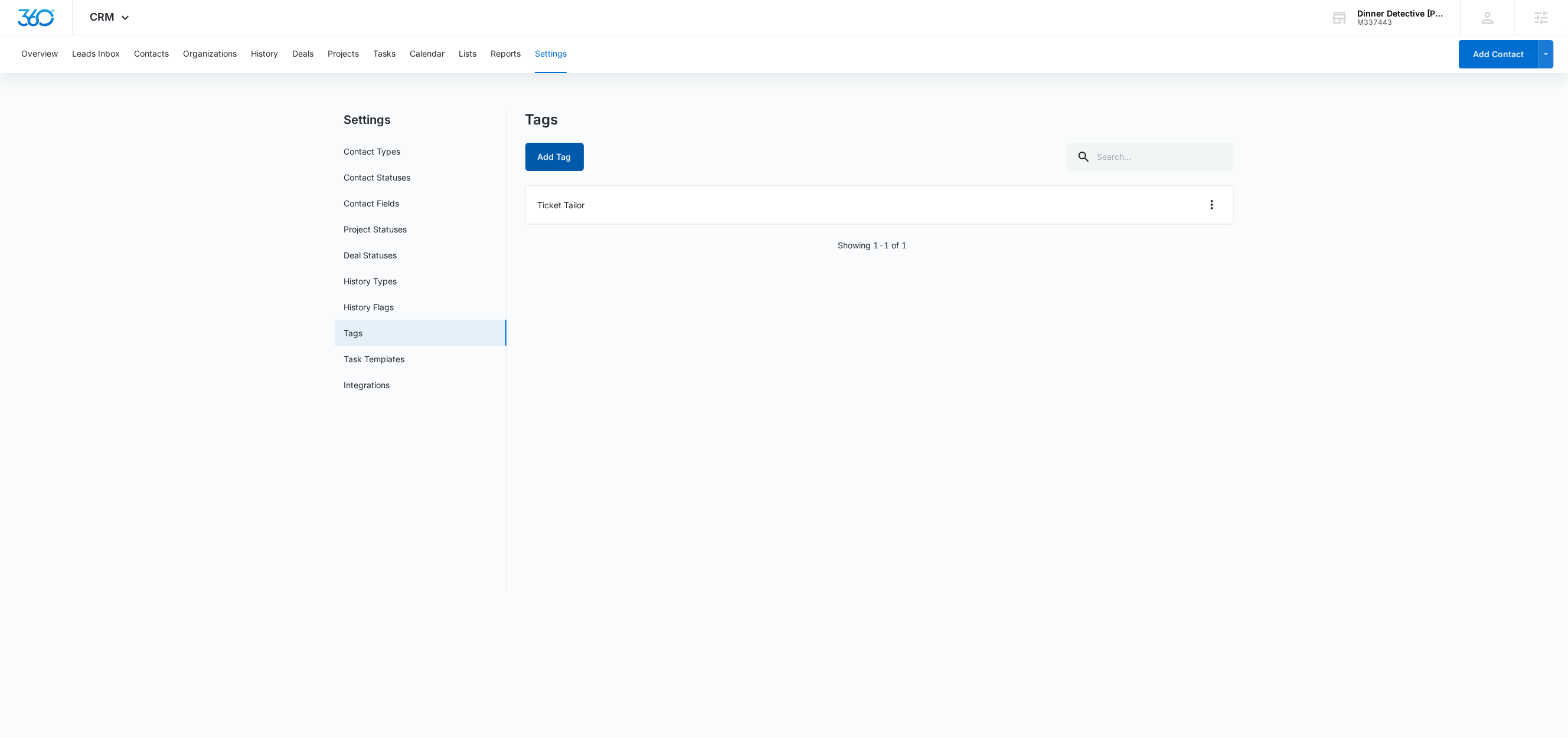
click at [555, 146] on button "Add Tag" at bounding box center [555, 157] width 58 height 28
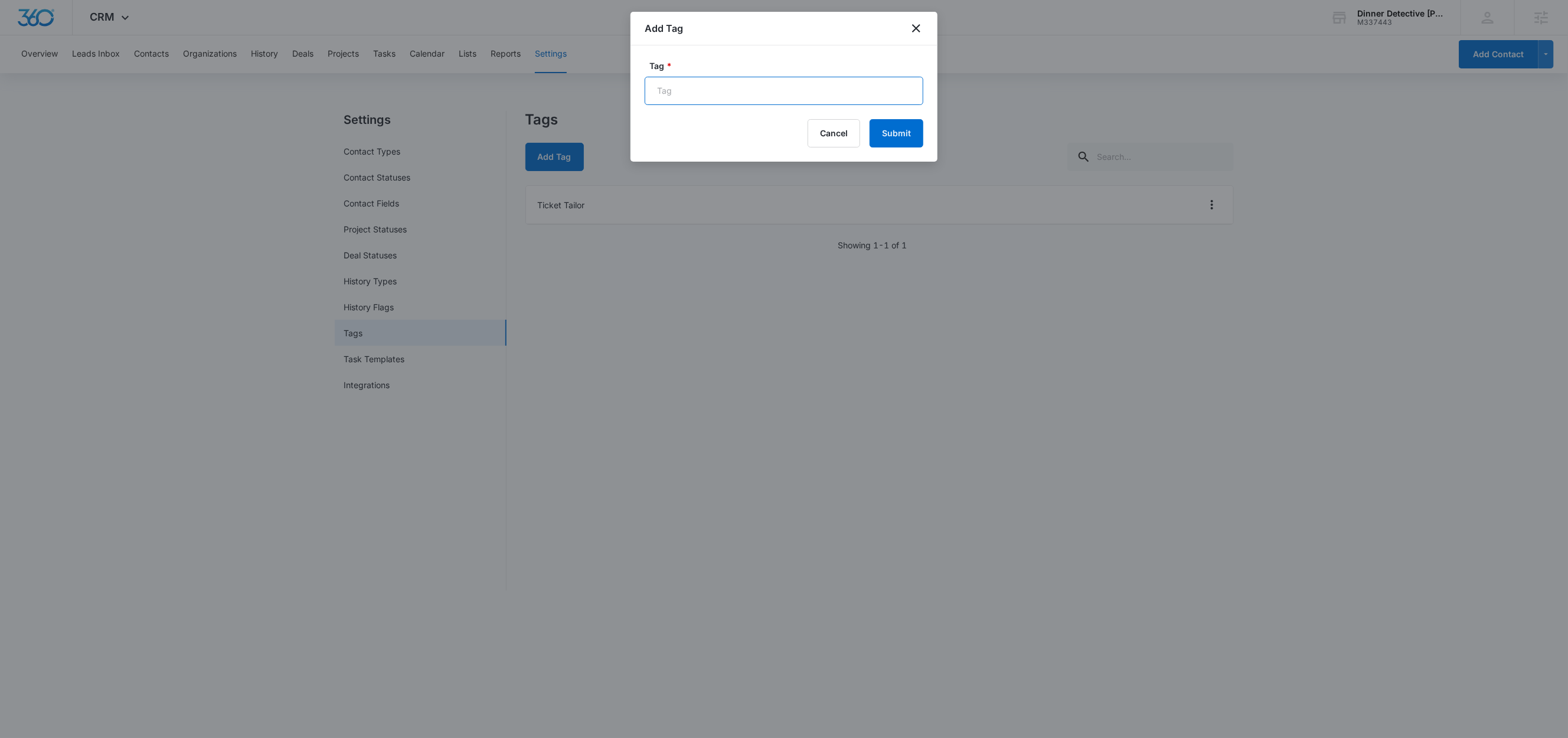
click at [698, 87] on input "Tag *" at bounding box center [784, 91] width 279 height 28
type input "Contact Form"
click at [914, 134] on button "Submit" at bounding box center [897, 134] width 54 height 28
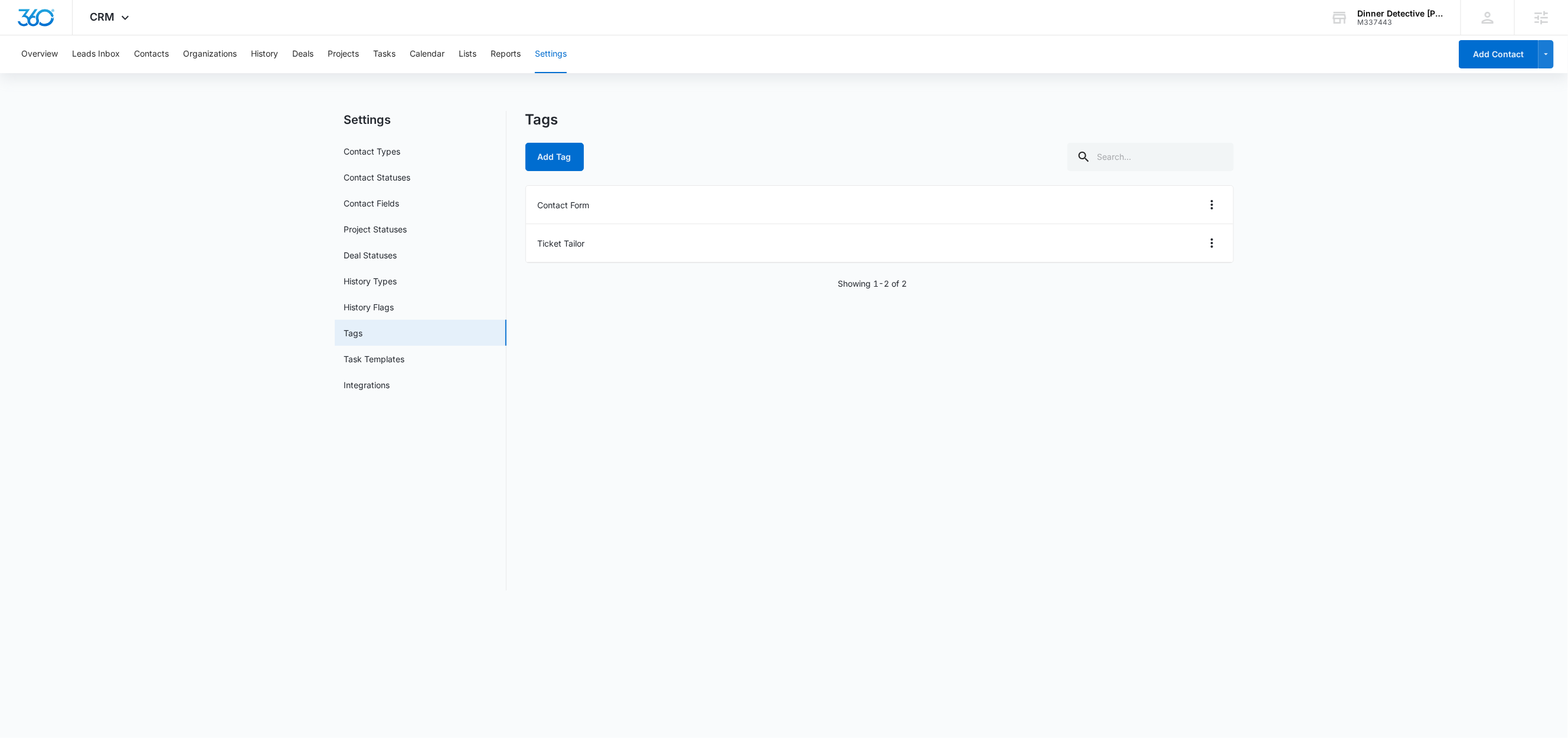
click at [599, 153] on div "Add Tag" at bounding box center [880, 157] width 708 height 28
click at [560, 162] on button "Add Tag" at bounding box center [555, 157] width 58 height 28
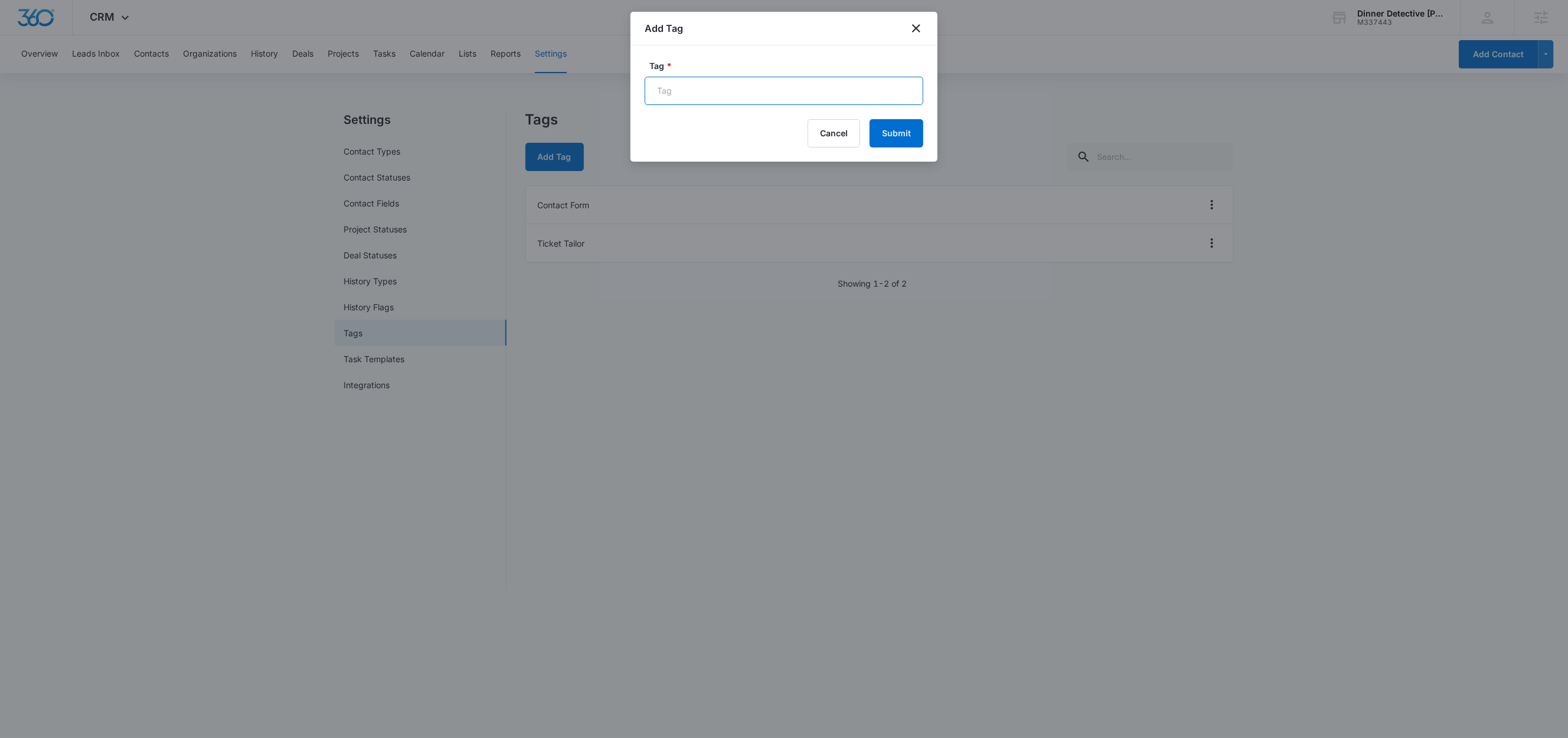
click at [684, 89] on input "Tag *" at bounding box center [784, 91] width 279 height 28
click at [698, 91] on input "Private Show Information Request" at bounding box center [784, 91] width 279 height 28
paste input "Dinner Detective Private Event Inquiry Form"
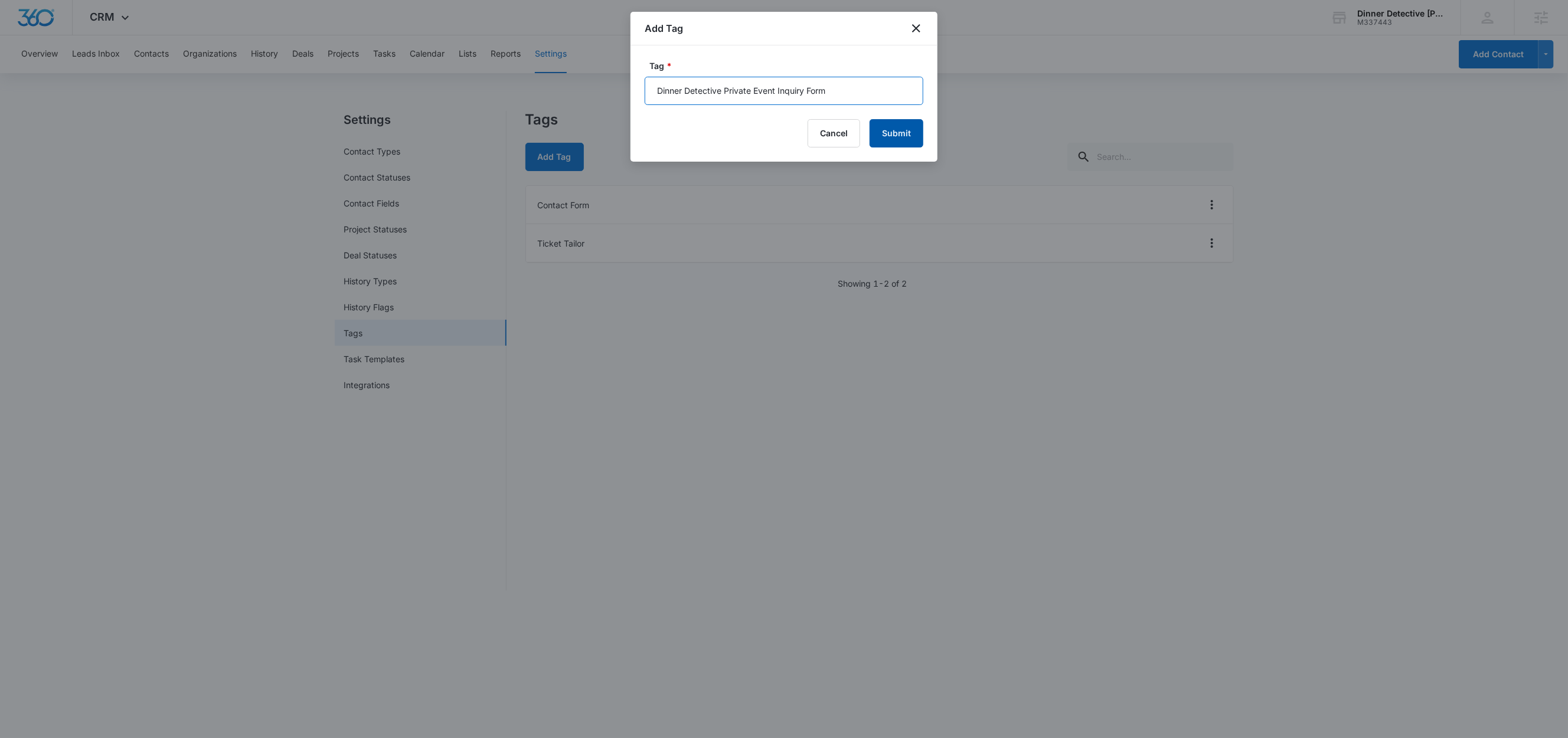
type input "Dinner Detective Private Event Inquiry Form"
click at [908, 135] on button "Submit" at bounding box center [897, 134] width 54 height 28
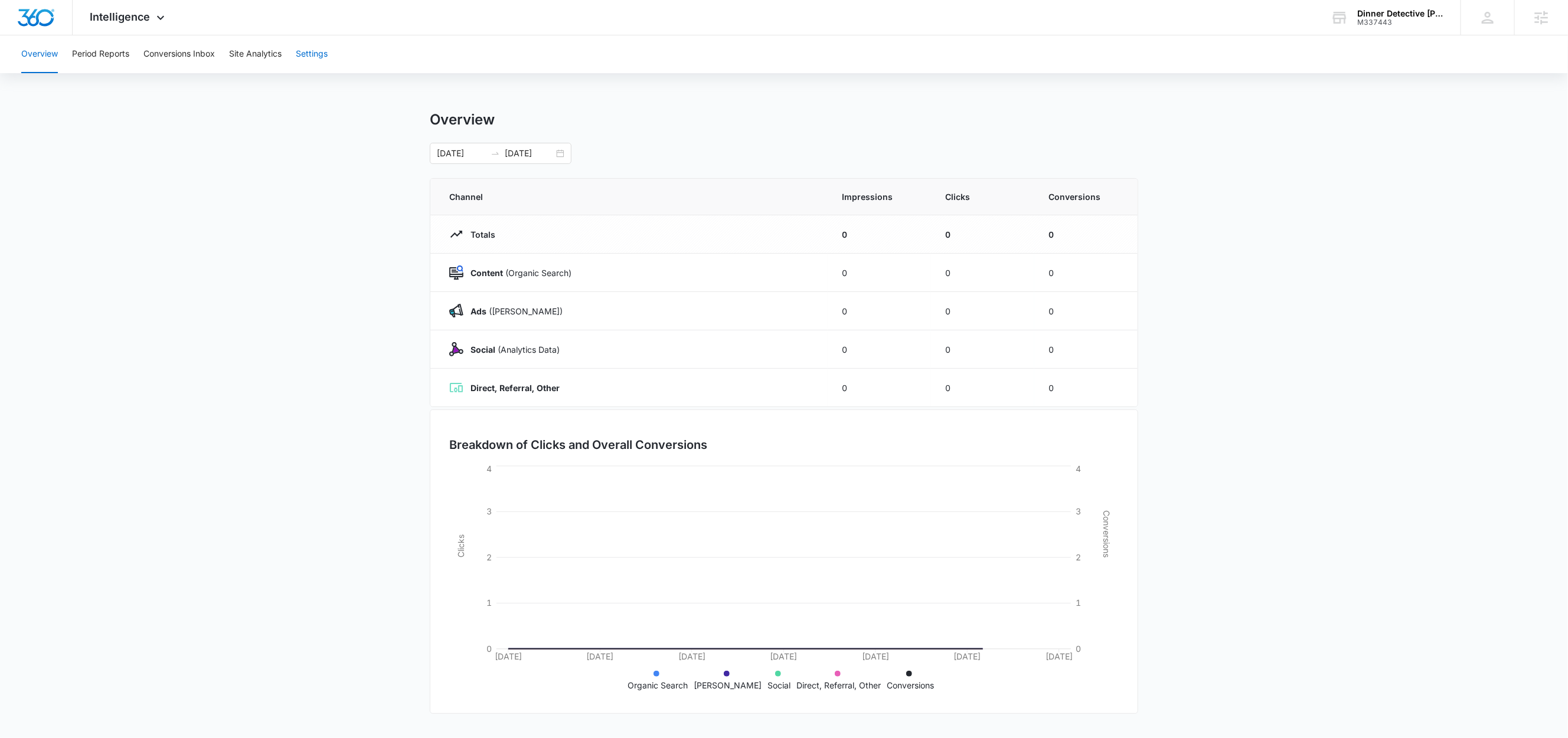
click at [312, 55] on button "Settings" at bounding box center [312, 54] width 32 height 38
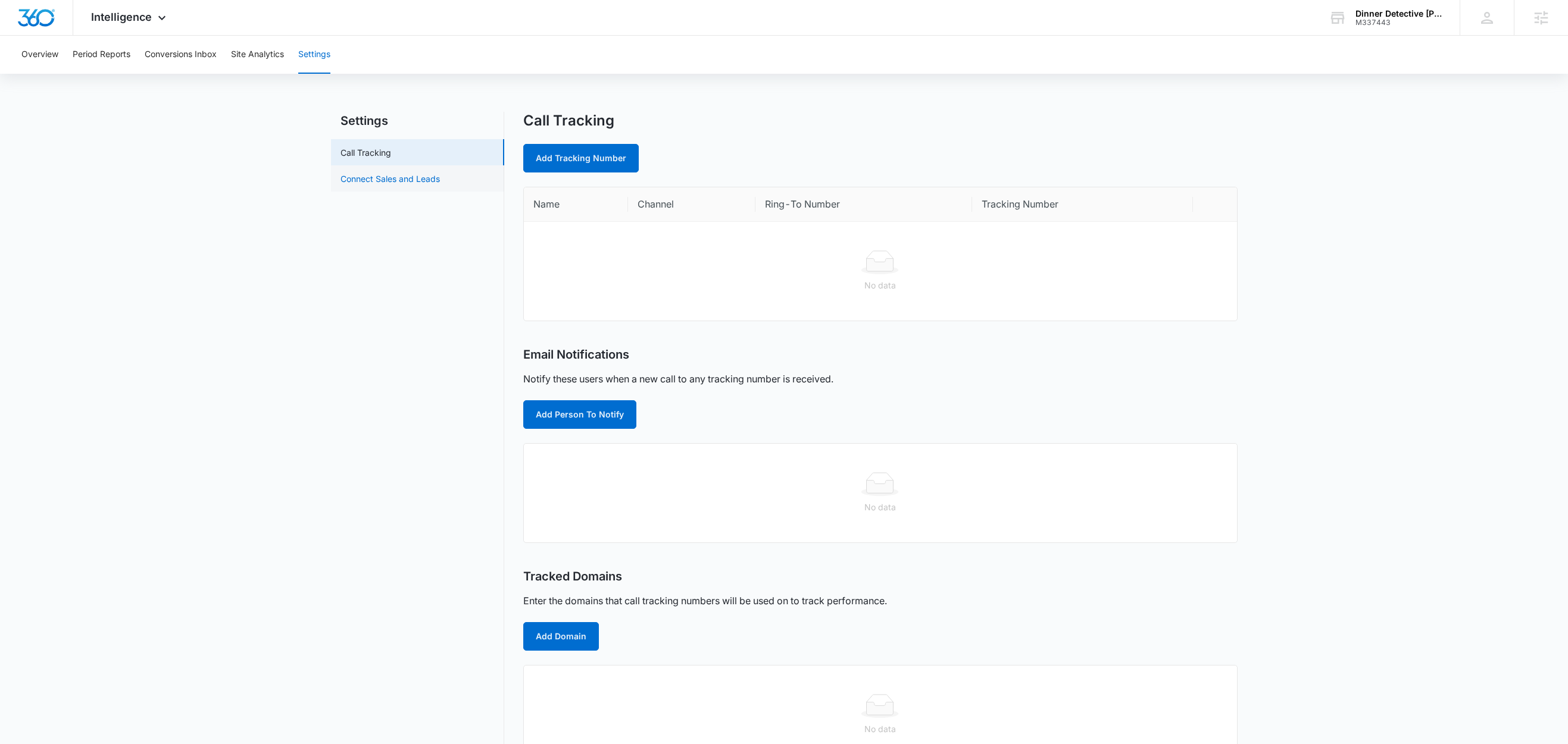
click at [394, 180] on link "Connect Sales and Leads" at bounding box center [390, 179] width 99 height 13
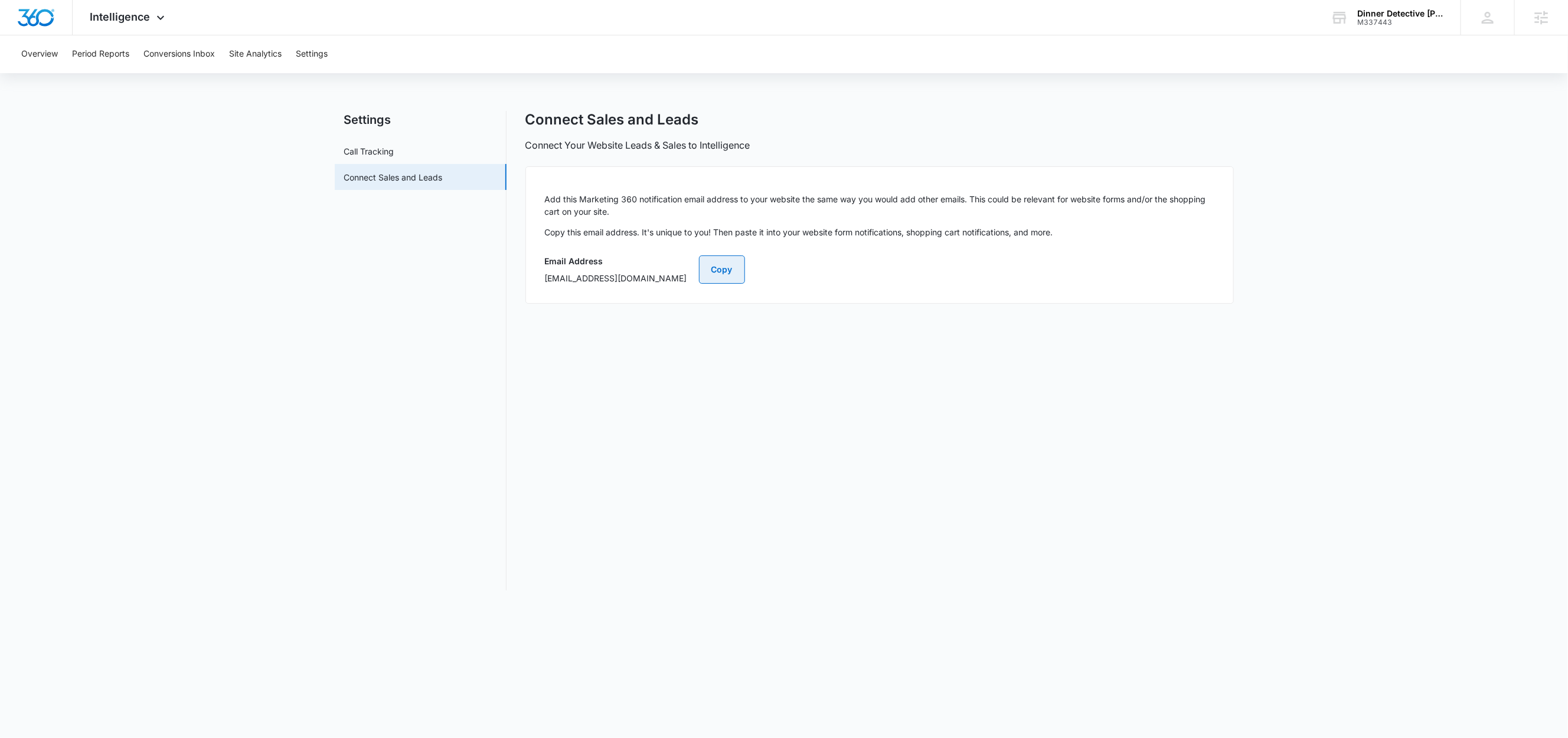
click at [745, 271] on button "Copy" at bounding box center [722, 270] width 46 height 28
click at [745, 266] on button "Copy" at bounding box center [722, 270] width 46 height 28
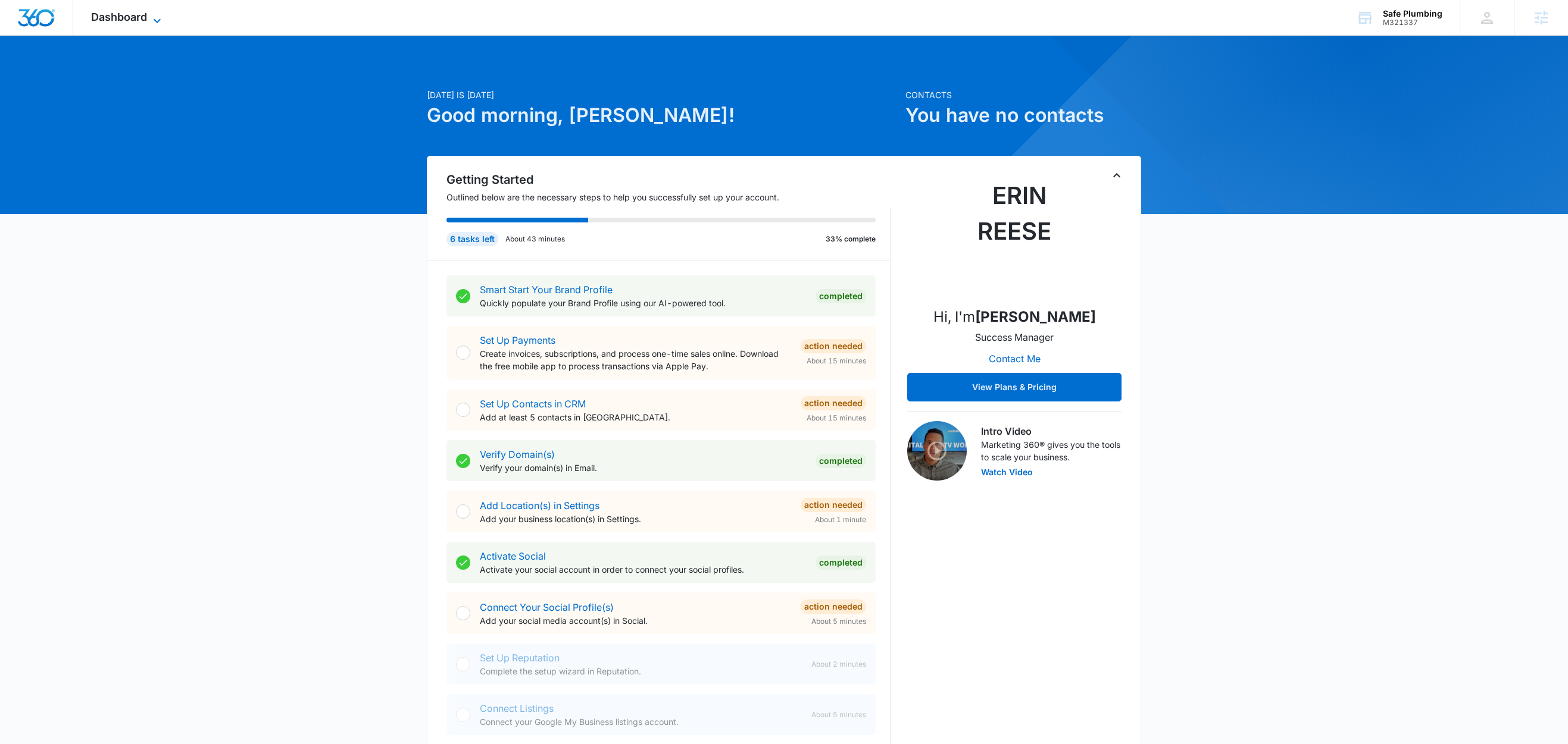
click at [157, 23] on icon at bounding box center [157, 21] width 14 height 14
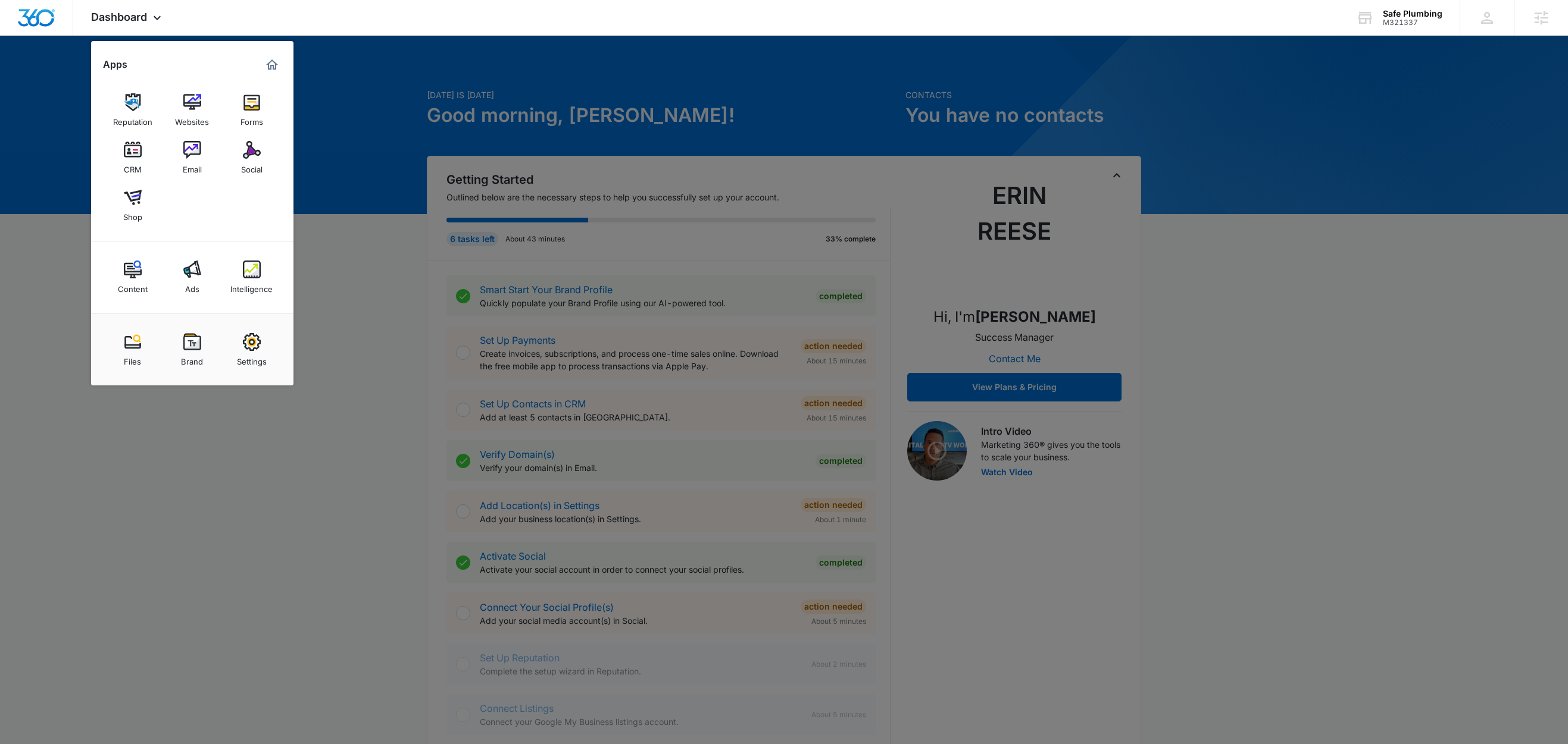
click at [1353, 66] on div at bounding box center [784, 372] width 1568 height 744
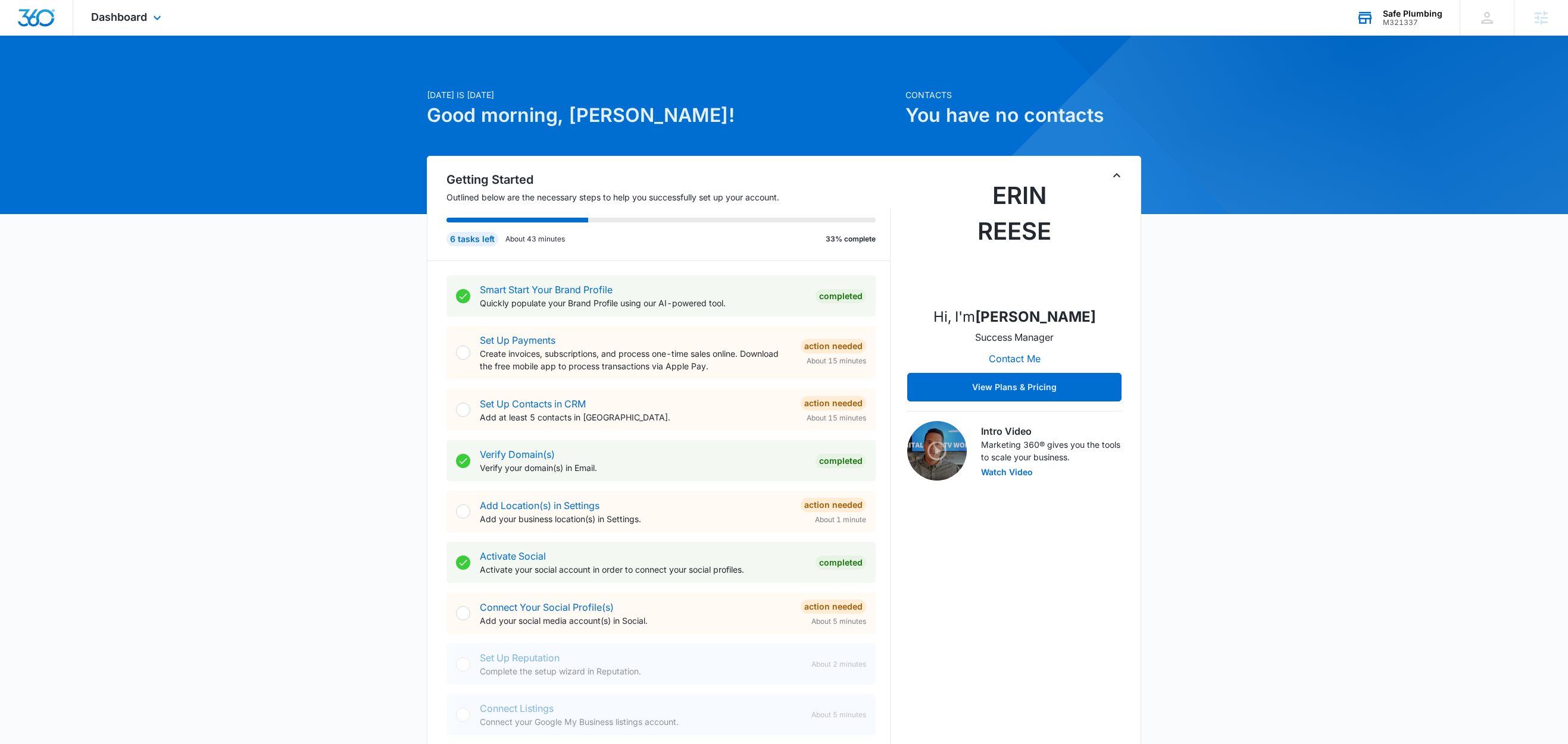
click at [1430, 10] on div "Safe Plumbing" at bounding box center [1412, 13] width 60 height 10
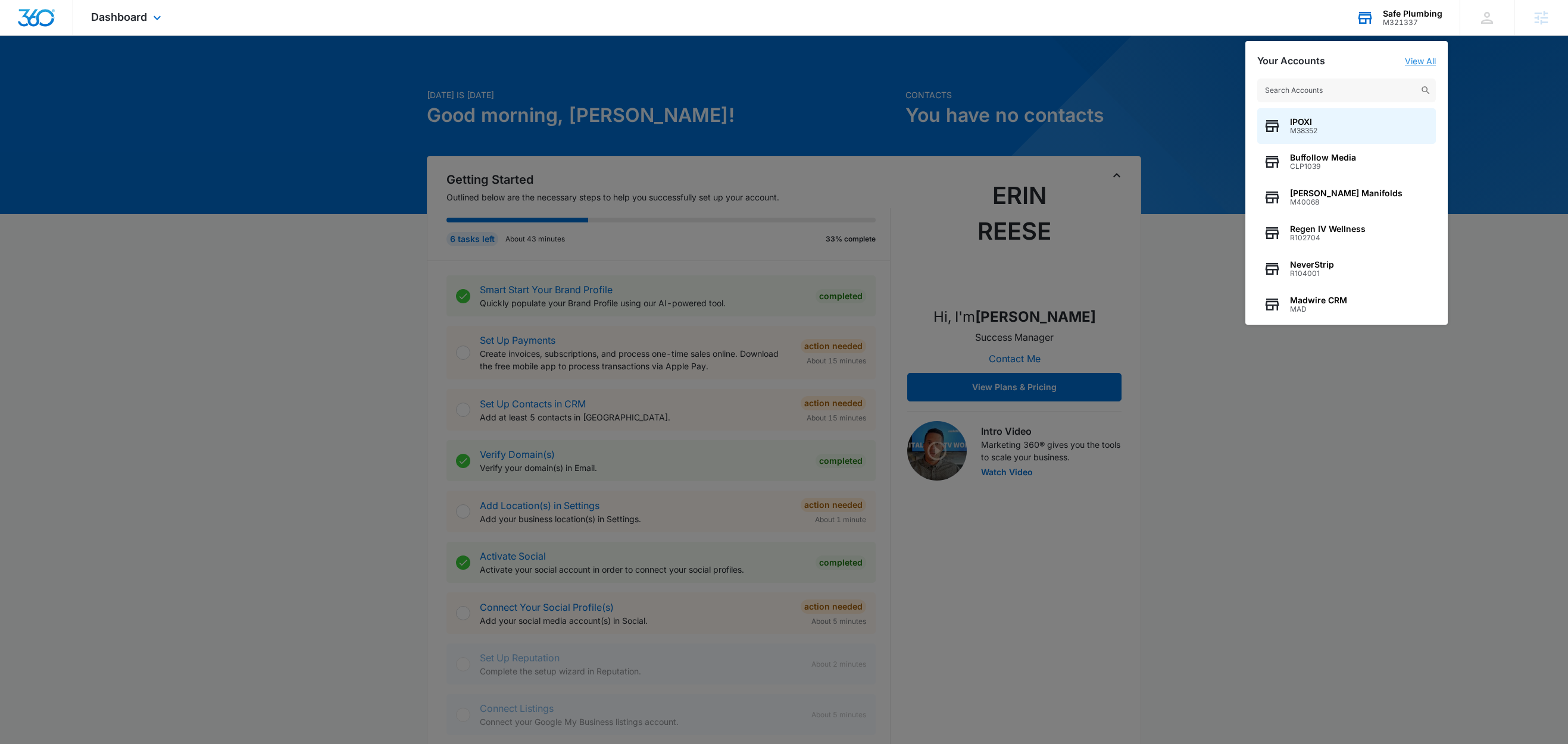
click at [1418, 59] on link "View All" at bounding box center [1420, 61] width 31 height 10
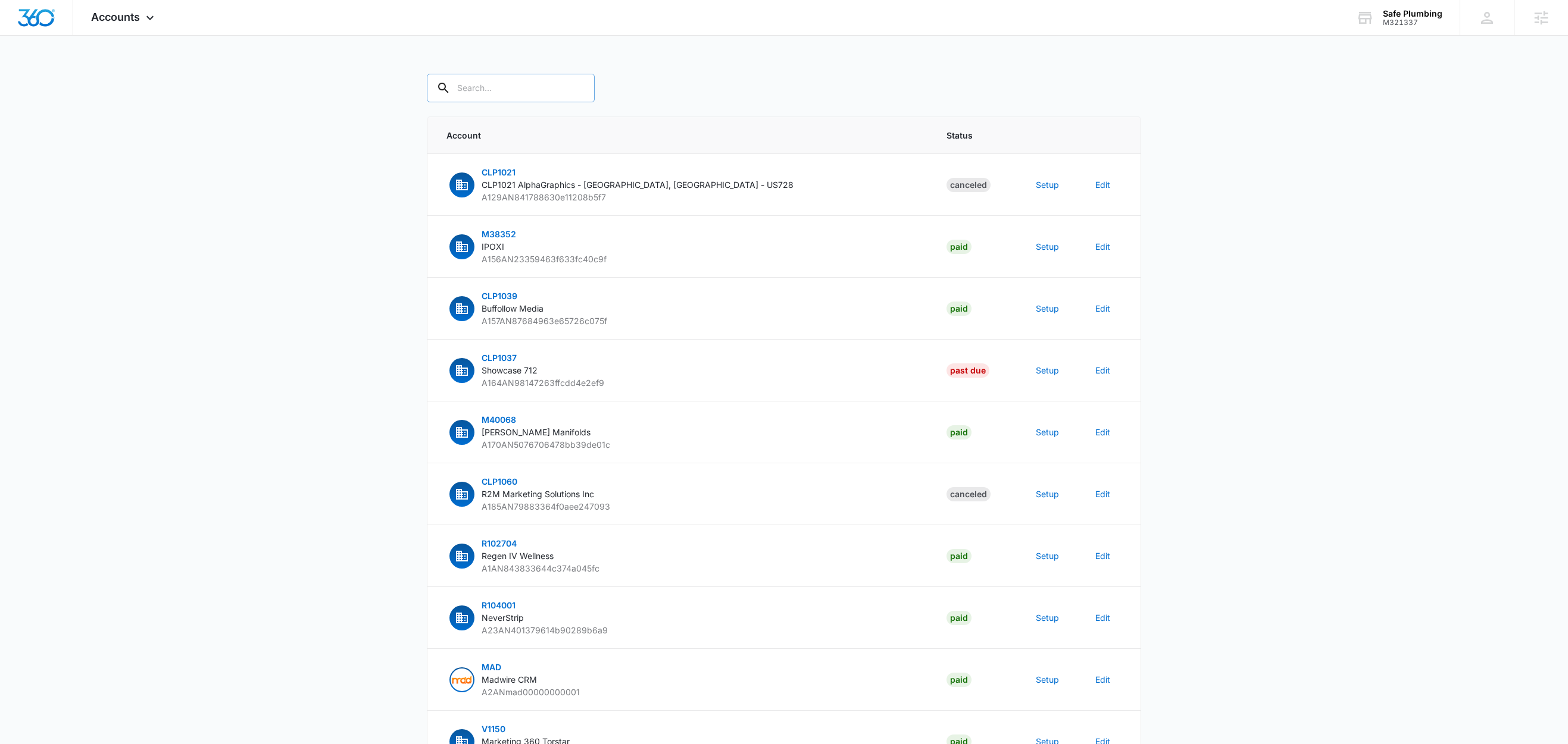
click at [485, 90] on input "text" at bounding box center [511, 88] width 168 height 29
paste input "M321337"
type input "M321337"
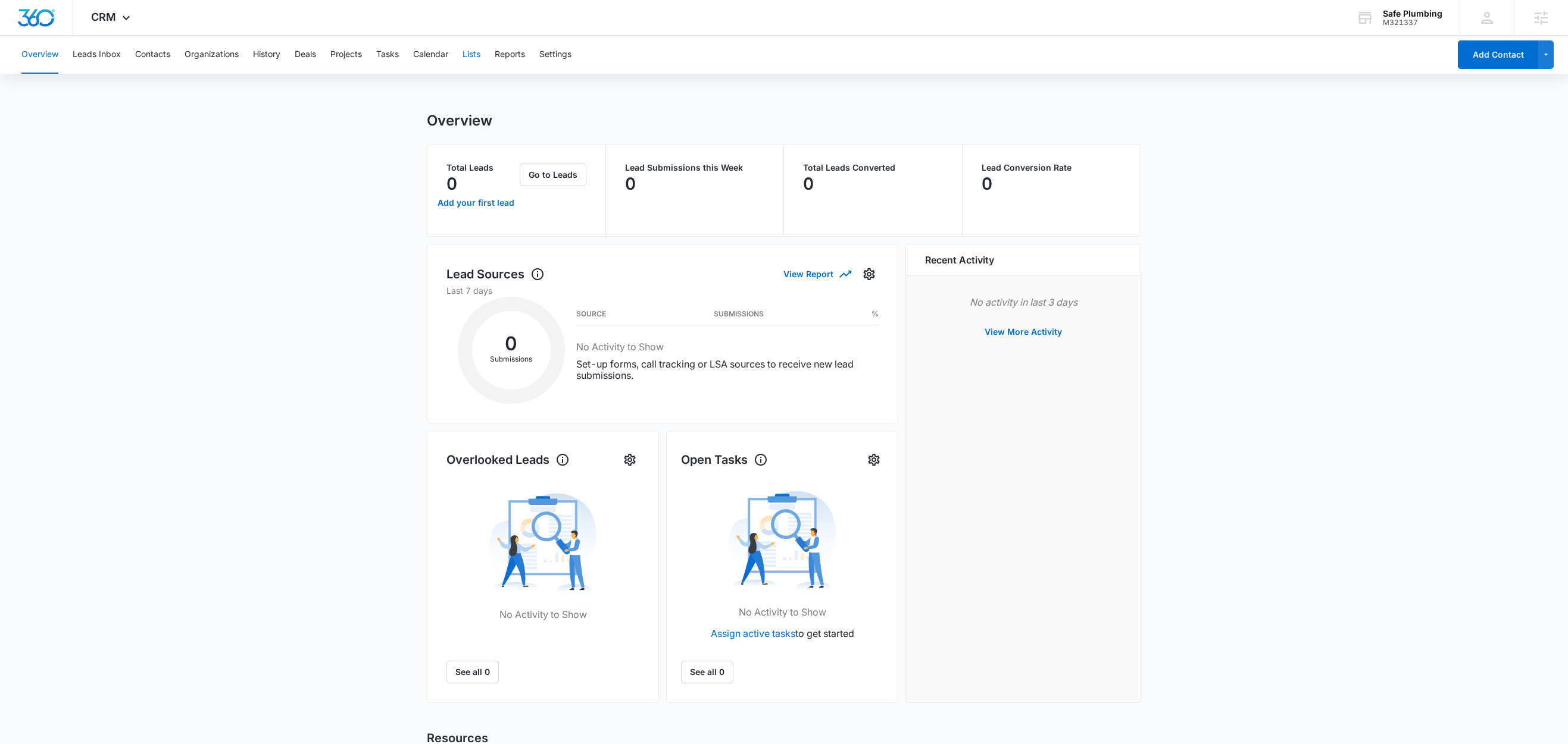
click at [475, 56] on button "Lists" at bounding box center [471, 55] width 18 height 38
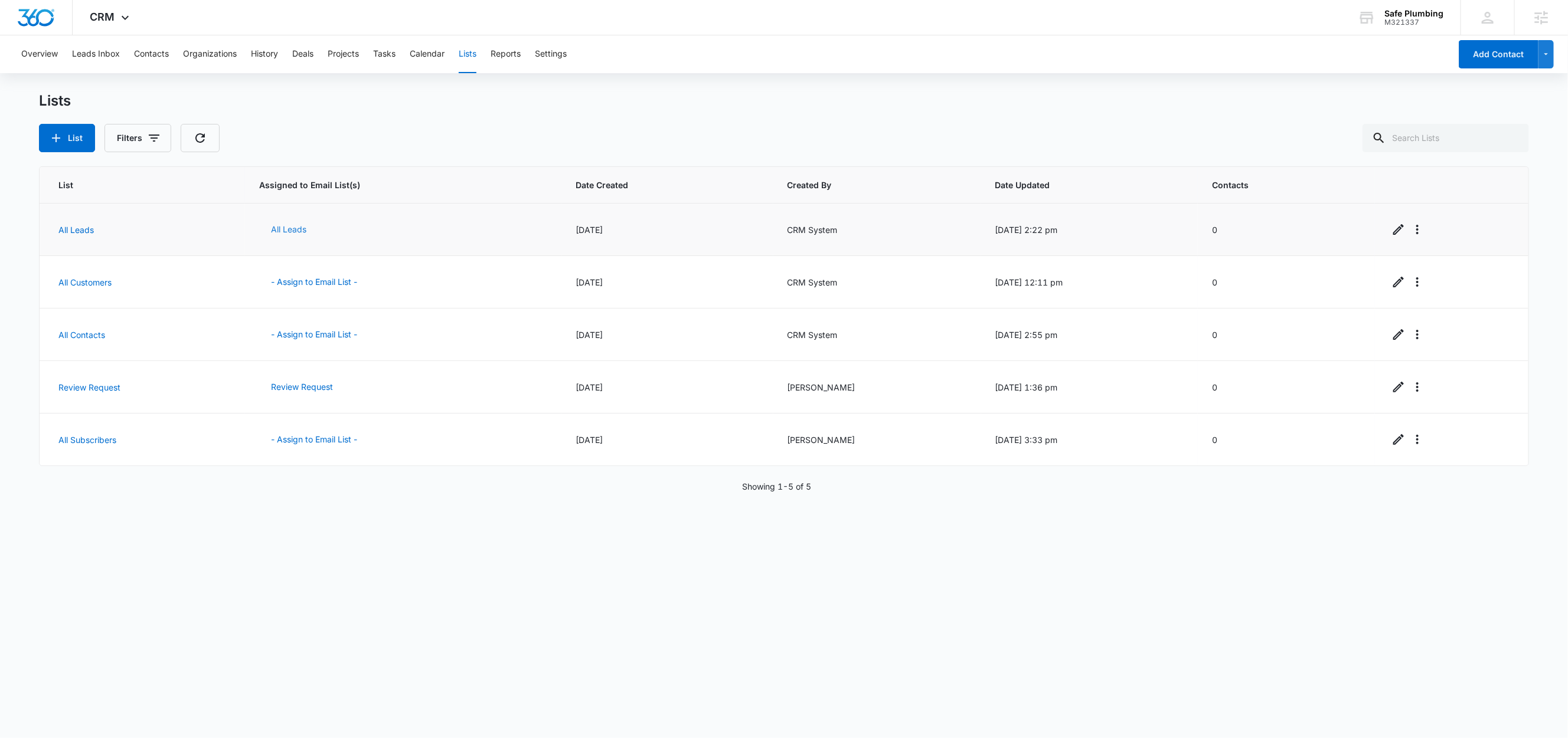
click at [286, 227] on button "All Leads" at bounding box center [288, 230] width 59 height 28
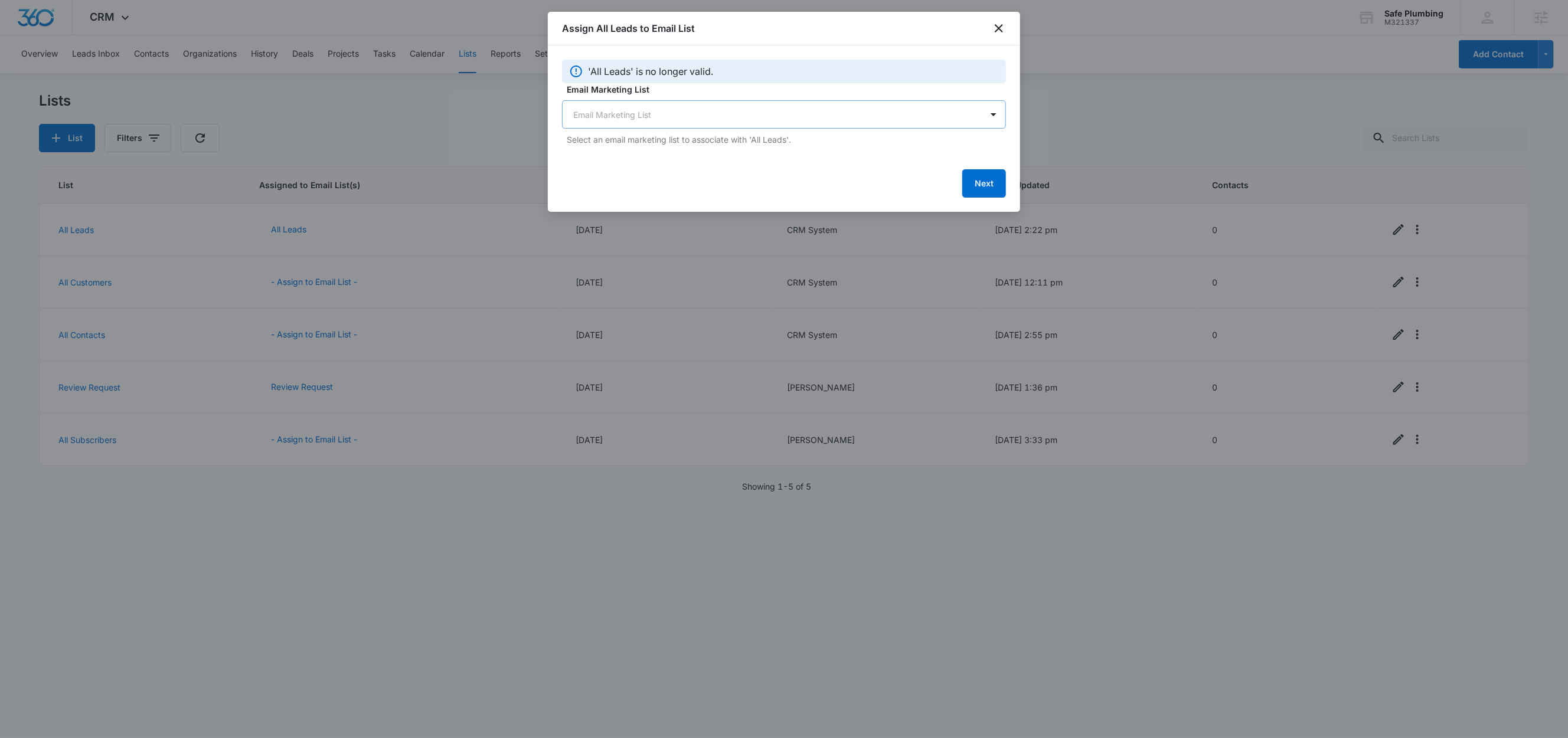
click at [668, 124] on body "CRM Apps Reputation Websites Forms CRM Email Social Shop Content Ads Intelligen…" at bounding box center [784, 369] width 1568 height 738
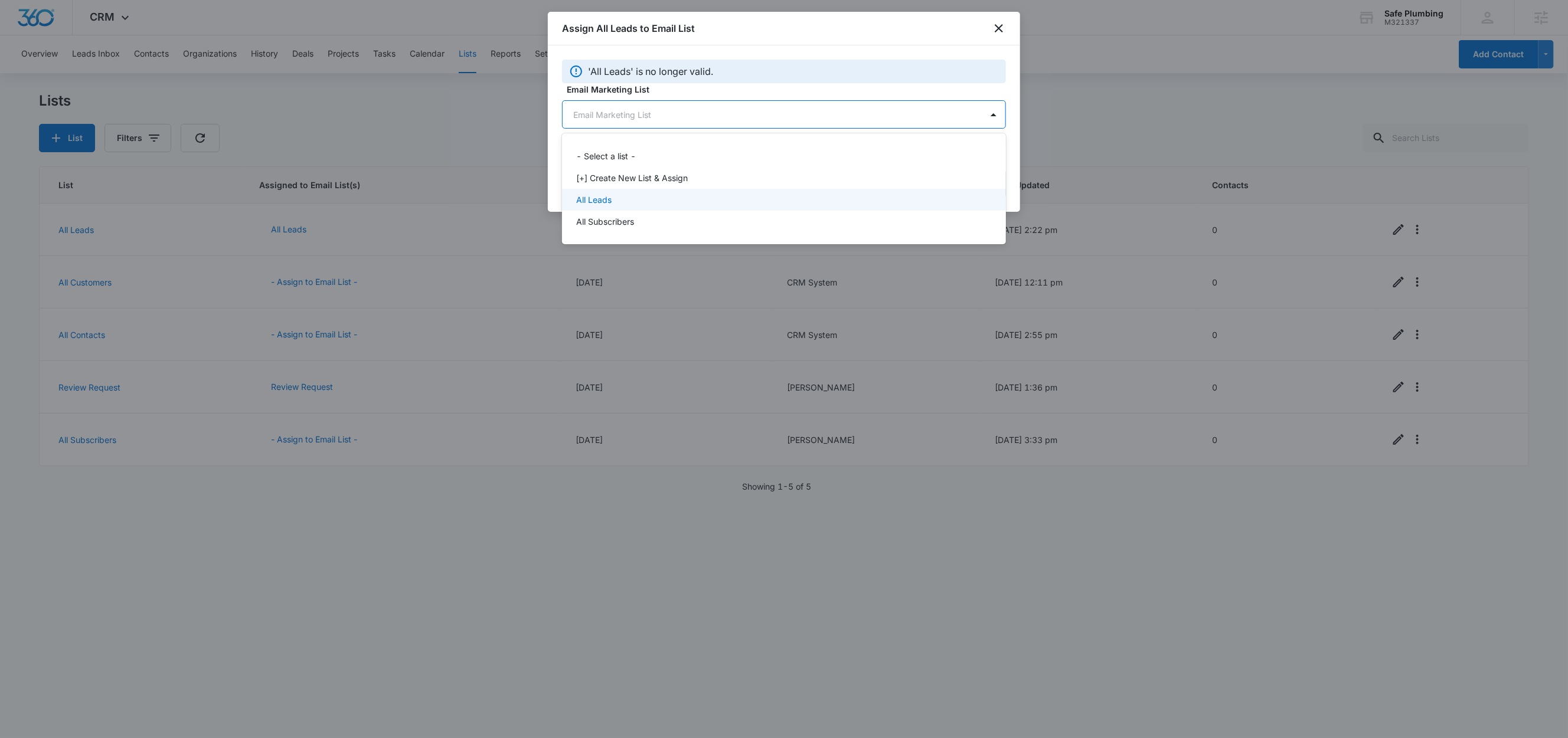
click at [605, 202] on p "All Leads" at bounding box center [594, 200] width 35 height 13
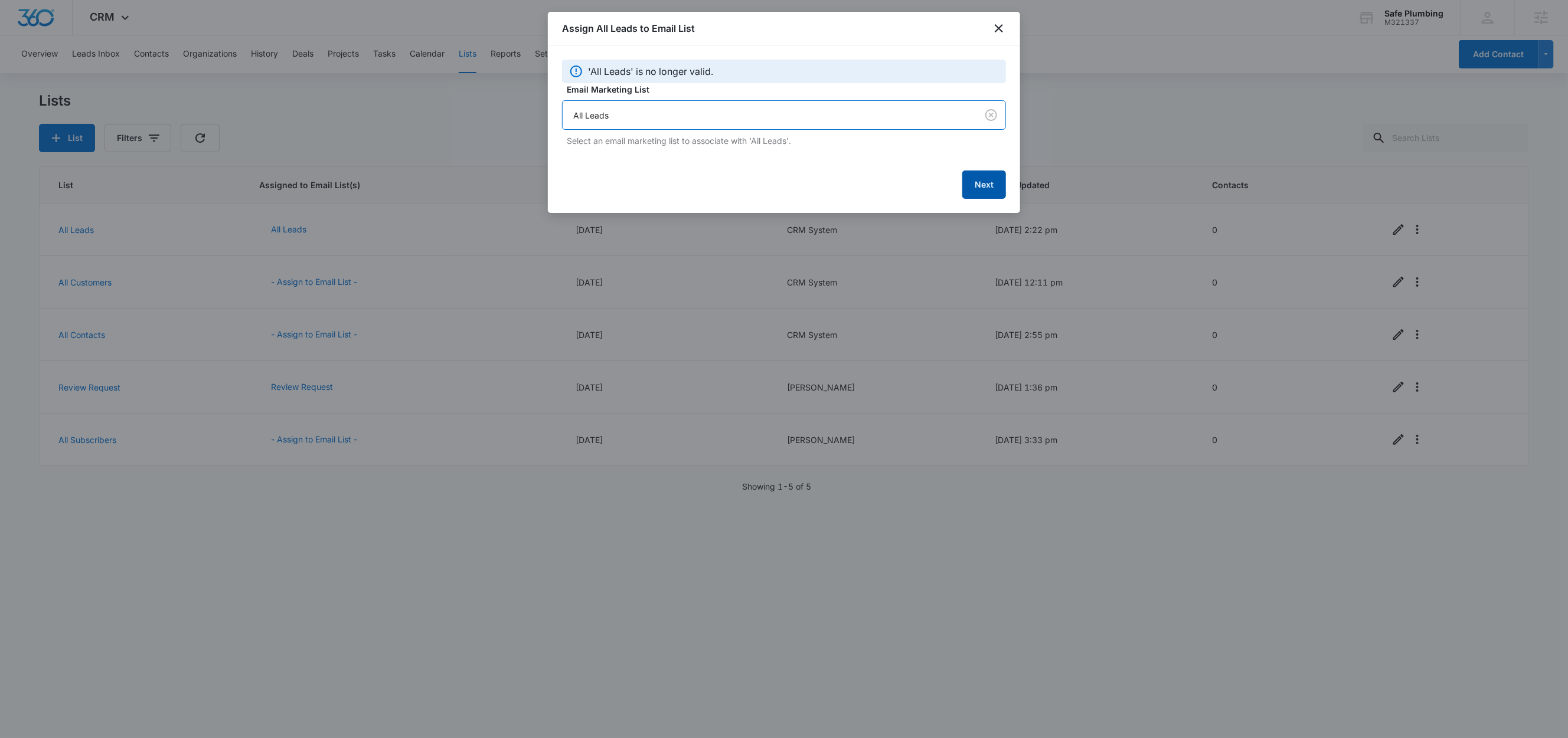
click at [974, 186] on button "Next" at bounding box center [985, 185] width 44 height 28
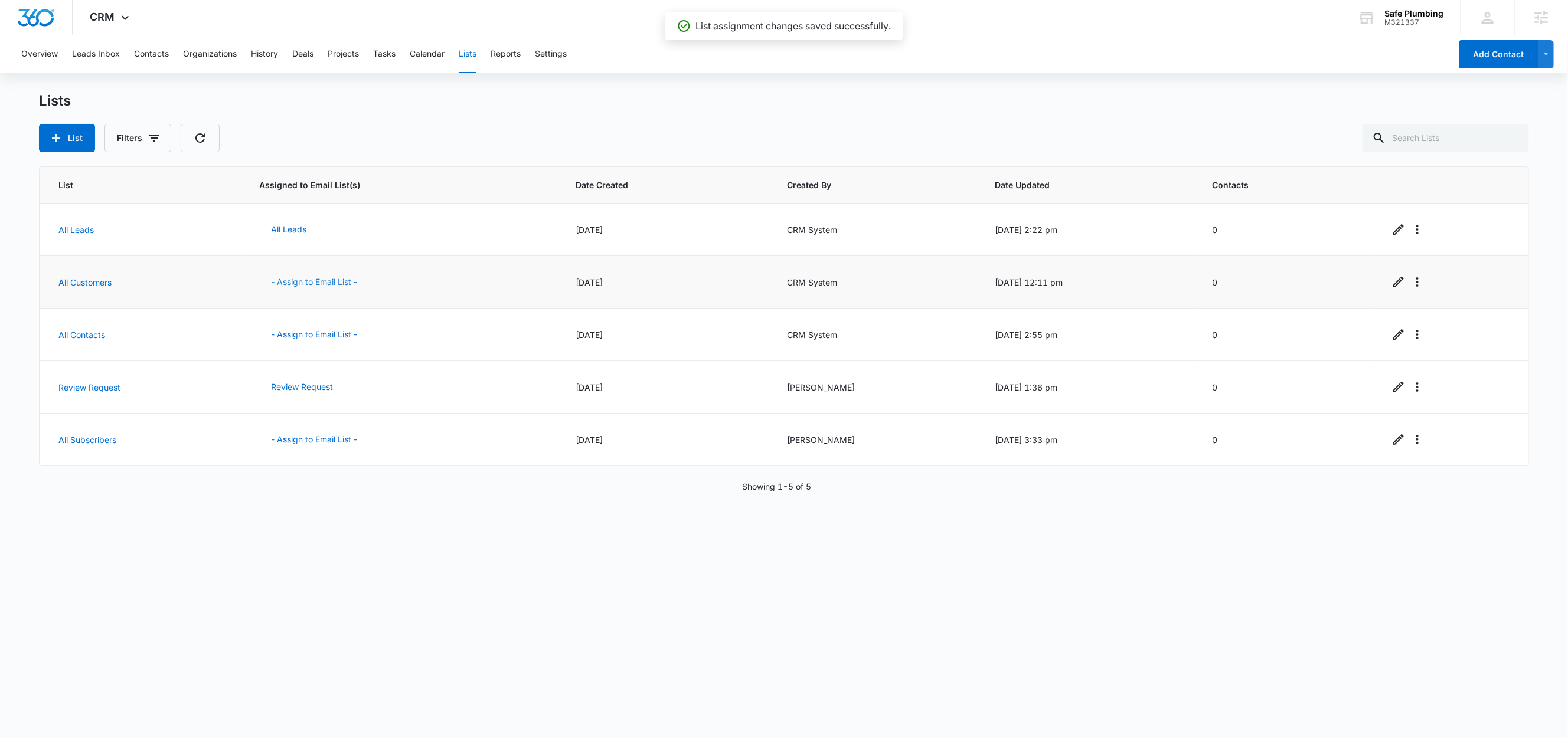
click at [294, 277] on button "- Assign to Email List -" at bounding box center [314, 282] width 110 height 28
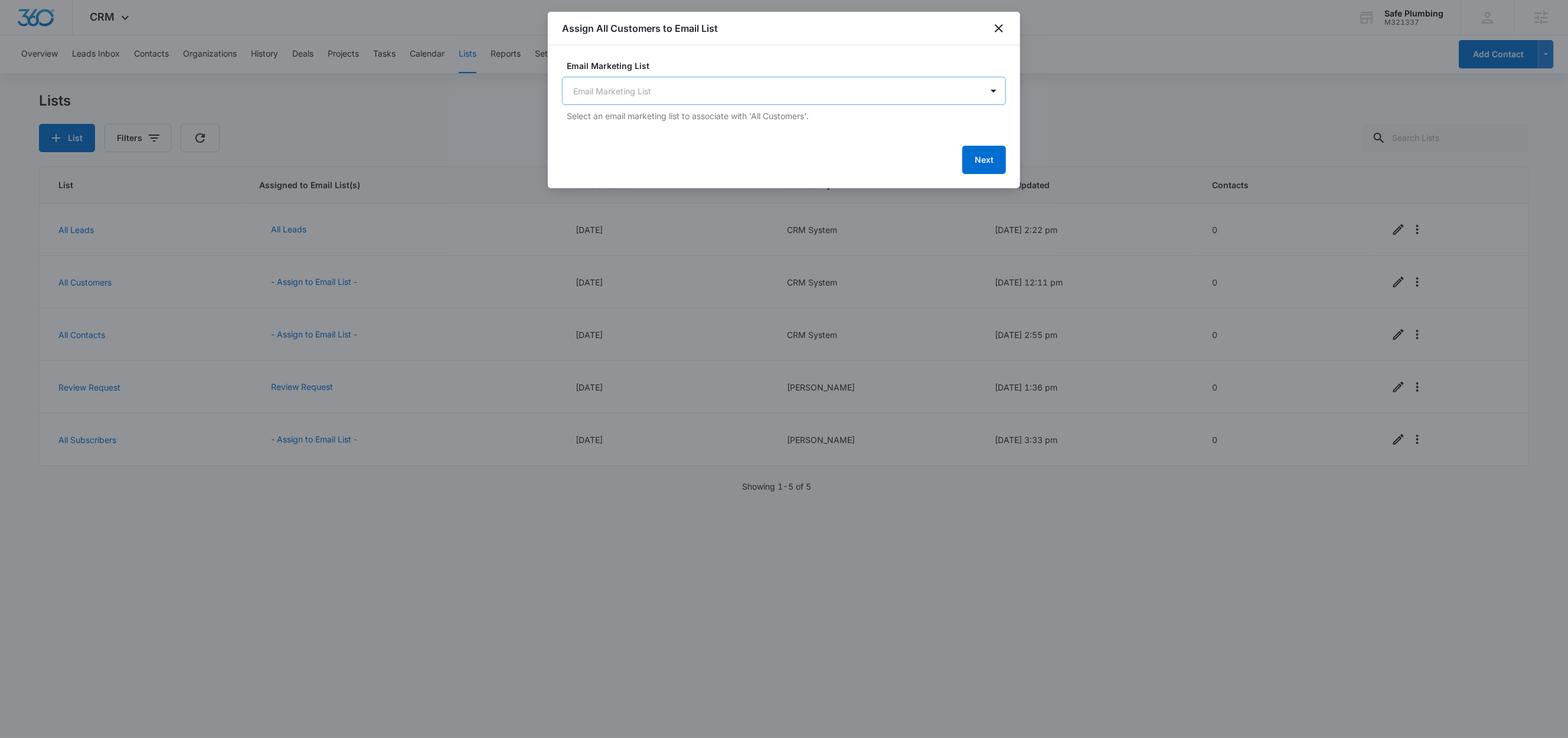
click at [631, 98] on body "CRM Apps Reputation Websites Forms CRM Email Social Shop Content Ads Intelligen…" at bounding box center [784, 369] width 1568 height 738
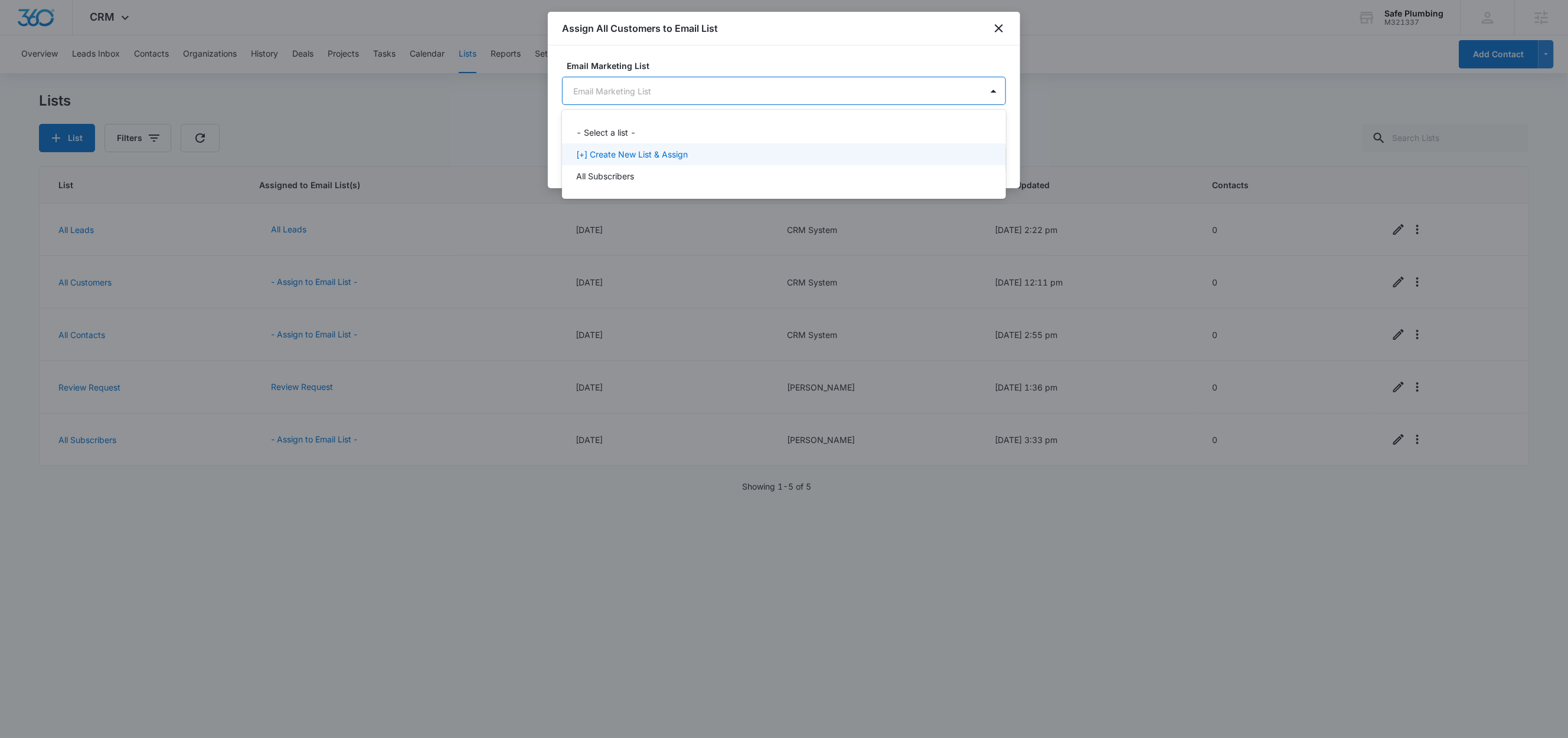
click at [651, 151] on p "[+] Create New List & Assign" at bounding box center [632, 154] width 112 height 13
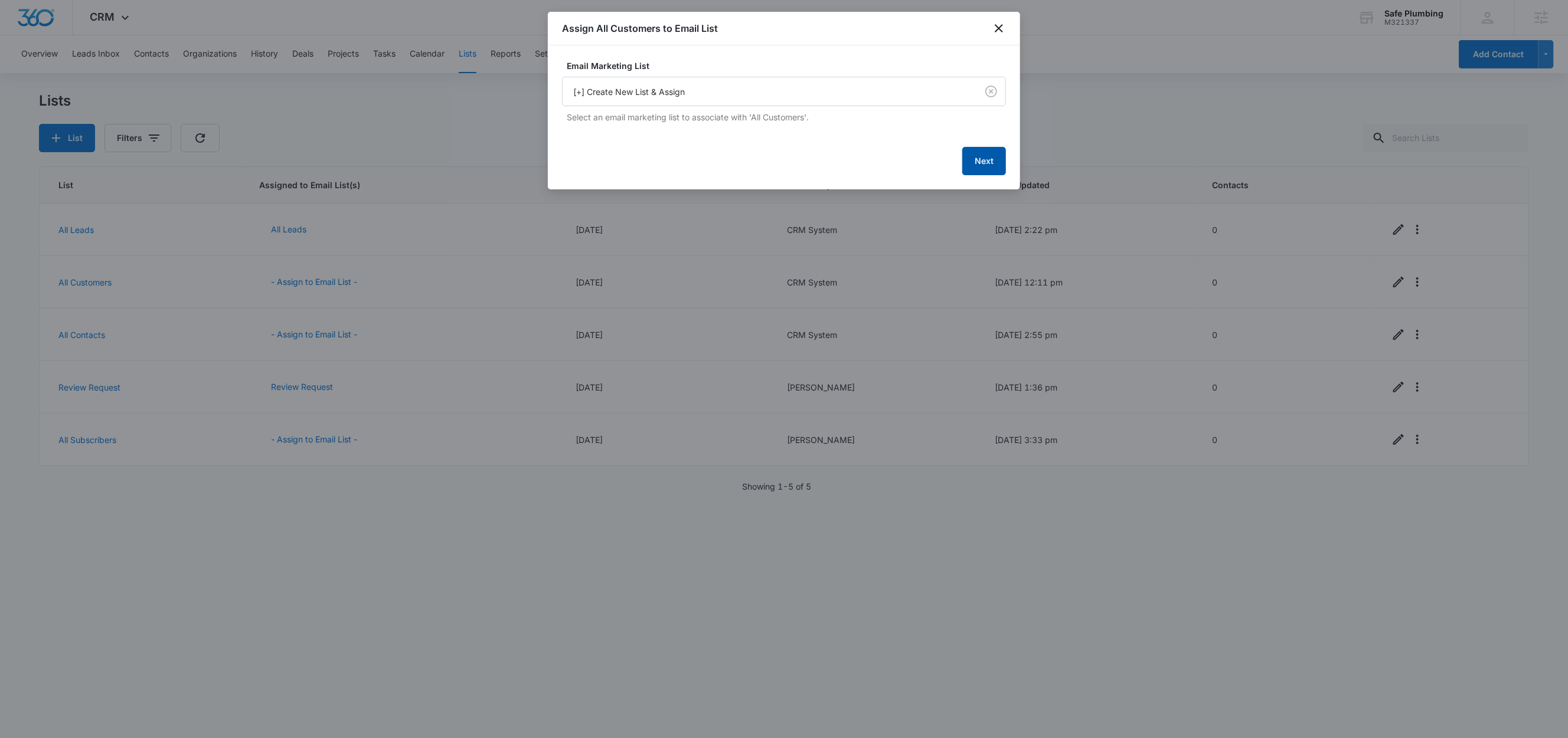
click at [985, 162] on button "Next" at bounding box center [985, 161] width 44 height 28
click at [978, 160] on button "Next" at bounding box center [985, 160] width 44 height 28
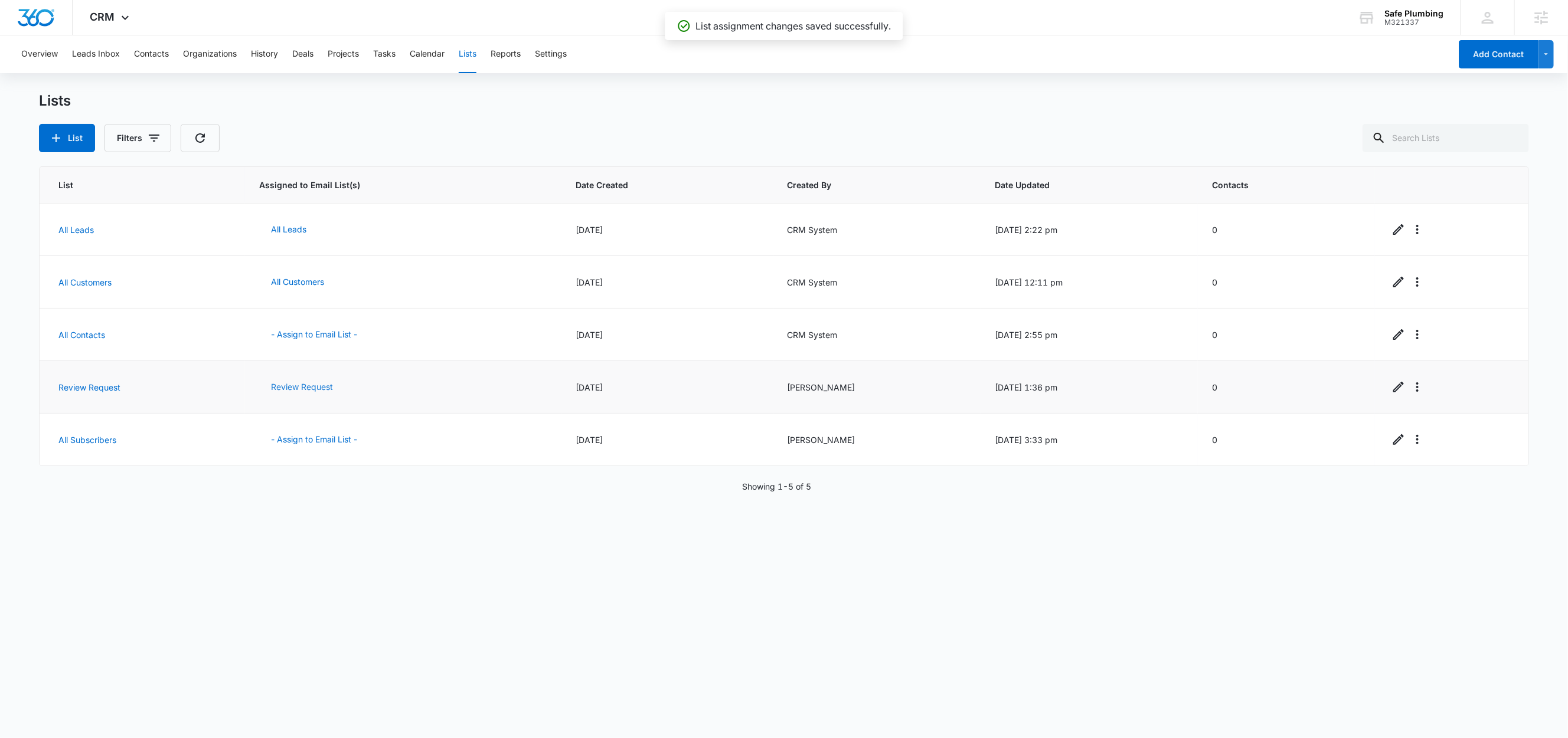
click at [303, 386] on button "Review Request" at bounding box center [301, 387] width 86 height 28
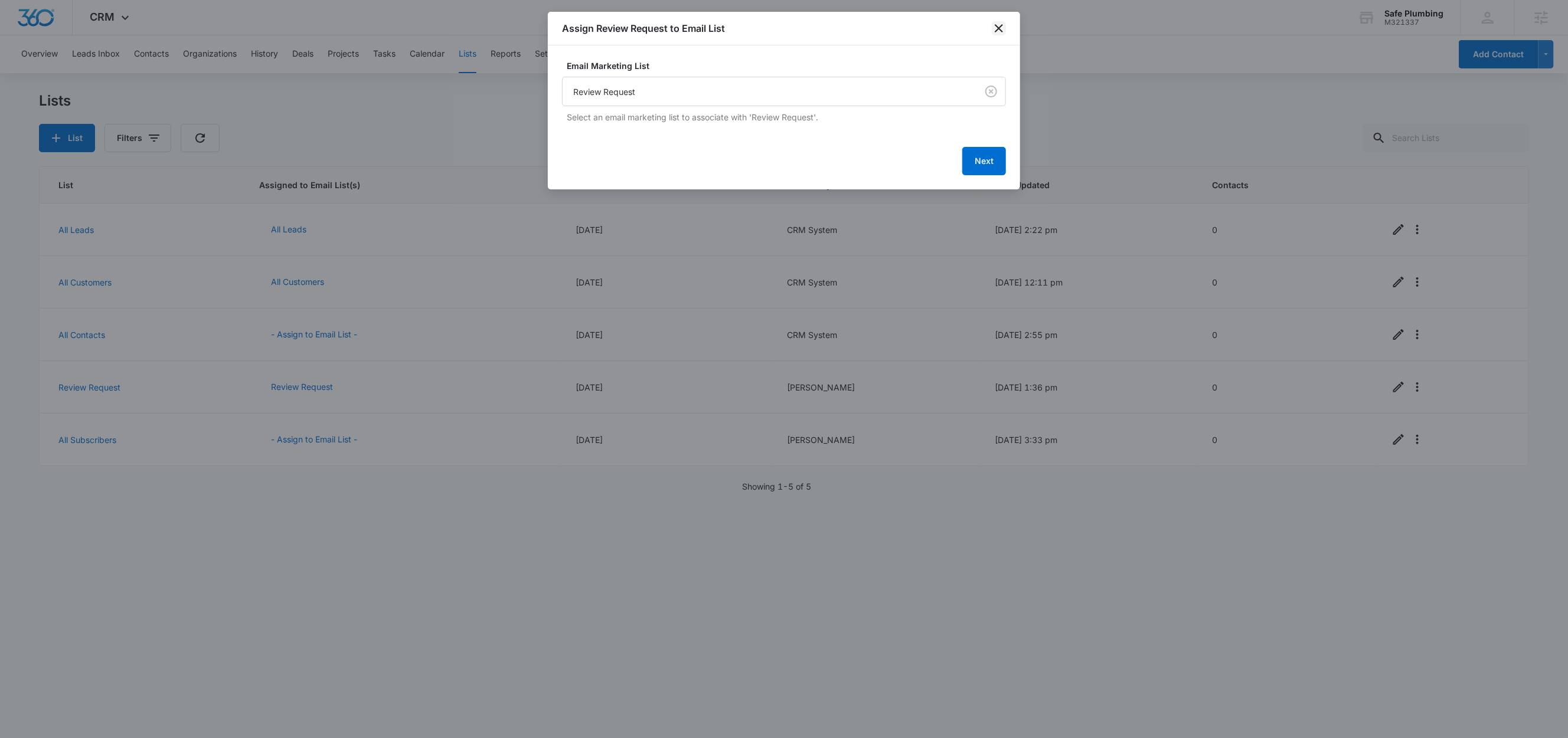
click at [999, 33] on icon "close" at bounding box center [999, 28] width 14 height 14
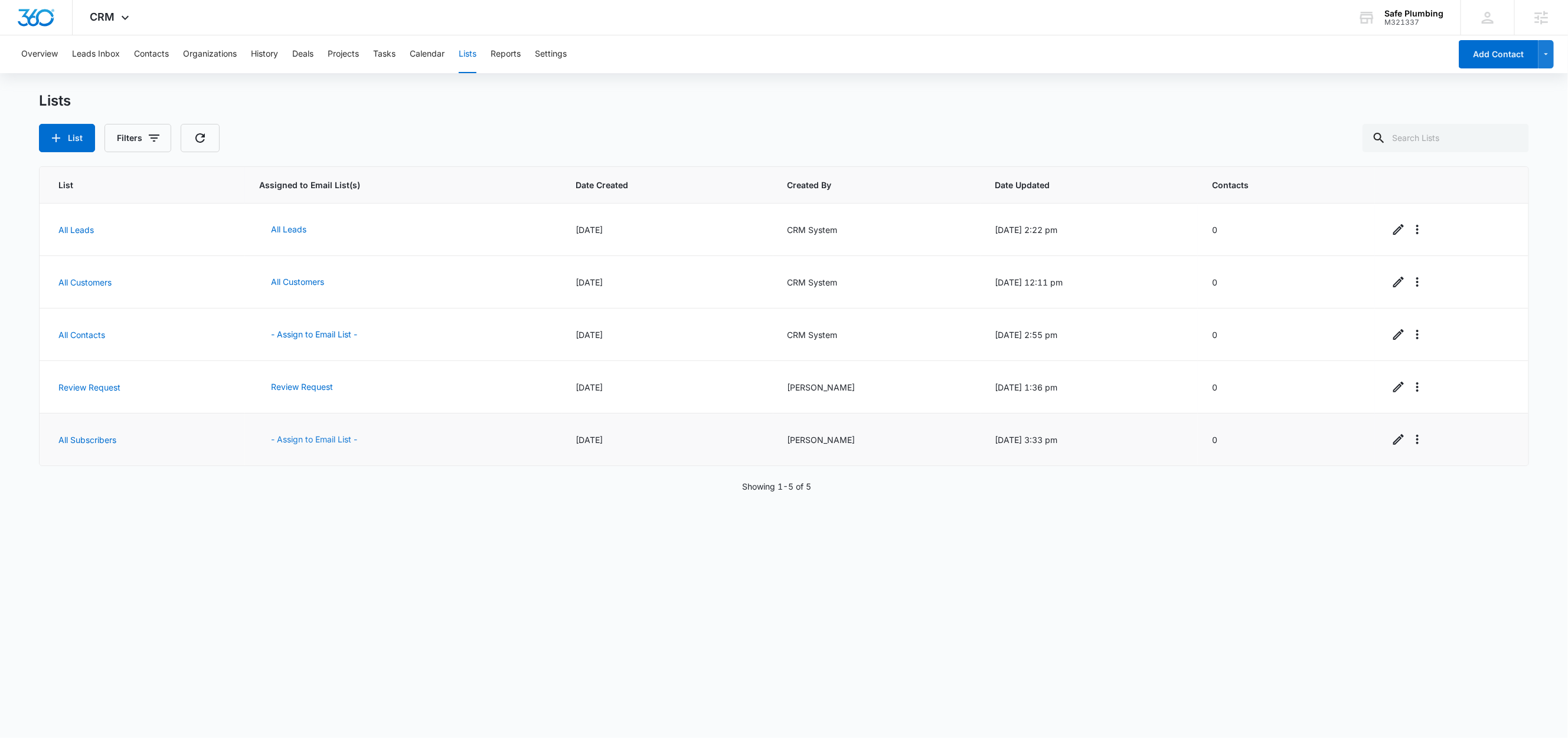
click at [290, 441] on button "- Assign to Email List -" at bounding box center [314, 440] width 110 height 28
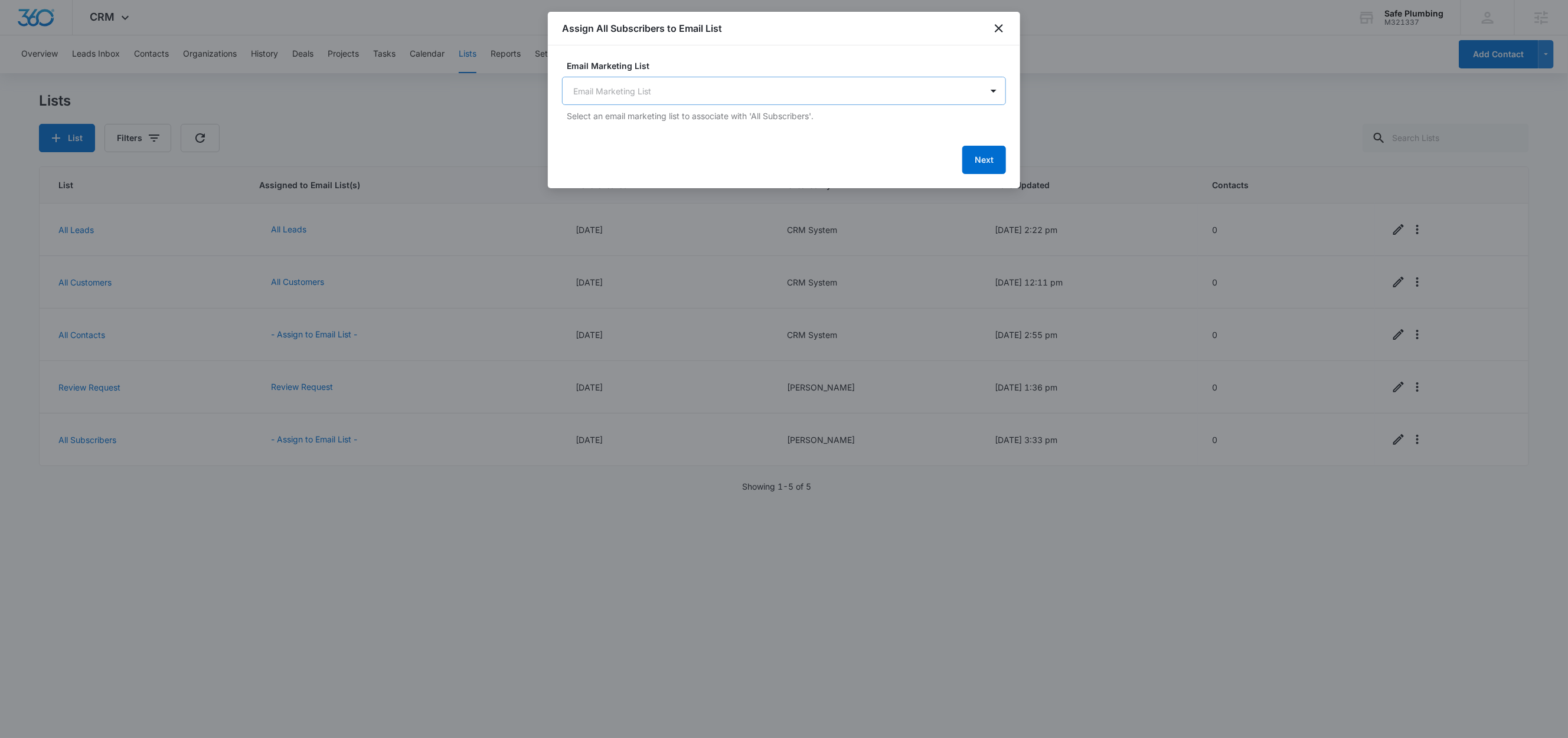
click at [612, 88] on body "CRM Apps Reputation Websites Forms CRM Email Social Shop Content Ads Intelligen…" at bounding box center [784, 369] width 1568 height 738
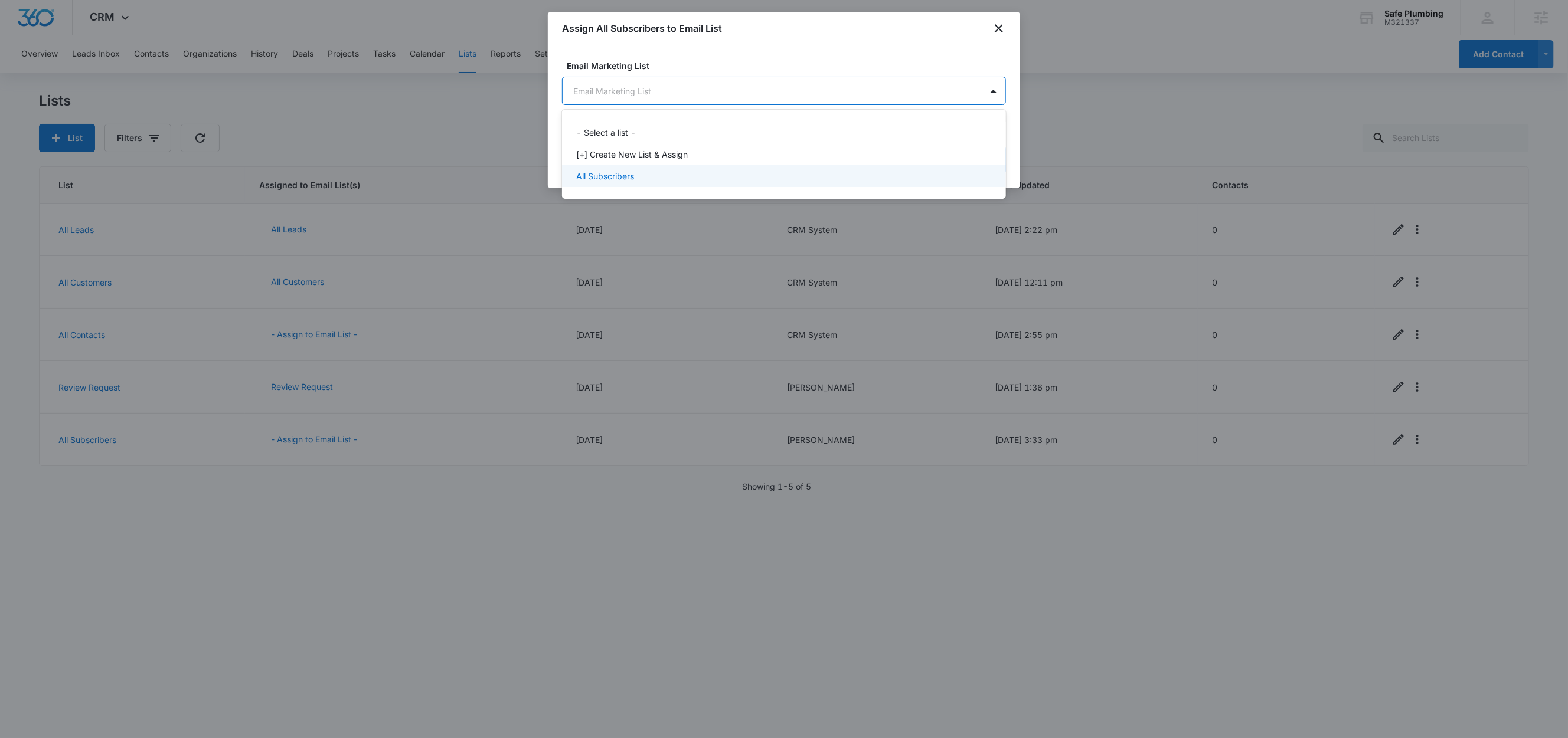
click at [597, 177] on p "All Subscribers" at bounding box center [605, 176] width 58 height 13
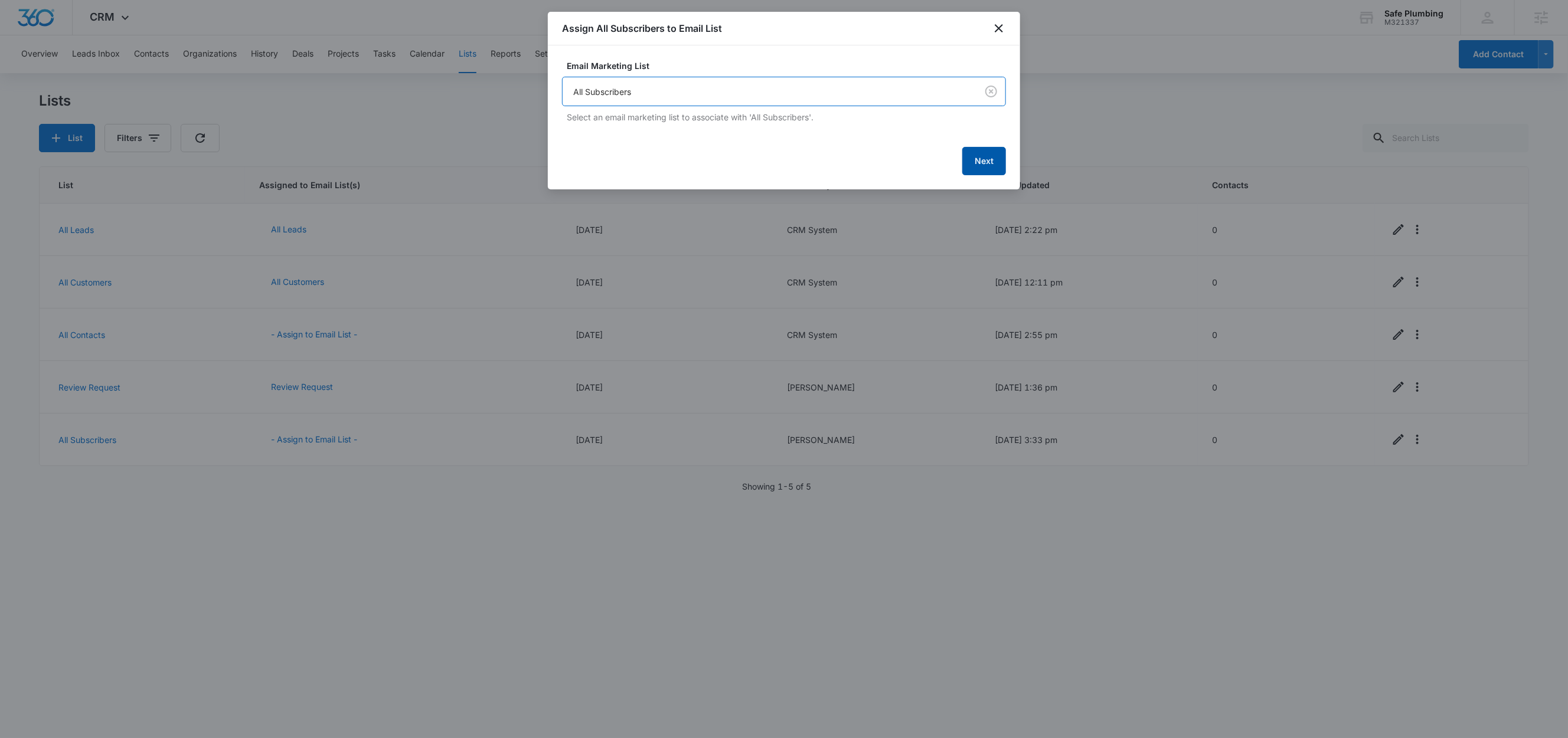
click at [985, 164] on button "Next" at bounding box center [985, 161] width 44 height 28
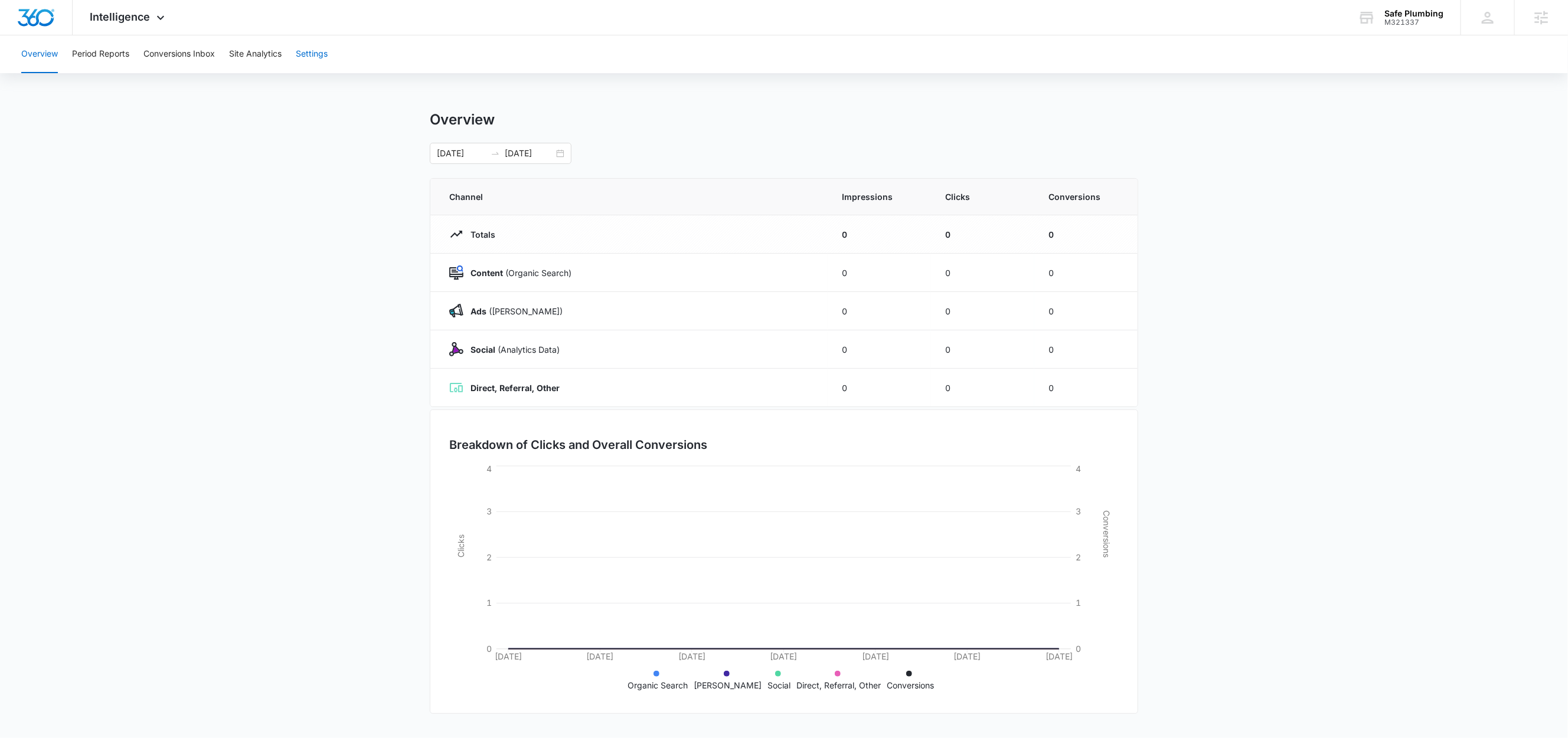
click at [320, 54] on button "Settings" at bounding box center [312, 54] width 32 height 38
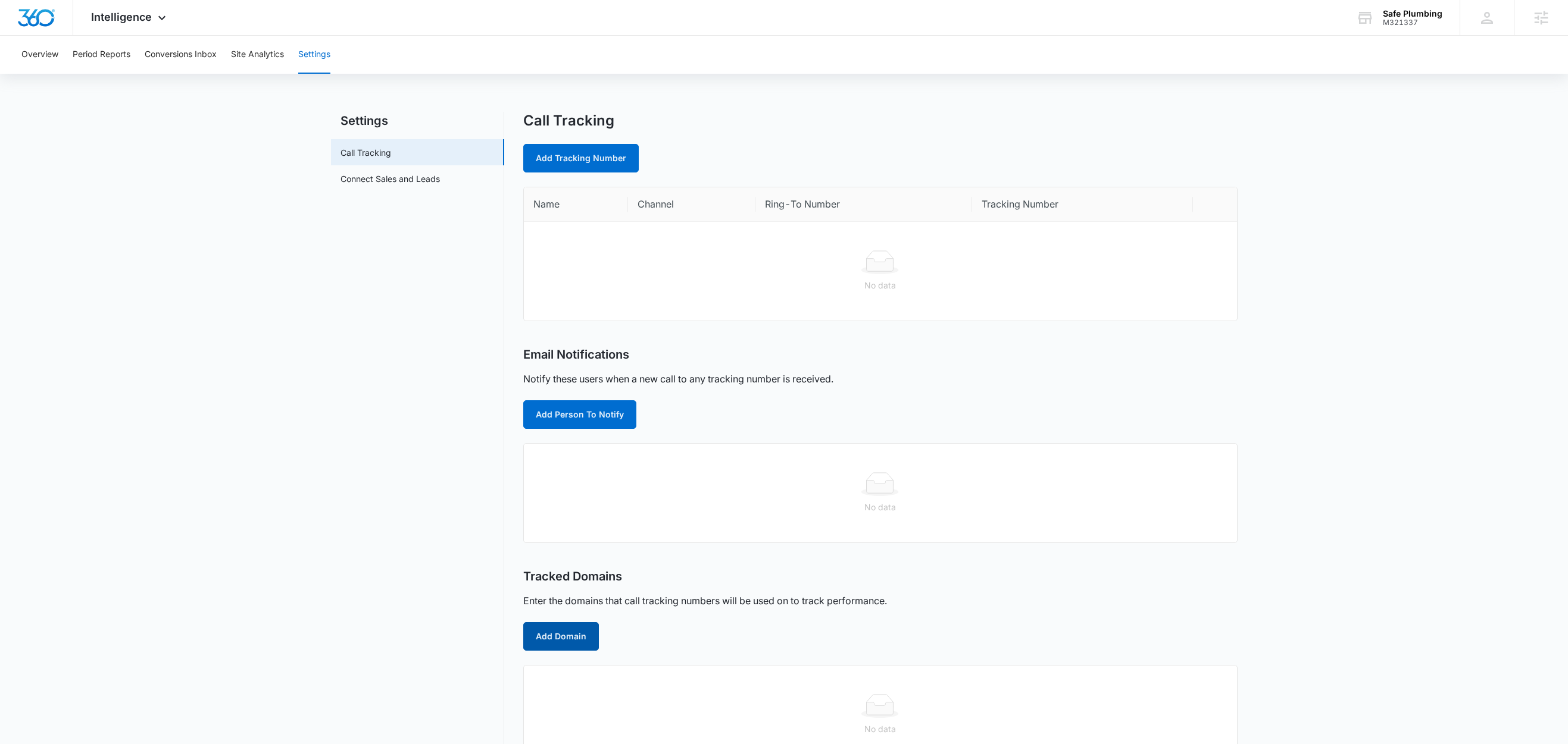
click at [566, 635] on button "Add Domain" at bounding box center [560, 637] width 75 height 29
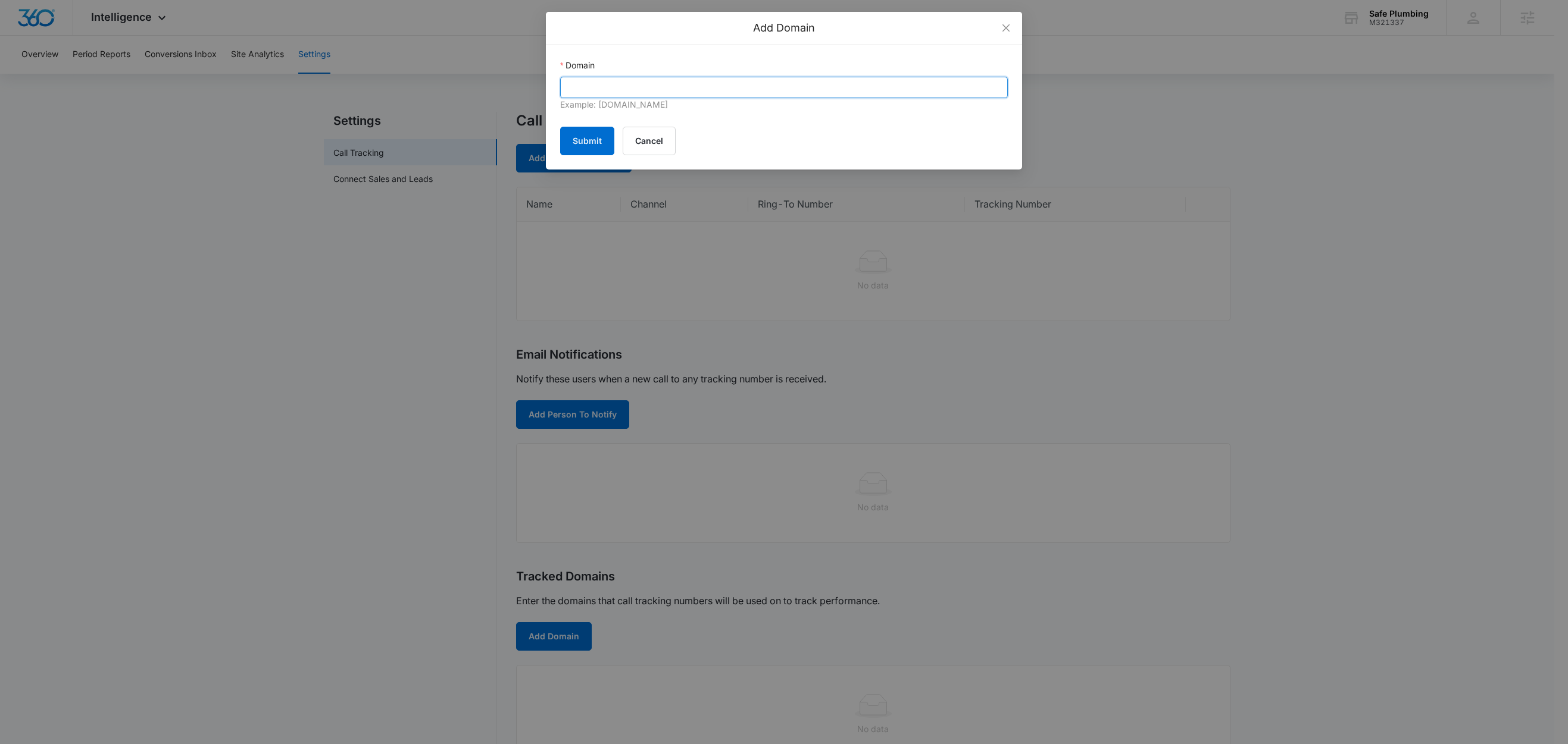
click at [628, 89] on input "Domain" at bounding box center [784, 87] width 448 height 21
paste input "[DOMAIN_NAME]"
type input "[DOMAIN_NAME]"
click at [582, 142] on button "Submit" at bounding box center [587, 141] width 54 height 29
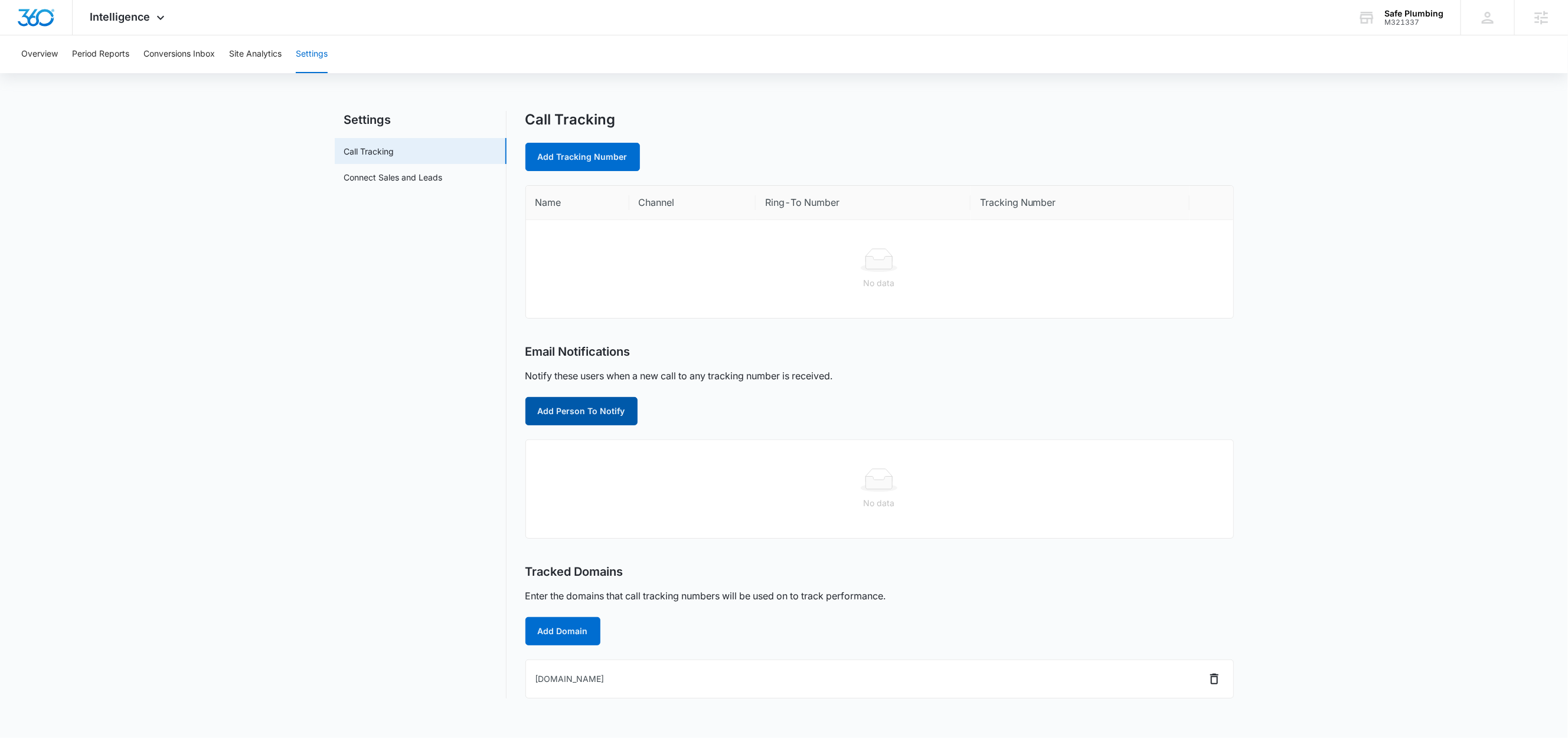
click at [610, 415] on button "Add Person To Notify" at bounding box center [582, 411] width 113 height 28
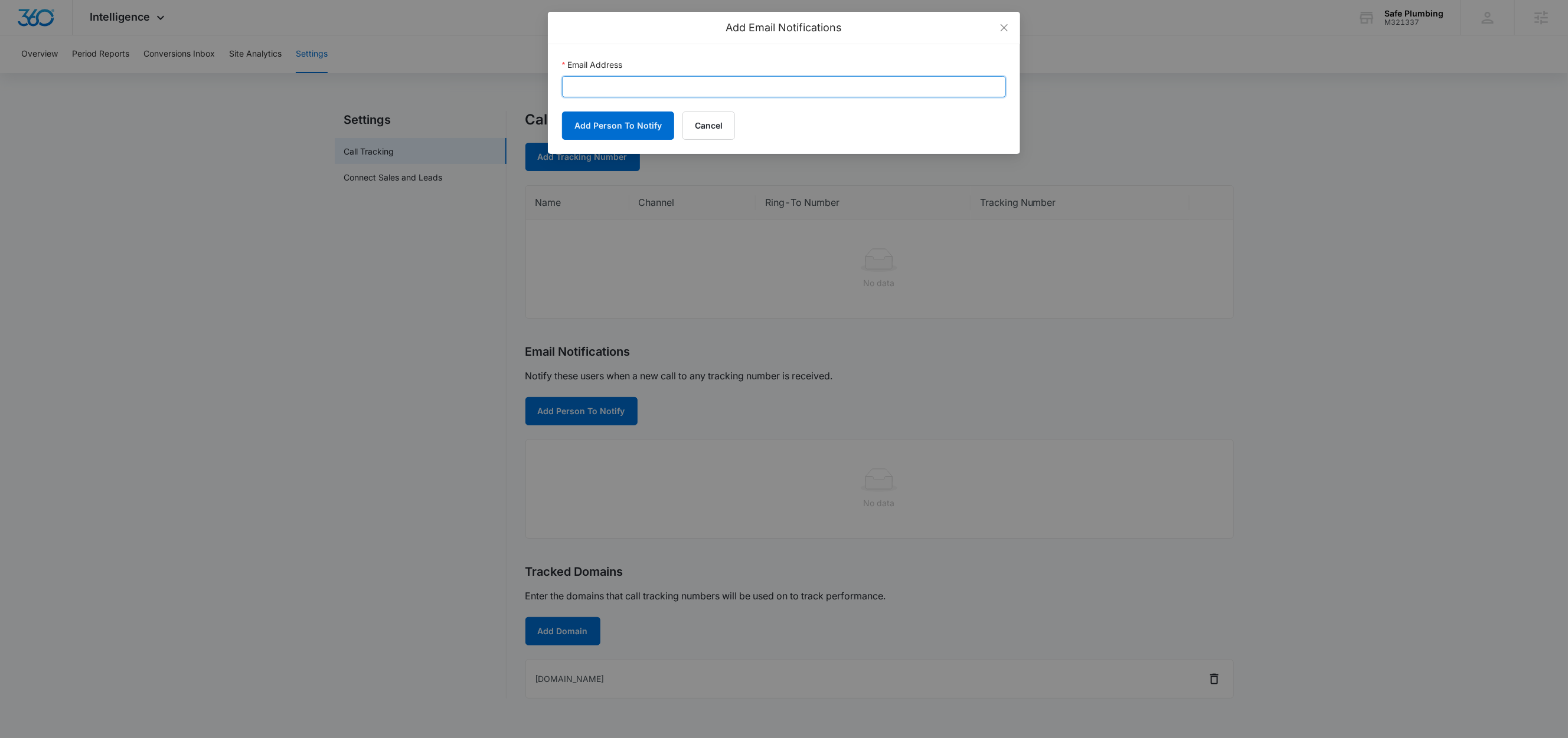
click at [684, 93] on input "Email Address" at bounding box center [784, 87] width 444 height 21
paste input "[EMAIL_ADDRESS][DOMAIN_NAME]"
click at [569, 88] on input "[EMAIL_ADDRESS][DOMAIN_NAME]" at bounding box center [784, 87] width 444 height 21
click at [710, 87] on input "[EMAIL_ADDRESS][DOMAIN_NAME]" at bounding box center [784, 87] width 444 height 21
type input "[EMAIL_ADDRESS][DOMAIN_NAME]"
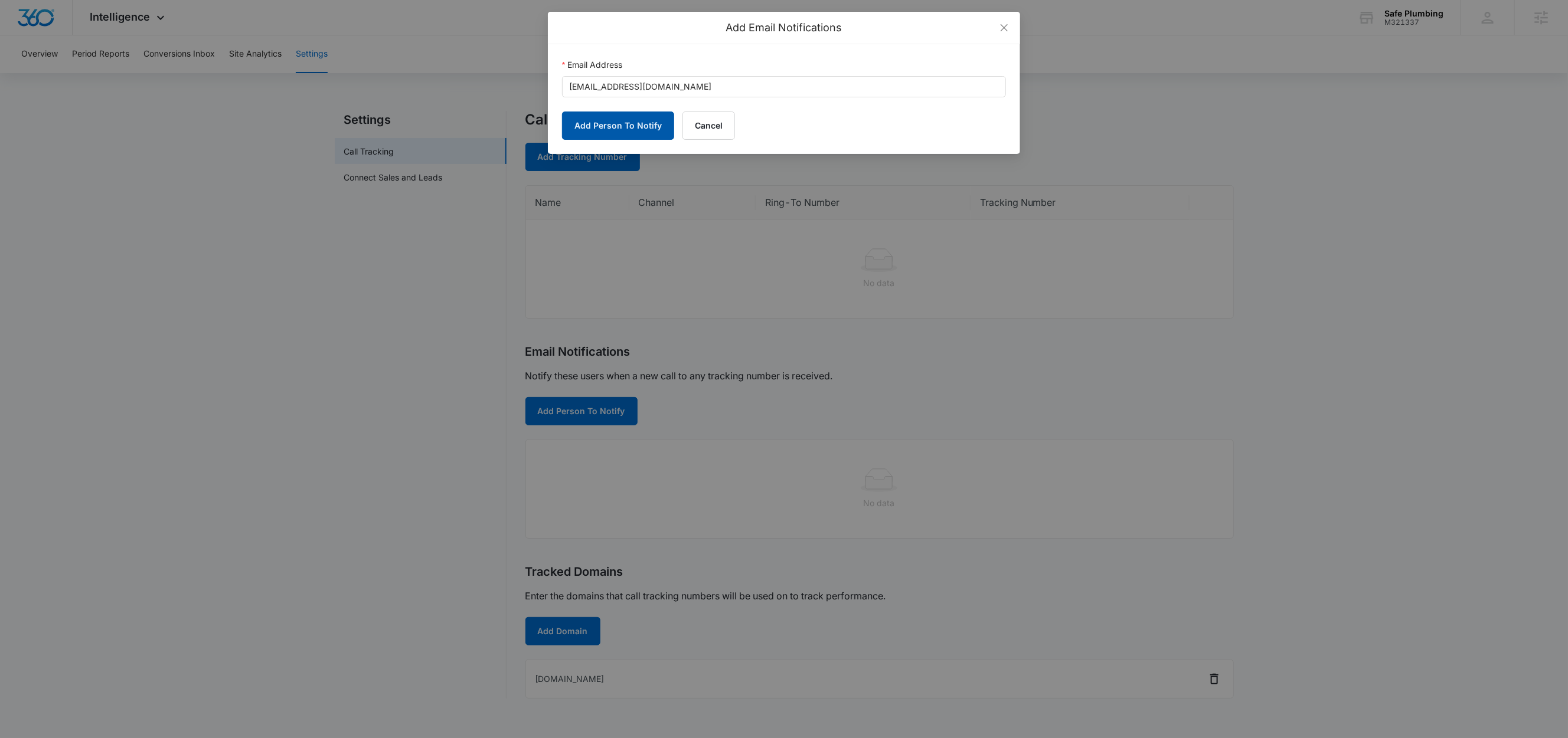
click at [645, 127] on button "Add Person To Notify" at bounding box center [618, 126] width 113 height 28
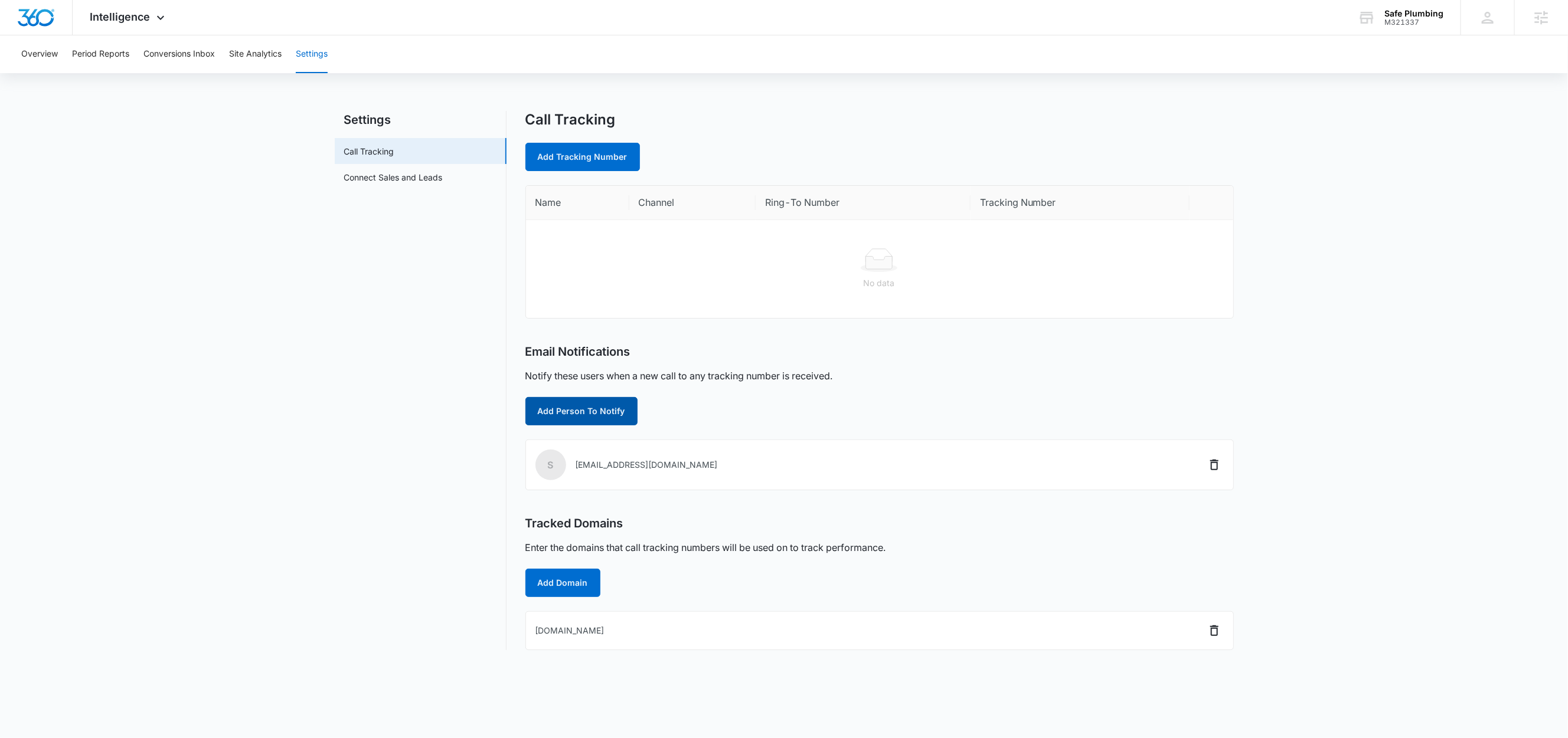
click at [618, 414] on button "Add Person To Notify" at bounding box center [582, 411] width 113 height 28
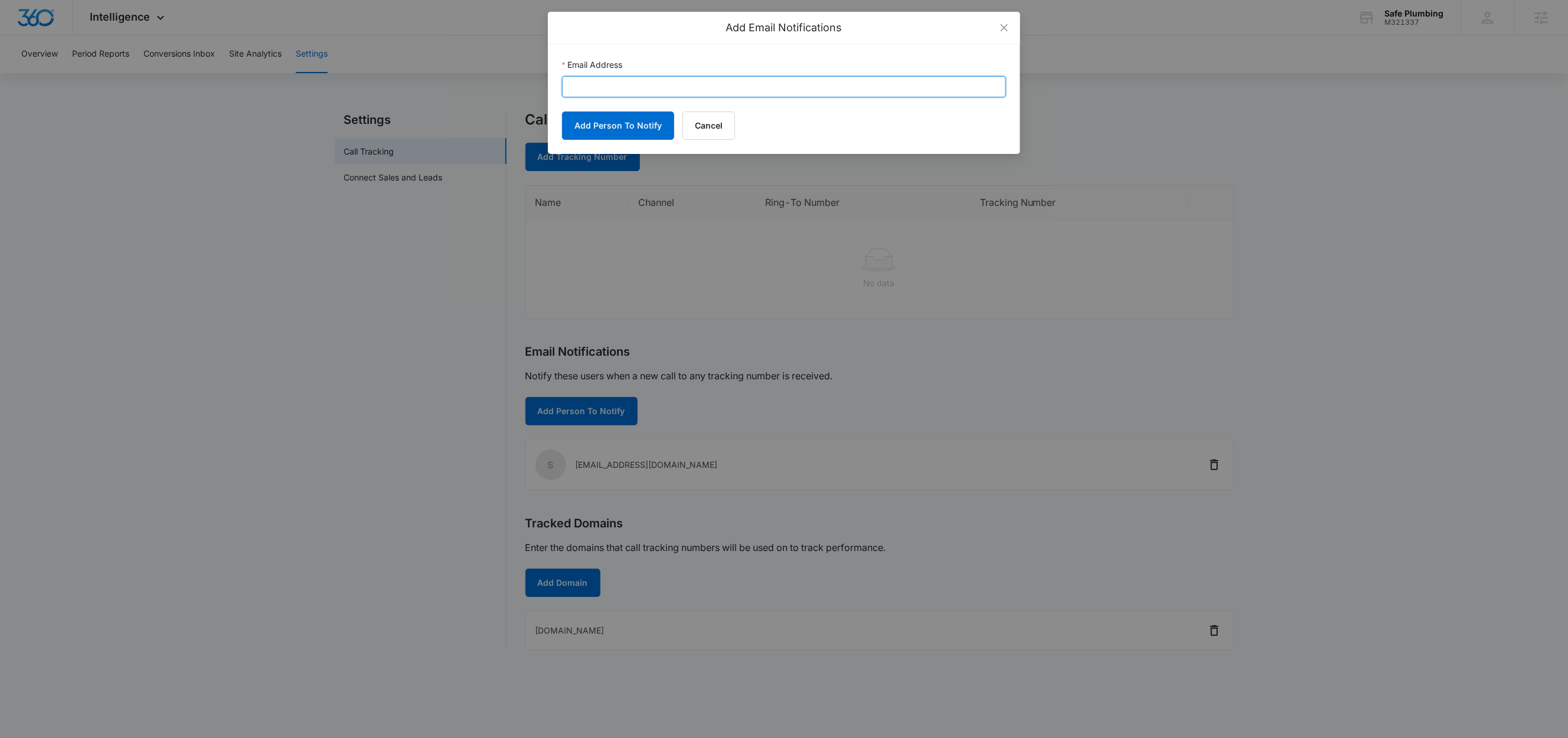
click at [671, 87] on input "Email Address" at bounding box center [784, 87] width 444 height 21
paste input "[PERSON_NAME][EMAIL_ADDRESS][DOMAIN_NAME]"
type input "[PERSON_NAME][EMAIL_ADDRESS][DOMAIN_NAME]"
click at [593, 125] on button "Add Person To Notify" at bounding box center [618, 126] width 113 height 28
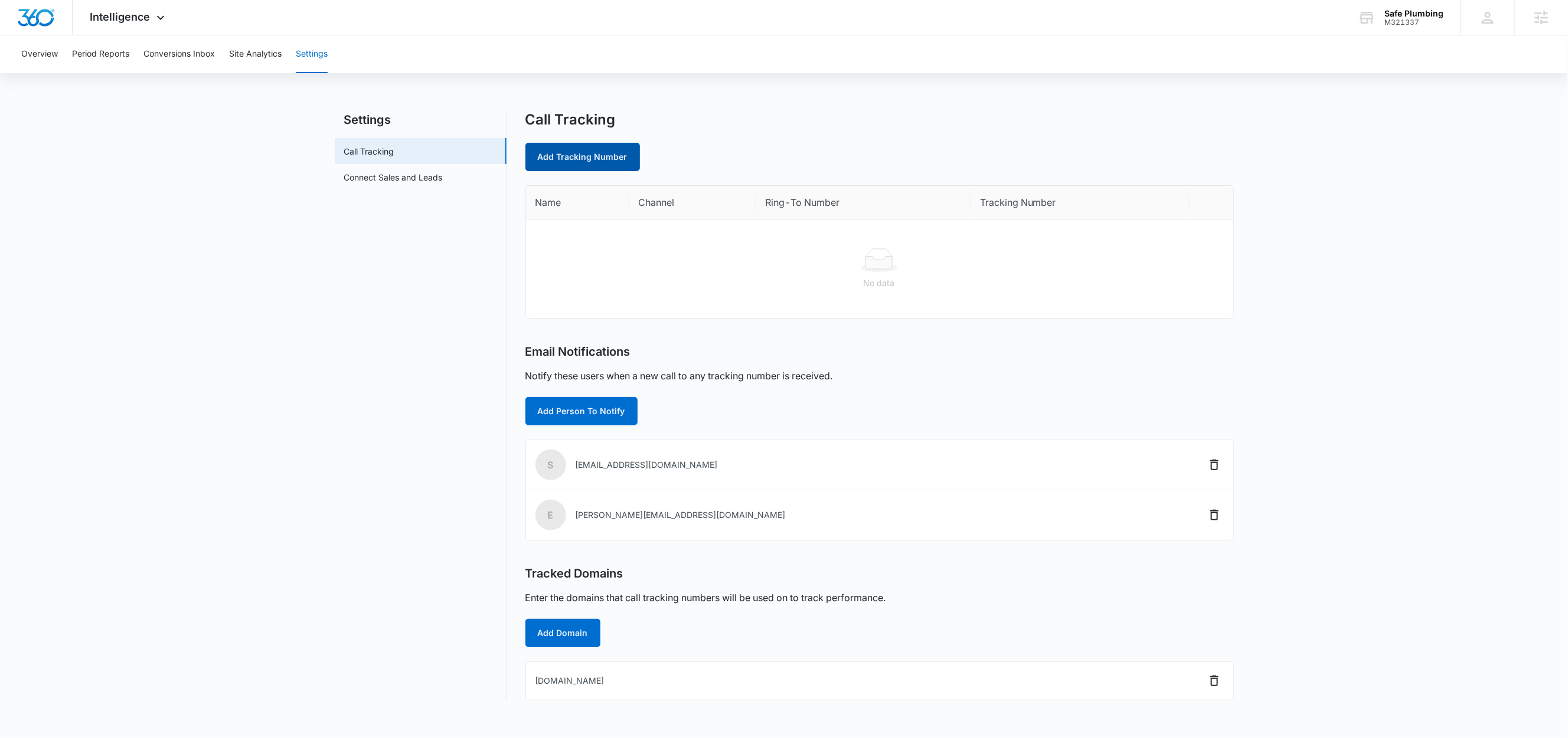
click at [574, 164] on link "Add Tracking Number" at bounding box center [583, 157] width 115 height 28
select select "by_area_code"
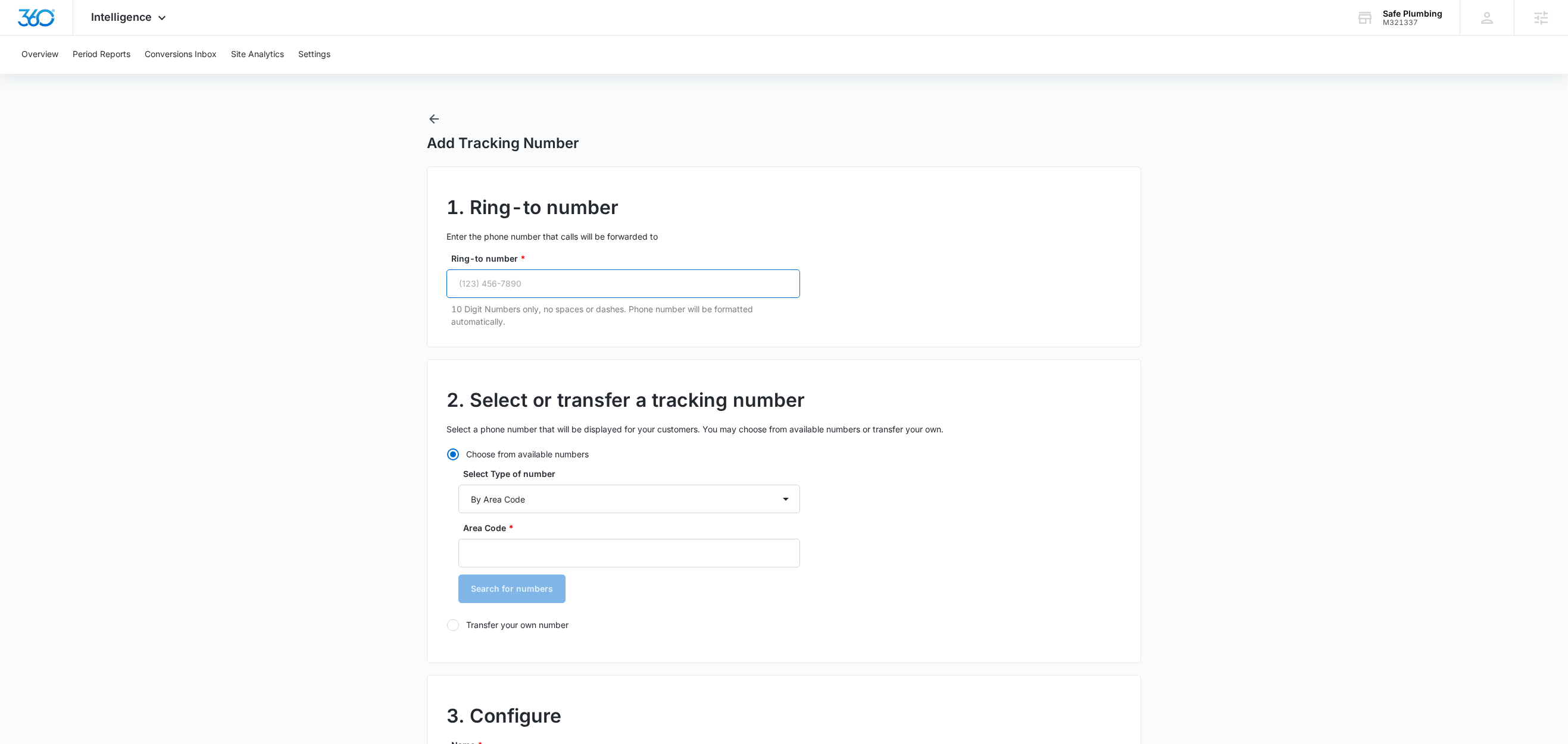
click at [564, 283] on input "Ring-to number *" at bounding box center [624, 284] width 354 height 29
paste input "(513) 883-0018"
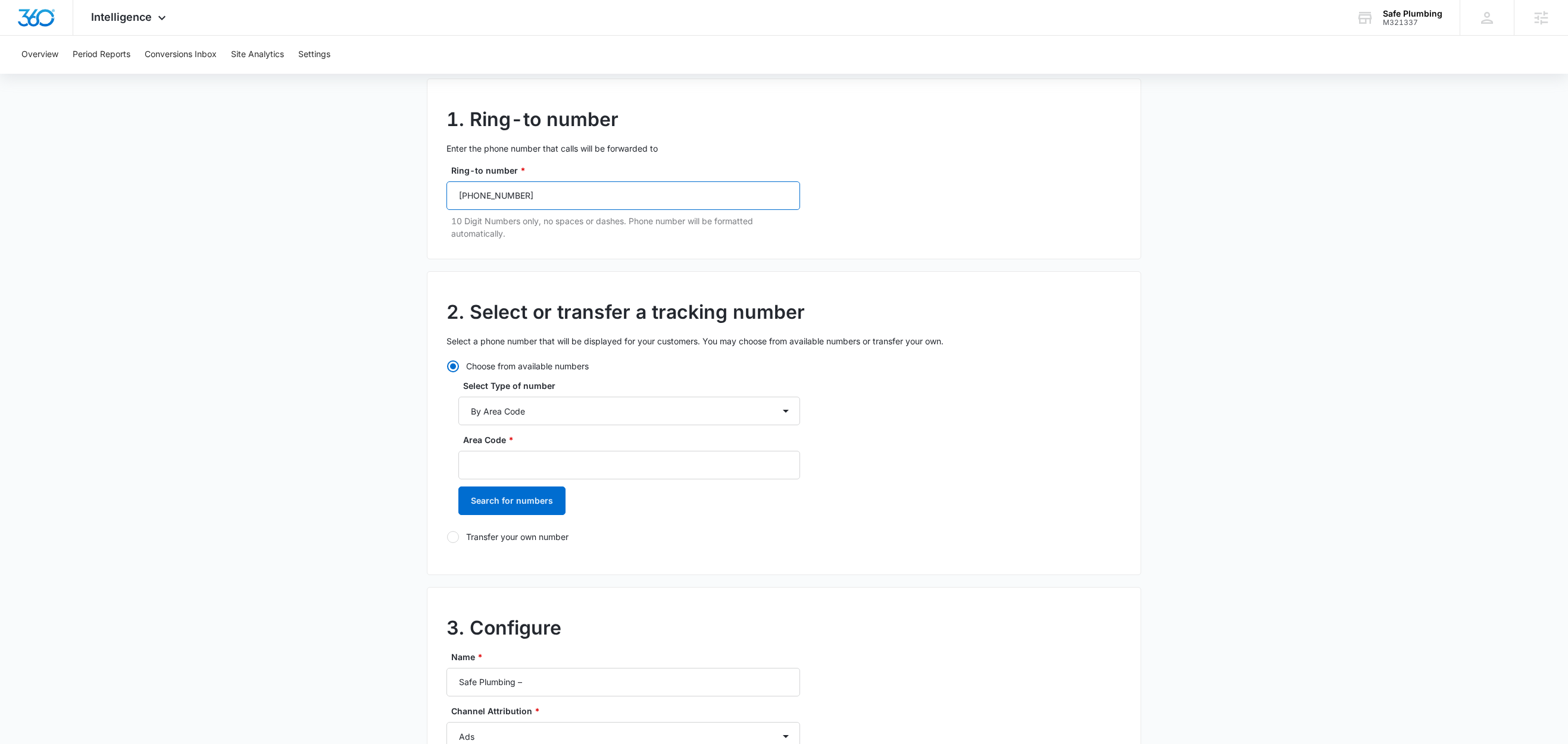
scroll to position [111, 0]
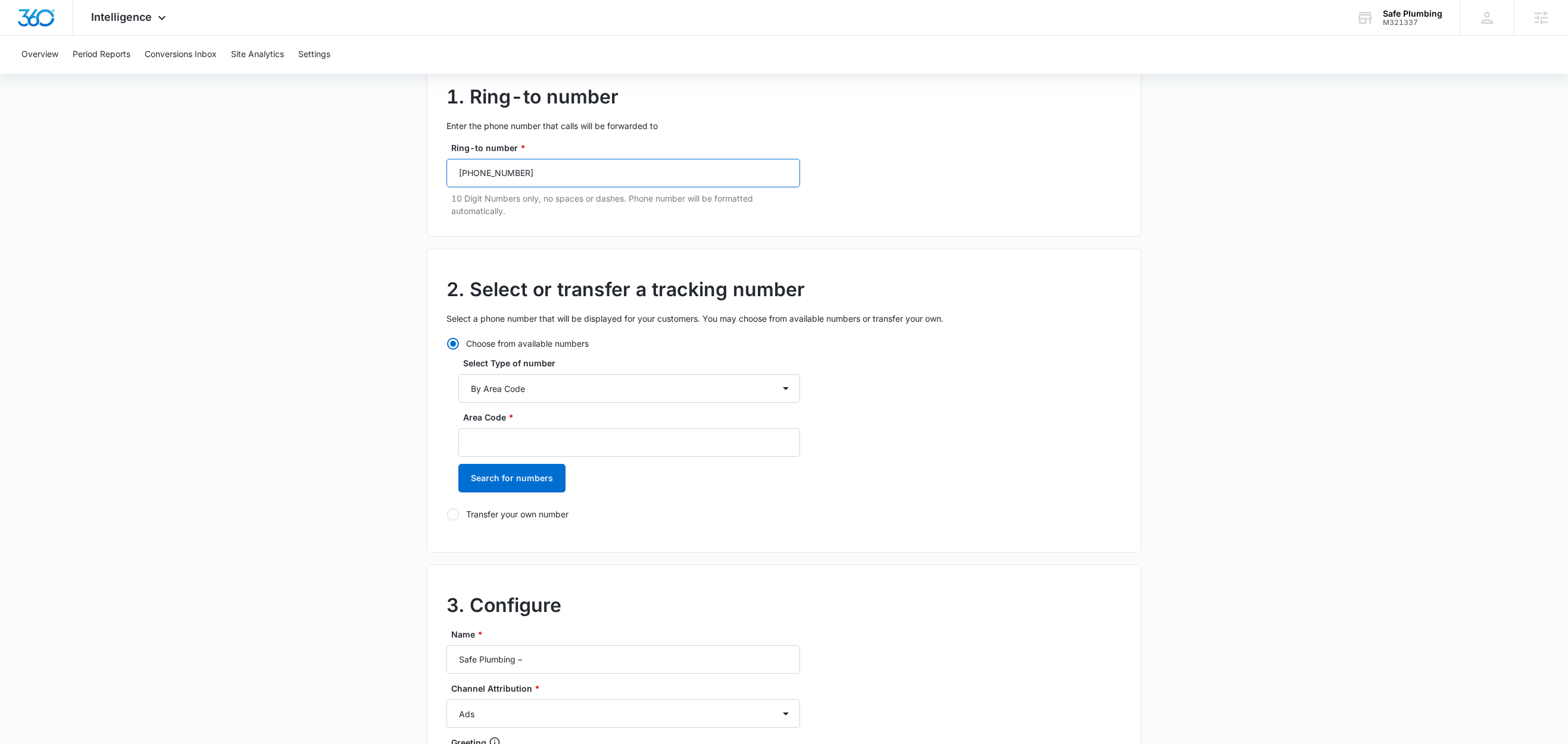
type input "(513) 883-0018"
click at [638, 243] on form "1. Ring-to number Enter the phone number that calls will be forwarded to Ring-t…" at bounding box center [784, 599] width 714 height 1086
click at [532, 441] on input "Area Code *" at bounding box center [629, 443] width 342 height 29
type input "513"
click at [502, 478] on button "Search for numbers" at bounding box center [512, 478] width 107 height 29
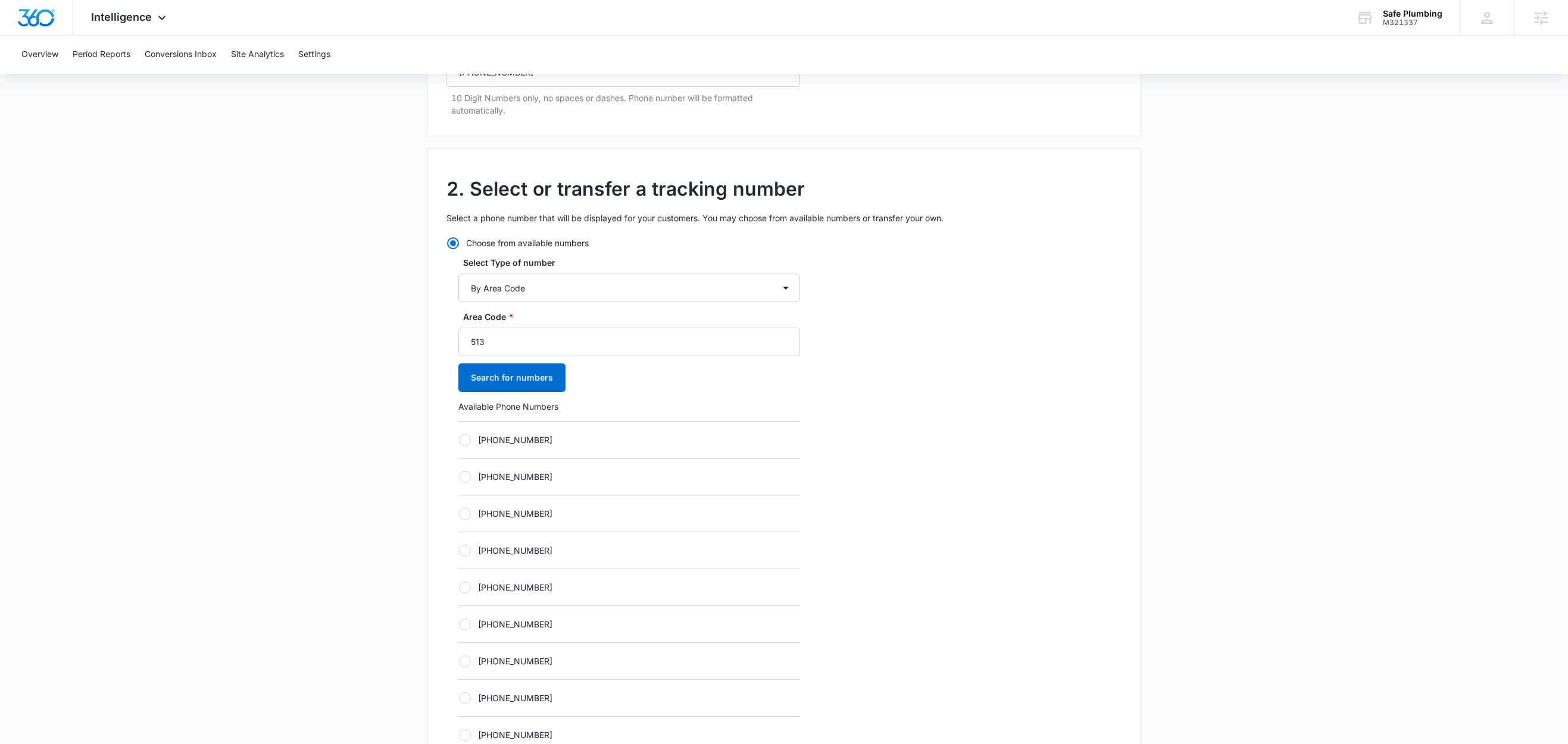
scroll to position [222, 0]
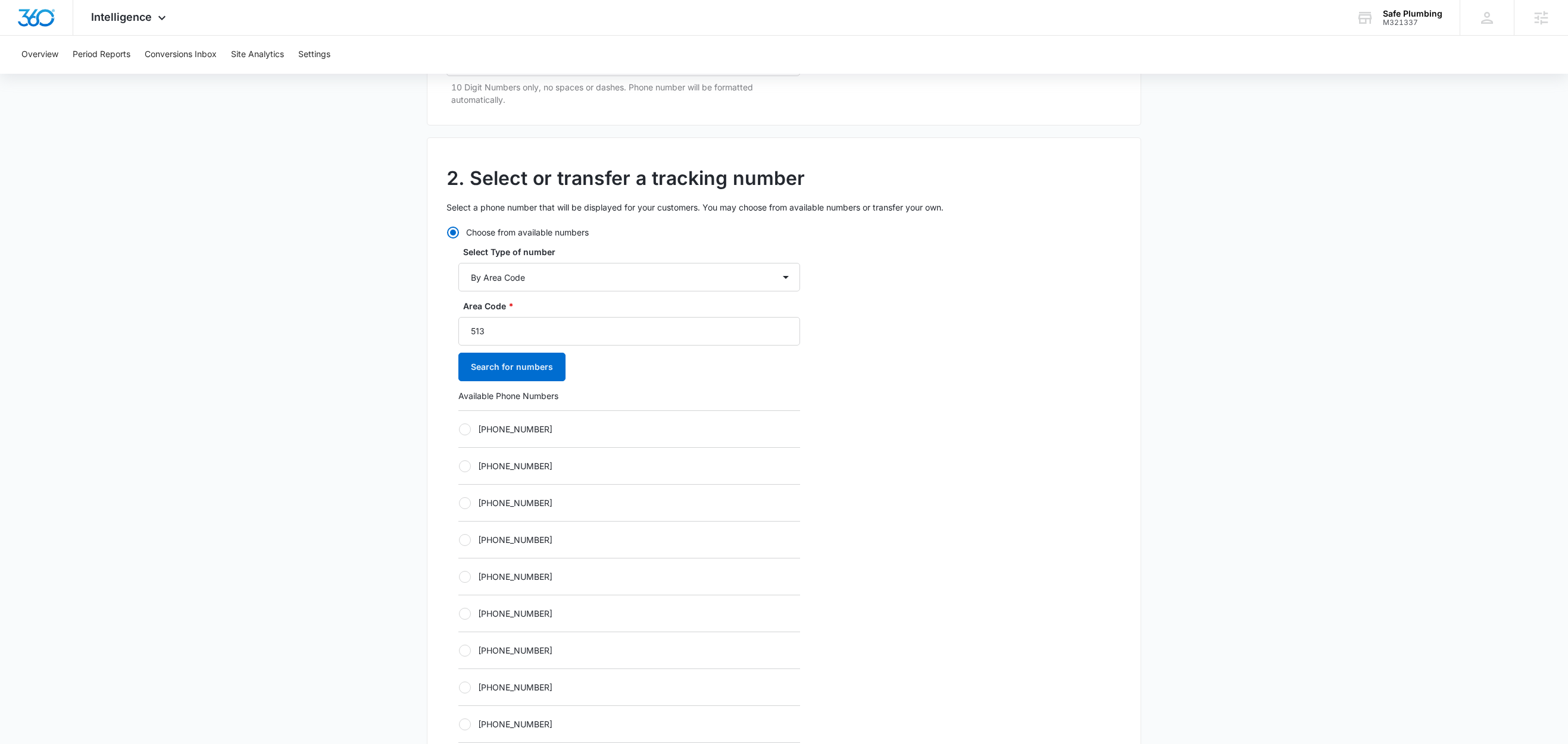
click at [514, 439] on div "[PHONE_NUMBER]" at bounding box center [629, 429] width 342 height 37
drag, startPoint x: 506, startPoint y: 428, endPoint x: 521, endPoint y: 431, distance: 15.3
click at [506, 428] on label "[PHONE_NUMBER]" at bounding box center [629, 429] width 342 height 13
click at [459, 429] on input "[PHONE_NUMBER]" at bounding box center [459, 429] width 1 height 1
radio input "true"
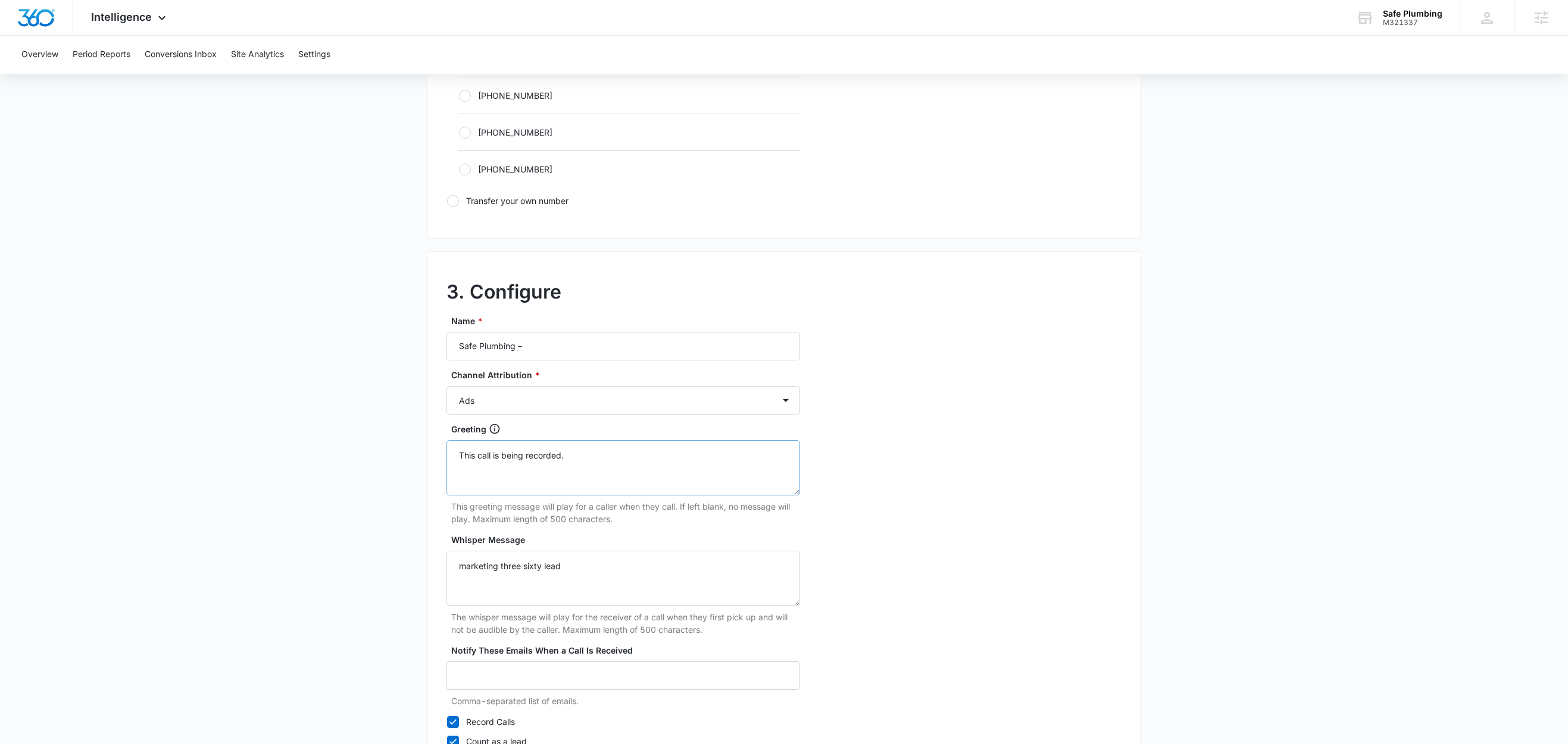
scroll to position [815, 0]
click at [575, 352] on input "Safe Plumbing –" at bounding box center [624, 346] width 354 height 29
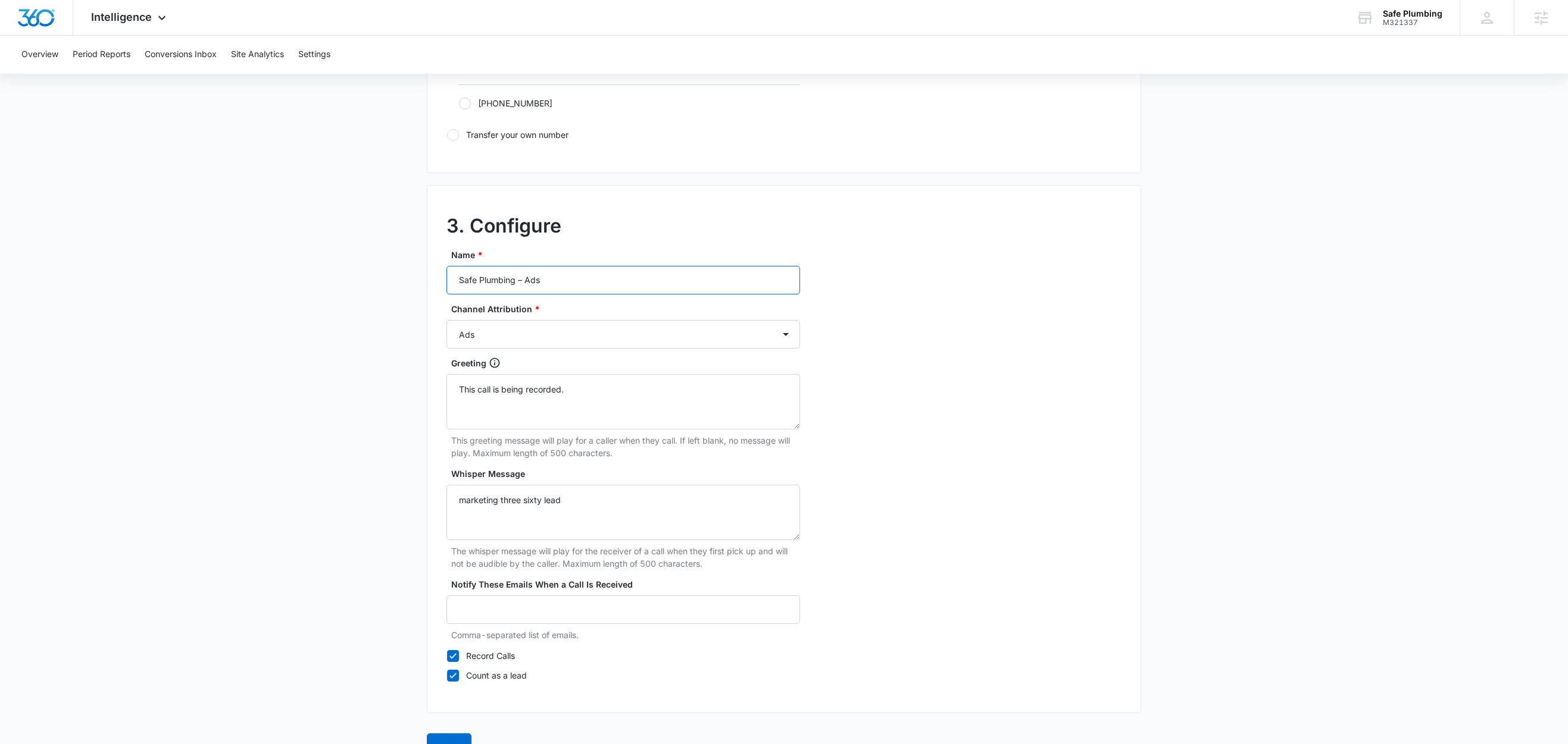
scroll to position [918, 0]
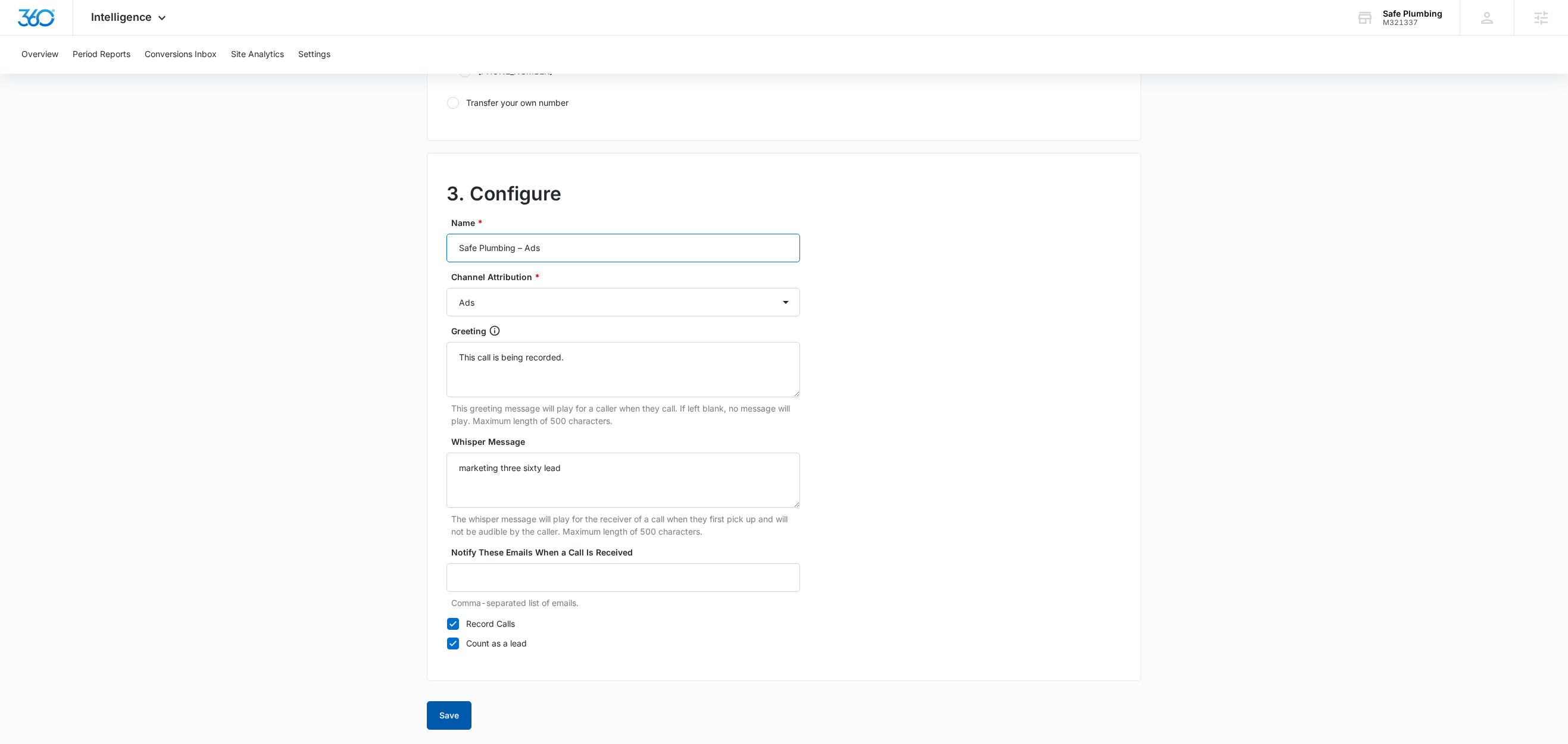
type input "Safe Plumbing – Ads"
click at [442, 715] on button "Save" at bounding box center [449, 715] width 44 height 29
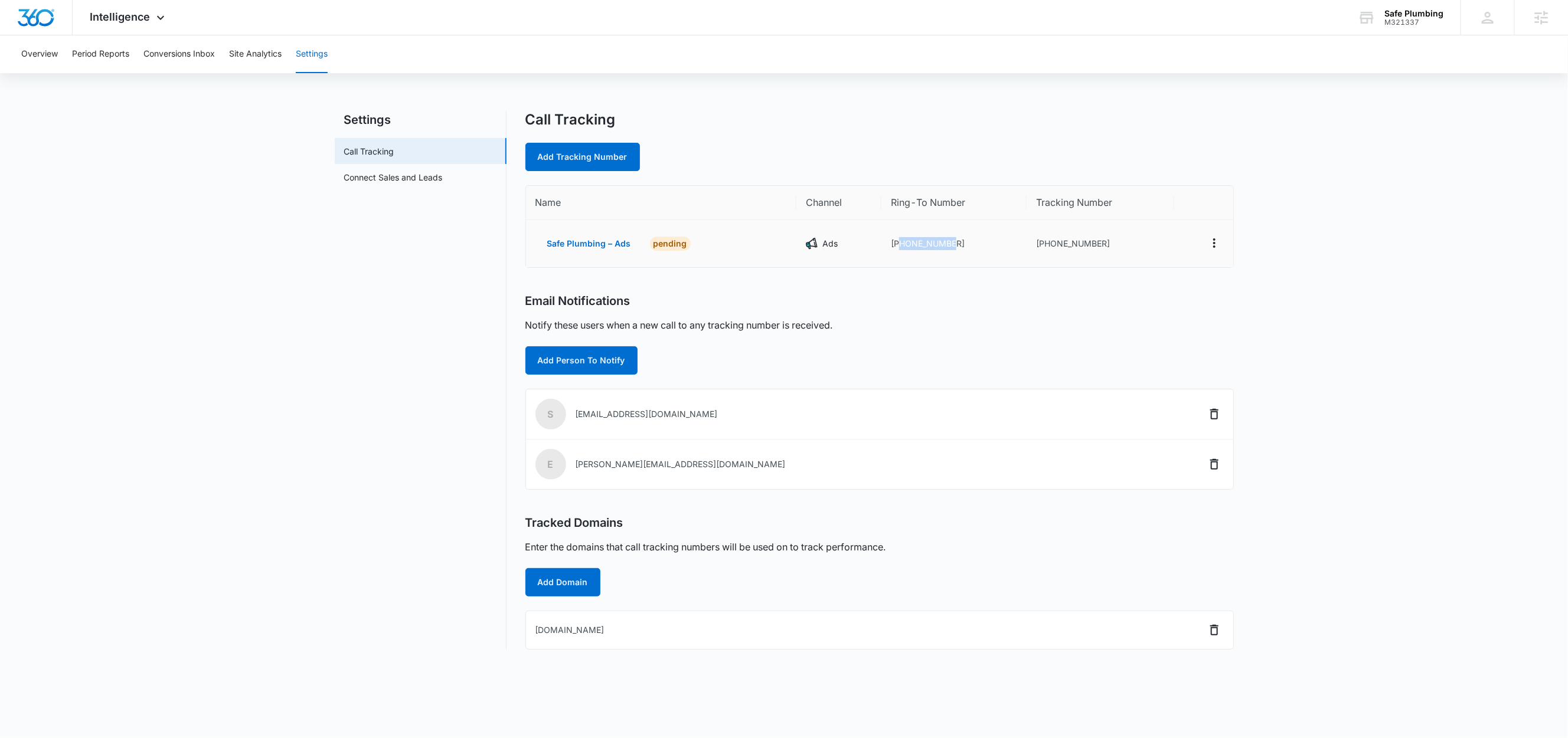
drag, startPoint x: 957, startPoint y: 246, endPoint x: 902, endPoint y: 249, distance: 55.1
click at [902, 249] on td "+15138830018" at bounding box center [954, 244] width 146 height 47
copy td "5138830018"
click at [585, 156] on link "Add Tracking Number" at bounding box center [583, 157] width 115 height 28
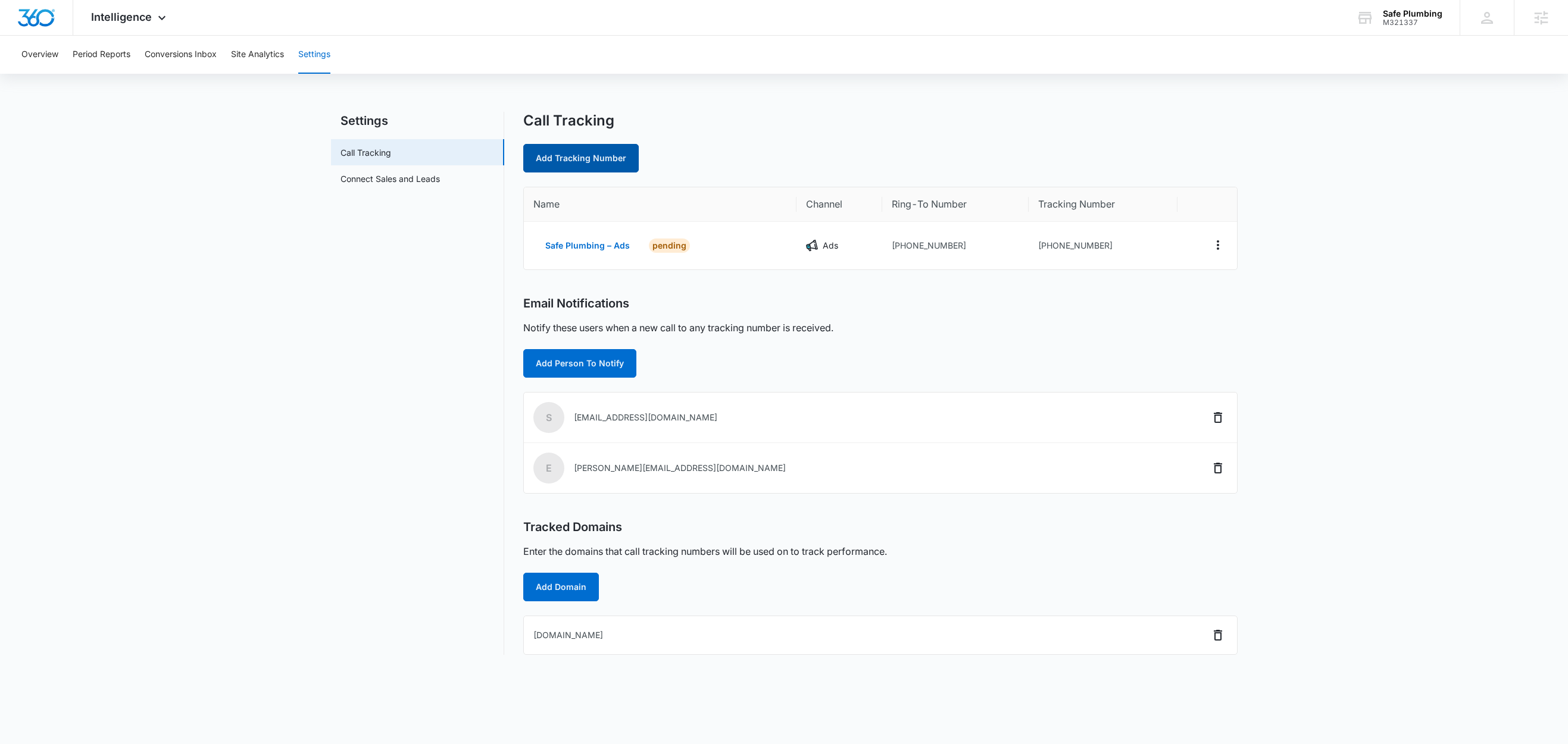
select select "by_area_code"
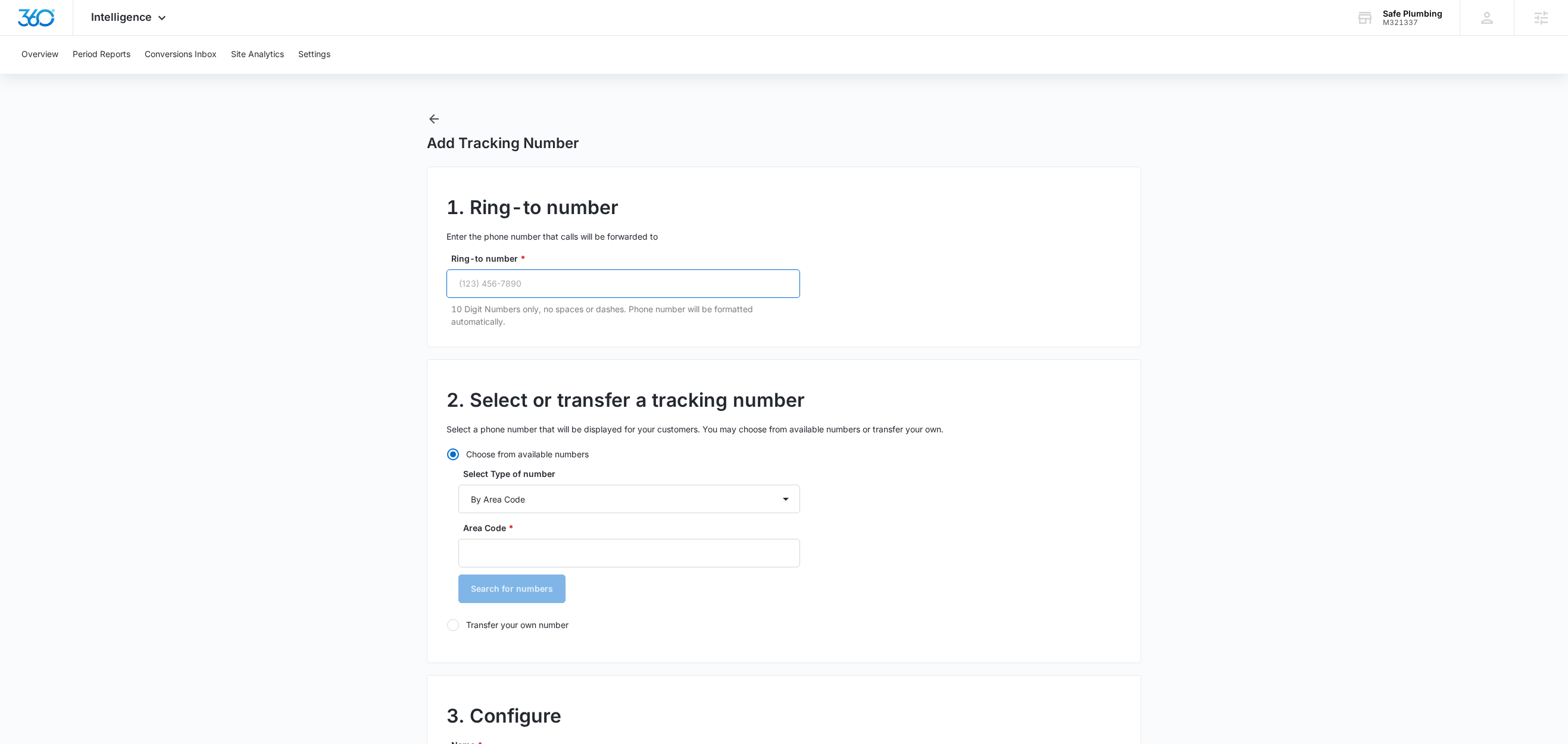
click at [590, 290] on input "Ring-to number *" at bounding box center [624, 284] width 354 height 29
paste input "(513) 883-0018"
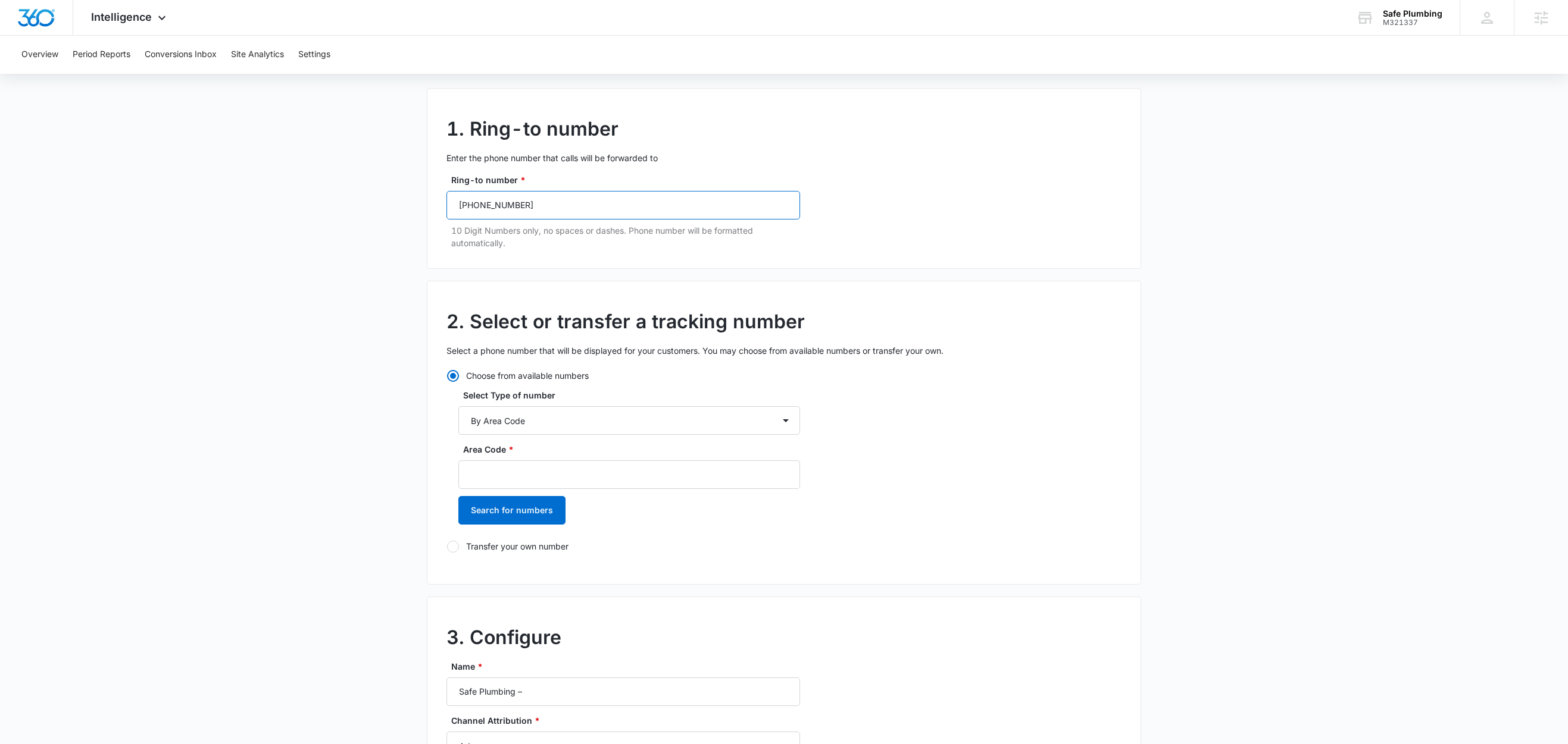
scroll to position [87, 0]
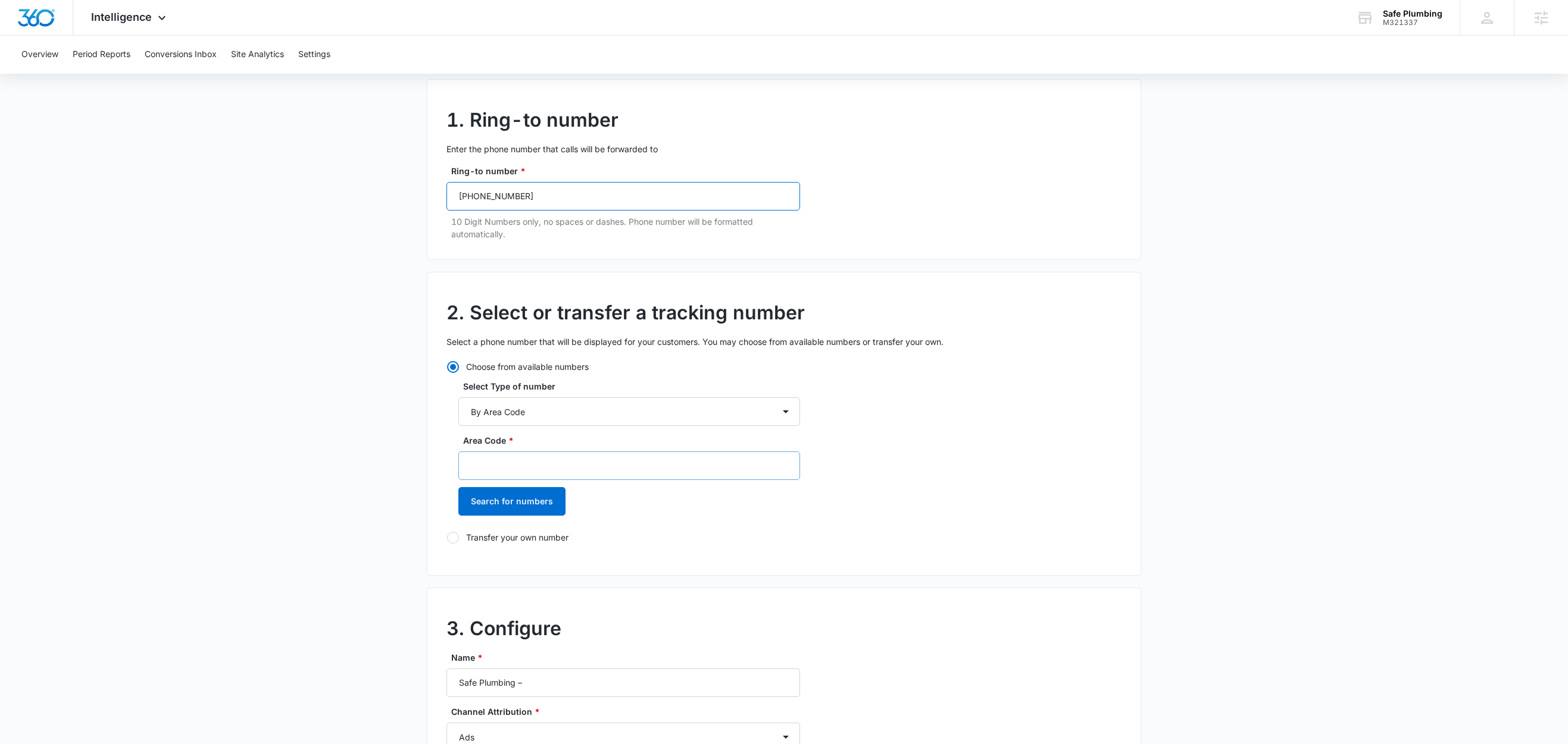
type input "(513) 883-0018"
click at [510, 462] on input "Area Code *" at bounding box center [629, 466] width 342 height 29
type input "513"
click at [502, 501] on button "Search for numbers" at bounding box center [512, 501] width 107 height 29
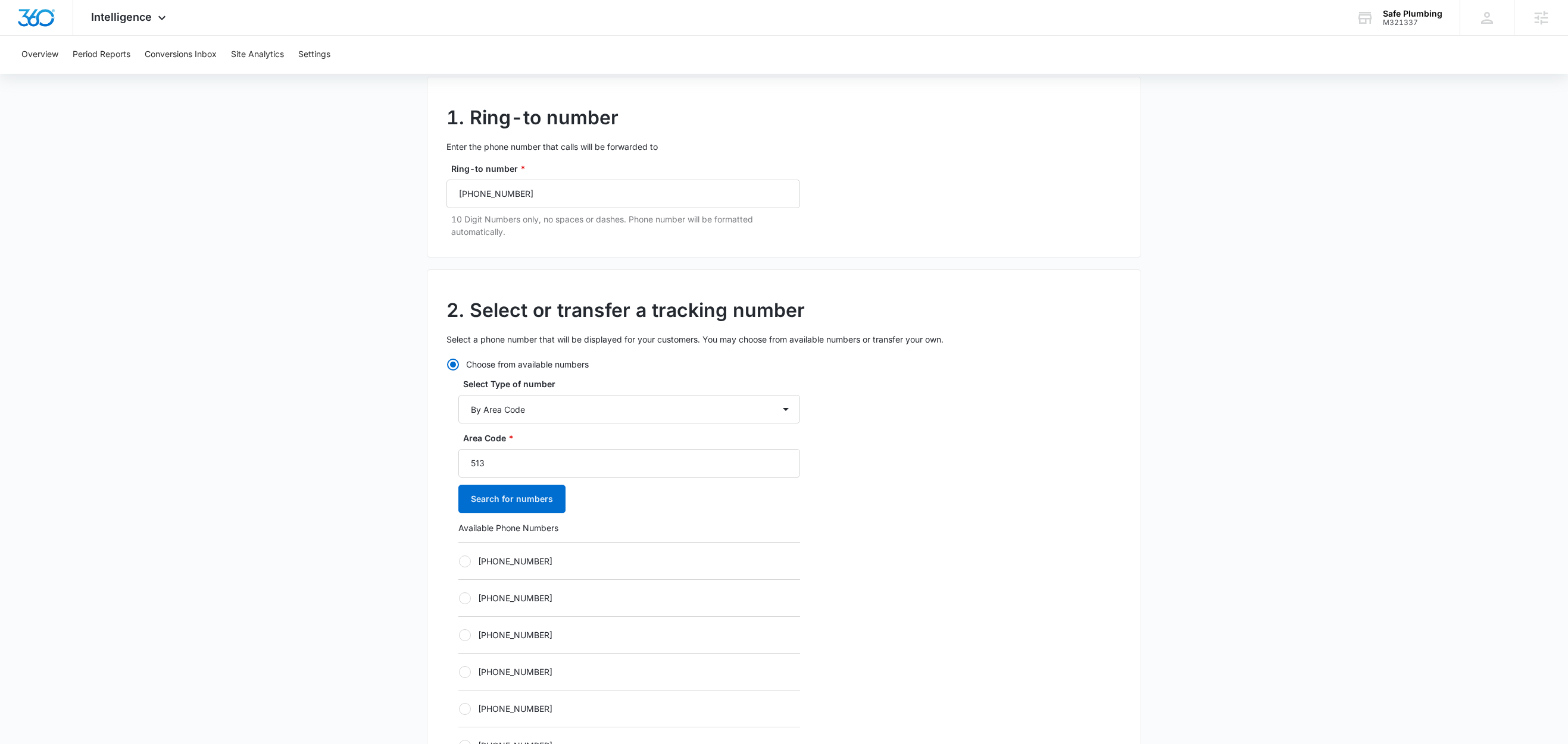
scroll to position [91, 0]
click at [504, 566] on label "+15132788363" at bounding box center [629, 560] width 342 height 13
click at [459, 561] on input "+15132788363" at bounding box center [459, 560] width 1 height 1
radio input "true"
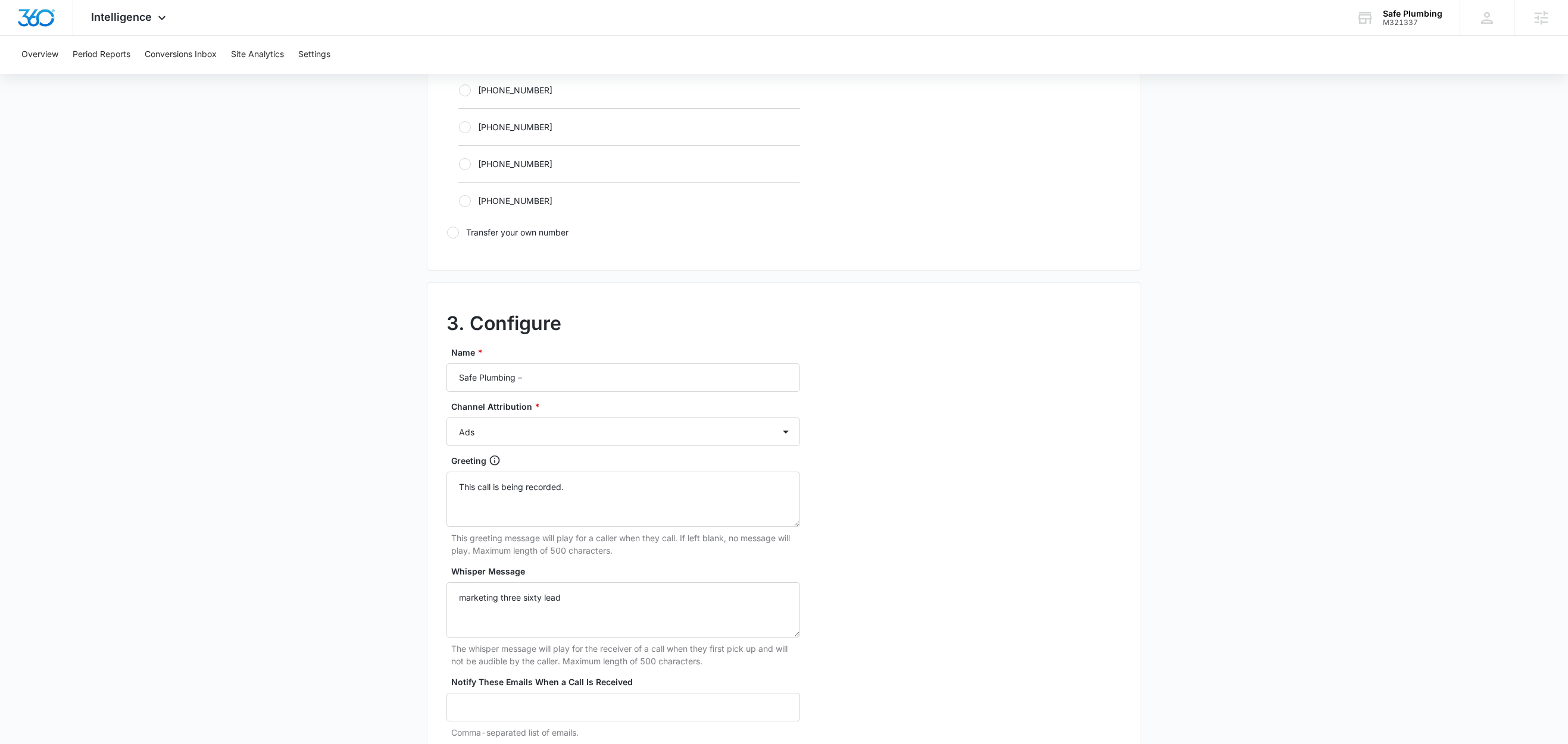
scroll to position [841, 0]
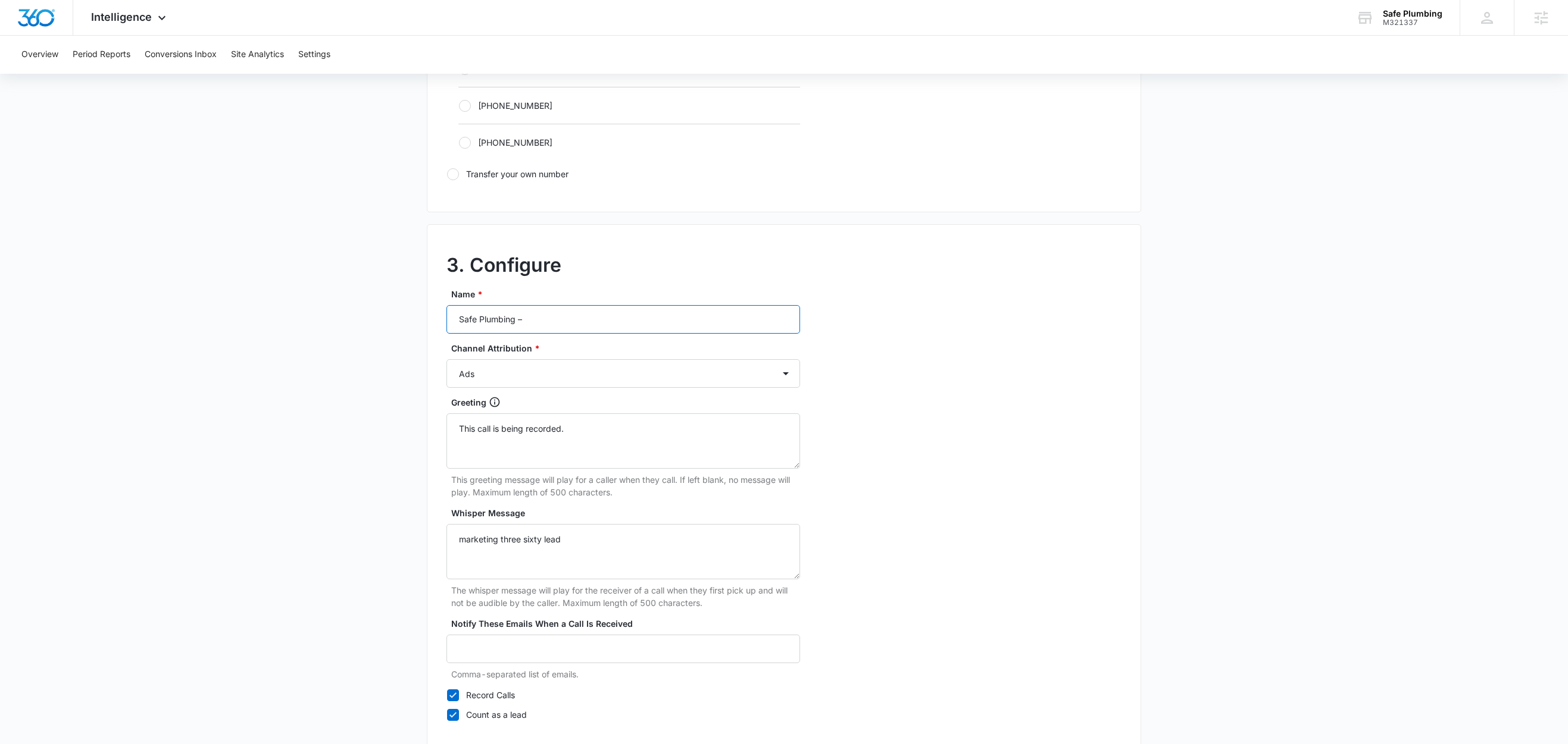
click at [608, 324] on input "Safe Plumbing –" at bounding box center [624, 320] width 354 height 29
type input "Safe Plumbing – Content"
click at [530, 370] on select "Ads Local Service Ads Content Social Other" at bounding box center [624, 374] width 354 height 29
select select "CONTENT"
click at [447, 363] on select "Ads Local Service Ads Content Social Other" at bounding box center [624, 374] width 354 height 29
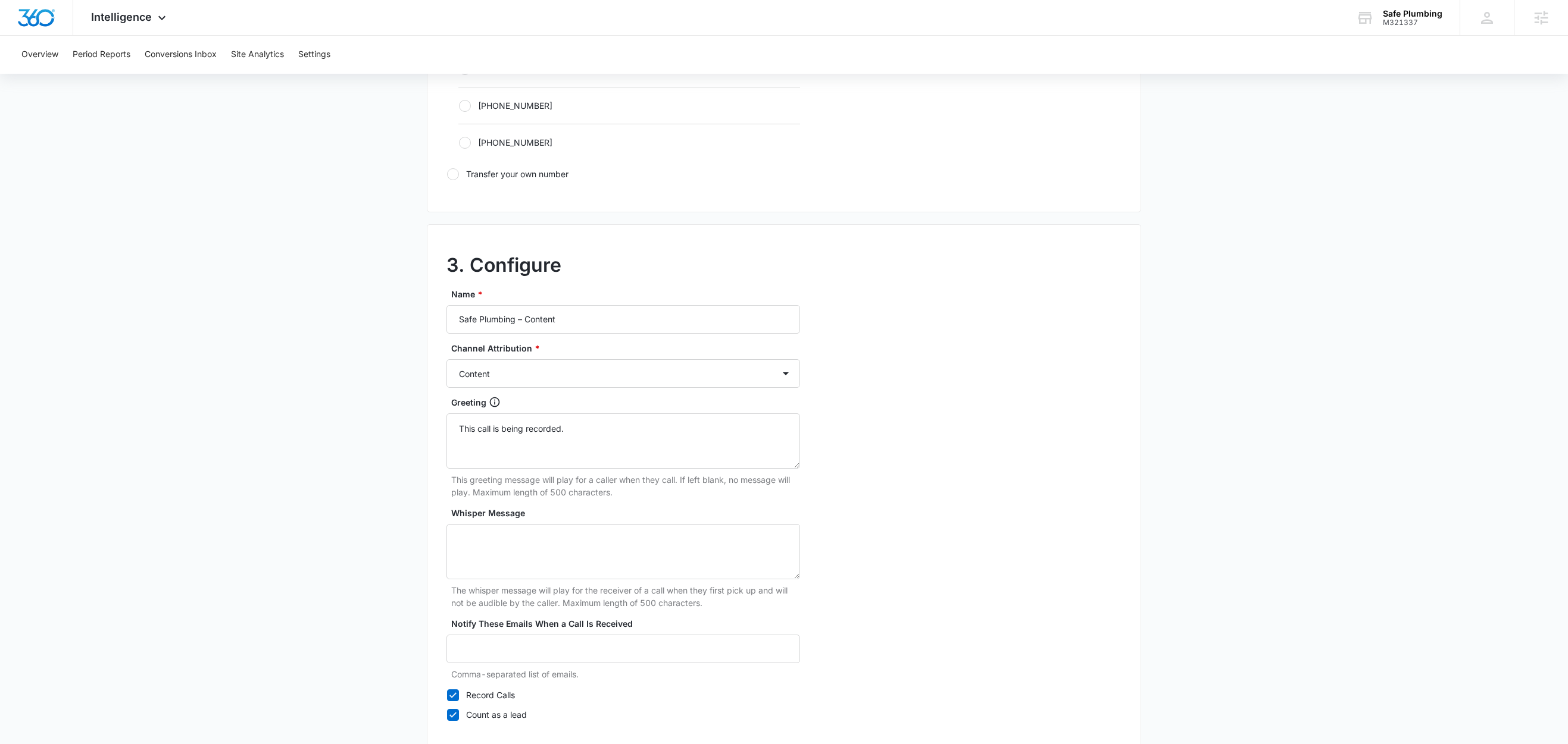
click at [332, 468] on main "Add Tracking Number 1. Ring-to number Enter the phone number that calls will be…" at bounding box center [784, 43] width 1568 height 1544
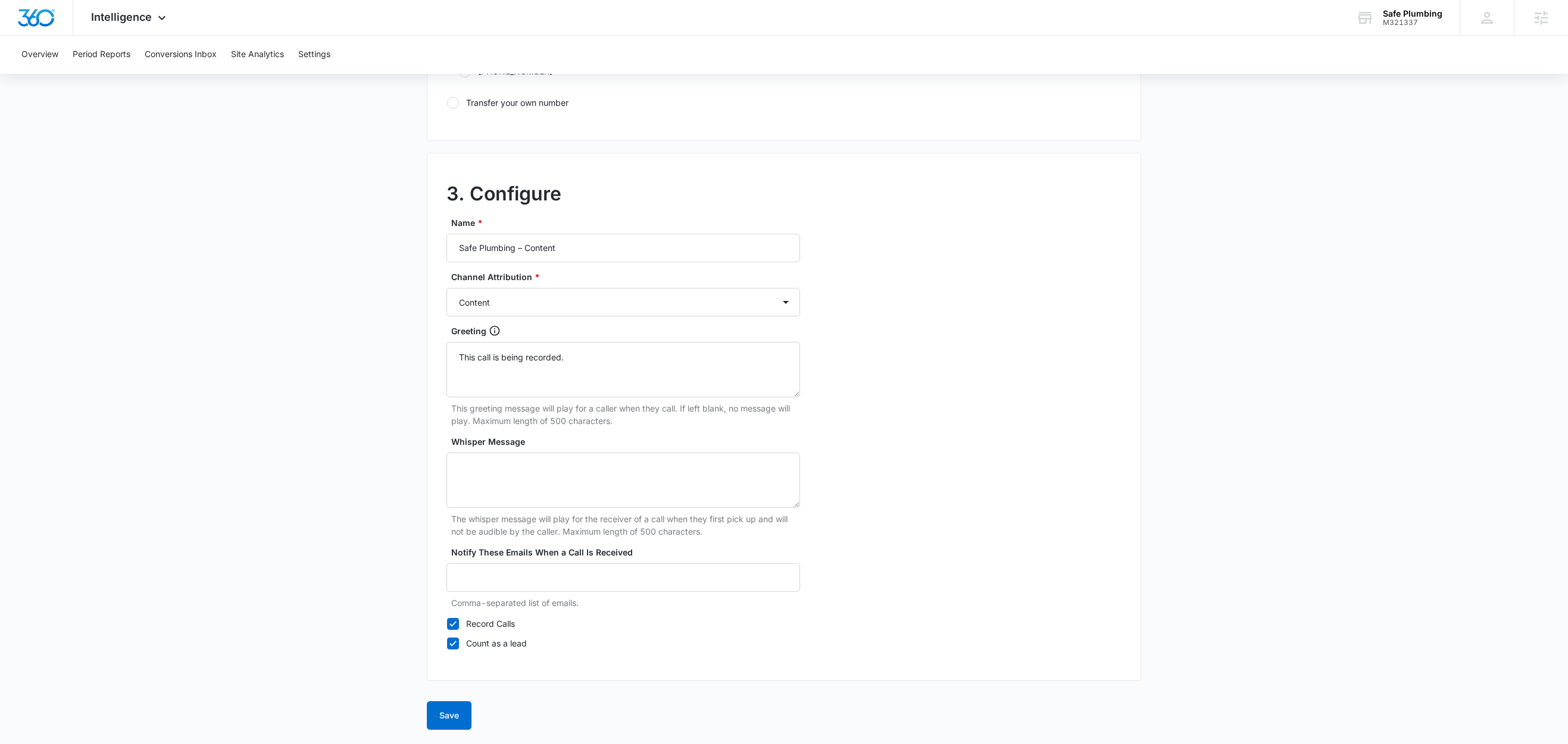
scroll to position [918, 0]
click at [452, 713] on button "Save" at bounding box center [449, 715] width 44 height 29
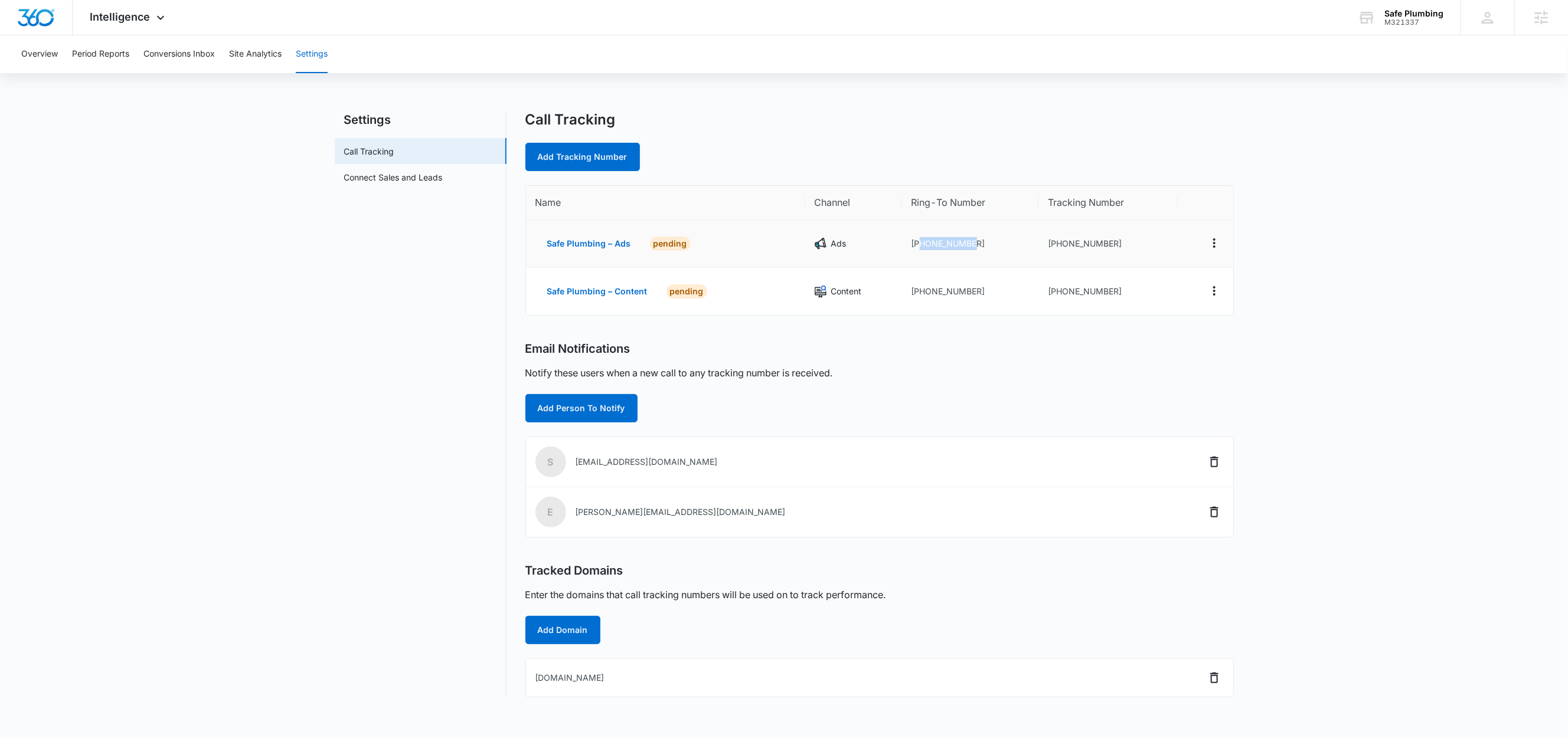
drag, startPoint x: 982, startPoint y: 245, endPoint x: 919, endPoint y: 250, distance: 63.2
click at [919, 250] on td "+15138830018" at bounding box center [970, 244] width 136 height 48
copy td "5138830018"
click at [571, 168] on link "Add Tracking Number" at bounding box center [583, 157] width 115 height 28
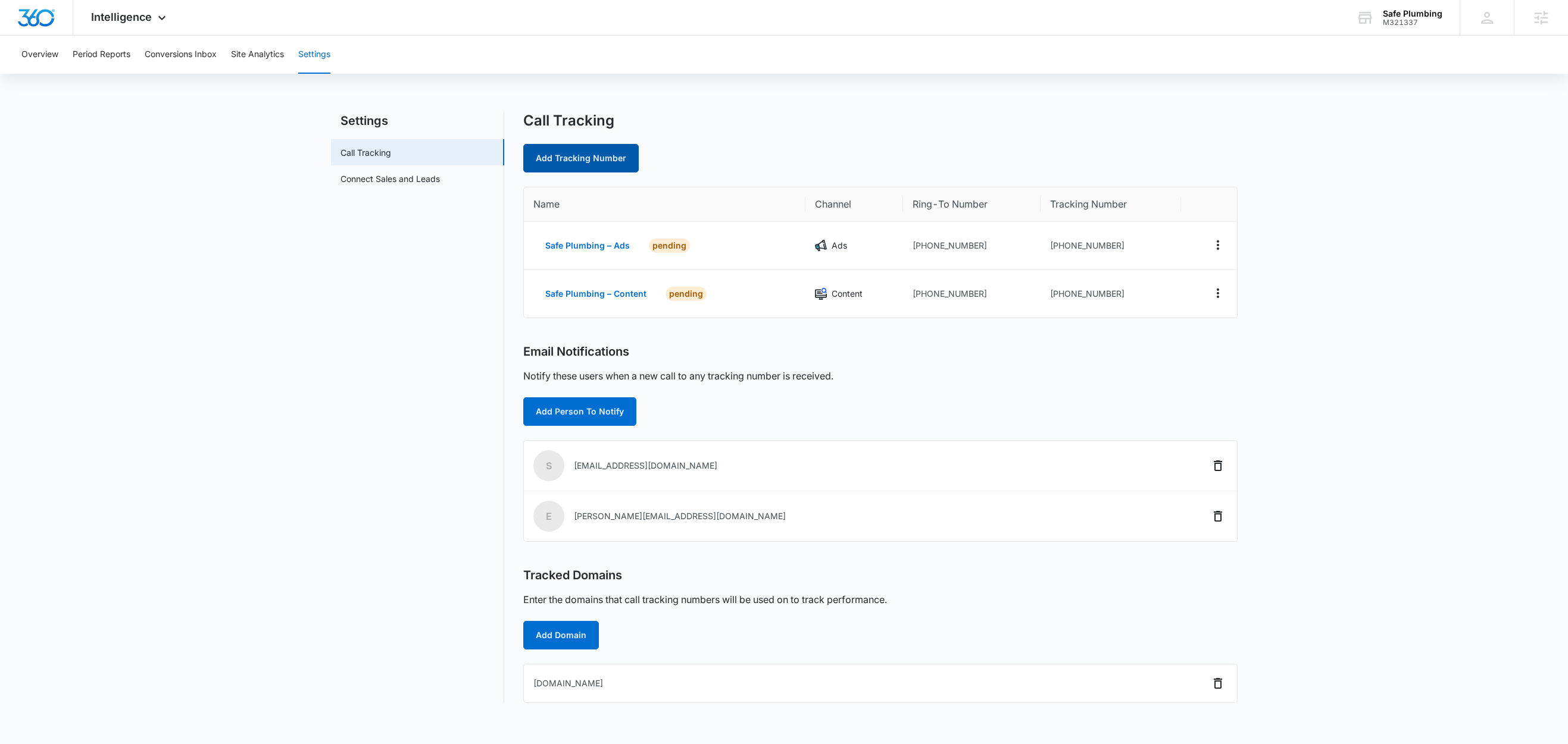
select select "by_area_code"
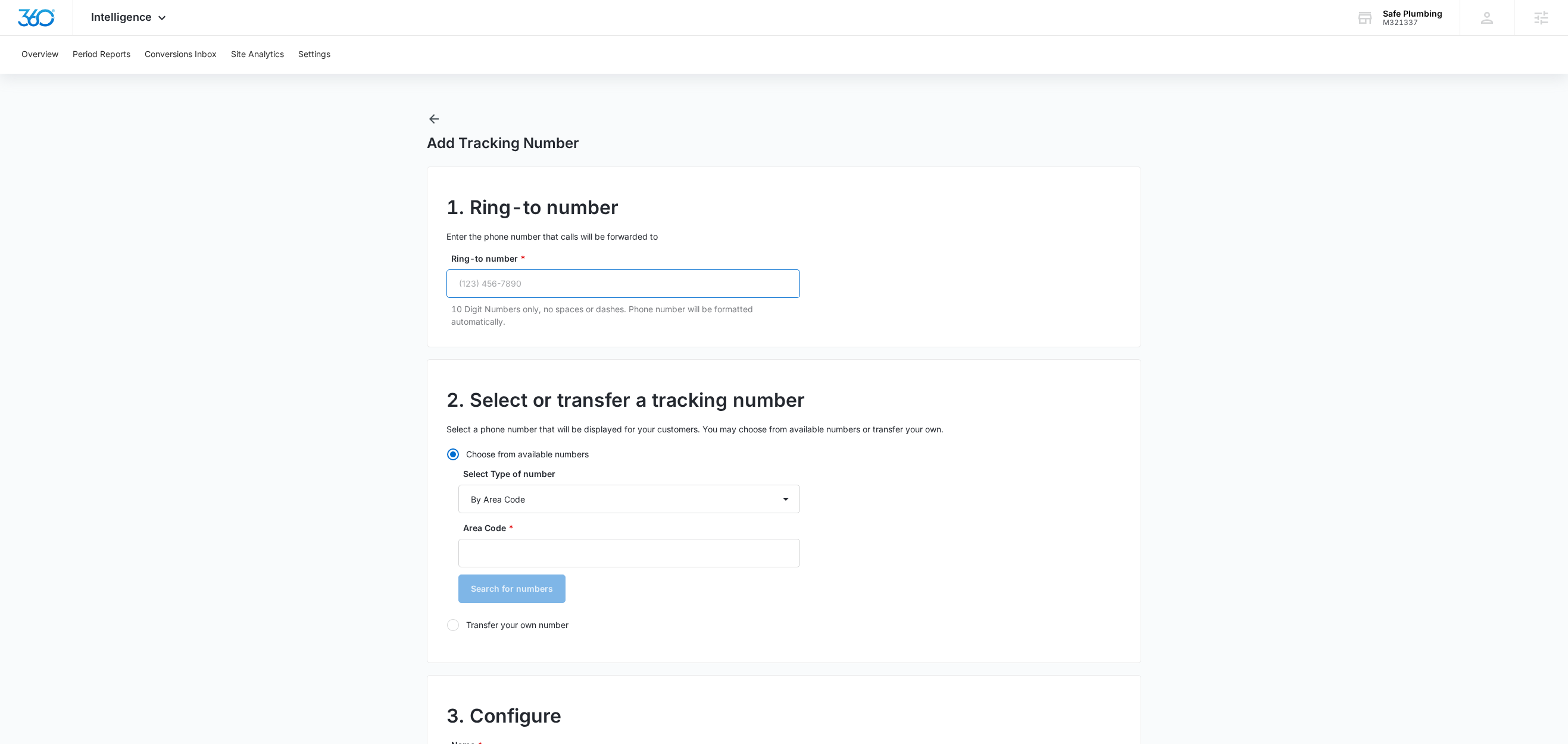
click at [545, 287] on input "Ring-to number *" at bounding box center [624, 284] width 354 height 29
paste input "(513) 883-0018"
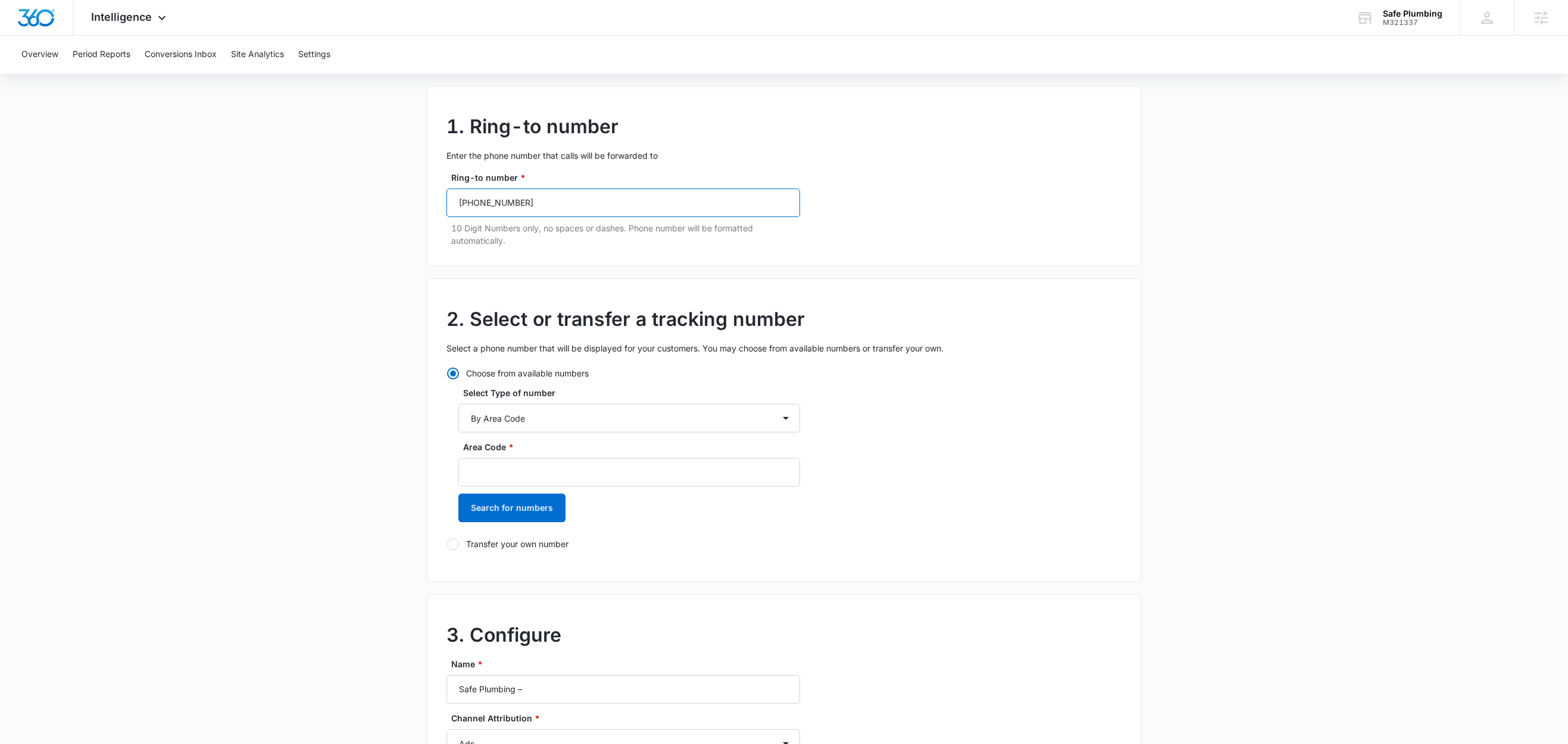
scroll to position [90, 0]
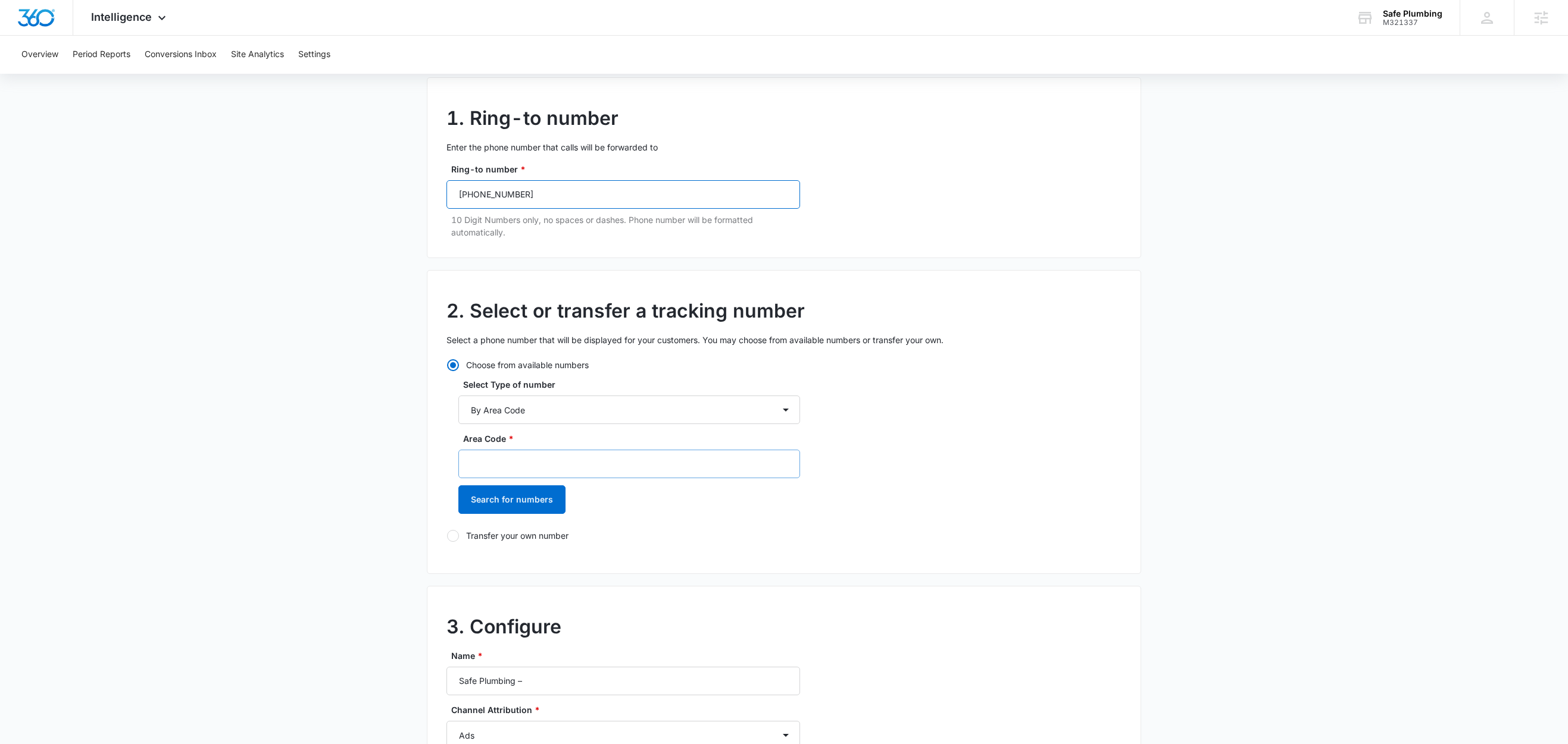
type input "(513) 883-0018"
click at [531, 470] on input "Area Code *" at bounding box center [629, 464] width 342 height 29
type input "513"
click at [529, 505] on button "Search for numbers" at bounding box center [512, 500] width 107 height 29
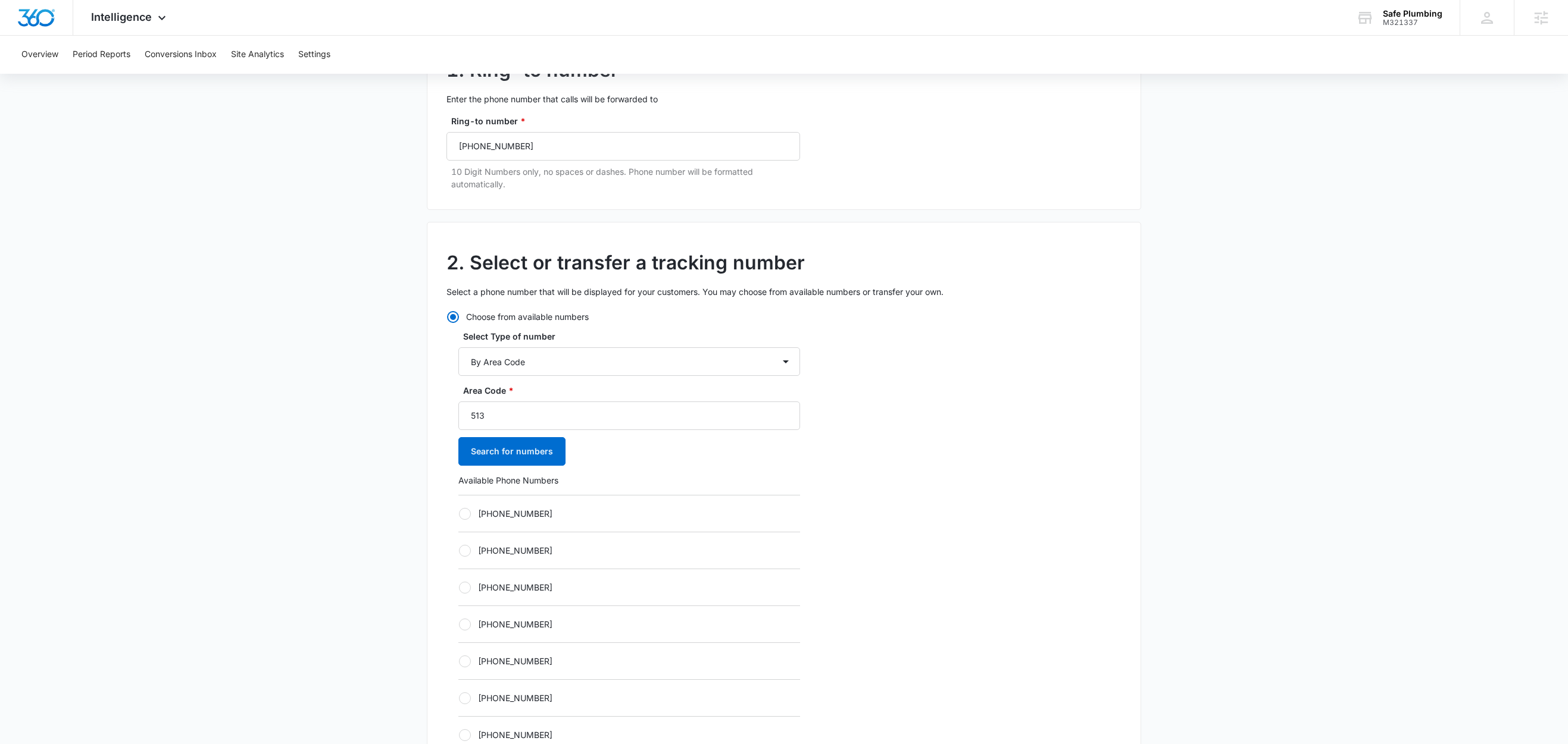
scroll to position [248, 0]
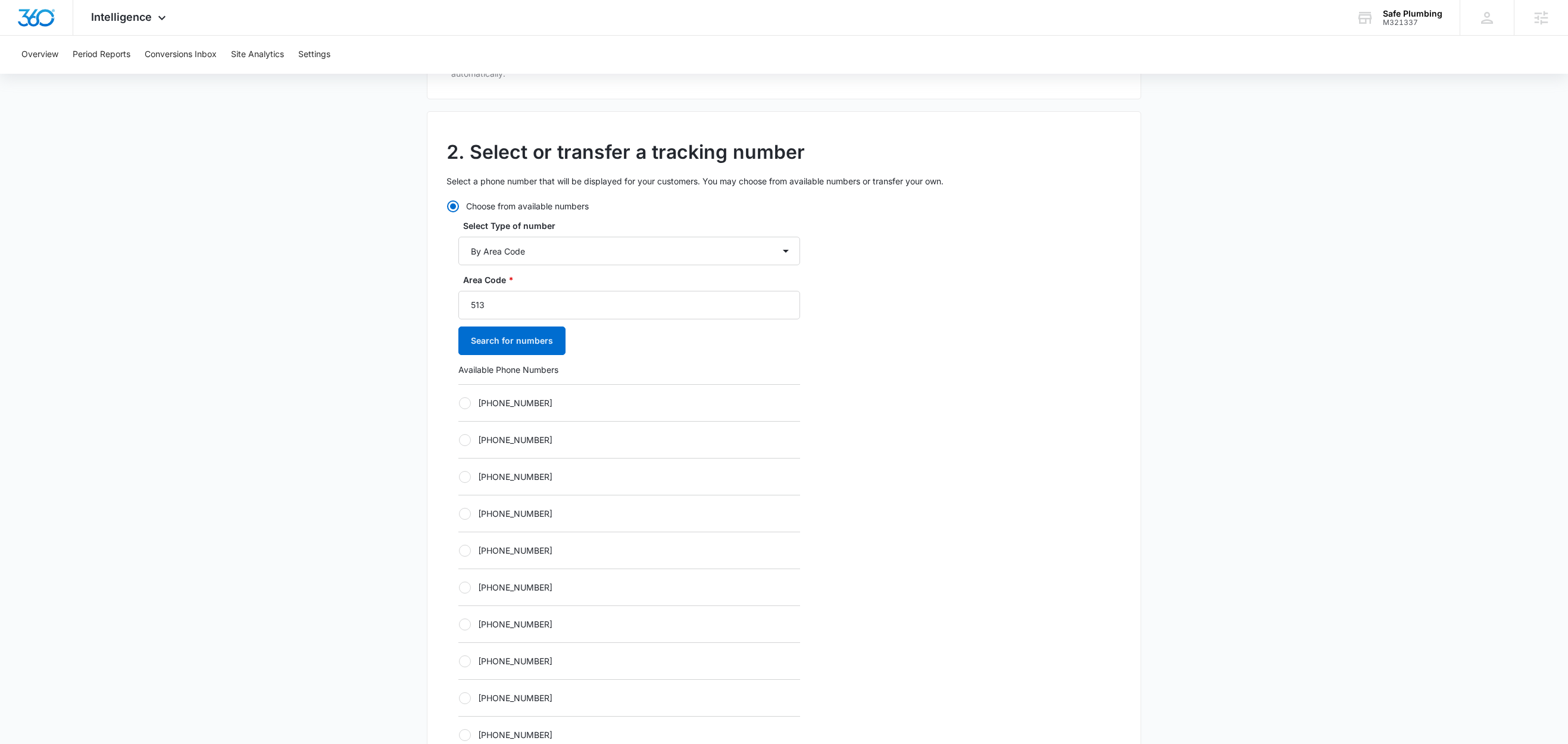
click at [525, 400] on label "+15132788782" at bounding box center [629, 403] width 342 height 13
click at [459, 403] on input "+15132788782" at bounding box center [459, 403] width 1 height 1
radio input "true"
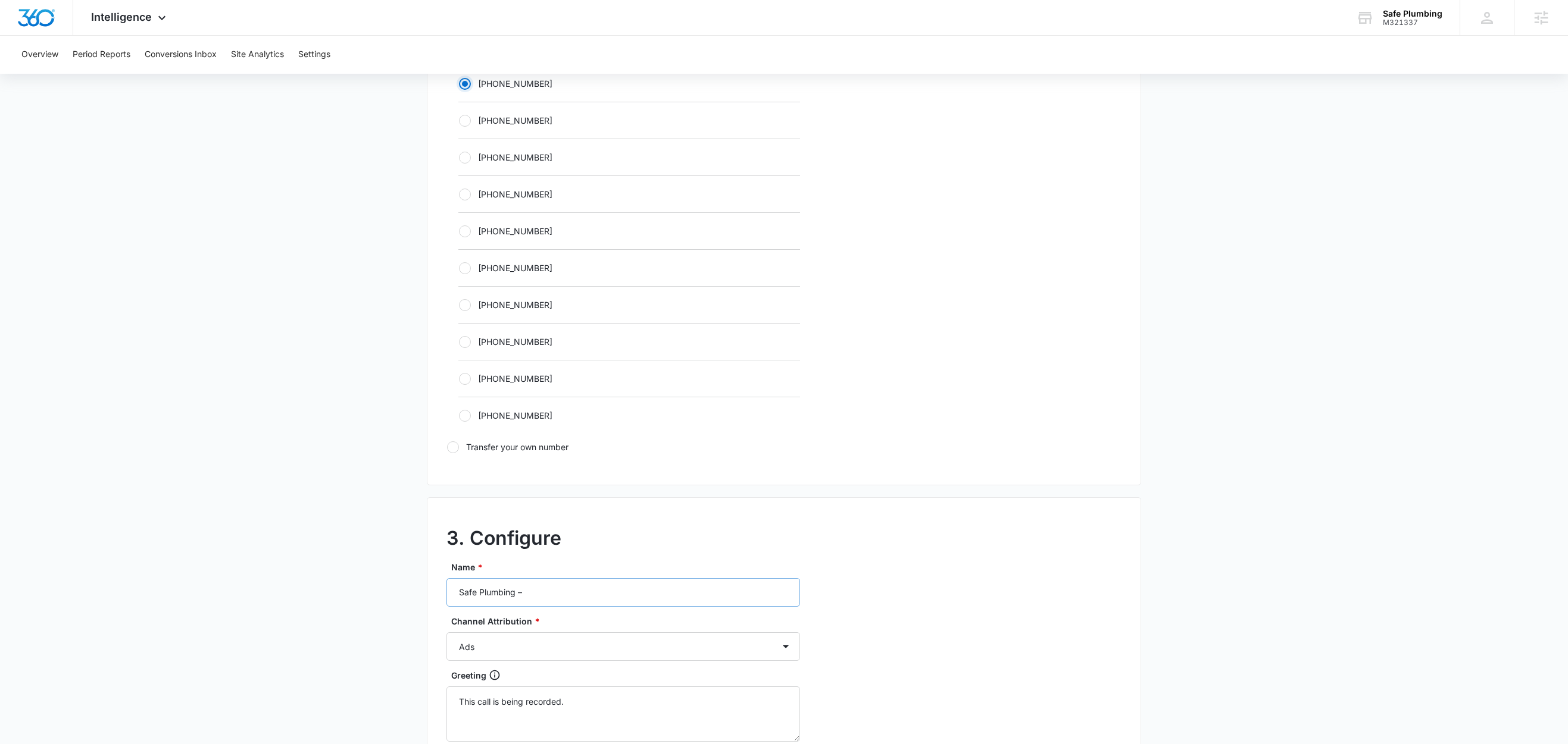
scroll to position [727, 0]
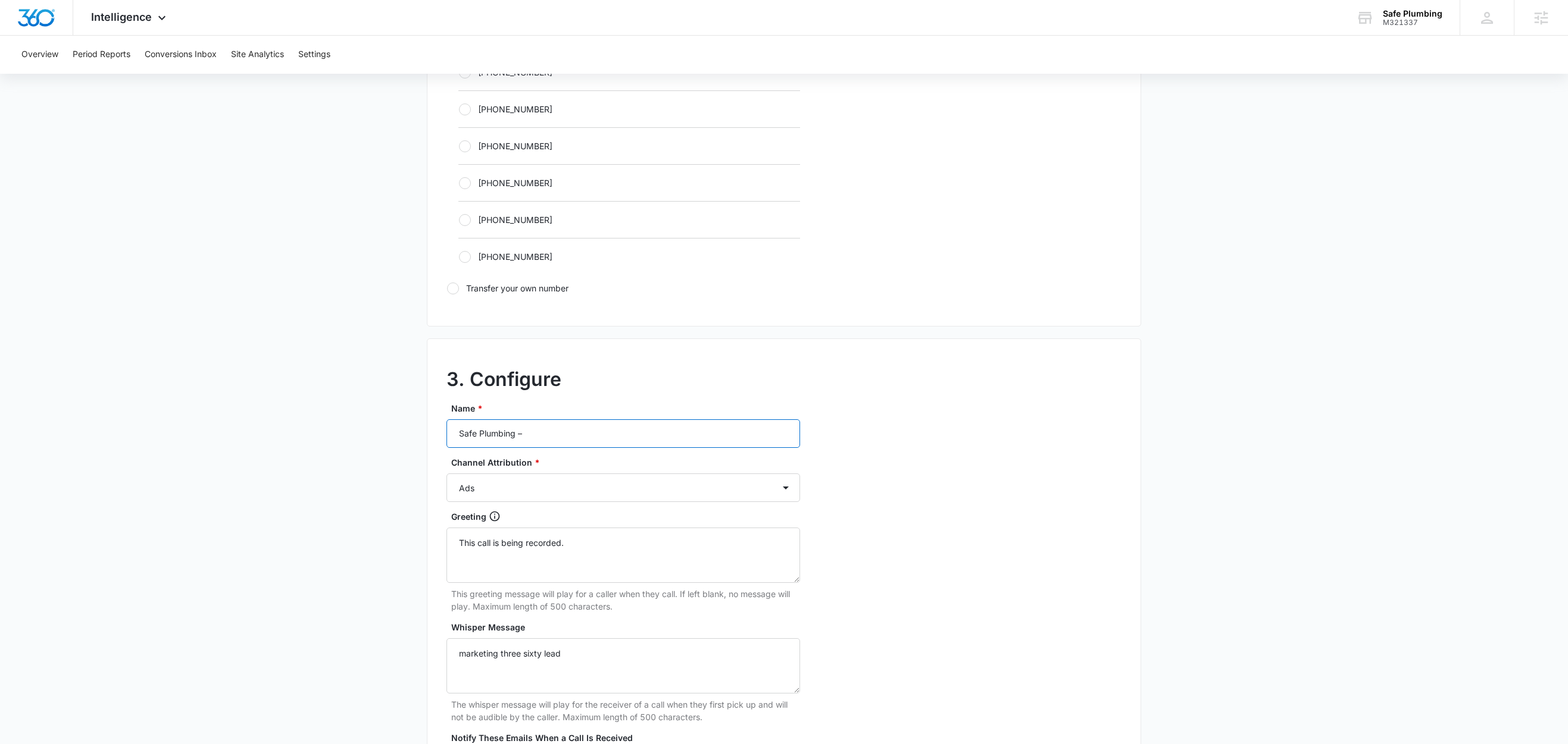
click at [578, 432] on input "Safe Plumbing –" at bounding box center [624, 434] width 354 height 29
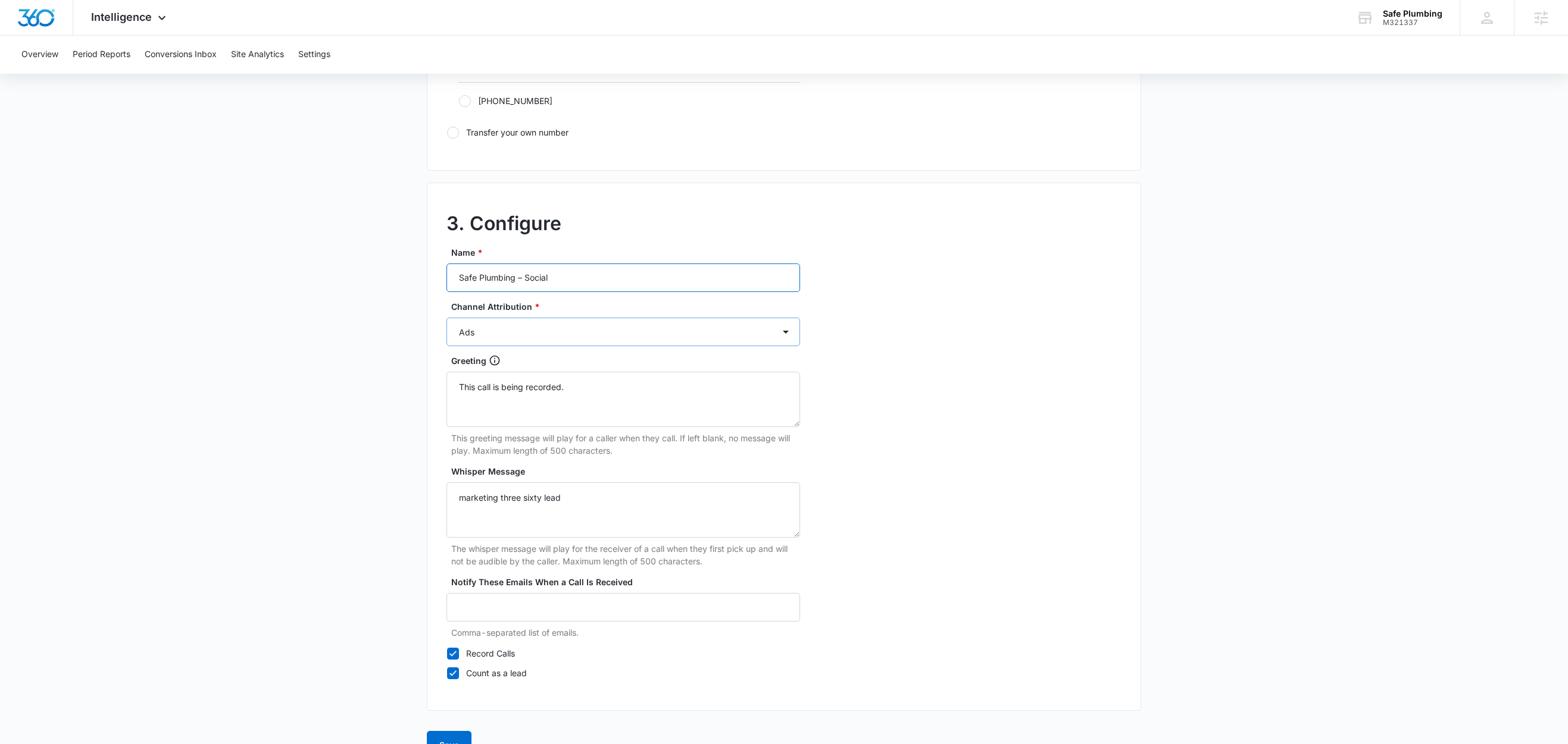
type input "Safe Plumbing – Social"
click at [517, 336] on select "Ads Local Service Ads Content Social Other" at bounding box center [624, 332] width 354 height 29
select select "SOCIAL"
click at [447, 321] on select "Ads Local Service Ads Content Social Other" at bounding box center [624, 332] width 354 height 29
click at [293, 412] on main "Add Tracking Number 1. Ring-to number Enter the phone number that calls will be…" at bounding box center [784, 2] width 1568 height 1544
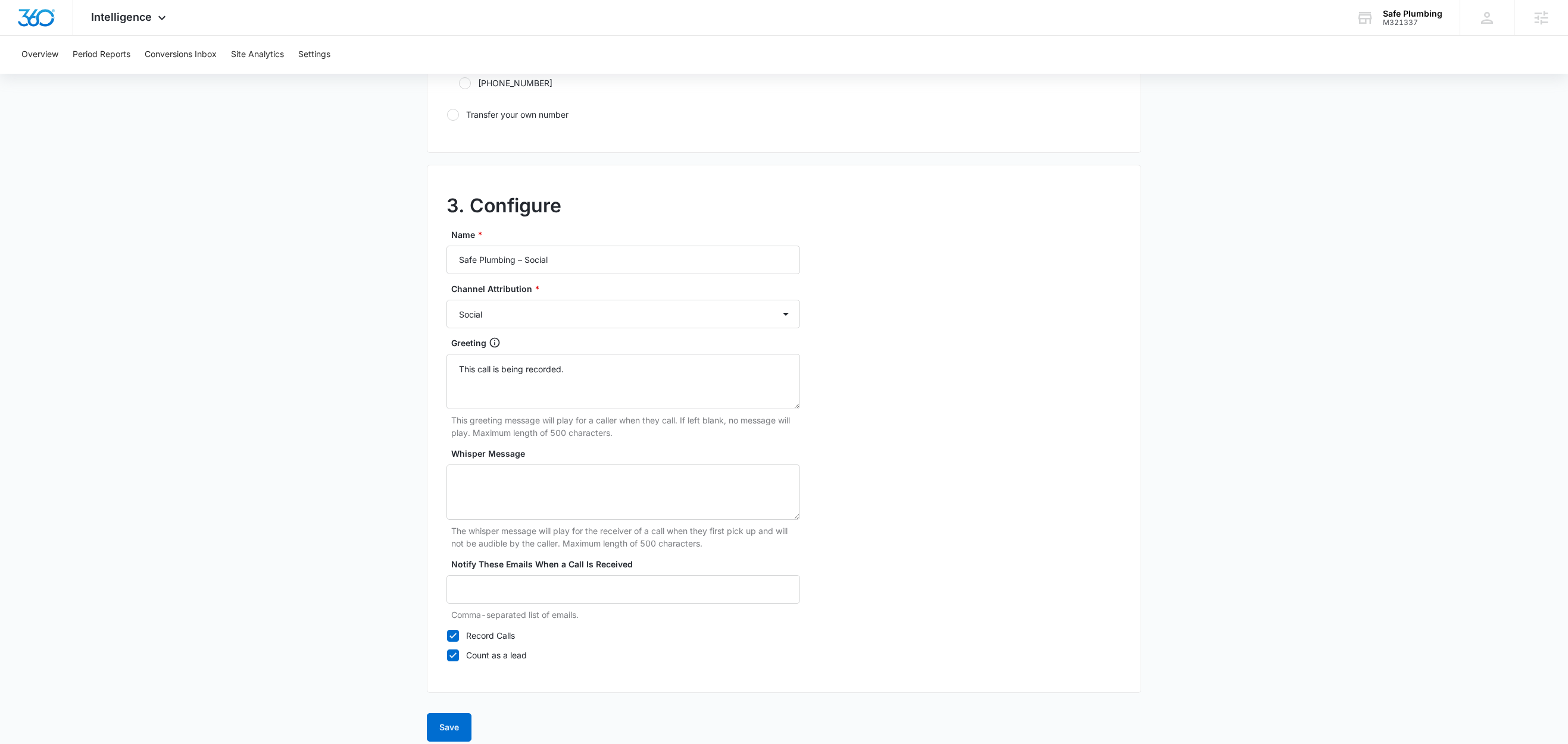
scroll to position [918, 0]
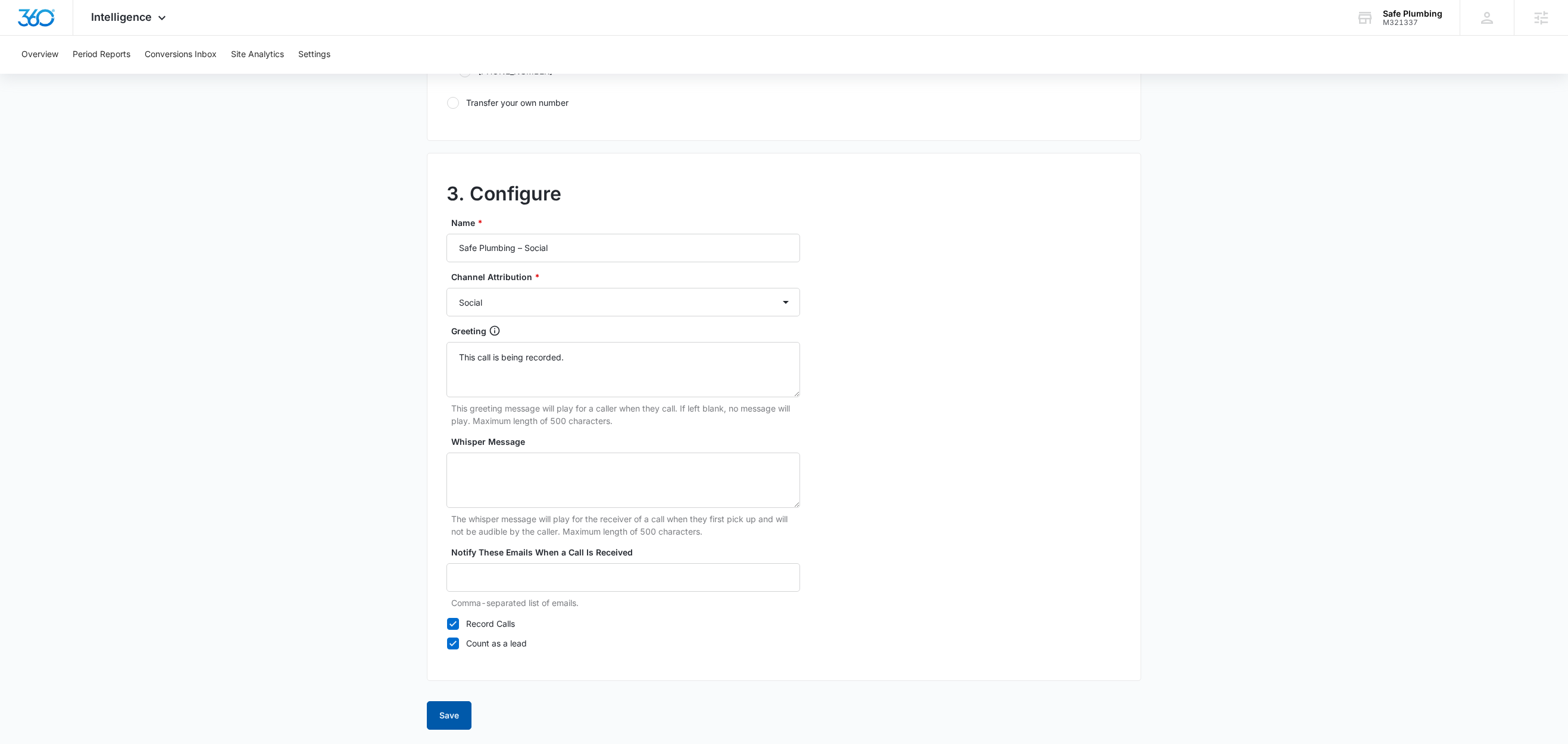
click at [438, 718] on button "Save" at bounding box center [449, 715] width 44 height 29
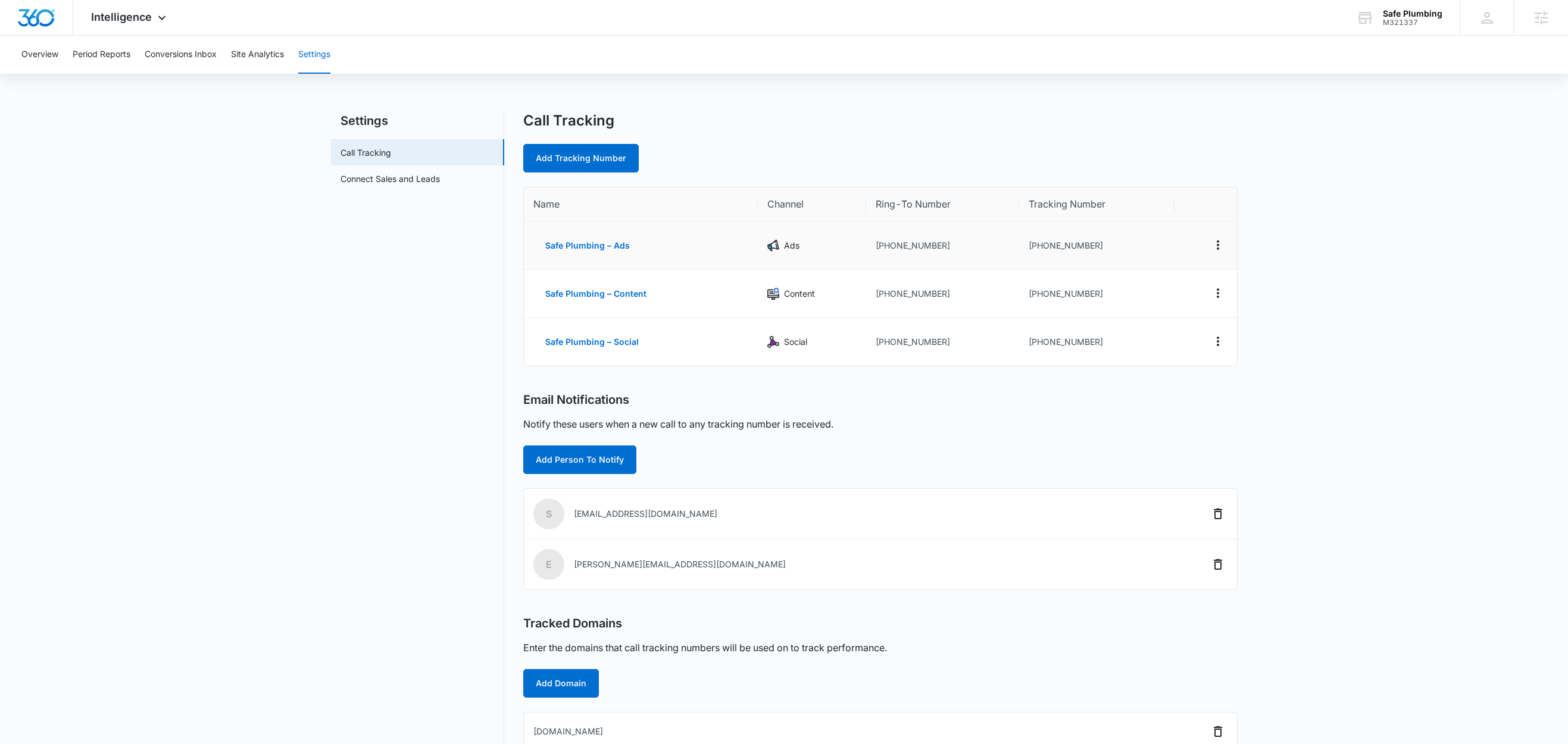
drag, startPoint x: 952, startPoint y: 247, endPoint x: 887, endPoint y: 250, distance: 65.1
click at [887, 249] on td "+15138830018" at bounding box center [943, 246] width 153 height 48
drag, startPoint x: 943, startPoint y: 247, endPoint x: 886, endPoint y: 251, distance: 57.1
click at [886, 251] on td "+15138830018" at bounding box center [943, 246] width 153 height 48
copy td "5138830018"
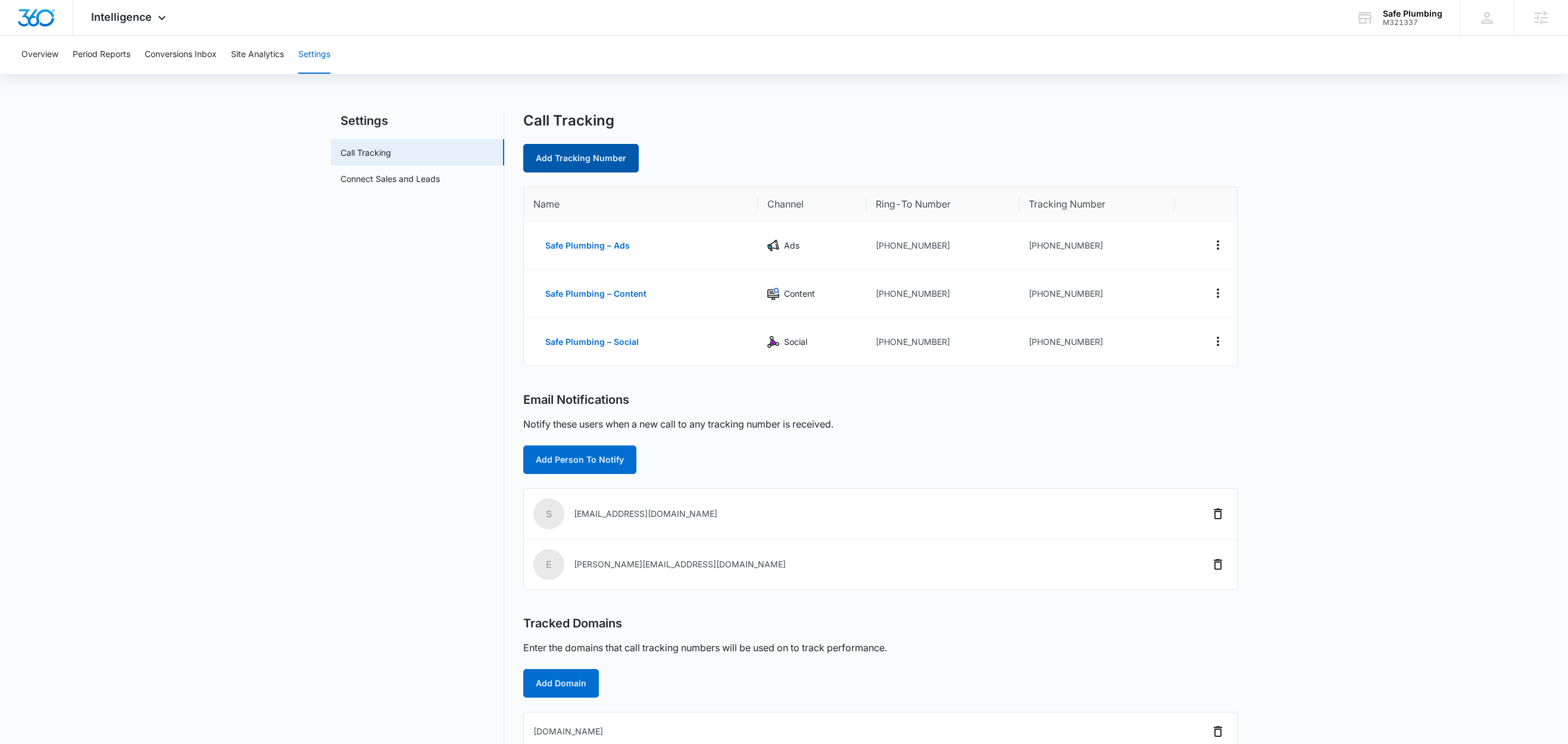
click at [563, 154] on link "Add Tracking Number" at bounding box center [581, 159] width 116 height 29
select select "by_area_code"
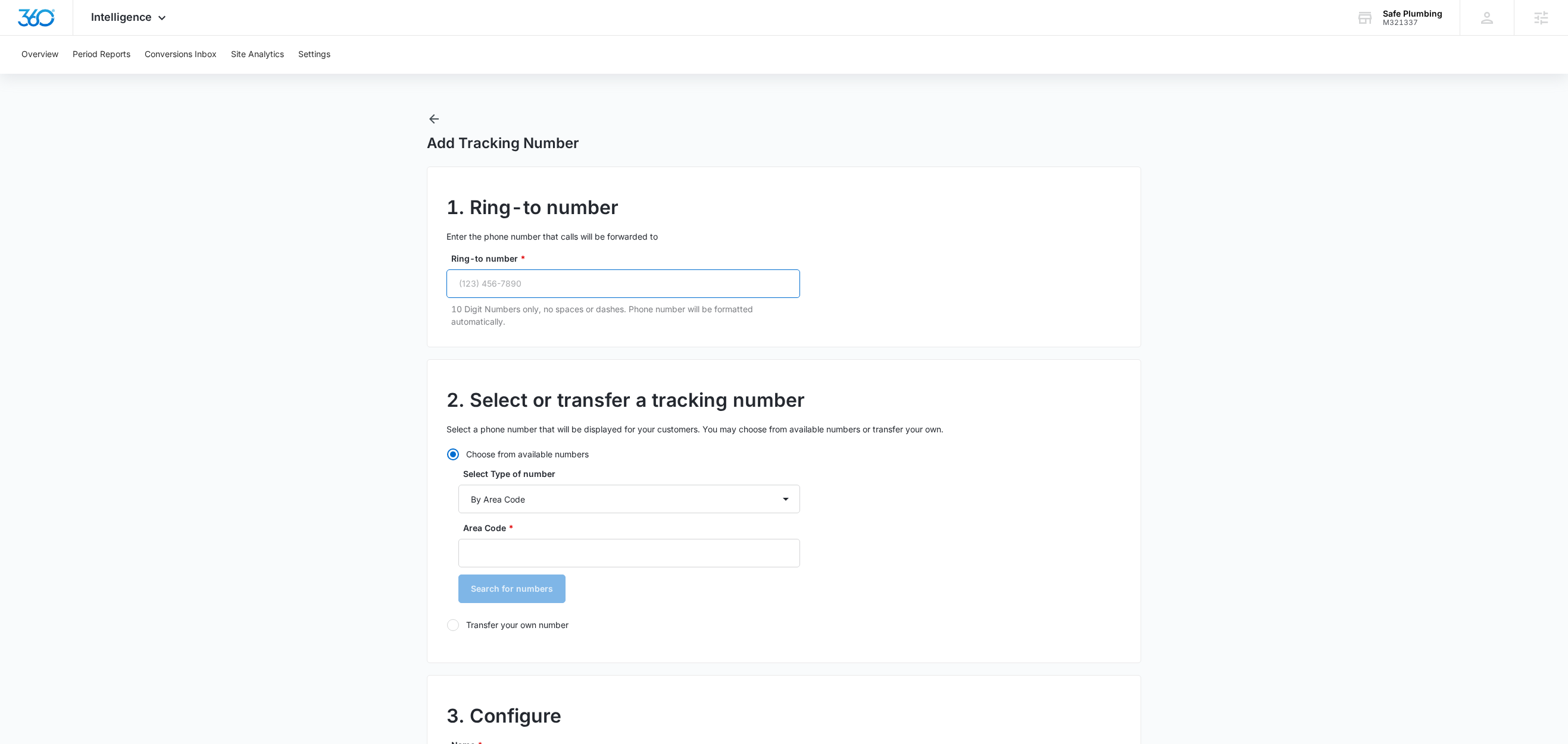
click at [522, 275] on input "Ring-to number *" at bounding box center [624, 284] width 354 height 29
paste input "(513) 883-0018"
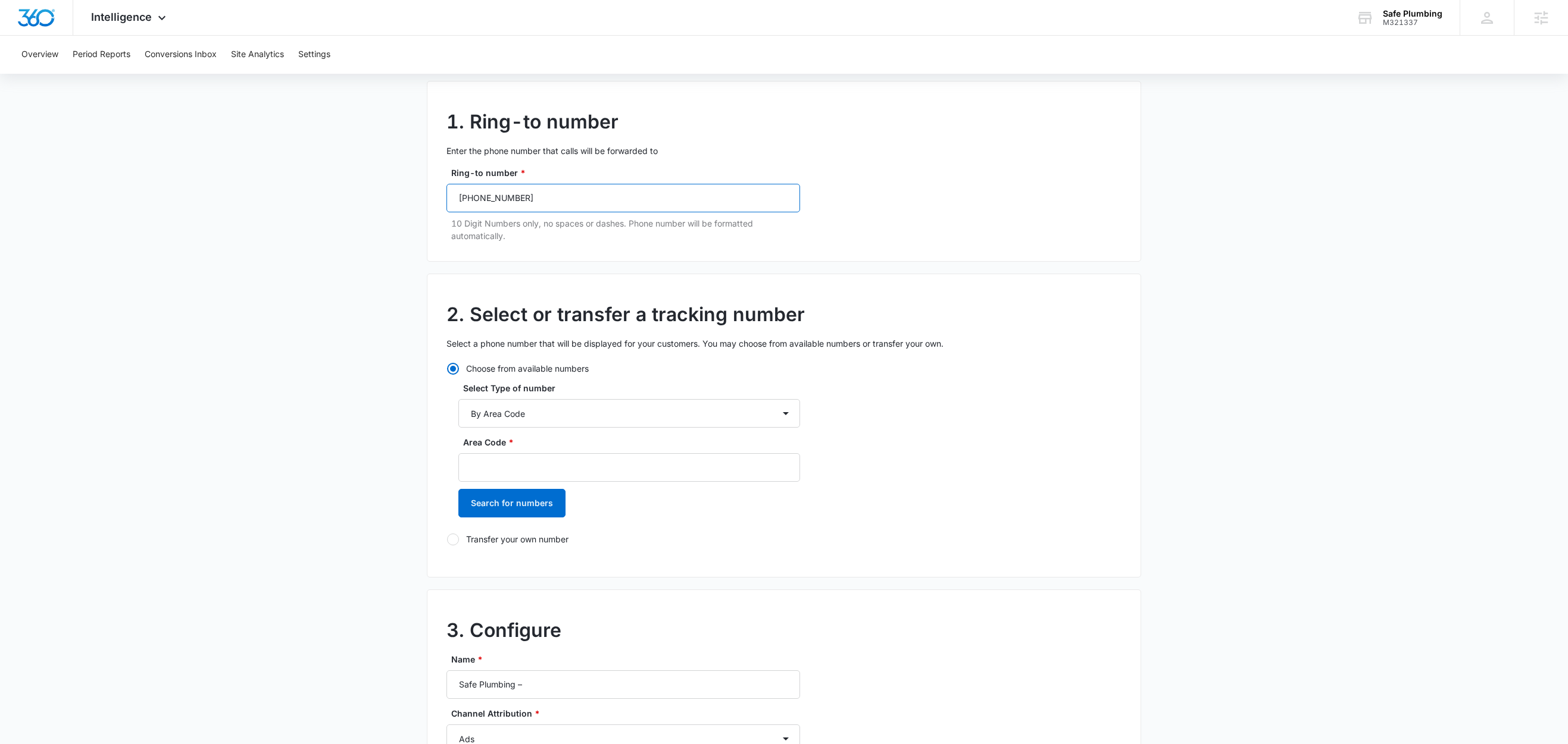
scroll to position [97, 0]
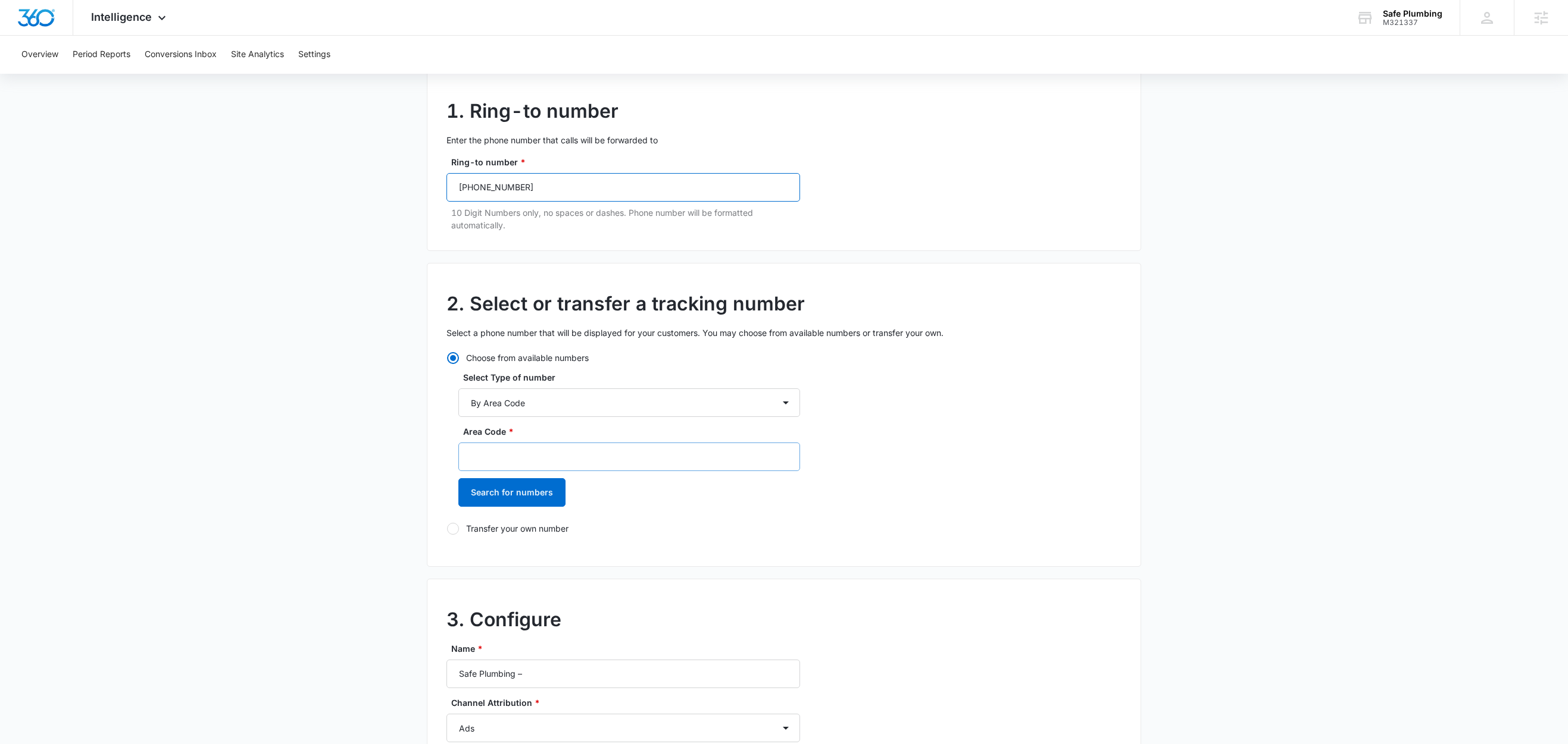
type input "(513) 883-0018"
click at [504, 458] on input "Area Code *" at bounding box center [629, 457] width 342 height 29
type input "513"
click at [509, 494] on button "Search for numbers" at bounding box center [512, 493] width 107 height 29
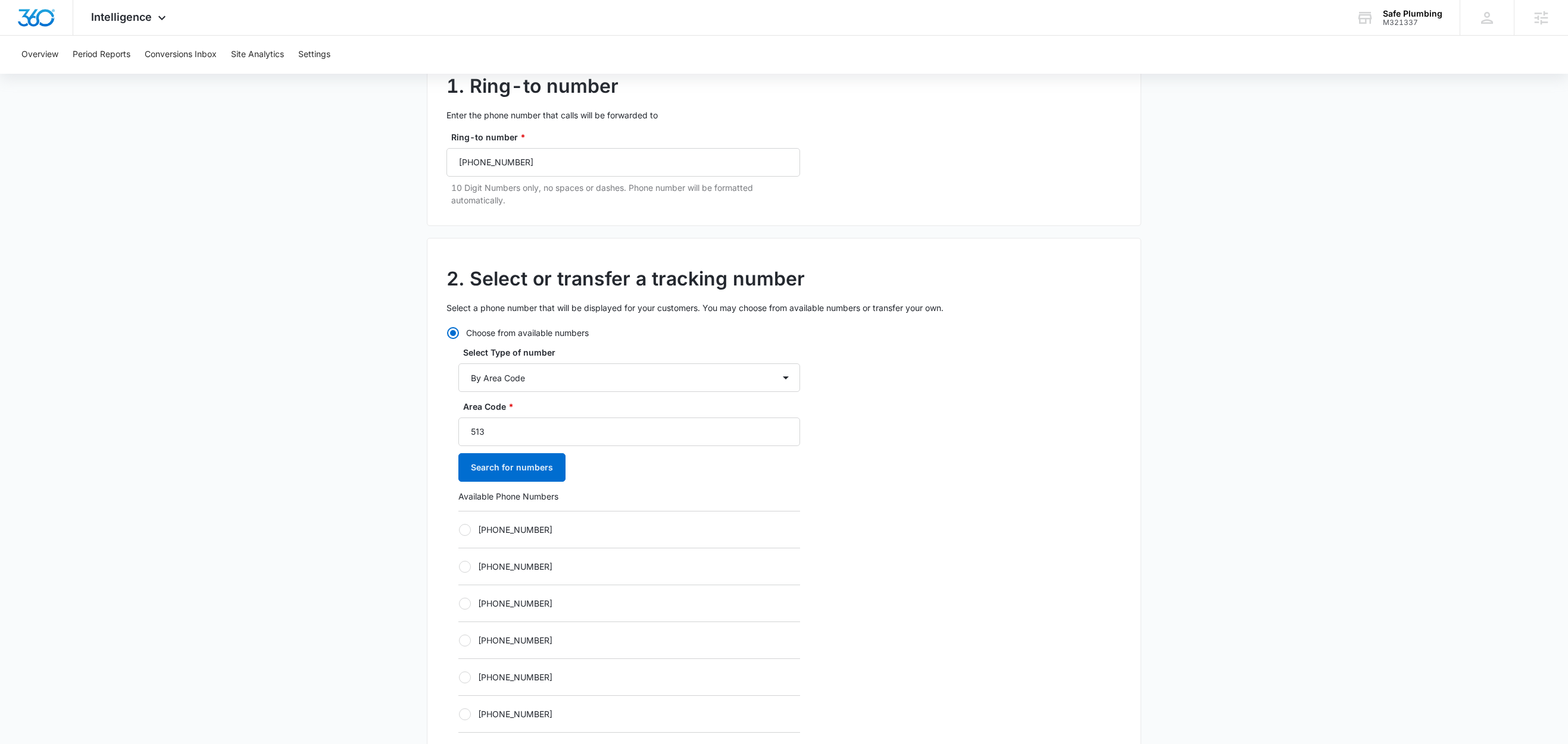
click at [509, 529] on label "+15132788919" at bounding box center [629, 530] width 342 height 13
click at [459, 530] on input "+15132788919" at bounding box center [459, 530] width 1 height 1
radio input "true"
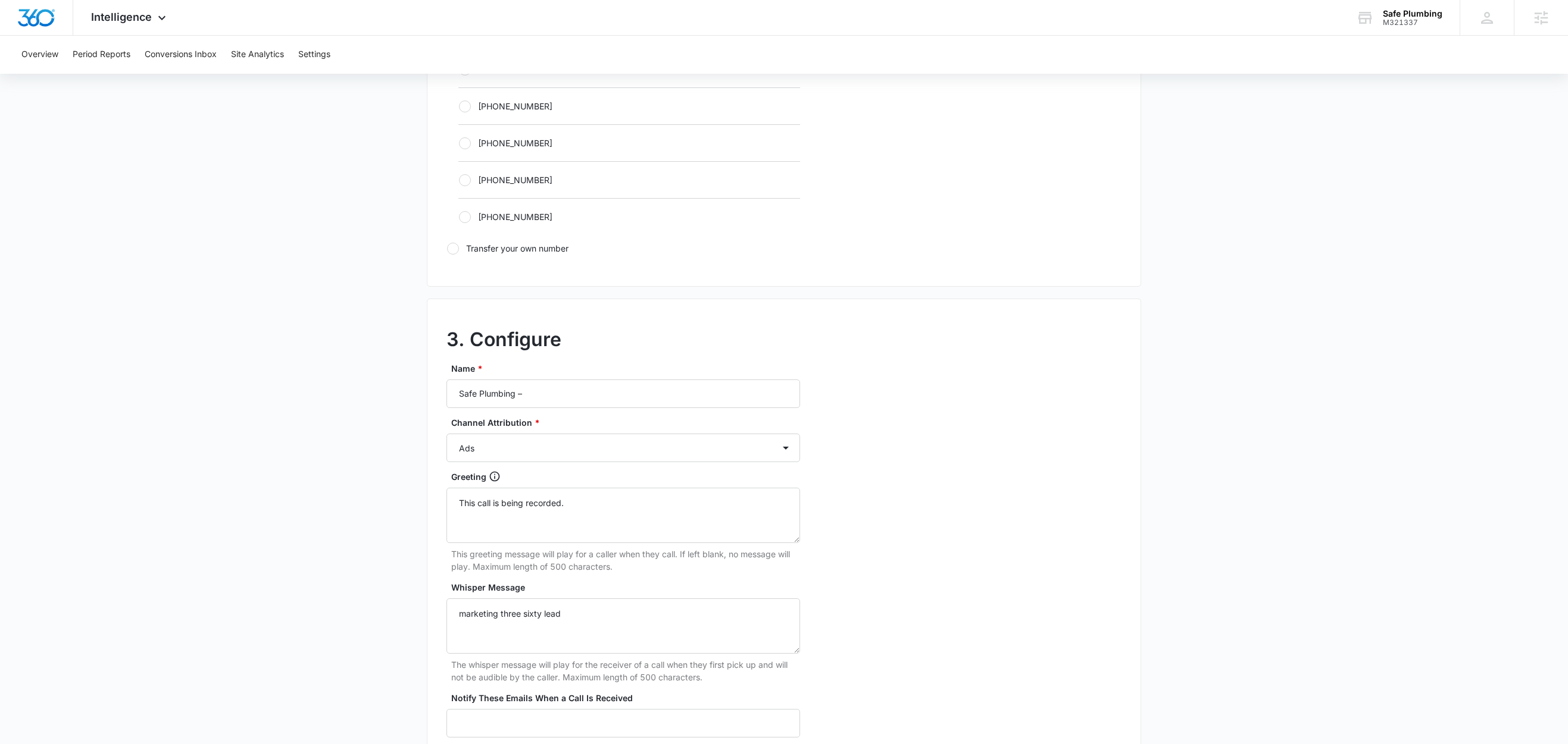
scroll to position [777, 0]
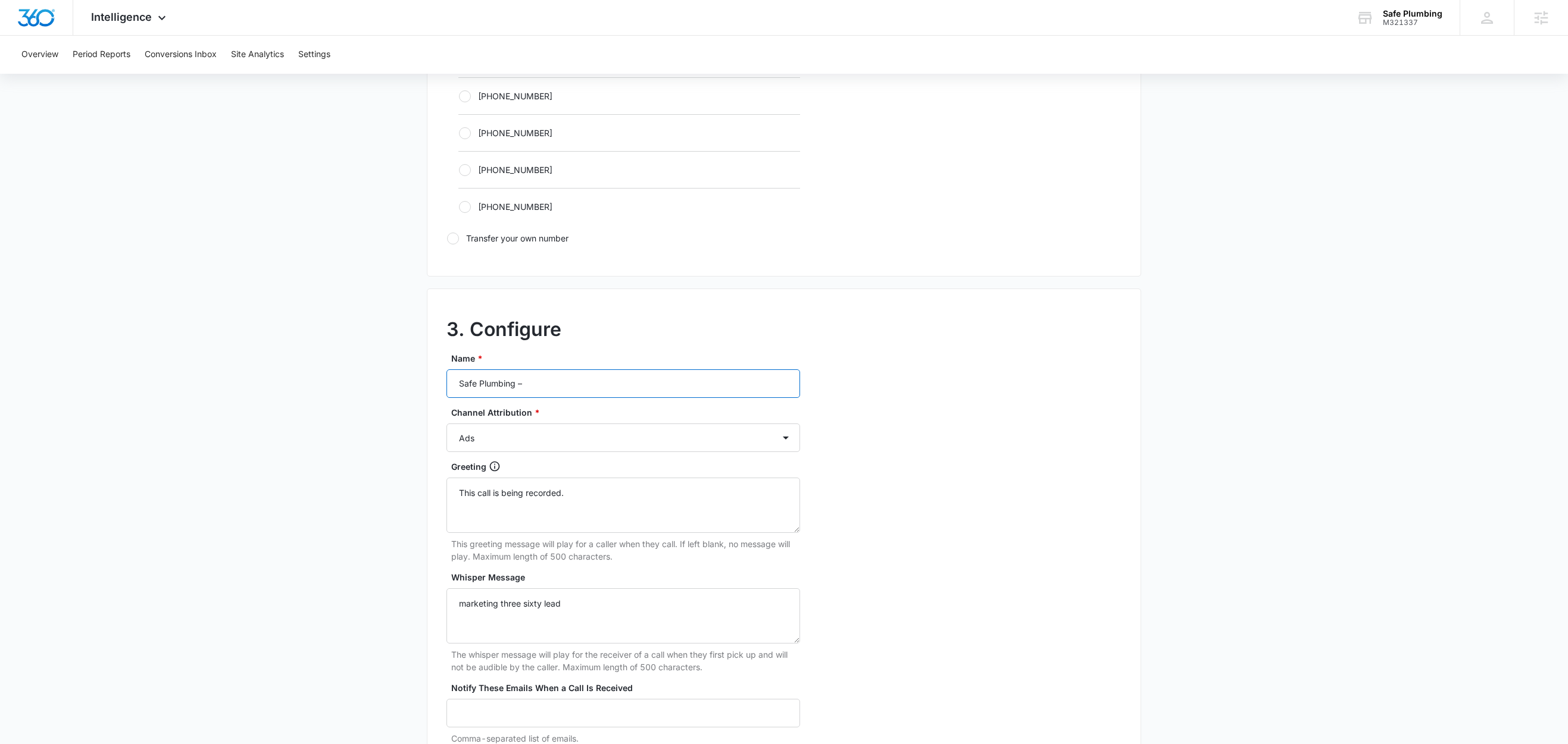
click at [579, 387] on input "Safe Plumbing –" at bounding box center [624, 384] width 354 height 29
type input "Safe Plumbing – Other"
click at [525, 439] on select "Ads Local Service Ads Content Social Other" at bounding box center [624, 438] width 354 height 29
select select "OTHER"
click at [447, 428] on select "Ads Local Service Ads Content Social Other" at bounding box center [624, 438] width 354 height 29
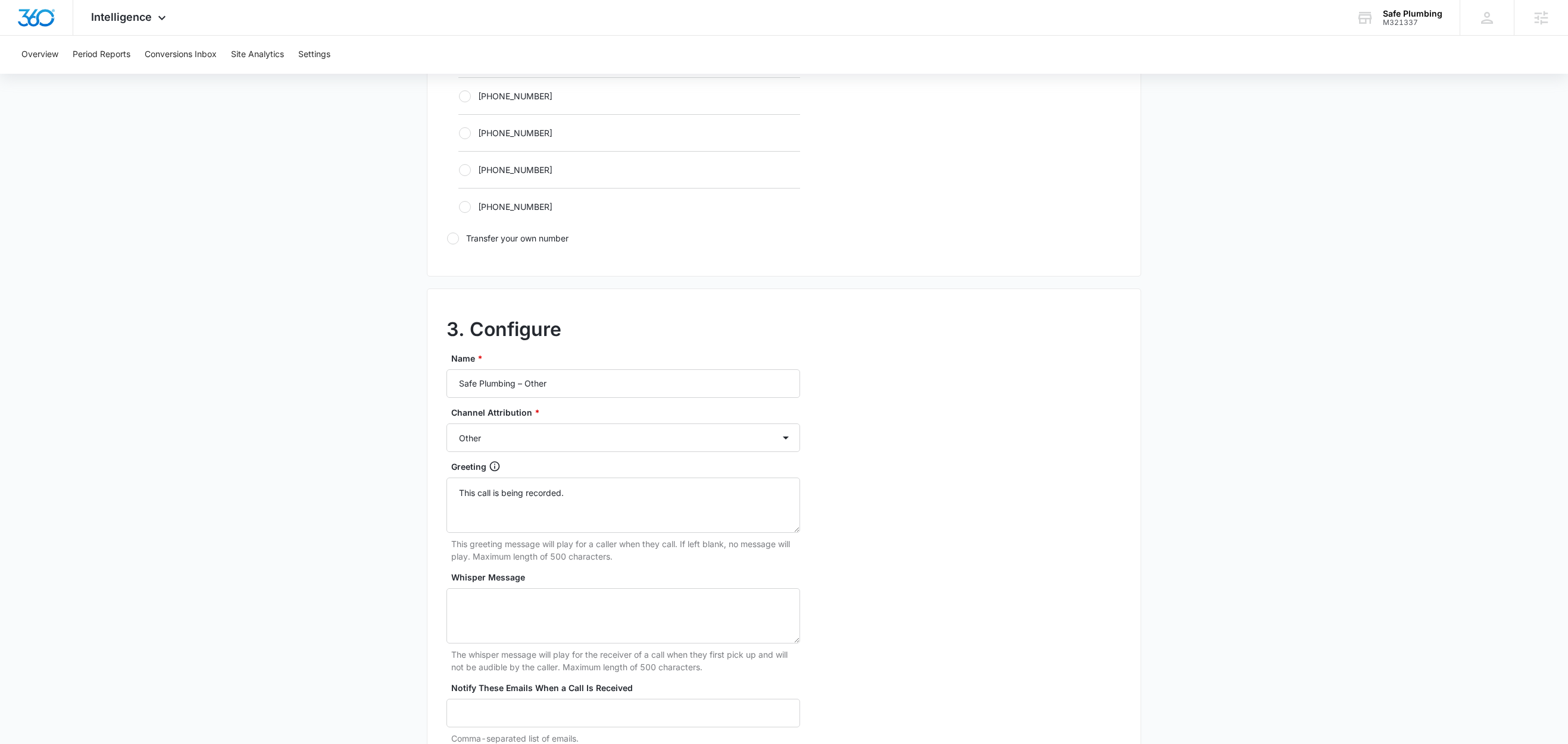
click at [330, 512] on main "Add Tracking Number 1. Ring-to number Enter the phone number that calls will be…" at bounding box center [784, 107] width 1568 height 1544
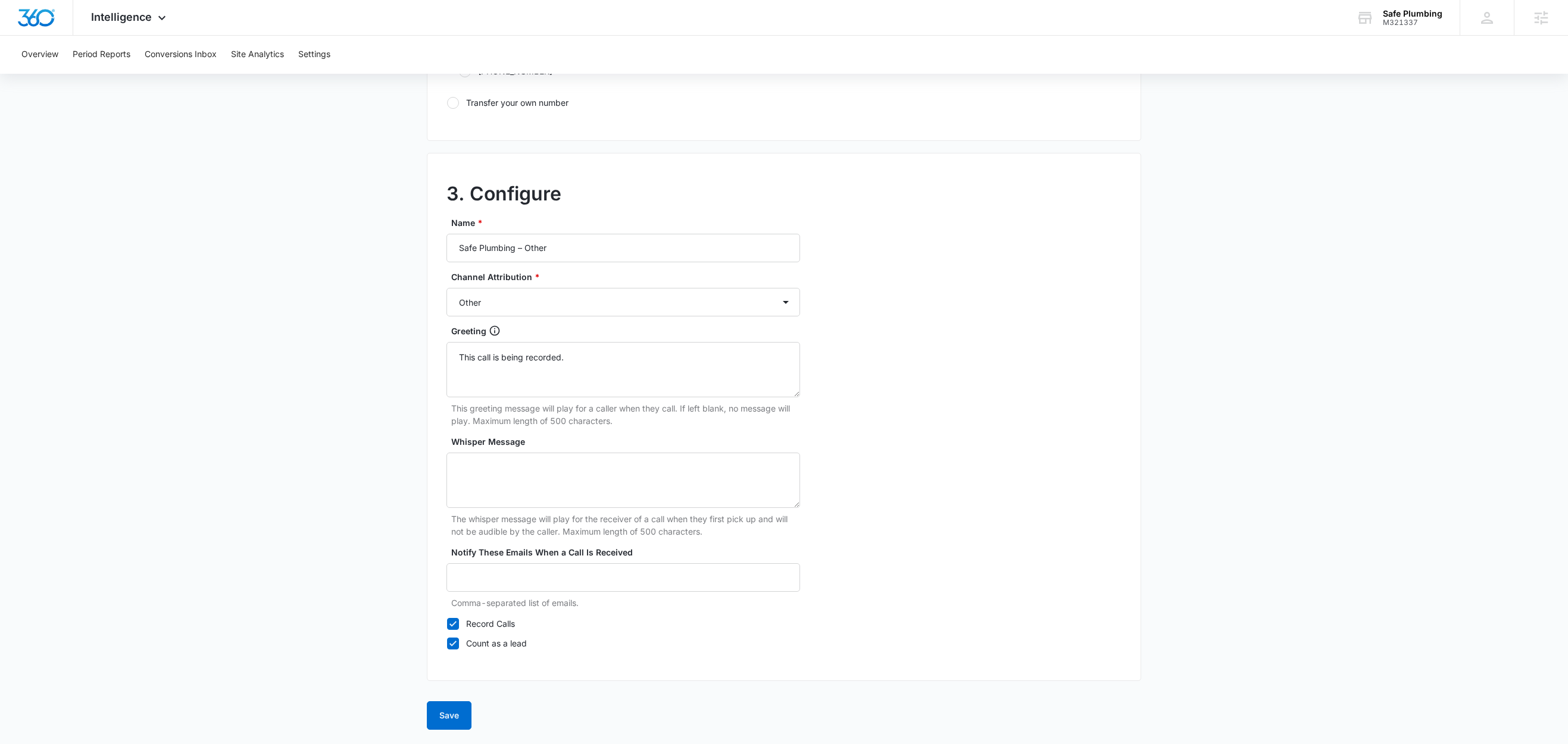
scroll to position [918, 0]
click at [452, 711] on button "Save" at bounding box center [449, 715] width 44 height 29
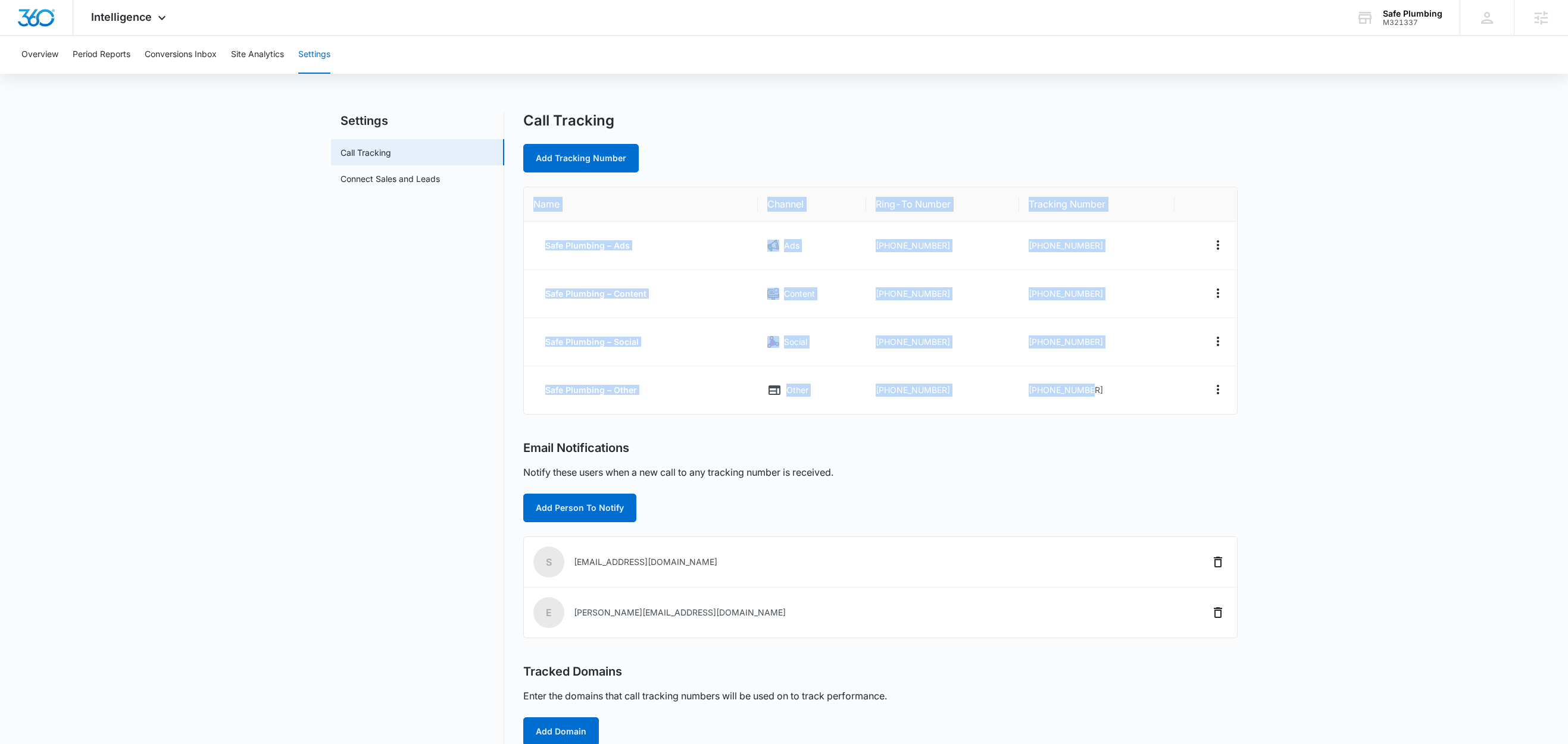
drag, startPoint x: 1102, startPoint y: 393, endPoint x: 527, endPoint y: 203, distance: 605.6
click at [527, 203] on table "Name Channel Ring-To Number Tracking Number Safe Plumbing – Ads Ads [PHONE_NUMB…" at bounding box center [880, 301] width 713 height 227
copy table "Name Channel Ring-To Number Tracking Number Safe Plumbing – Ads Ads [PHONE_NUMB…"
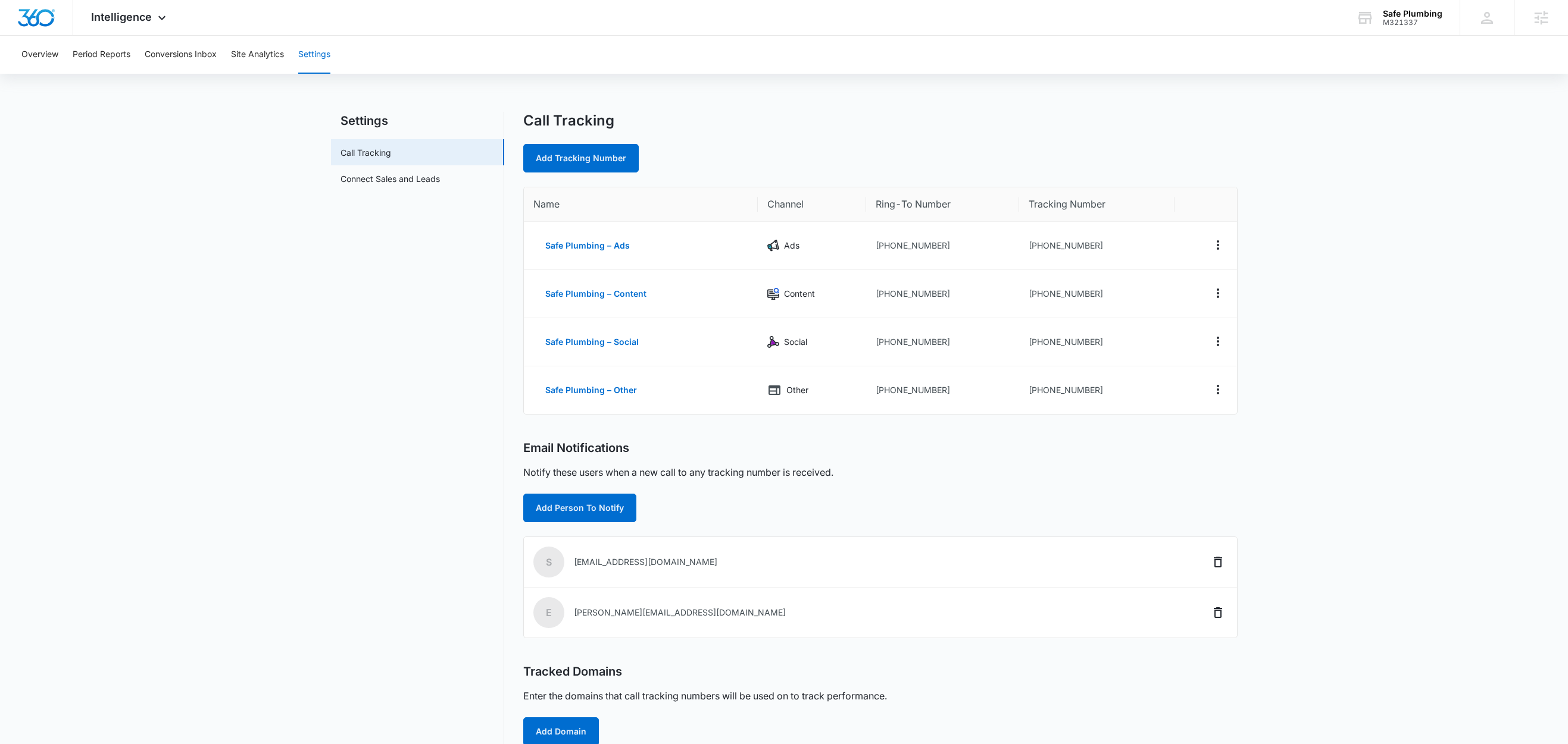
click at [382, 349] on nav "Settings Call Tracking Connect Sales and Leads" at bounding box center [417, 455] width 173 height 688
click at [165, 18] on icon at bounding box center [162, 21] width 14 height 14
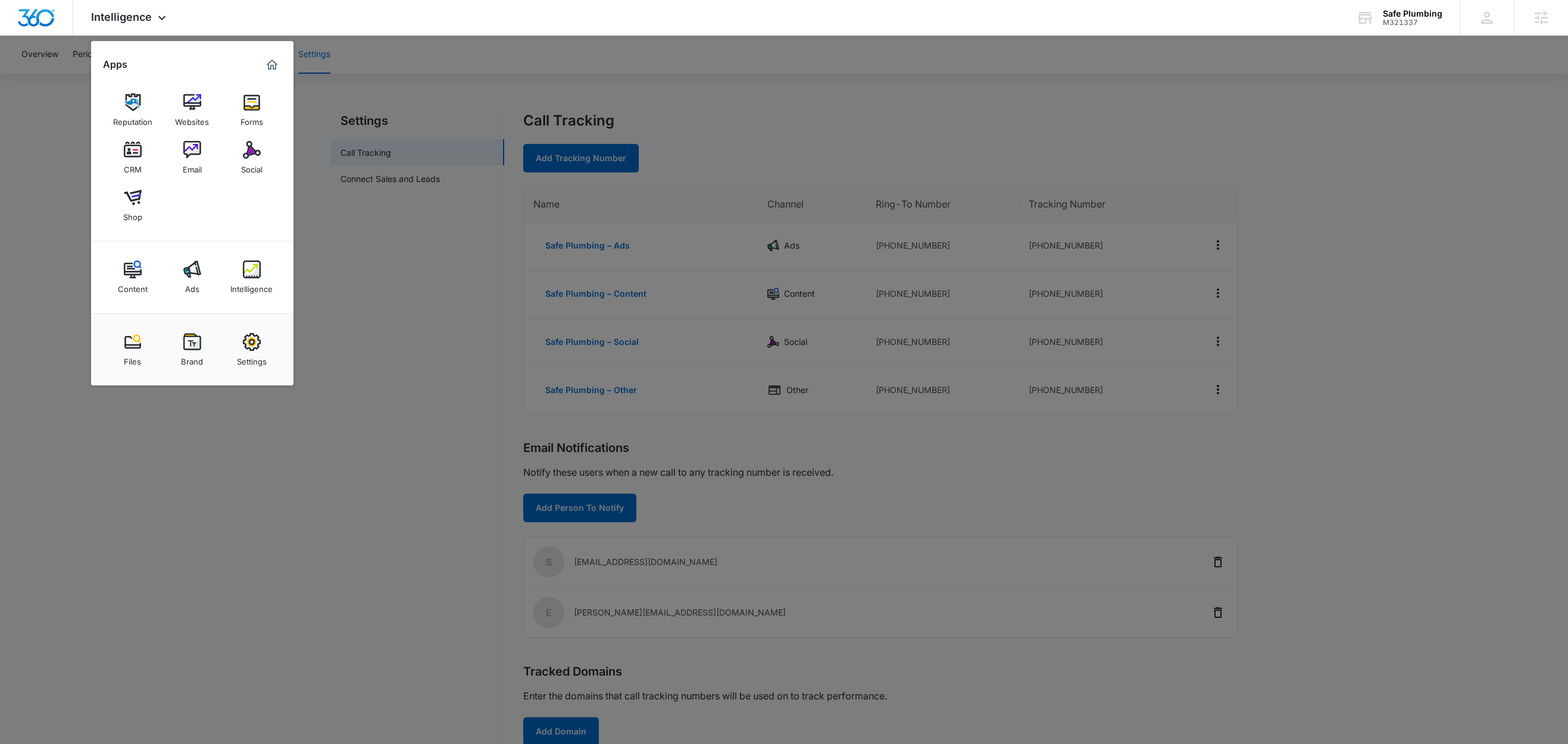
click at [1462, 351] on div at bounding box center [784, 372] width 1568 height 744
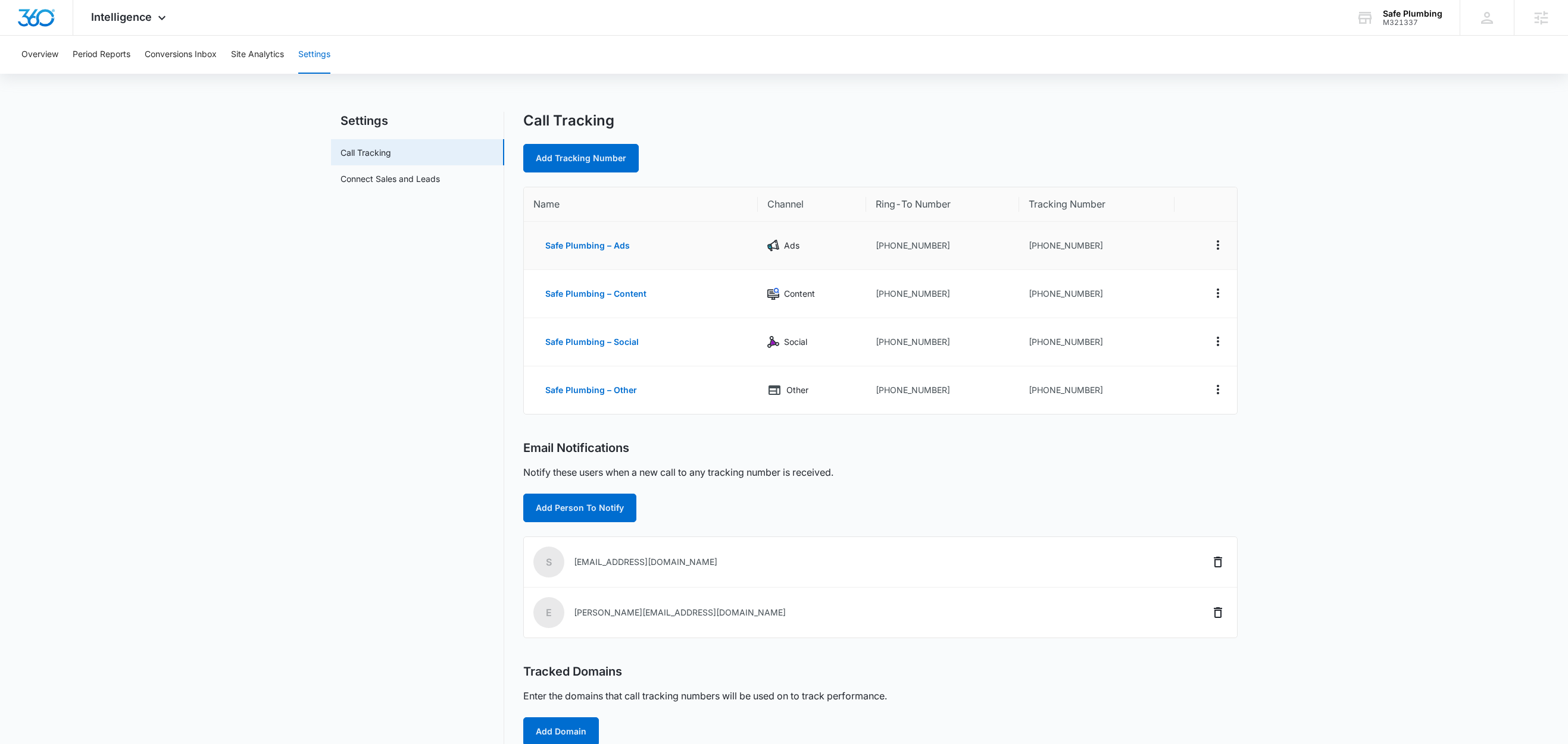
click at [1086, 255] on td "[PHONE_NUMBER]" at bounding box center [1097, 246] width 156 height 48
drag, startPoint x: 1096, startPoint y: 247, endPoint x: 1036, endPoint y: 252, distance: 60.2
click at [1036, 252] on td "[PHONE_NUMBER]" at bounding box center [1097, 246] width 156 height 48
copy td "5132788001"
click at [1078, 405] on td "[PHONE_NUMBER]" at bounding box center [1097, 390] width 156 height 48
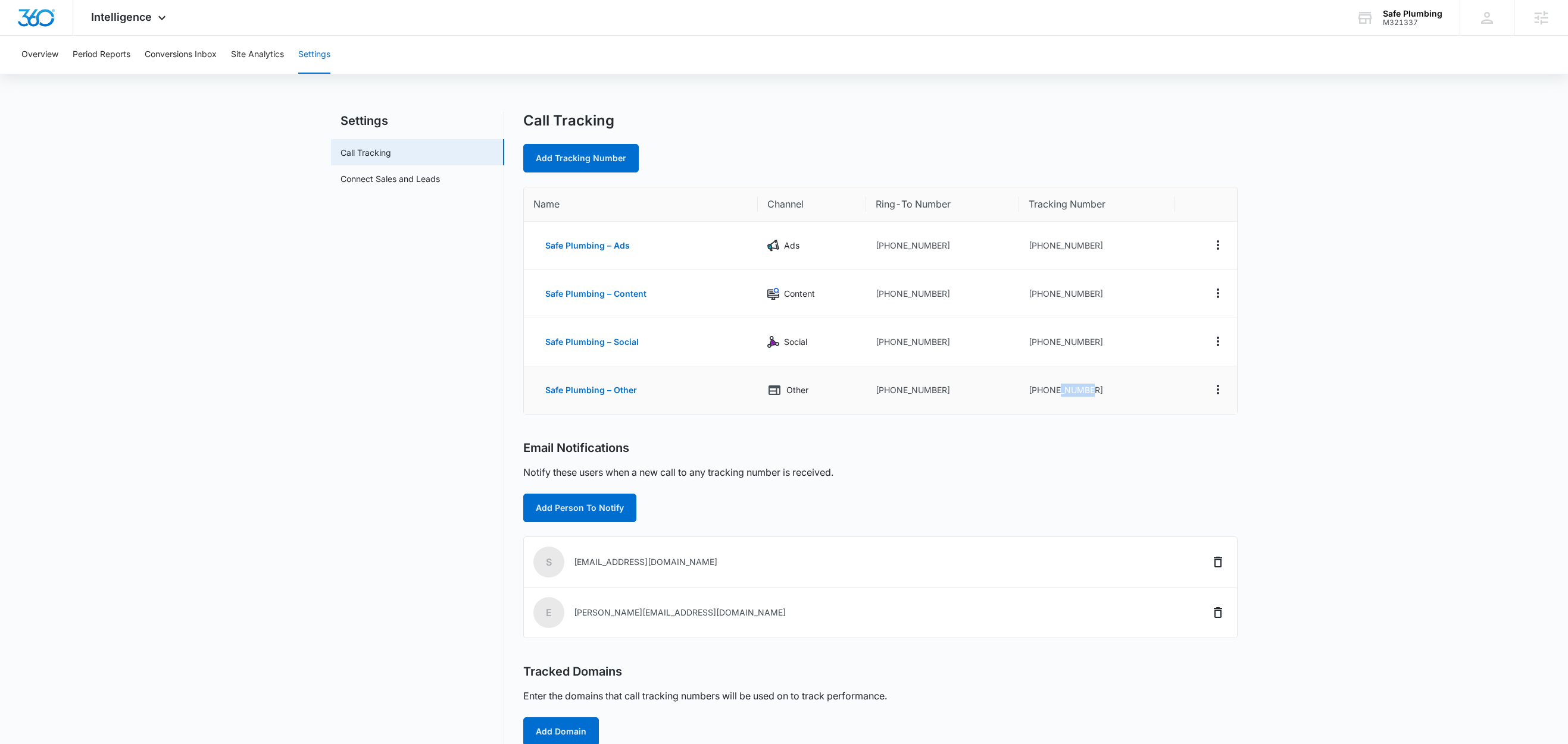
drag, startPoint x: 1074, startPoint y: 395, endPoint x: 1058, endPoint y: 394, distance: 16.0
click at [1058, 394] on td "[PHONE_NUMBER]" at bounding box center [1097, 390] width 156 height 48
click at [1402, 270] on main "Settings Call Tracking Connect Sales and Leads Call Tracking Add Tracking Numbe…" at bounding box center [784, 462] width 1568 height 702
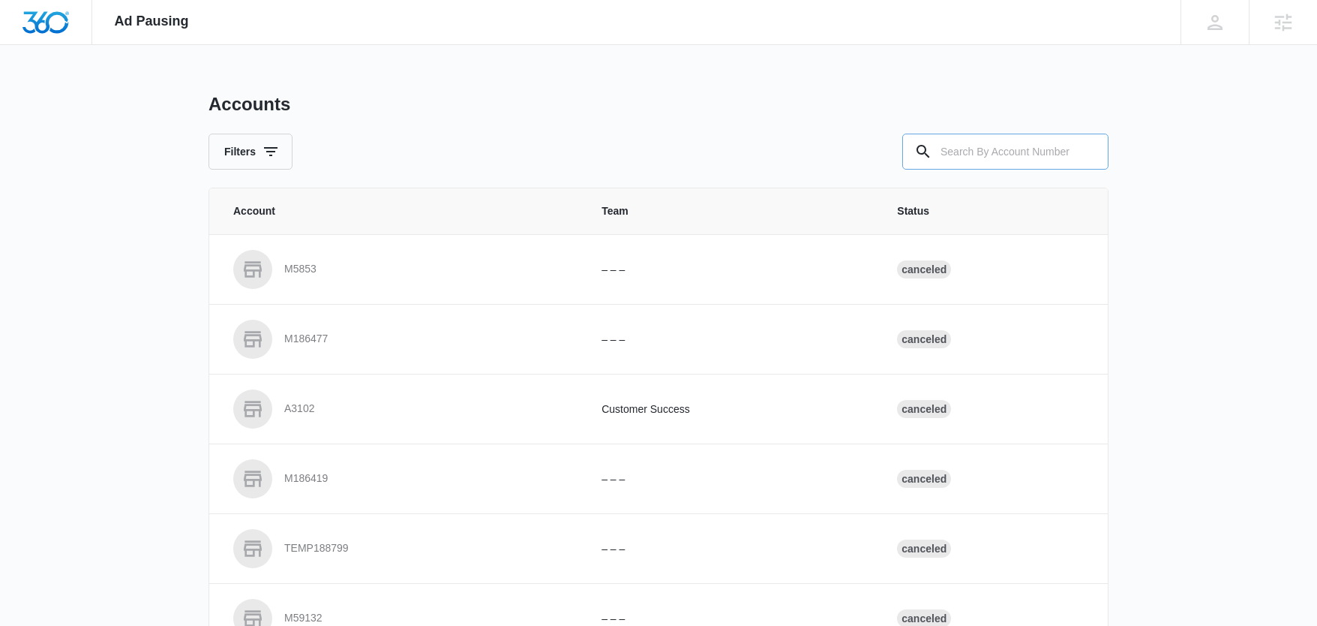
click at [1040, 149] on input "text" at bounding box center [1005, 152] width 206 height 36
paste input "M321337"
type input "M321337"
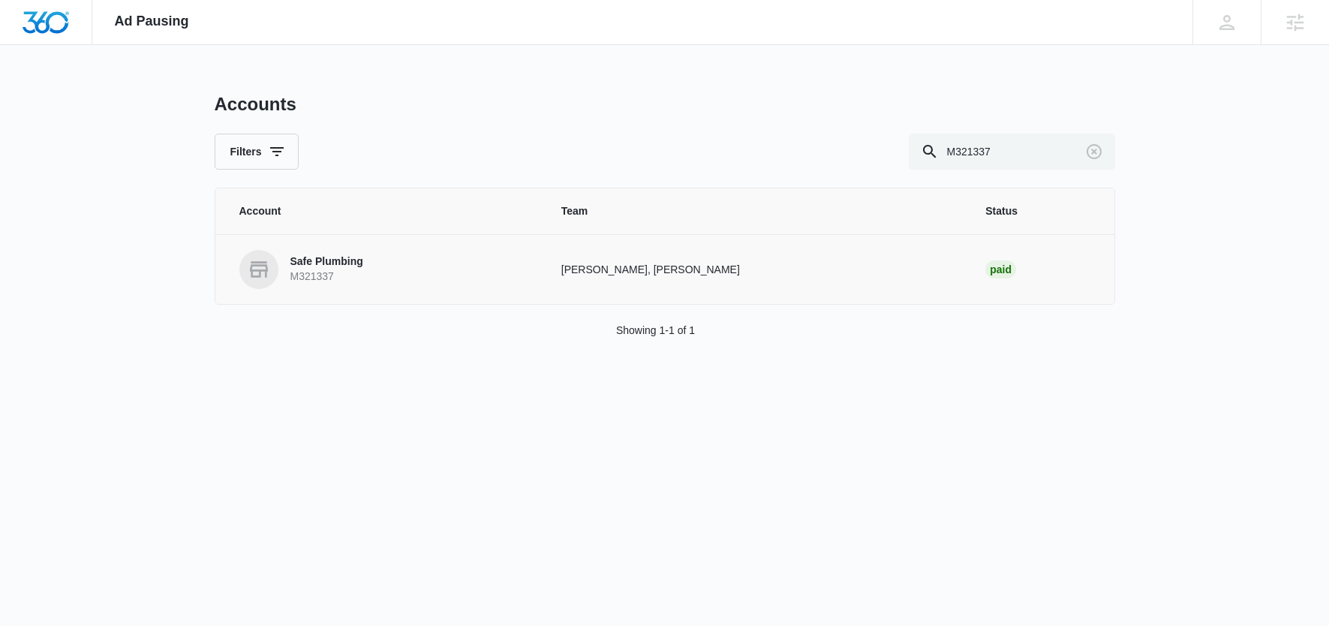
click at [329, 260] on p "Safe Plumbing" at bounding box center [326, 261] width 73 height 15
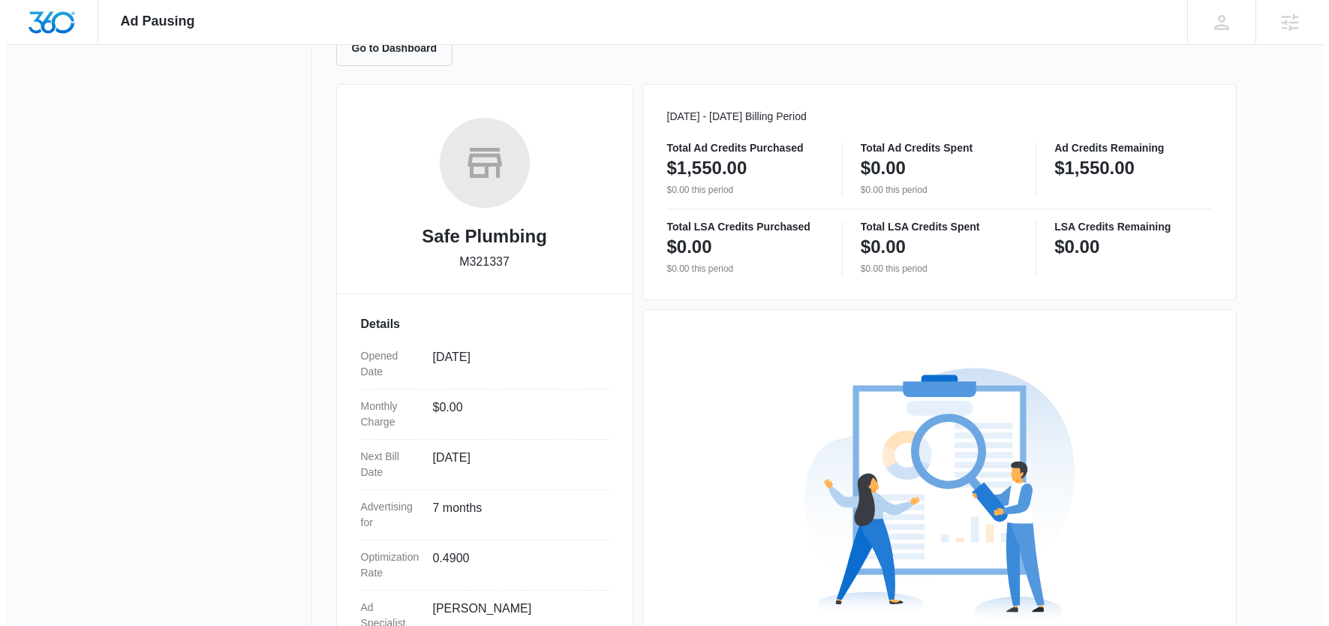
scroll to position [330, 0]
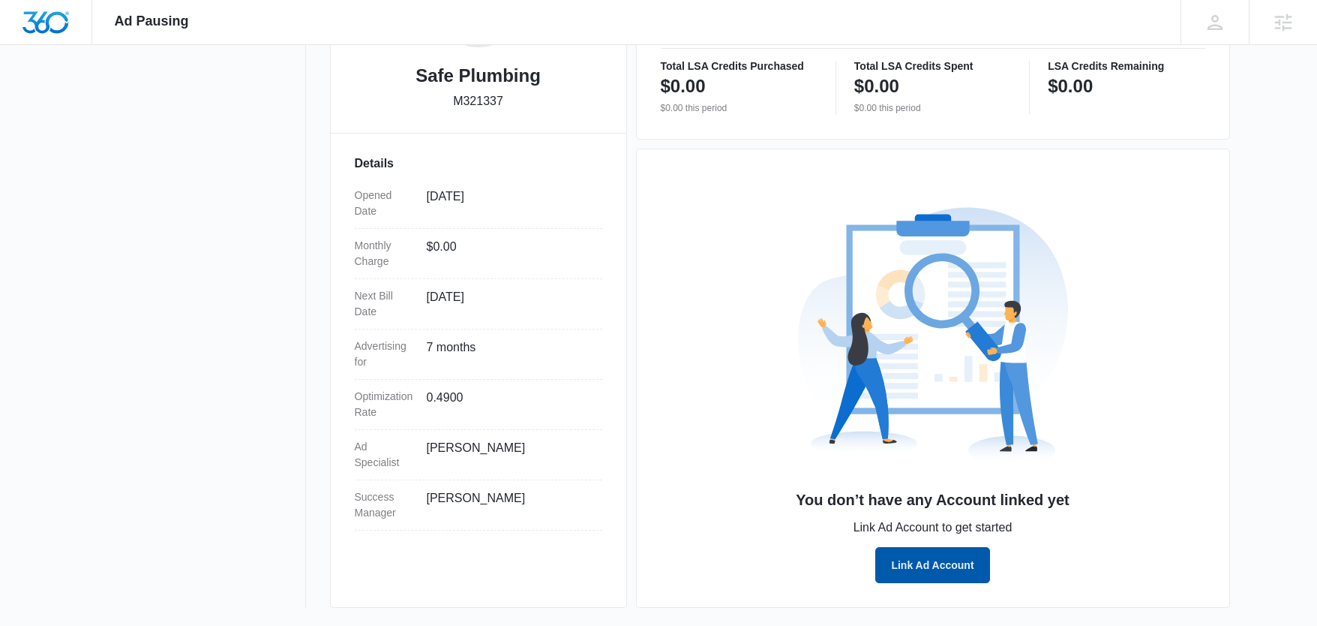
click at [932, 568] on button "Link Ad Account" at bounding box center [932, 565] width 114 height 36
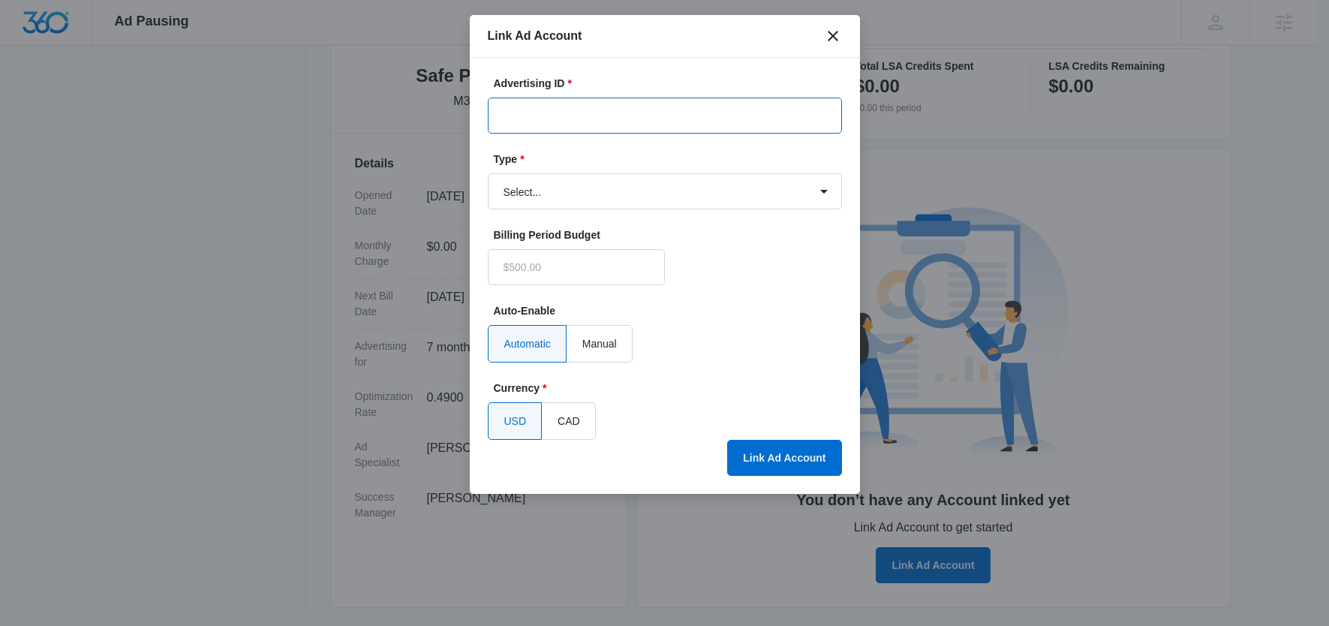
click at [566, 102] on input "Advertising ID *" at bounding box center [665, 116] width 354 height 36
type input "$0.00"
paste input "[PHONE_NUMBER]"
type input "[PHONE_NUMBER]"
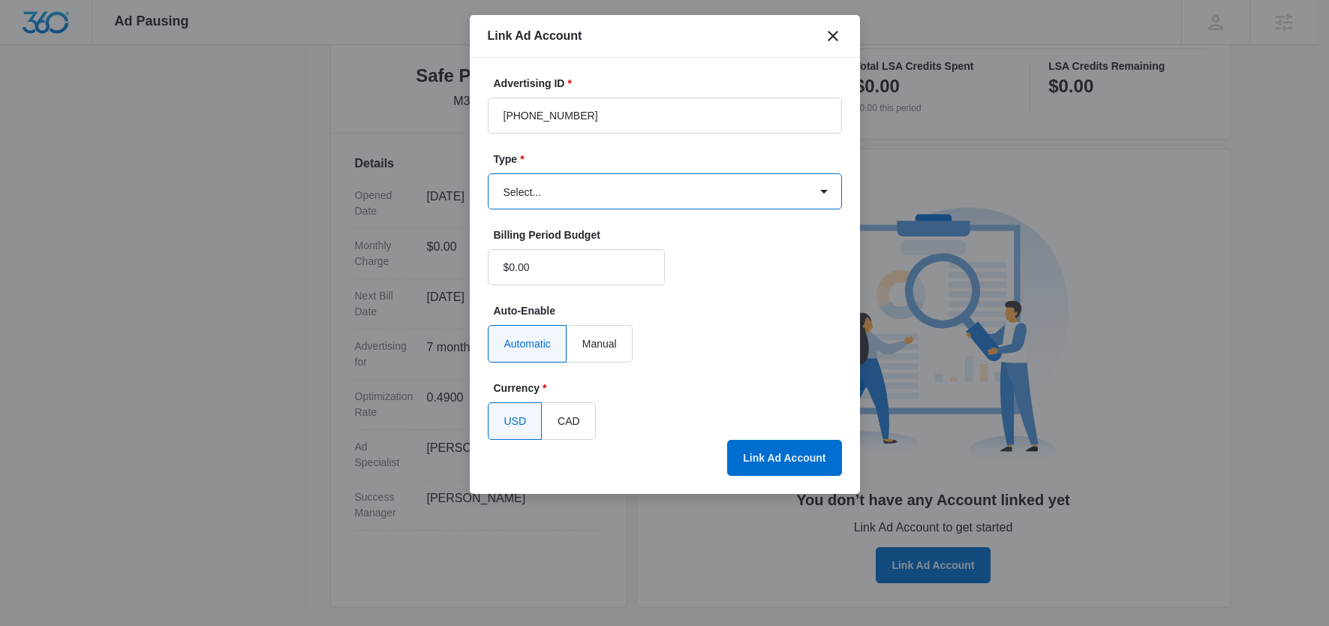
click at [536, 192] on select "Select... Bing Ads Facebook Ads Google Ads" at bounding box center [665, 191] width 354 height 36
select select "google"
click at [488, 173] on select "Select... Bing Ads Facebook Ads Google Ads" at bounding box center [665, 191] width 354 height 36
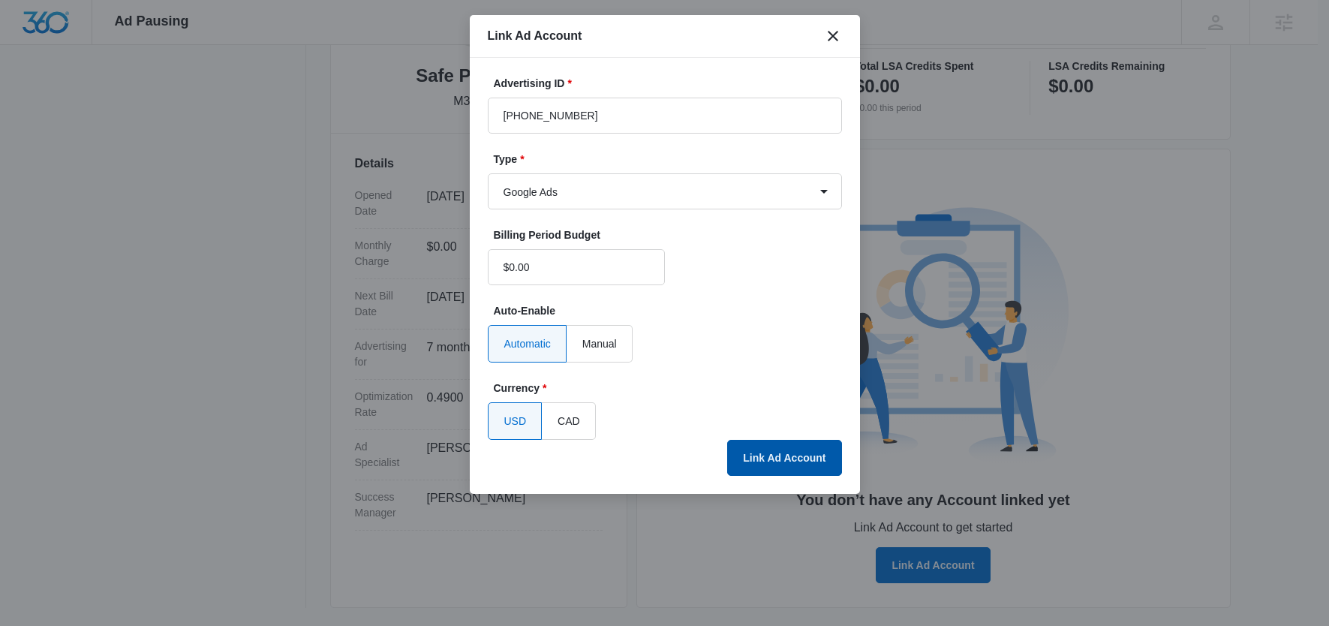
click at [796, 459] on button "Link Ad Account" at bounding box center [784, 458] width 114 height 36
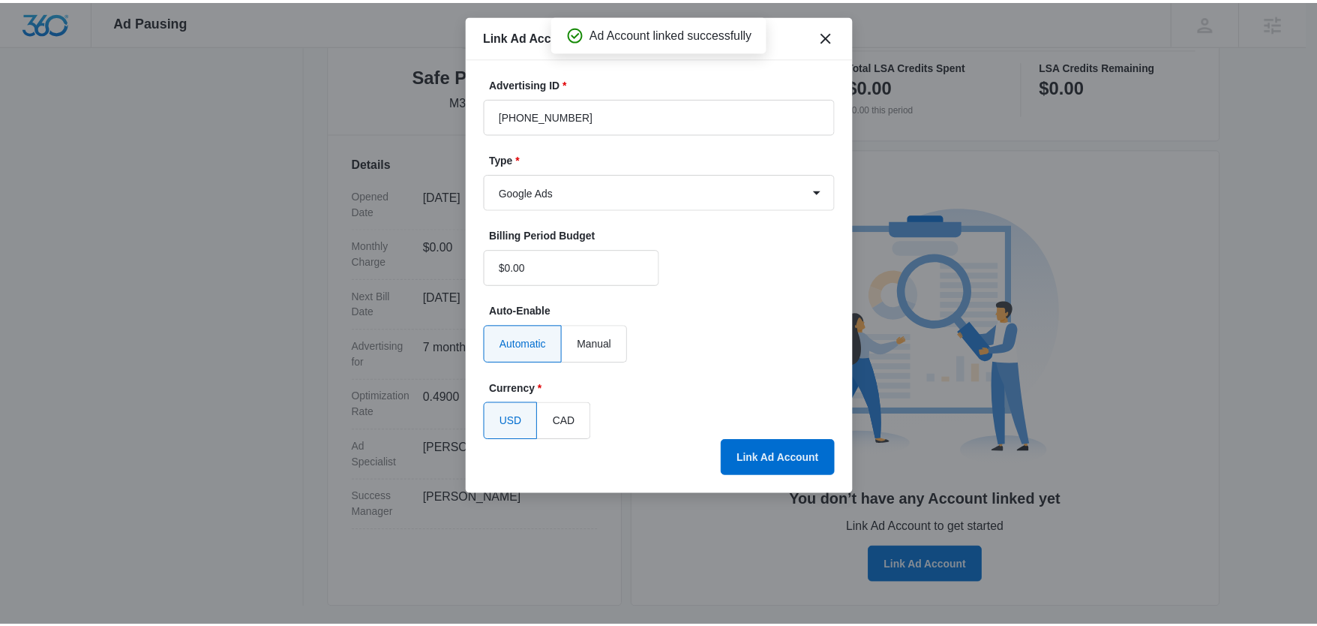
scroll to position [278, 0]
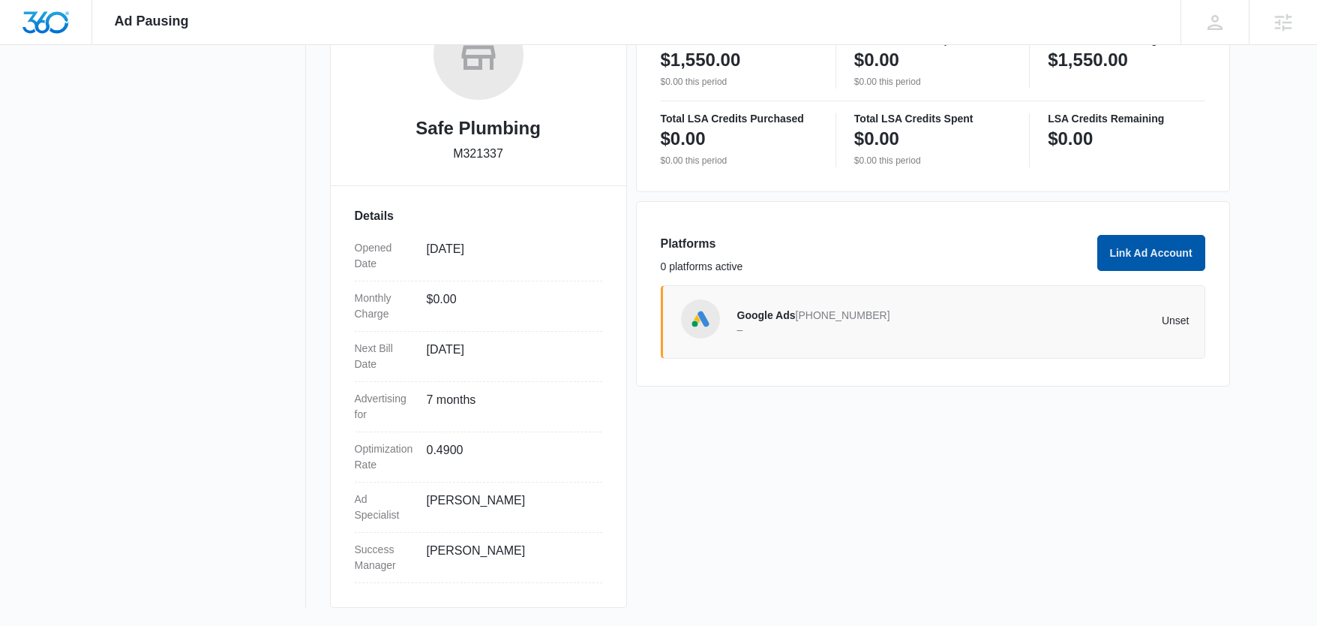
click at [1146, 254] on button "Link Ad Account" at bounding box center [1152, 253] width 108 height 36
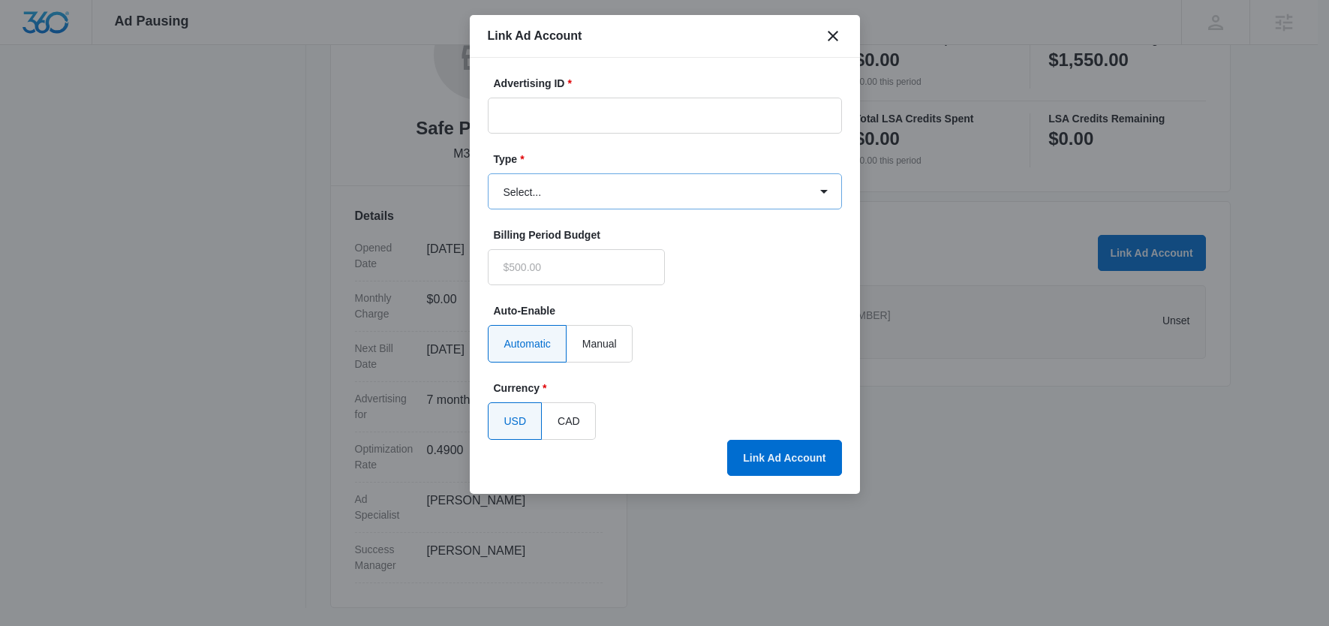
type input "$0.00"
click at [562, 188] on select "Select... Bing Ads Facebook Ads Google Ads" at bounding box center [665, 191] width 354 height 36
select select "facebook"
click at [488, 173] on select "Select... Bing Ads Facebook Ads Google Ads" at bounding box center [665, 191] width 354 height 36
click at [834, 40] on icon "close" at bounding box center [833, 36] width 18 height 18
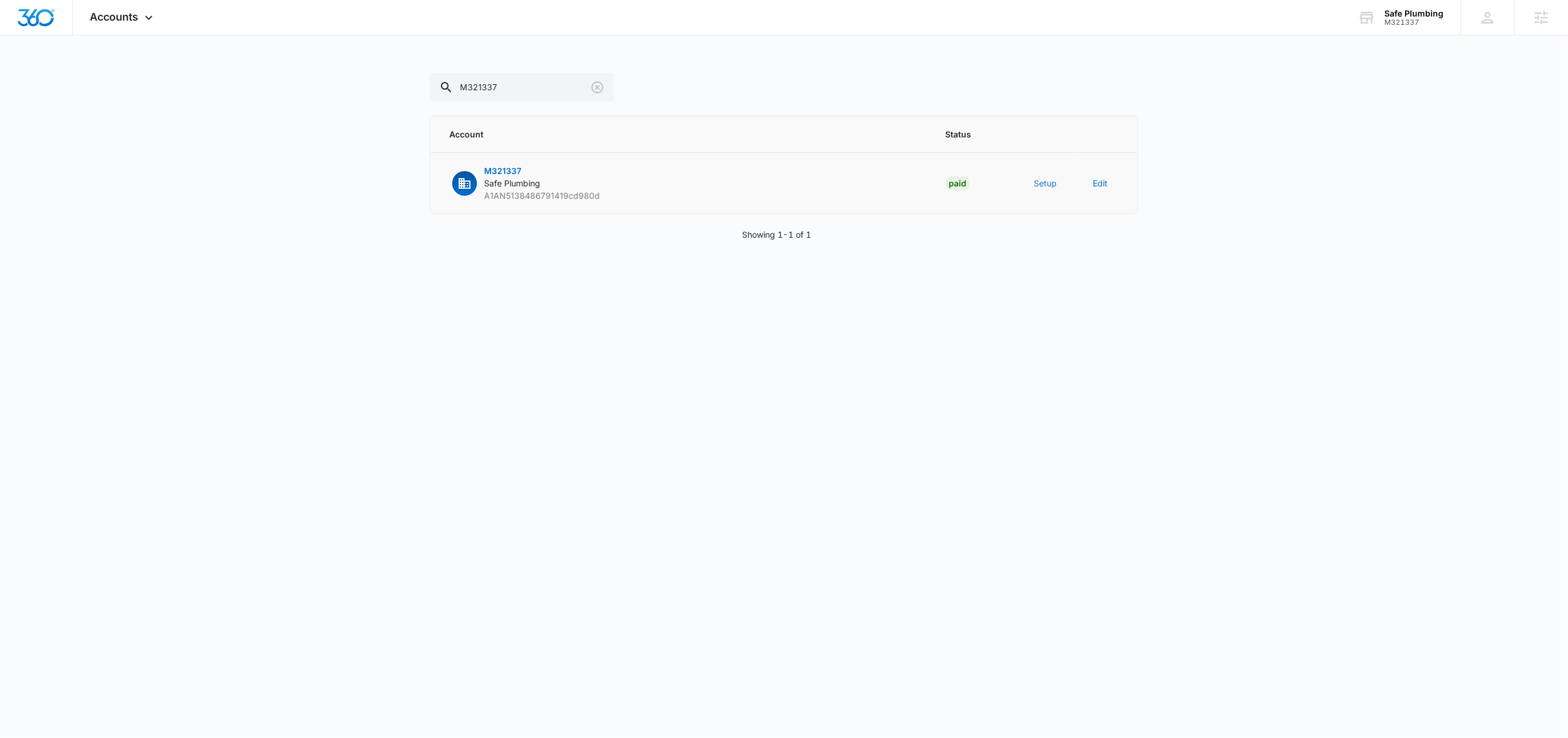
click at [1053, 180] on button "Setup" at bounding box center [1045, 183] width 23 height 13
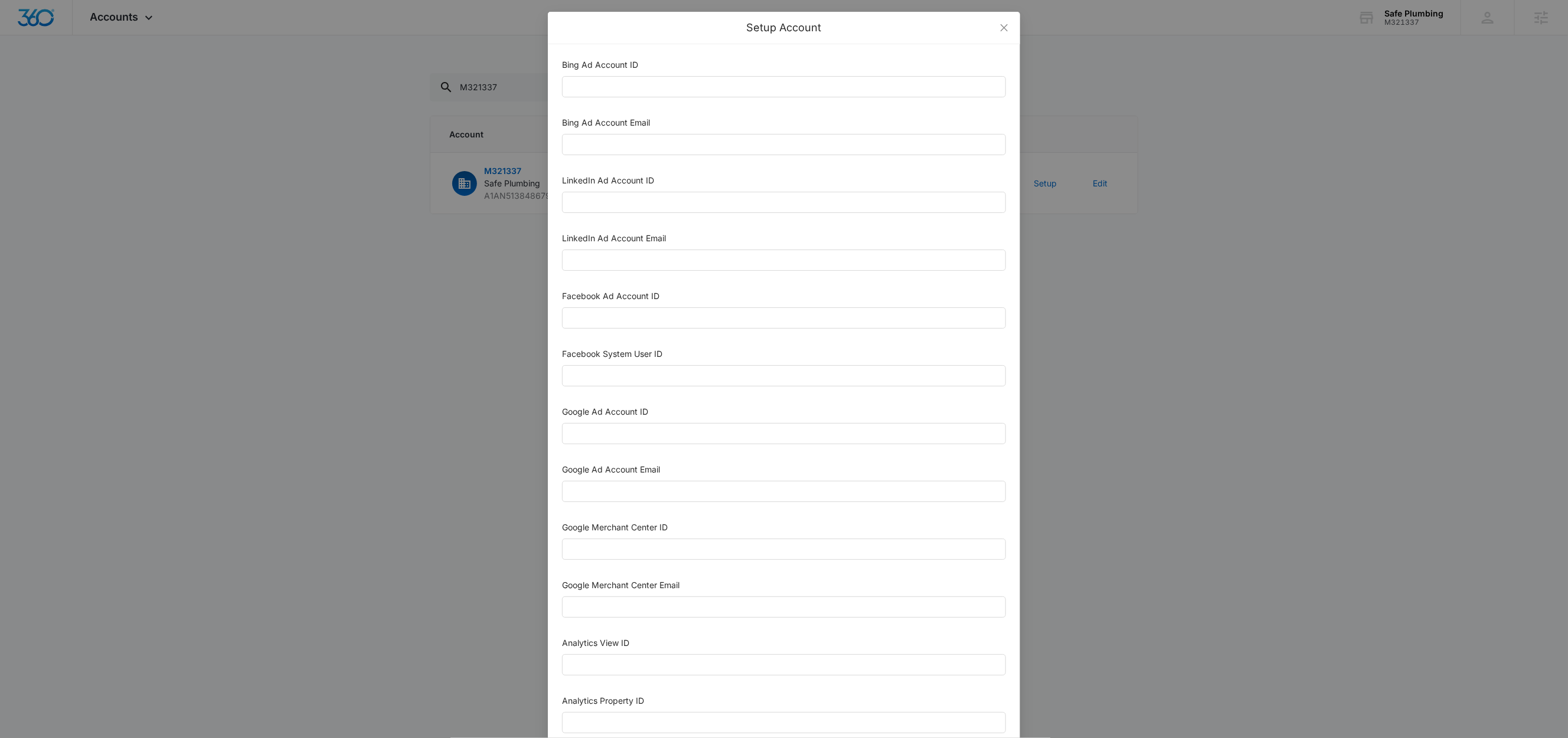
scroll to position [323, 0]
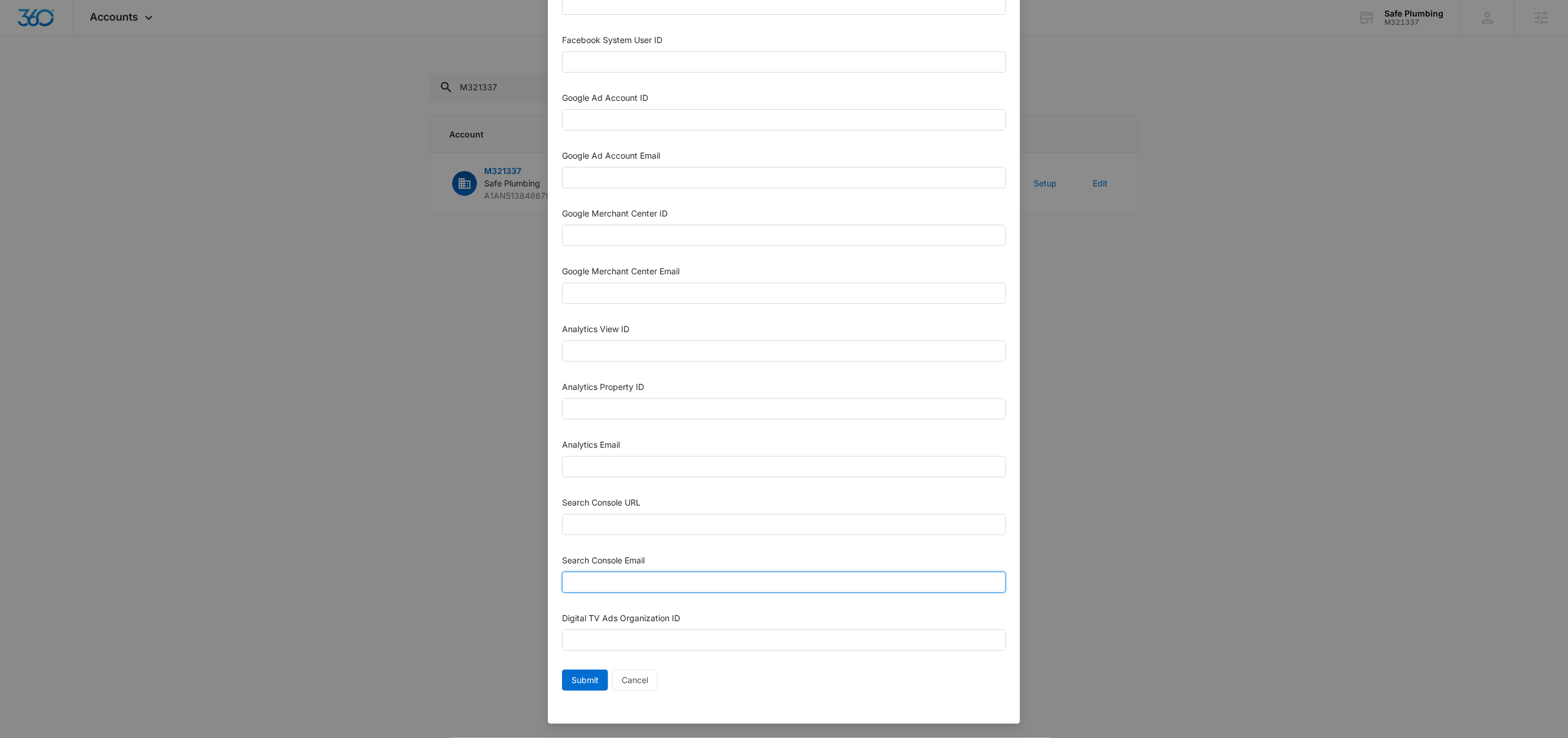
click at [612, 584] on input "Search Console Email" at bounding box center [784, 582] width 444 height 21
paste input "[EMAIL_ADDRESS][DOMAIN_NAME]"
click at [587, 577] on input "[EMAIL_ADDRESS][DOMAIN_NAME]" at bounding box center [784, 582] width 444 height 21
click at [770, 584] on input "[EMAIL_ADDRESS][DOMAIN_NAME]" at bounding box center [784, 582] width 444 height 21
click at [759, 581] on input "[EMAIL_ADDRESS][DOMAIN_NAME]" at bounding box center [784, 582] width 444 height 21
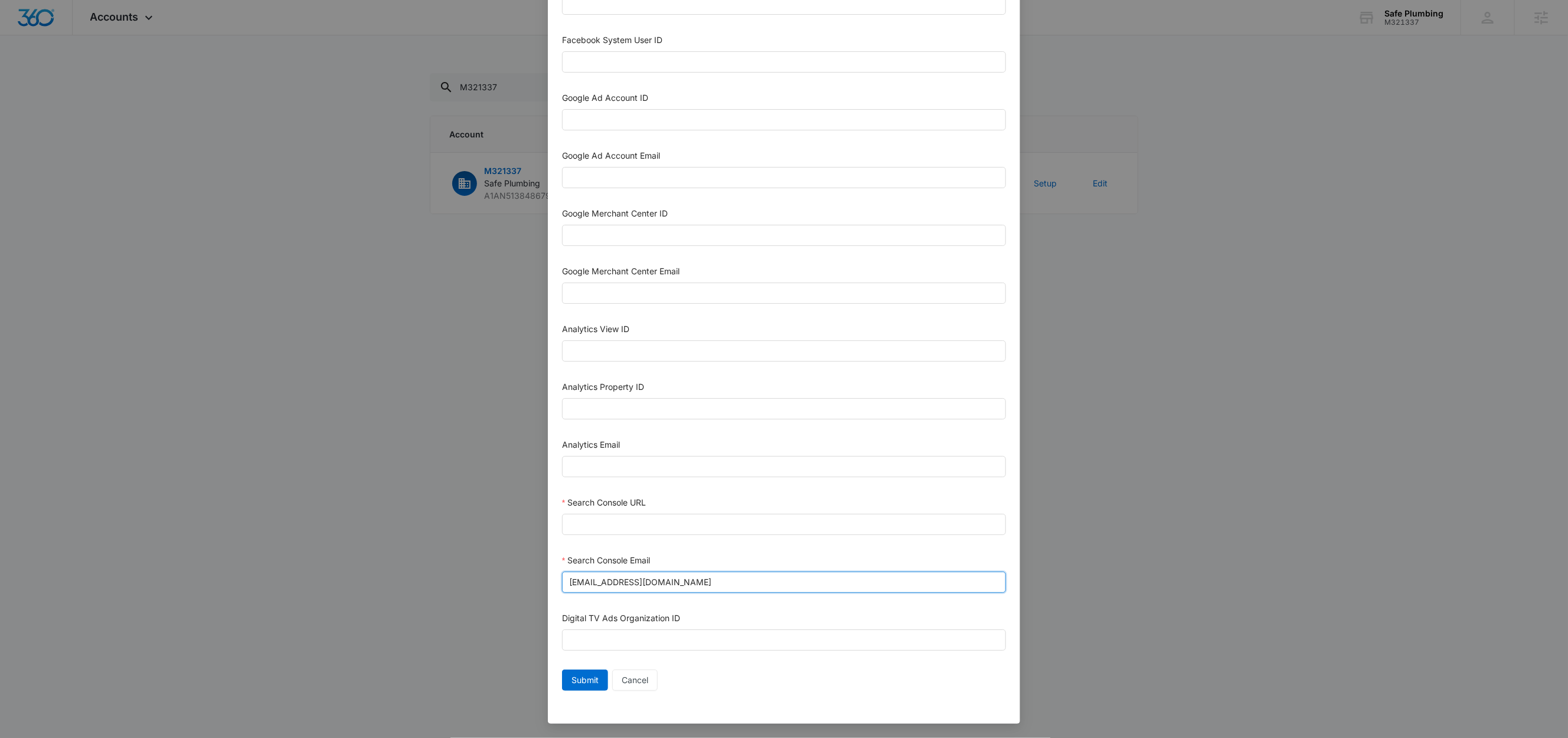
click at [759, 581] on input "[EMAIL_ADDRESS][DOMAIN_NAME]" at bounding box center [784, 582] width 444 height 21
type input "[EMAIL_ADDRESS][DOMAIN_NAME]"
click at [698, 547] on form "Bing Ad Account ID Bing Ad Account Email LinkedIn Ad Account ID LinkedIn Ad Acc…" at bounding box center [784, 220] width 444 height 951
click at [598, 468] on input "Analytics Email" at bounding box center [784, 467] width 444 height 21
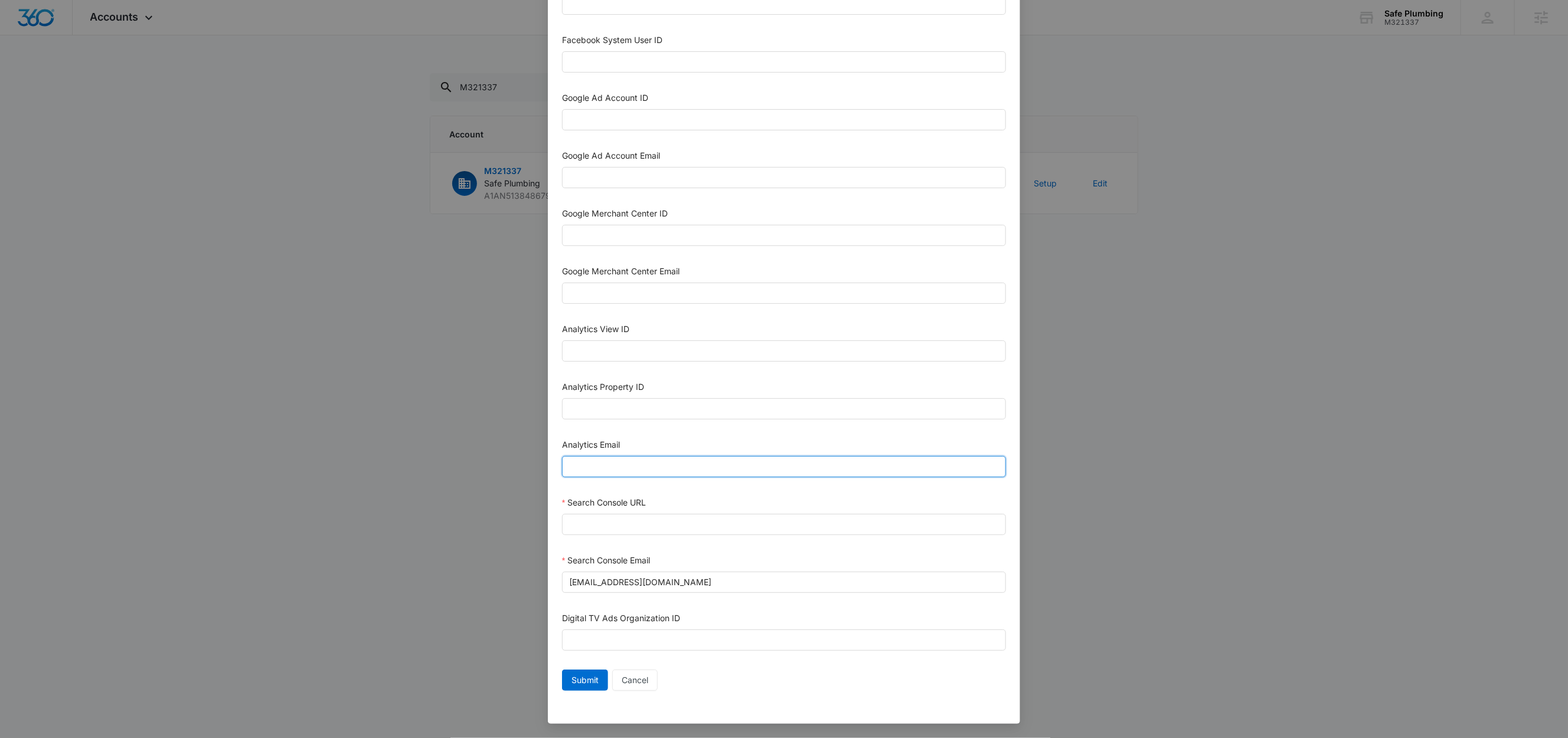
paste input "[EMAIL_ADDRESS][DOMAIN_NAME]"
type input "[EMAIL_ADDRESS][DOMAIN_NAME]"
click at [604, 176] on input "Google Ad Account Email" at bounding box center [784, 177] width 444 height 21
paste input "[EMAIL_ADDRESS][DOMAIN_NAME]"
type input "[EMAIL_ADDRESS][DOMAIN_NAME]"
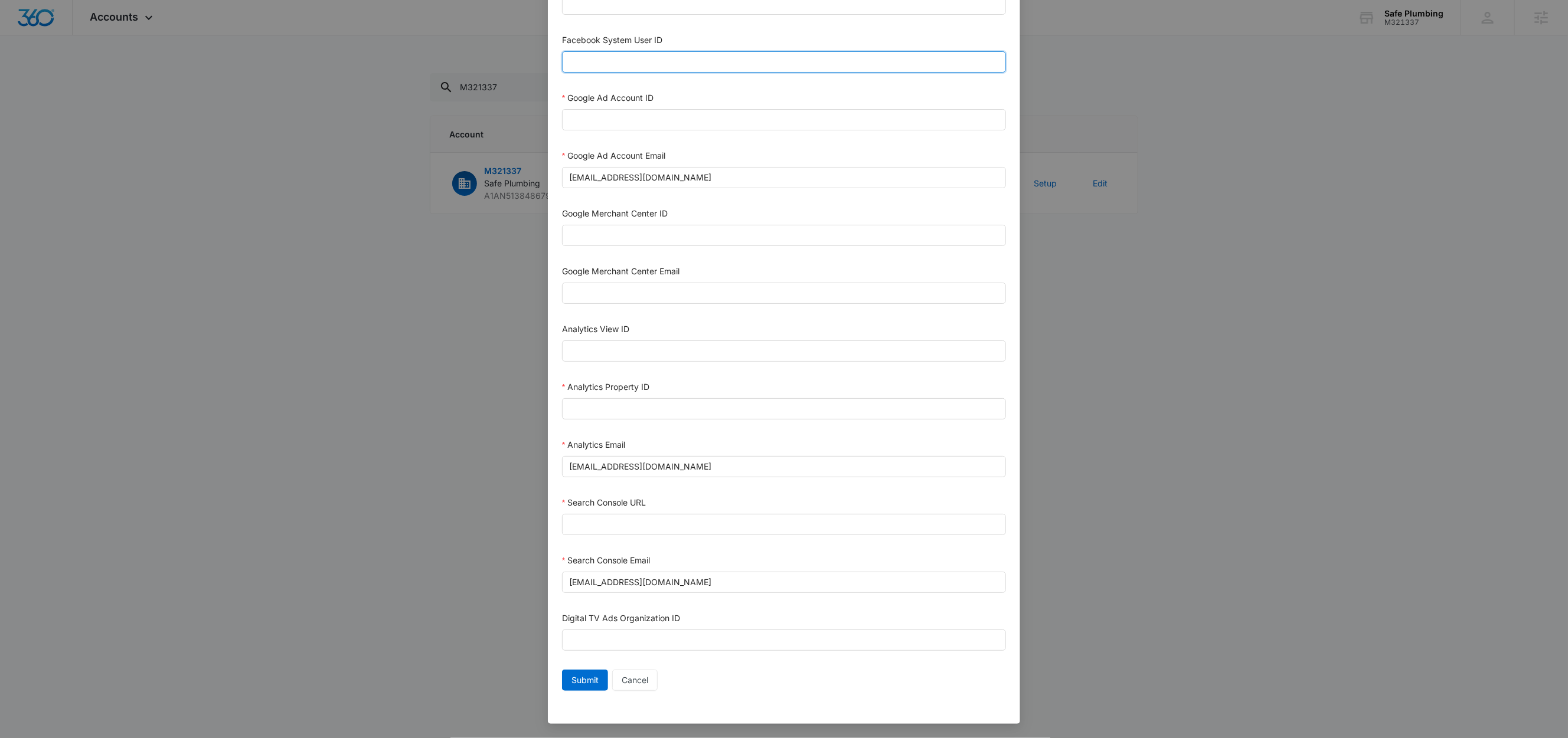
click at [606, 54] on input "Facebook System User ID" at bounding box center [784, 61] width 444 height 21
type input "1023954259108897"
click at [679, 34] on div "Facebook System User ID" at bounding box center [784, 42] width 444 height 18
click at [654, 519] on input "Search Console URL" at bounding box center [784, 524] width 444 height 21
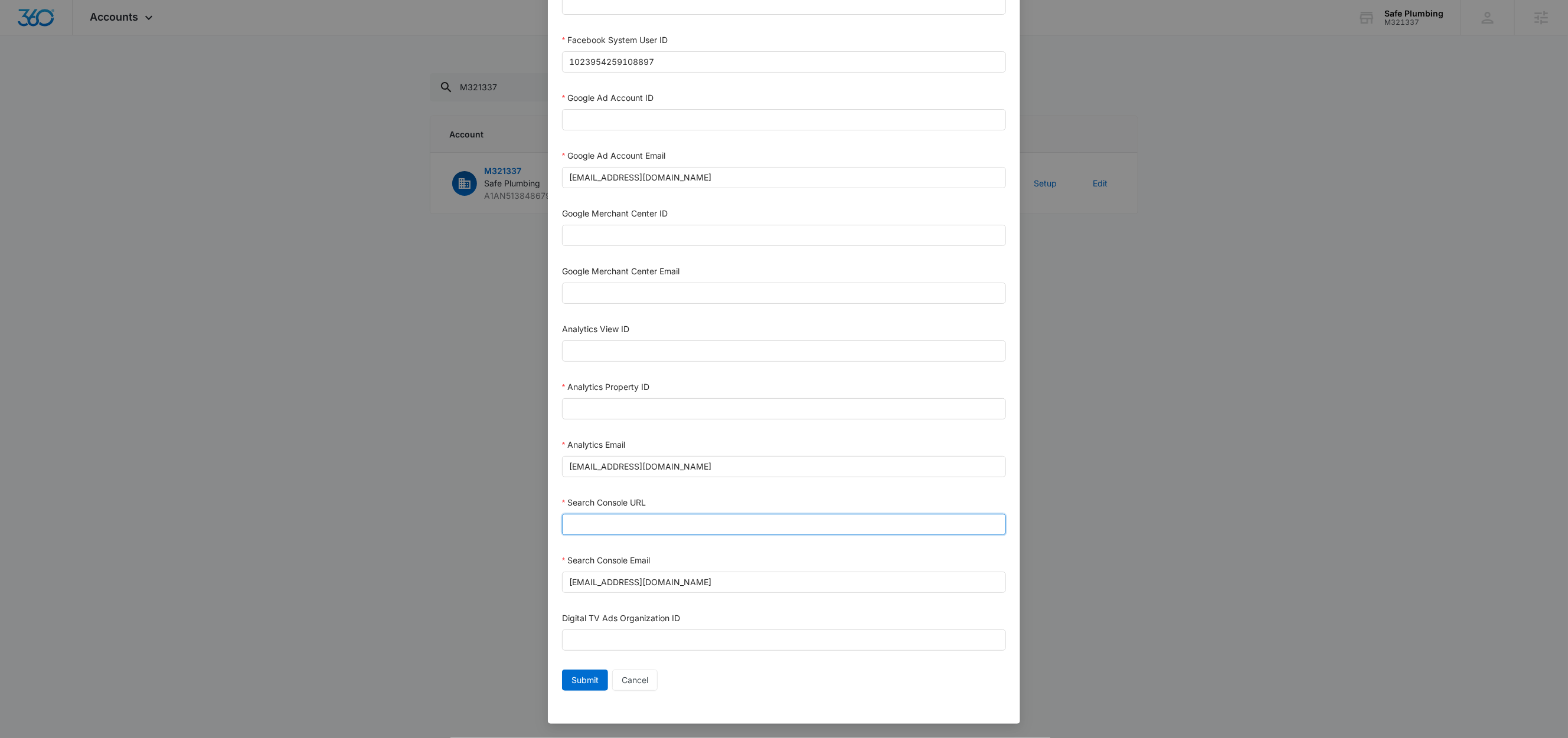
paste input "[URL][DOMAIN_NAME]"
type input "[URL][DOMAIN_NAME]"
click at [684, 496] on div "Search Console URL" at bounding box center [784, 505] width 444 height 18
click at [637, 404] on input "Analytics Property ID" at bounding box center [784, 408] width 444 height 21
paste input "503986414"
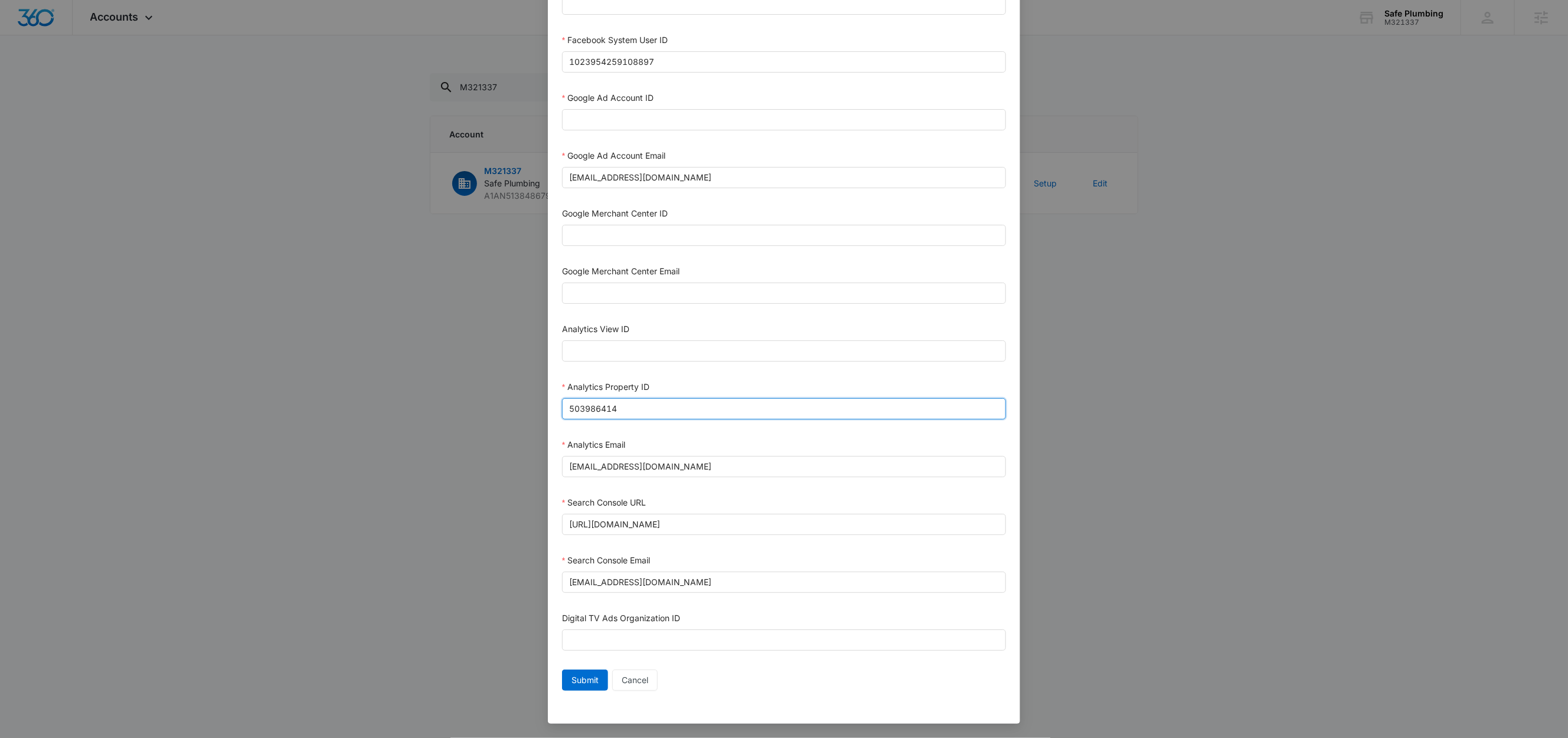
type input "503986414"
click at [653, 381] on div "Analytics Property ID" at bounding box center [784, 389] width 444 height 18
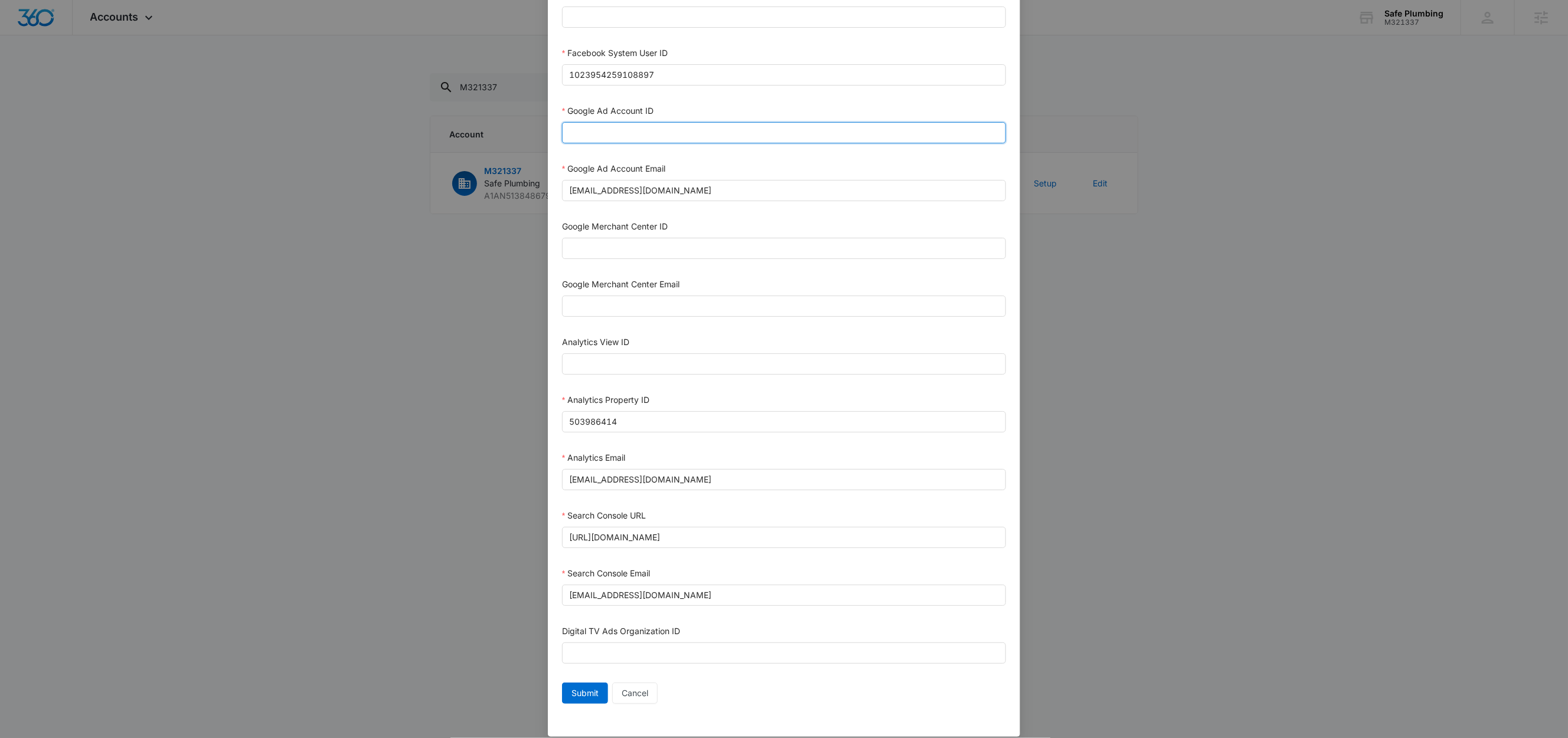
click at [610, 143] on input "Google Ad Account ID" at bounding box center [784, 132] width 444 height 21
paste input "[PHONE_NUMBER]"
type input "[PHONE_NUMBER]"
click at [700, 105] on form "Bing Ad Account ID Bing Ad Account Email LinkedIn Ad Account ID LinkedIn Ad Acc…" at bounding box center [784, 233] width 444 height 951
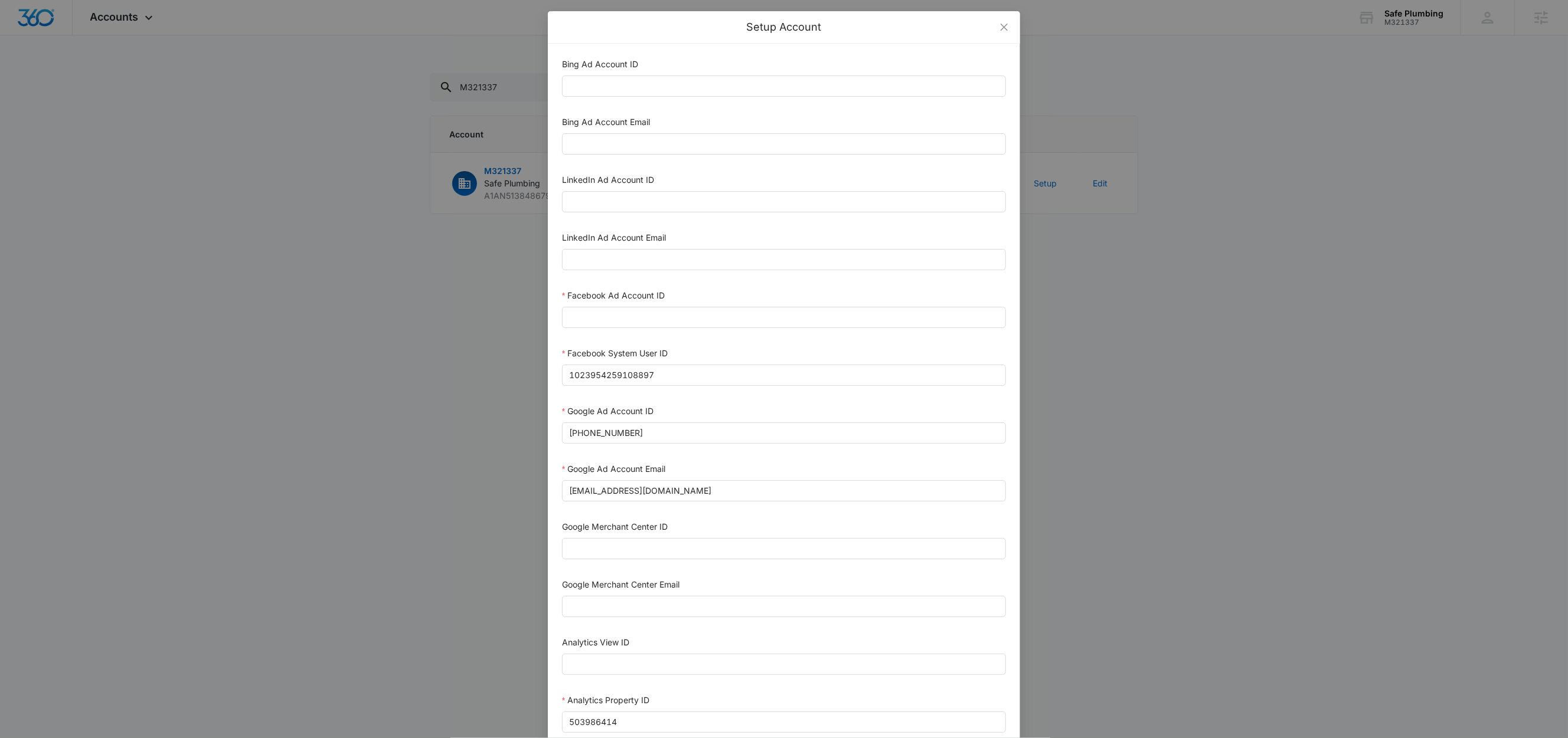
scroll to position [0, 0]
click at [685, 375] on input "1023954259108897" at bounding box center [784, 375] width 444 height 21
click at [691, 353] on div "Facebook System User ID" at bounding box center [784, 356] width 444 height 18
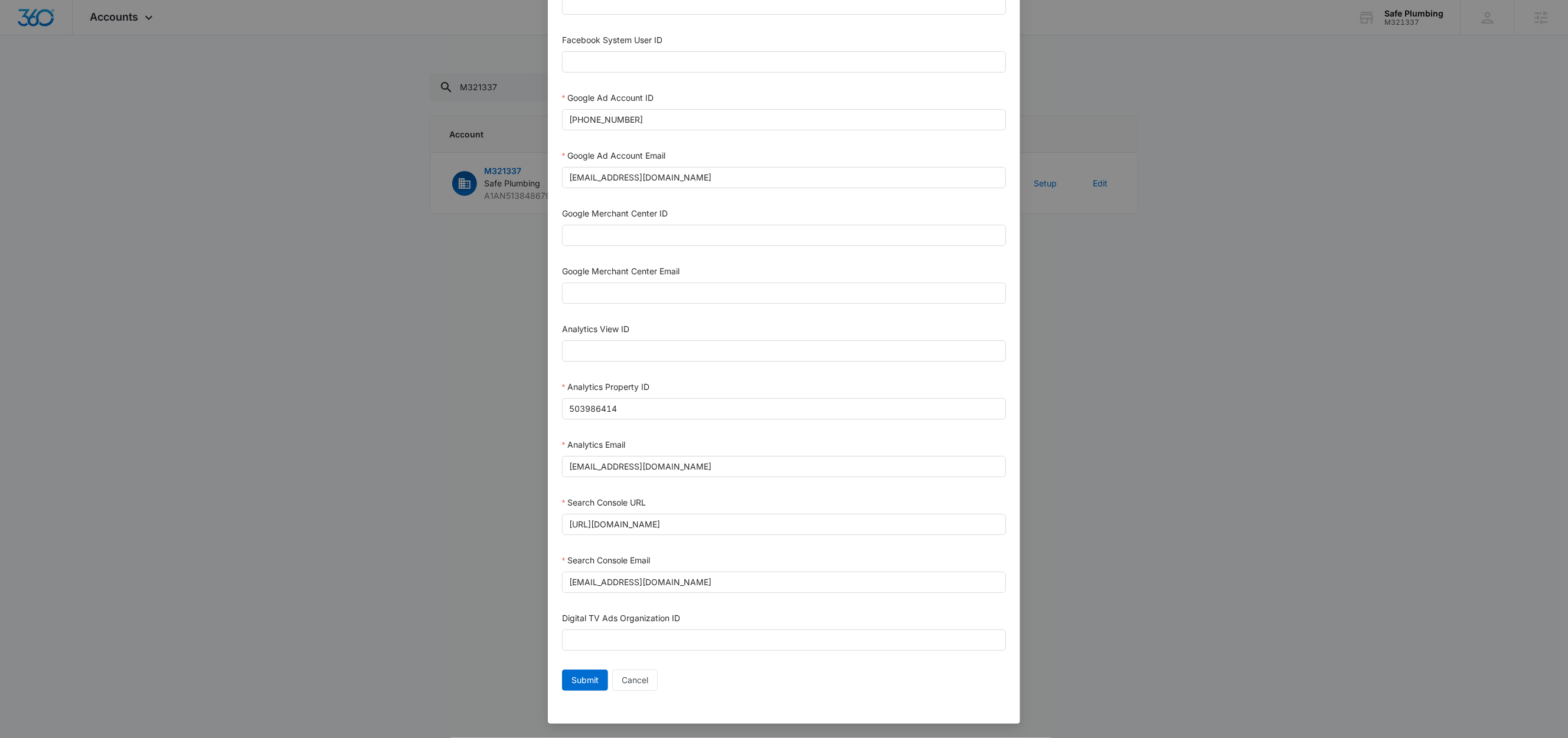
scroll to position [323, 0]
click at [590, 679] on span "Submit" at bounding box center [585, 681] width 28 height 13
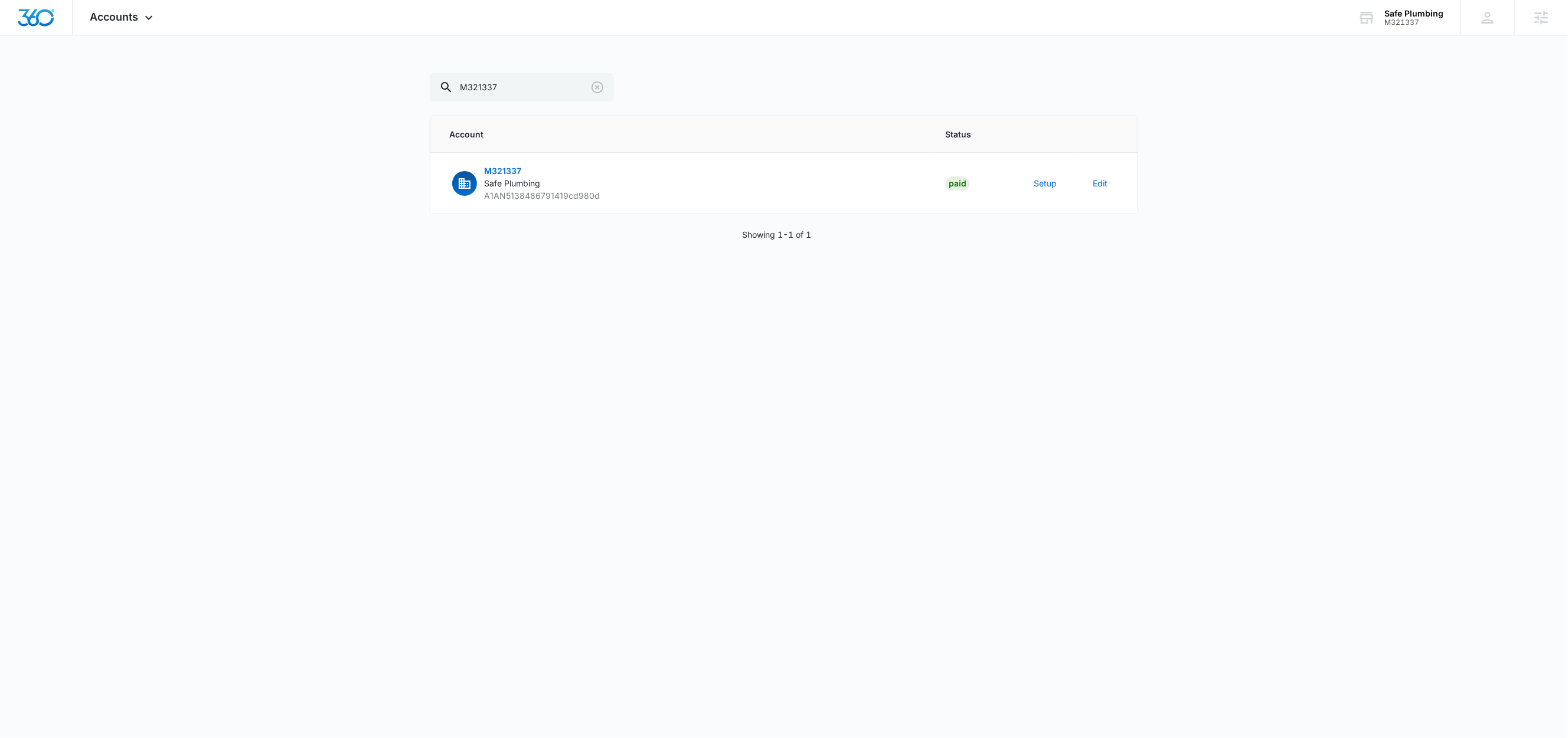
scroll to position [312, 0]
